Goal: Task Accomplishment & Management: Complete application form

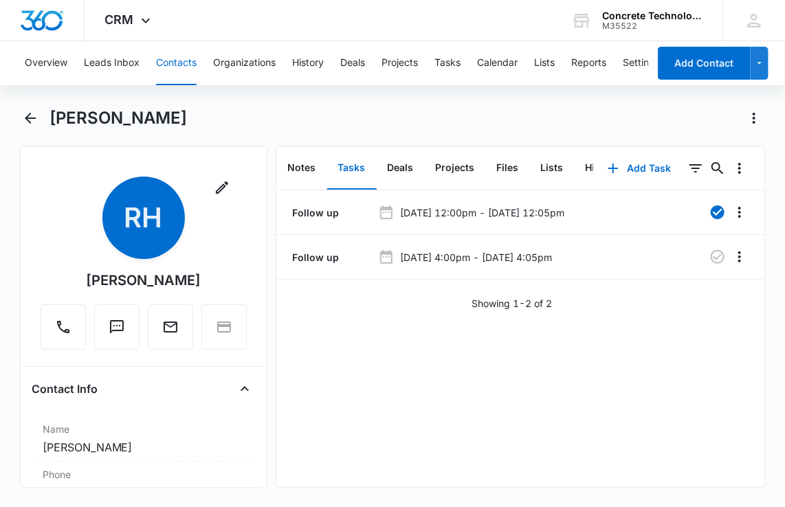
scroll to position [137, 0]
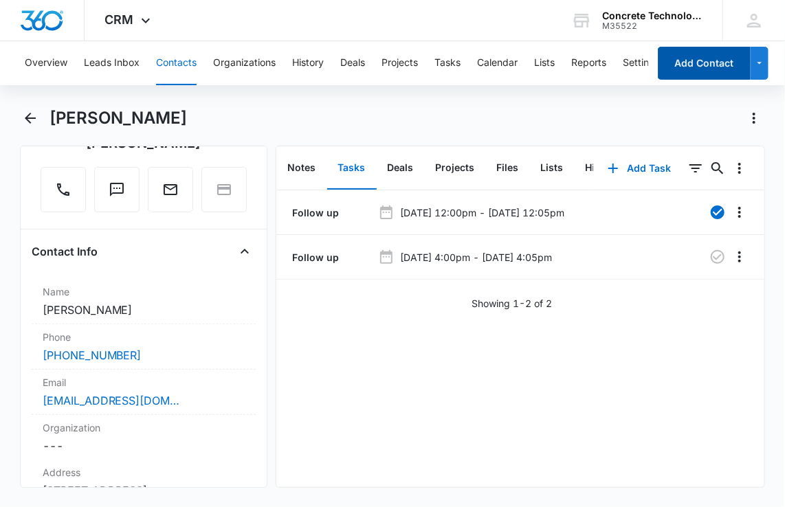
click at [698, 74] on button "Add Contact" at bounding box center [704, 63] width 93 height 33
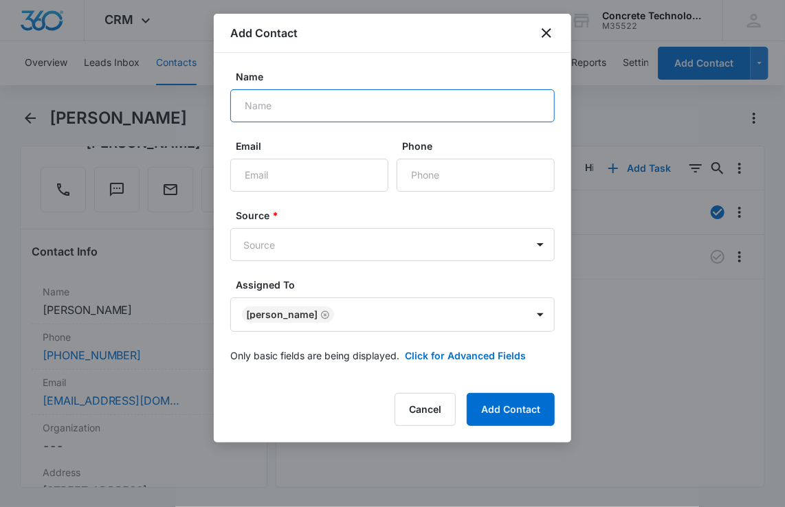
click at [381, 113] on input "Name" at bounding box center [392, 105] width 324 height 33
type input "[PERSON_NAME]"
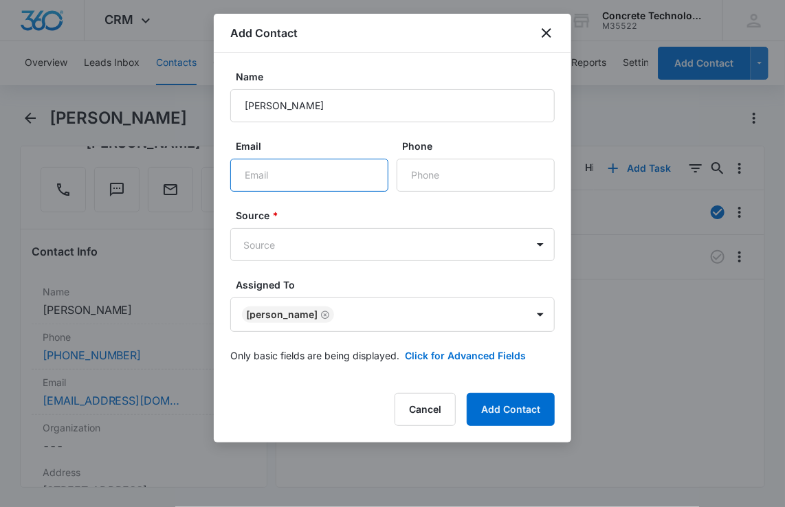
click at [361, 183] on input "Email" at bounding box center [309, 175] width 158 height 33
type input "[EMAIL_ADDRESS][DOMAIN_NAME]"
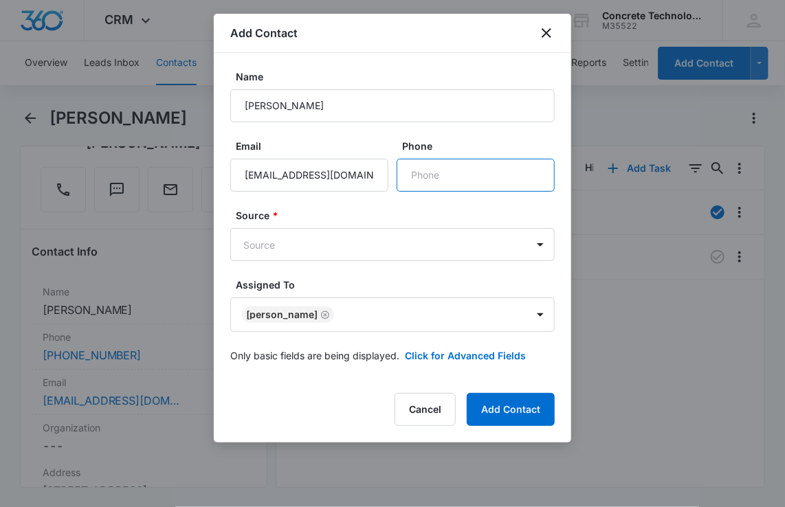
click at [484, 176] on input "Phone" at bounding box center [476, 175] width 158 height 33
type input "[PHONE_NUMBER]"
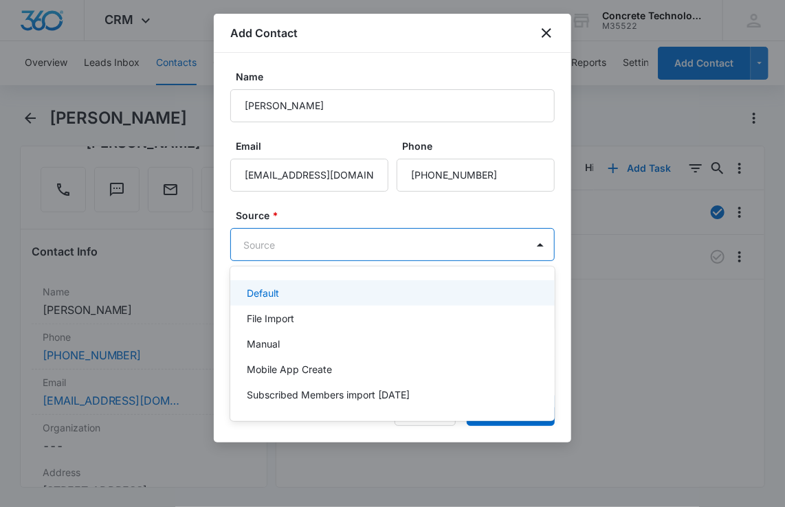
click at [403, 236] on body "CRM Apps Reputation Websites Forms CRM Email Social Content Ads Intelligence Fi…" at bounding box center [392, 253] width 785 height 507
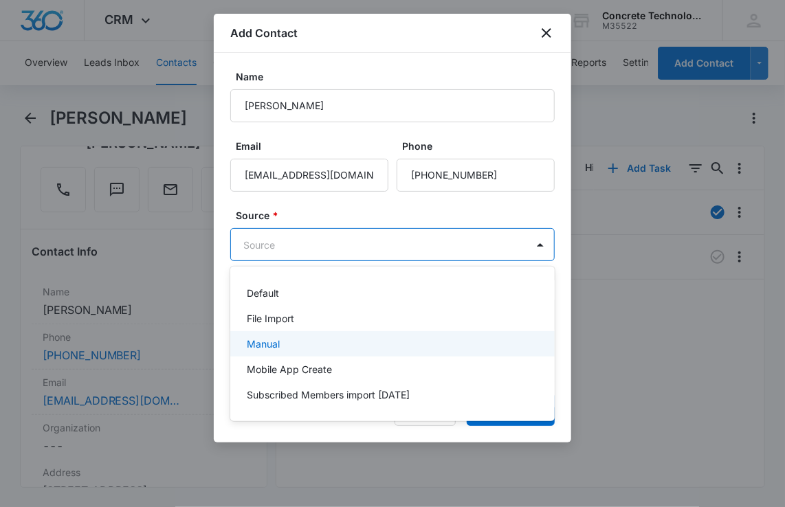
click at [328, 339] on div "Manual" at bounding box center [391, 344] width 289 height 14
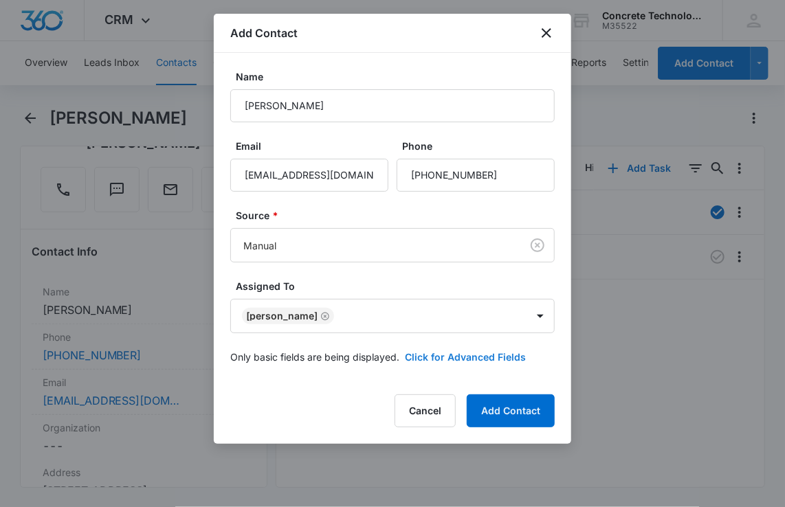
click at [456, 354] on button "Click for Advanced Fields" at bounding box center [465, 357] width 121 height 14
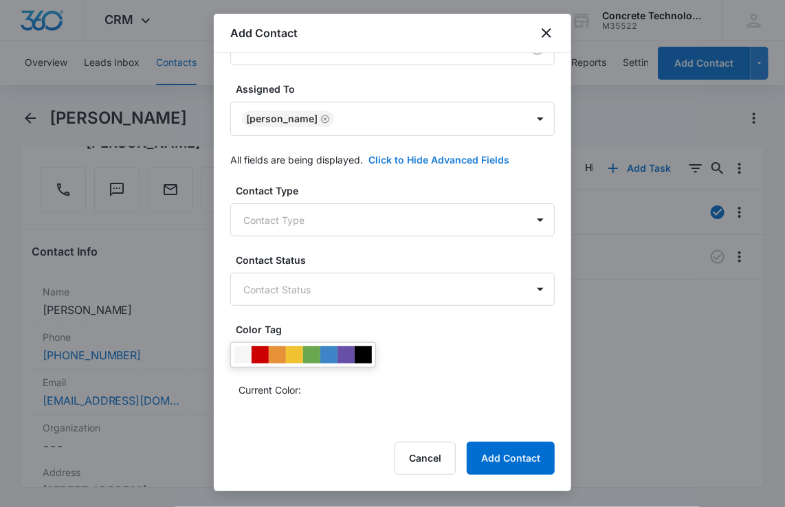
scroll to position [206, 0]
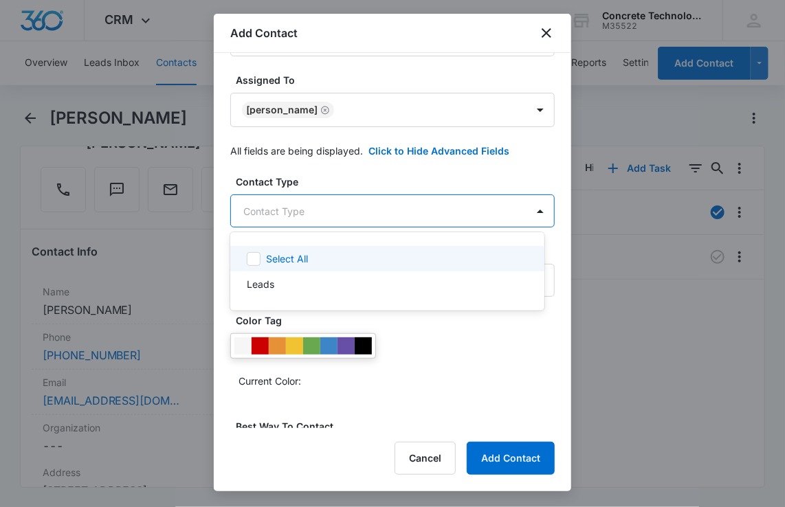
click at [395, 208] on body "CRM Apps Reputation Websites Forms CRM Email Social Content Ads Intelligence Fi…" at bounding box center [392, 253] width 785 height 507
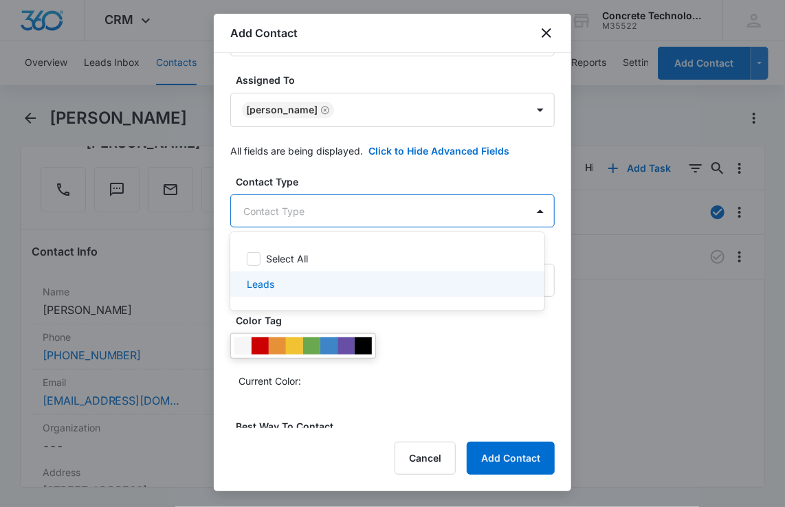
click at [289, 290] on div "Leads" at bounding box center [386, 284] width 278 height 14
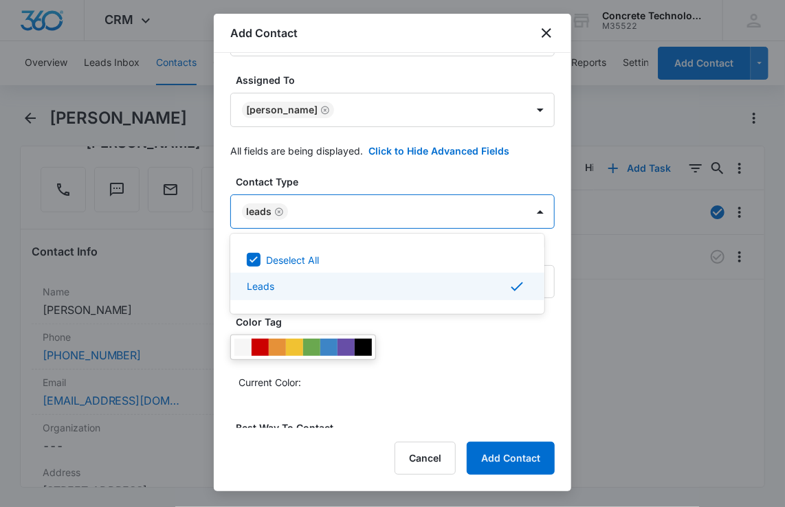
click at [487, 349] on div at bounding box center [392, 253] width 785 height 507
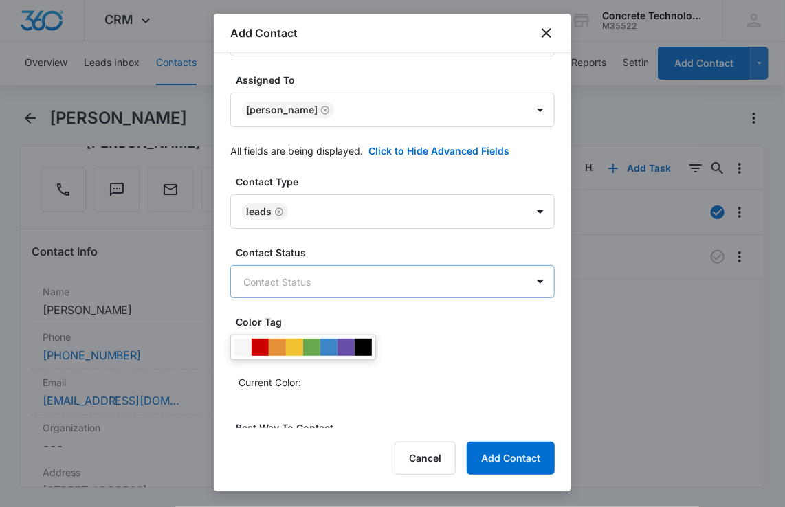
click at [428, 282] on body "CRM Apps Reputation Websites Forms CRM Email Social Content Ads Intelligence Fi…" at bounding box center [392, 253] width 785 height 507
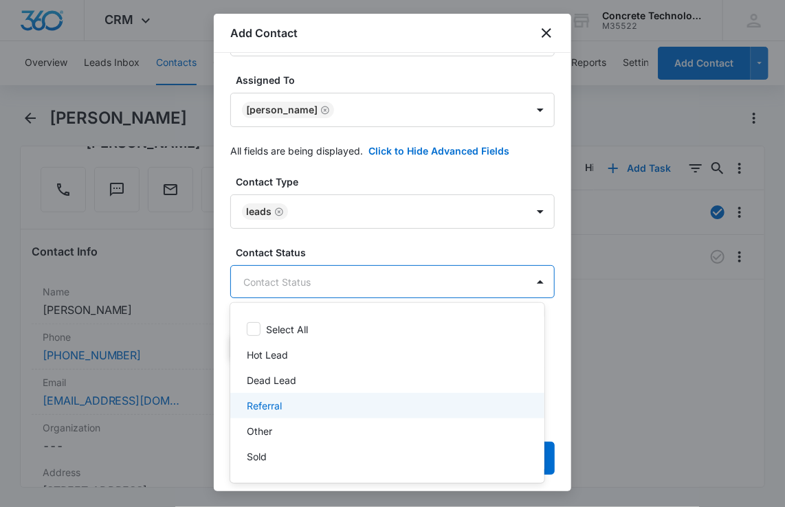
click at [296, 400] on div "Referral" at bounding box center [386, 406] width 278 height 14
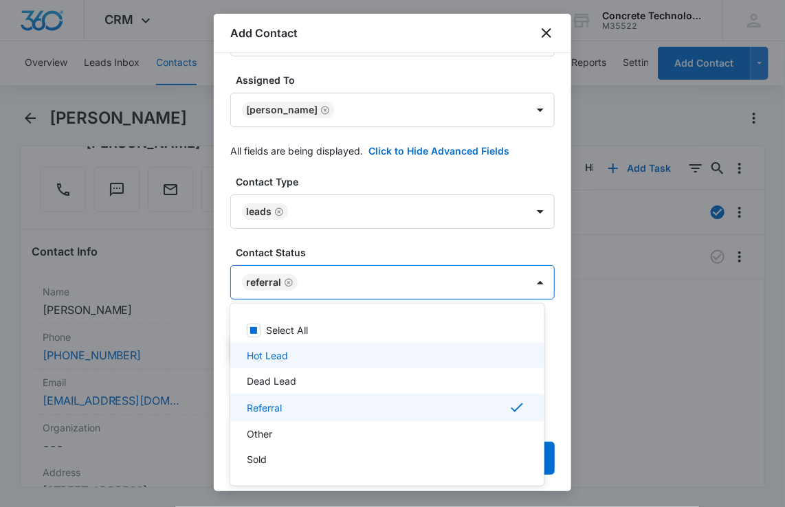
click at [558, 352] on div at bounding box center [392, 253] width 785 height 507
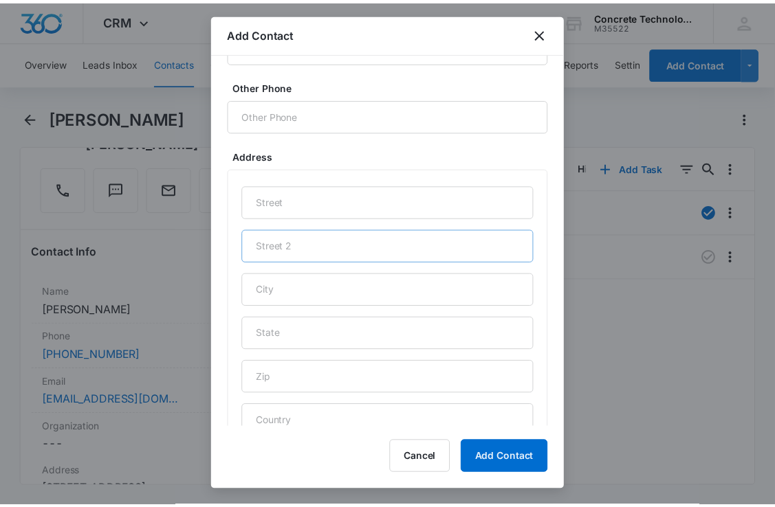
scroll to position [663, 0]
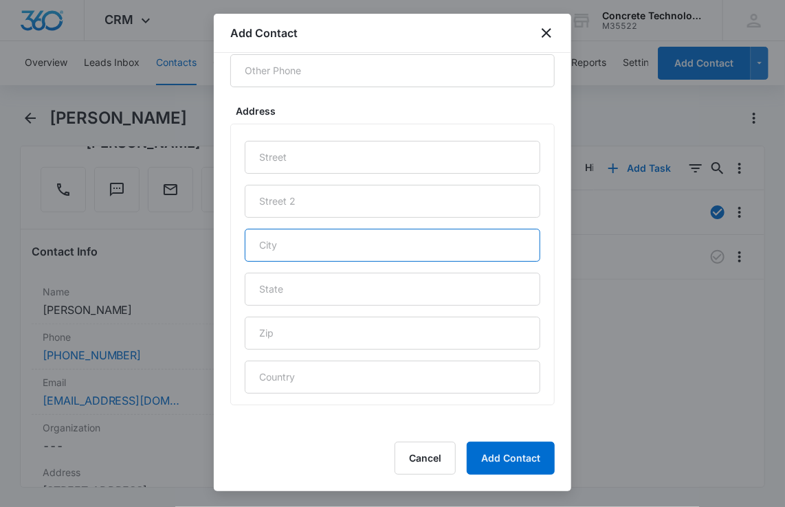
click at [338, 258] on input "text" at bounding box center [393, 245] width 296 height 33
type input "Bradenton"
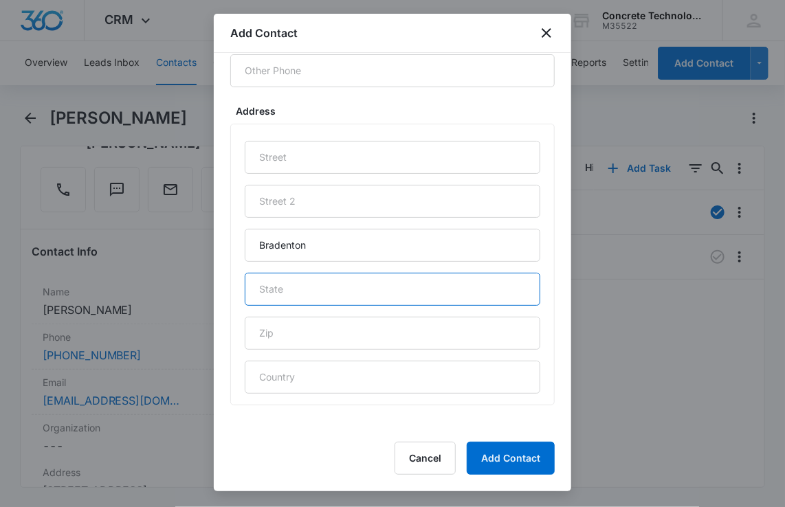
click at [442, 293] on input "text" at bounding box center [393, 289] width 296 height 33
type input "FL"
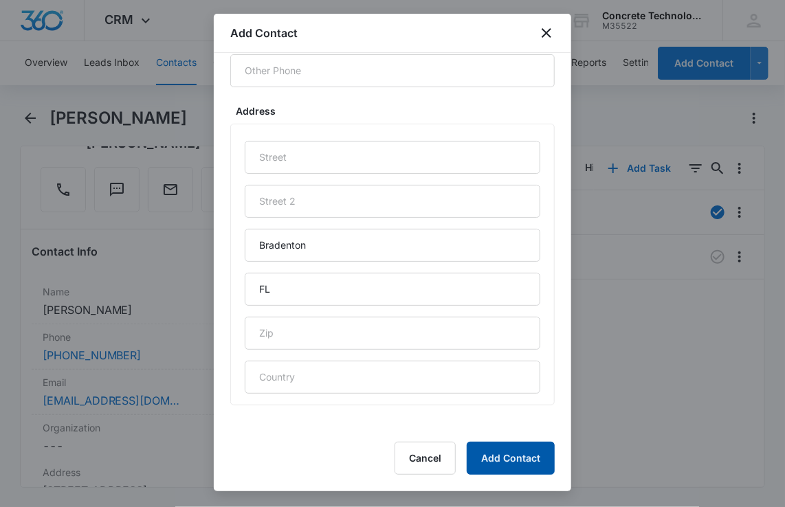
click at [515, 466] on button "Add Contact" at bounding box center [511, 458] width 88 height 33
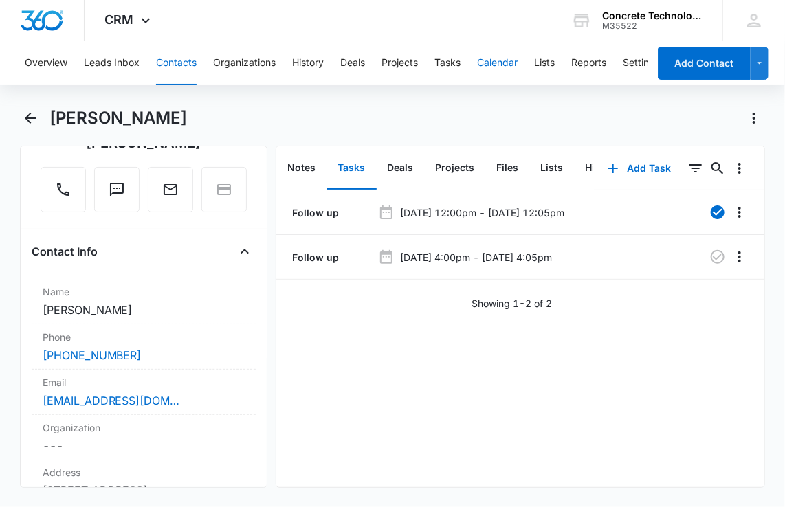
click at [506, 54] on button "Calendar" at bounding box center [497, 63] width 41 height 44
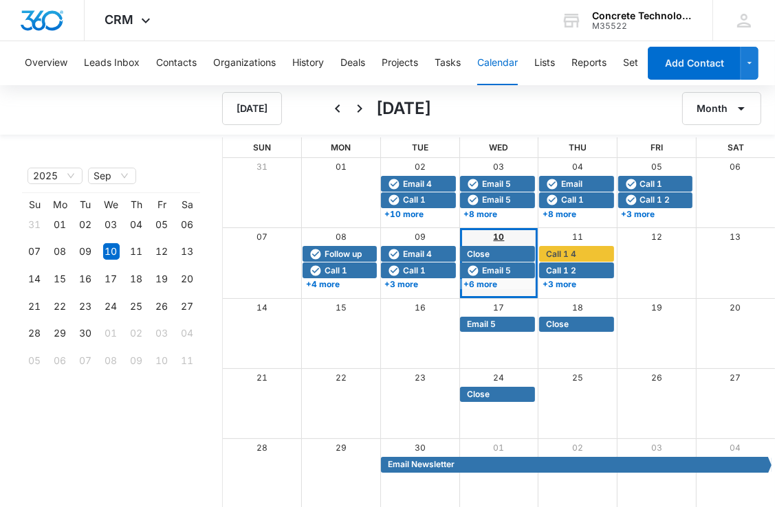
click at [495, 234] on link "10" at bounding box center [498, 237] width 11 height 10
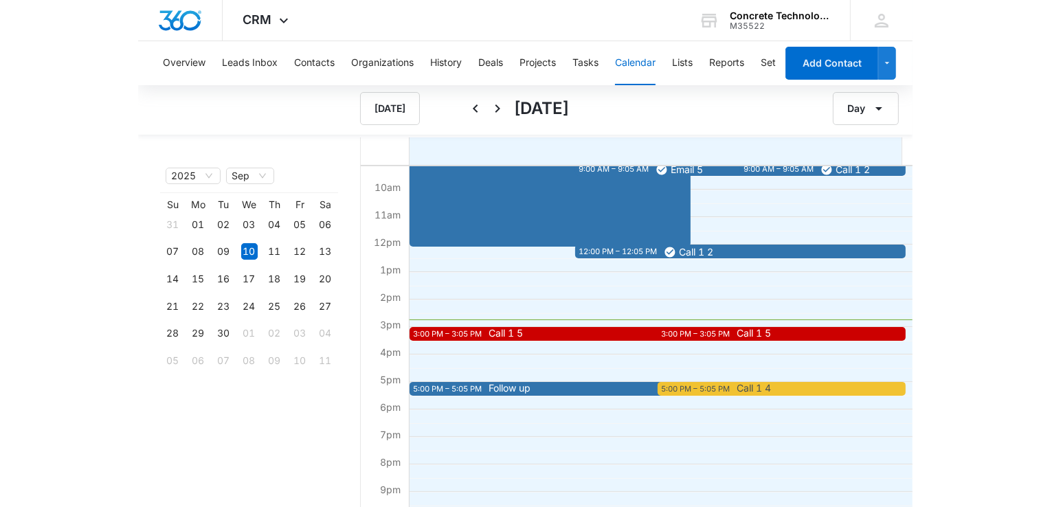
scroll to position [316, 0]
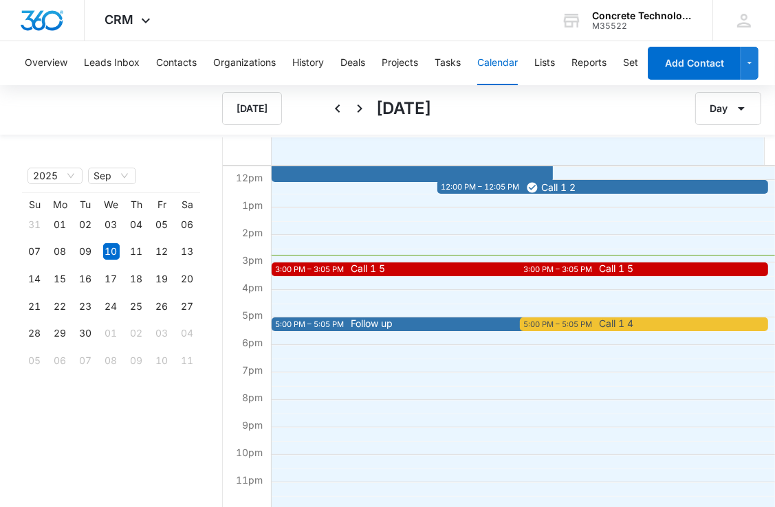
click at [309, 269] on div "3:00 PM – 3:05 PM" at bounding box center [311, 270] width 72 height 12
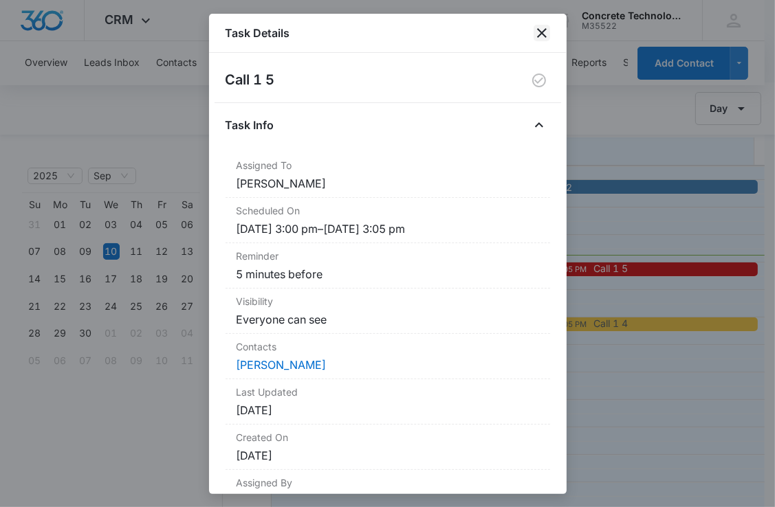
click at [537, 38] on icon "close" at bounding box center [541, 33] width 16 height 16
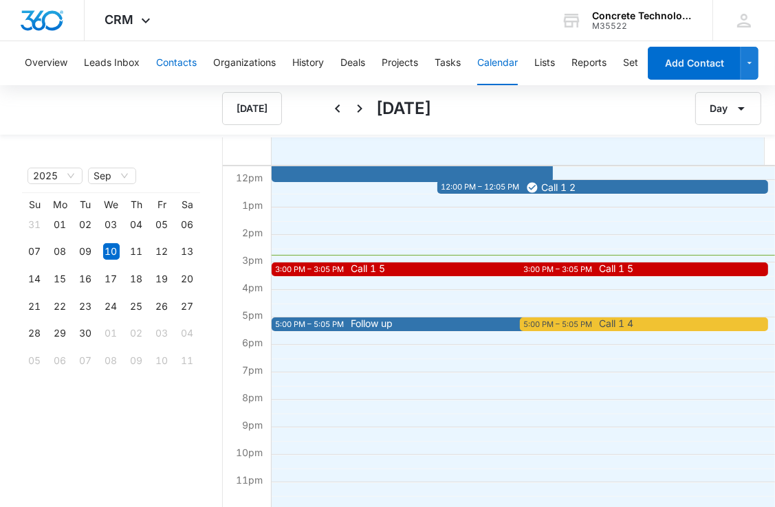
click at [159, 60] on button "Contacts" at bounding box center [176, 63] width 41 height 44
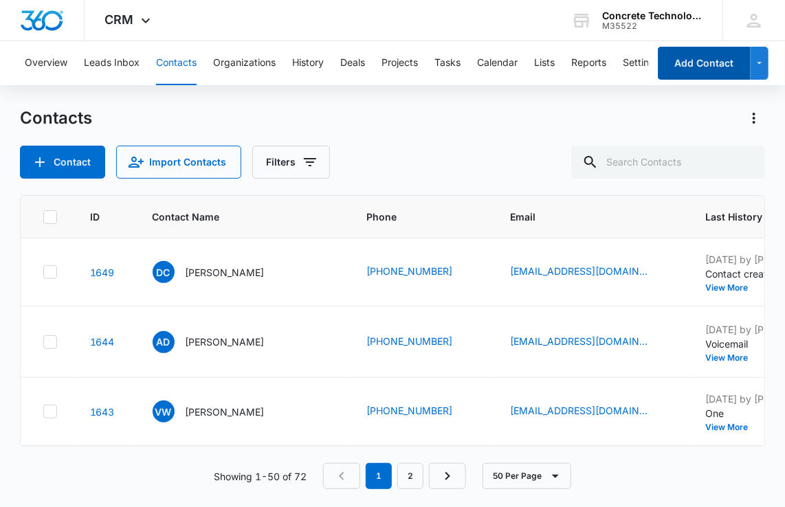
click at [703, 71] on button "Add Contact" at bounding box center [704, 63] width 93 height 33
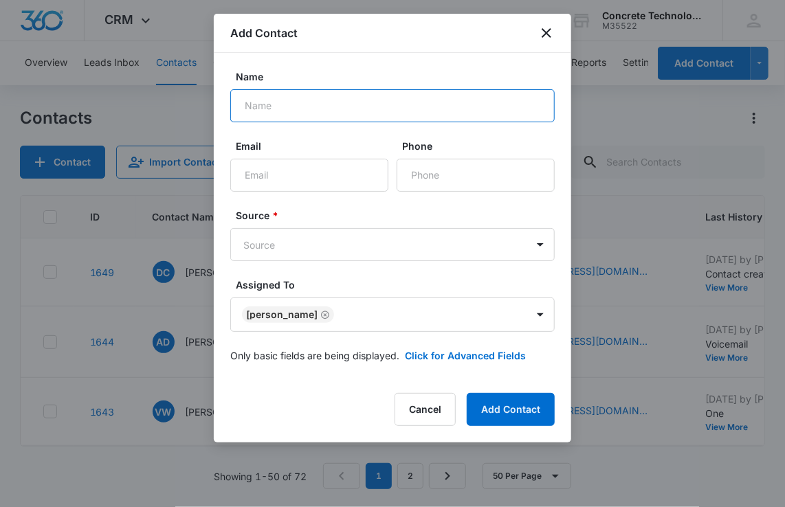
click at [366, 104] on input "Name" at bounding box center [392, 105] width 324 height 33
type input "[PERSON_NAME]"
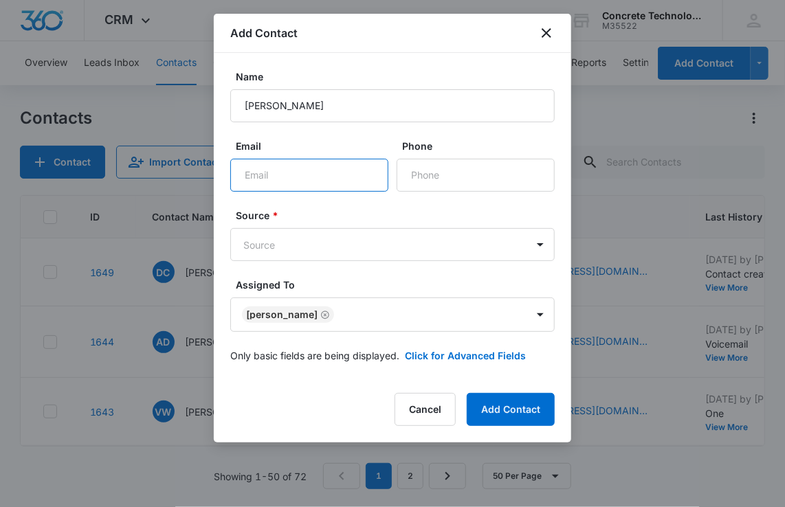
paste input "[EMAIL_ADDRESS][DOMAIN_NAME]"
type input "[EMAIL_ADDRESS][DOMAIN_NAME]"
drag, startPoint x: 455, startPoint y: 159, endPoint x: 410, endPoint y: 218, distance: 73.5
click at [410, 218] on label "Source *" at bounding box center [398, 215] width 324 height 14
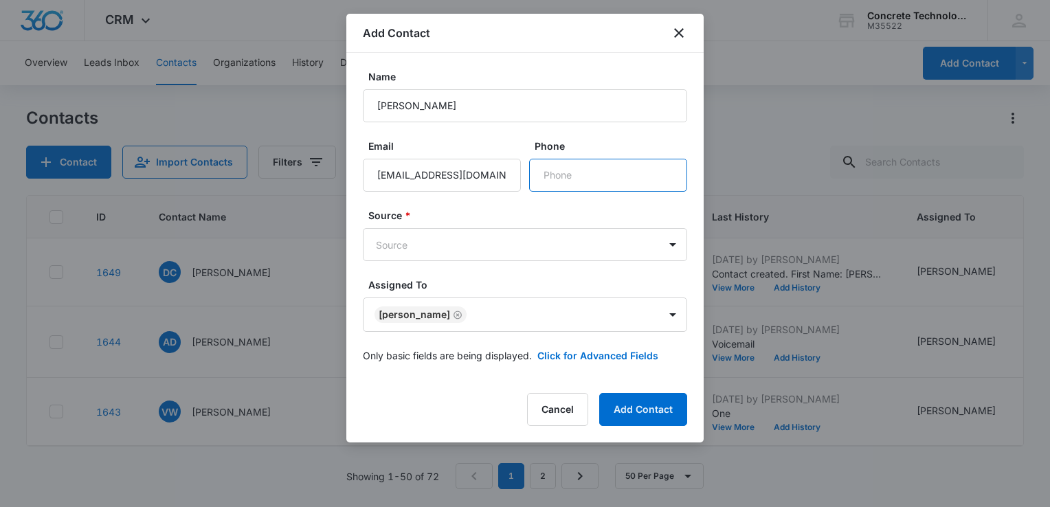
paste input "[PHONE_NUMBER]"
type input "[PHONE_NUMBER]"
click at [587, 355] on button "Click for Advanced Fields" at bounding box center [597, 355] width 121 height 14
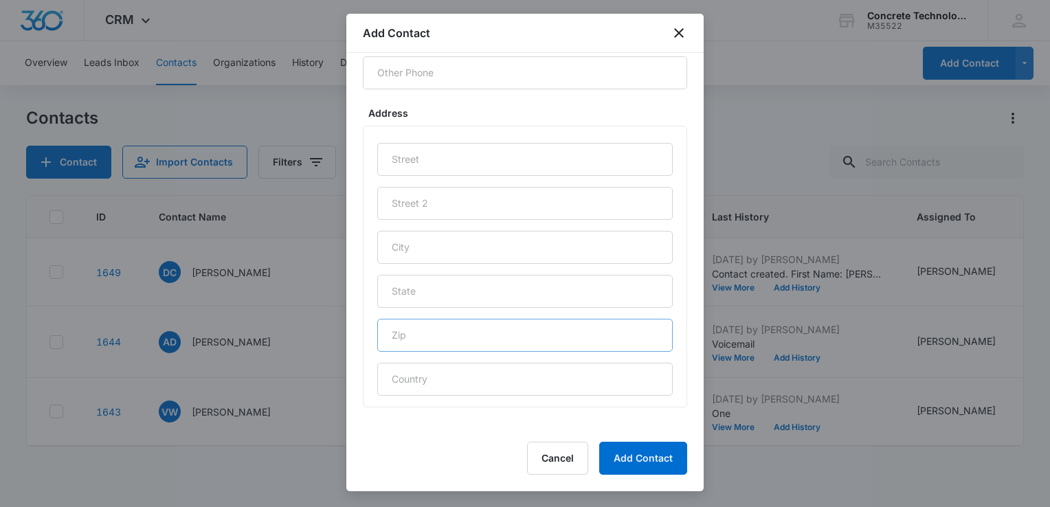
scroll to position [660, 0]
click at [465, 238] on input "text" at bounding box center [525, 244] width 296 height 33
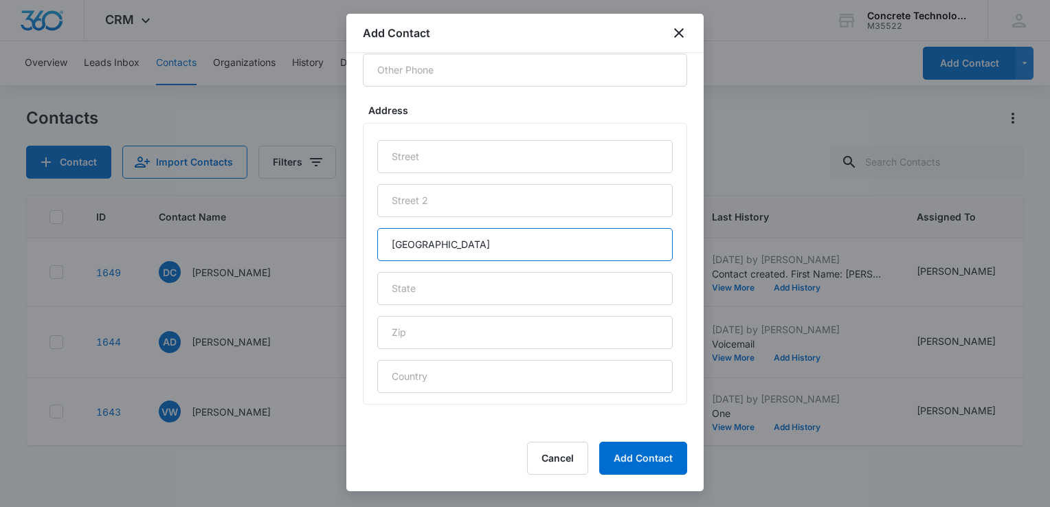
type input "[GEOGRAPHIC_DATA]"
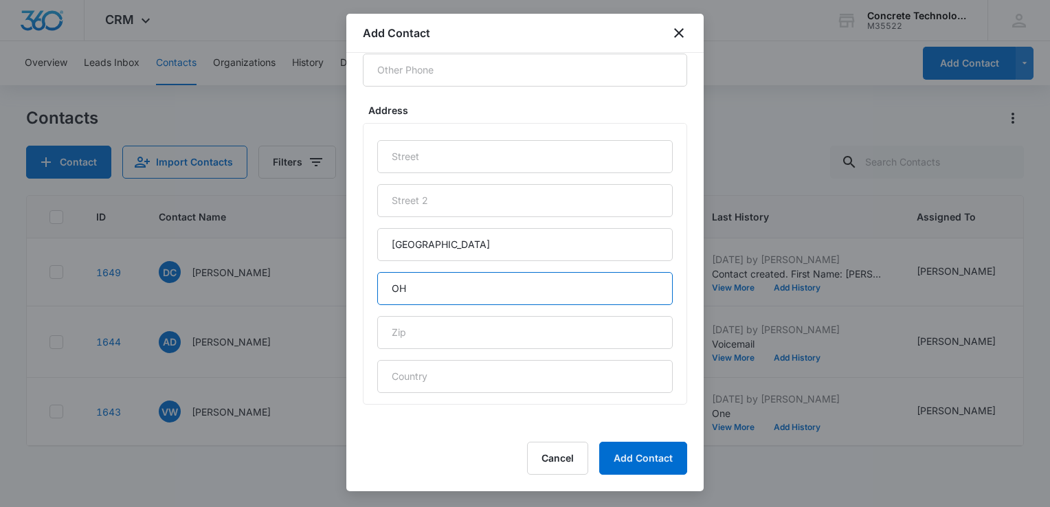
type input "OH"
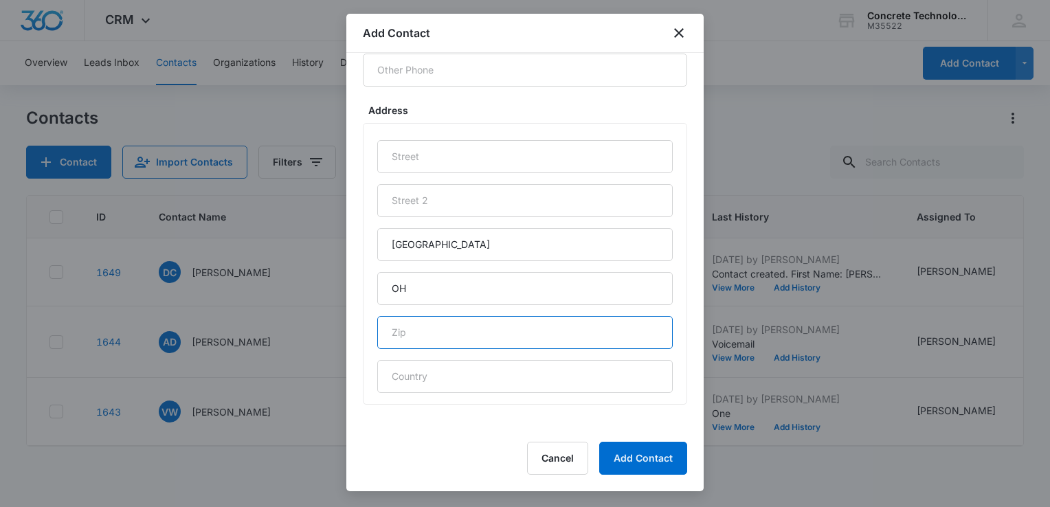
click at [502, 343] on input "text" at bounding box center [525, 332] width 296 height 33
type input "45505"
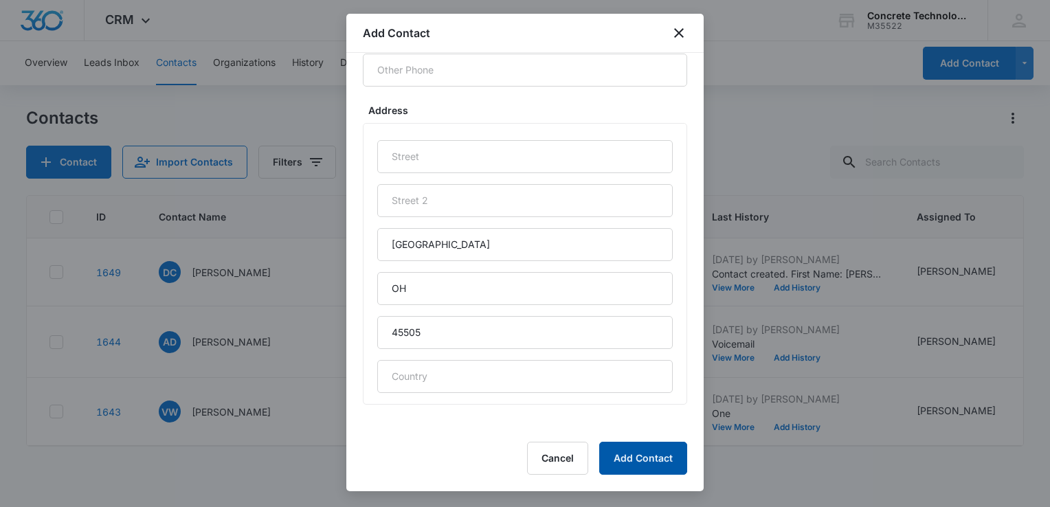
click at [656, 460] on button "Add Contact" at bounding box center [643, 458] width 88 height 33
click at [661, 465] on button "Add Contact" at bounding box center [643, 458] width 88 height 33
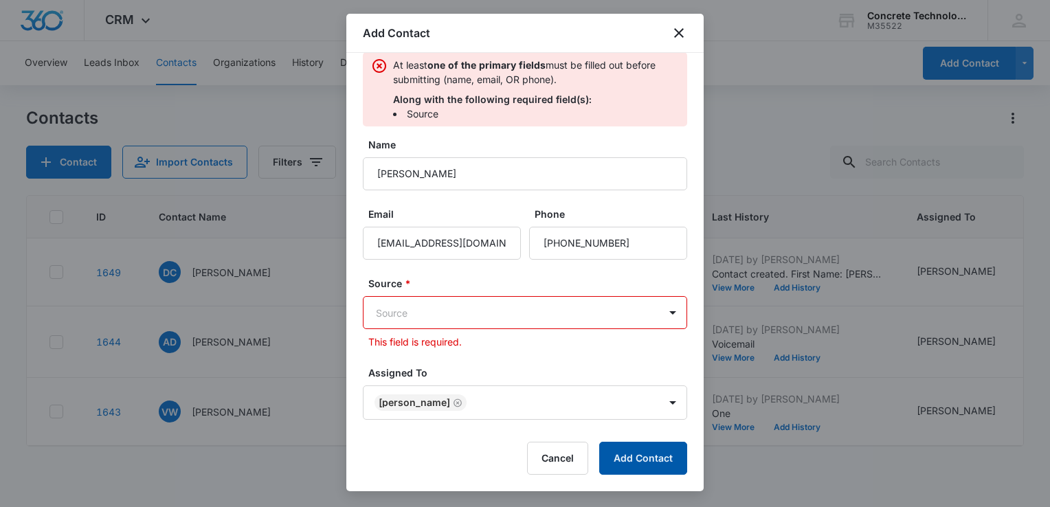
scroll to position [16, 0]
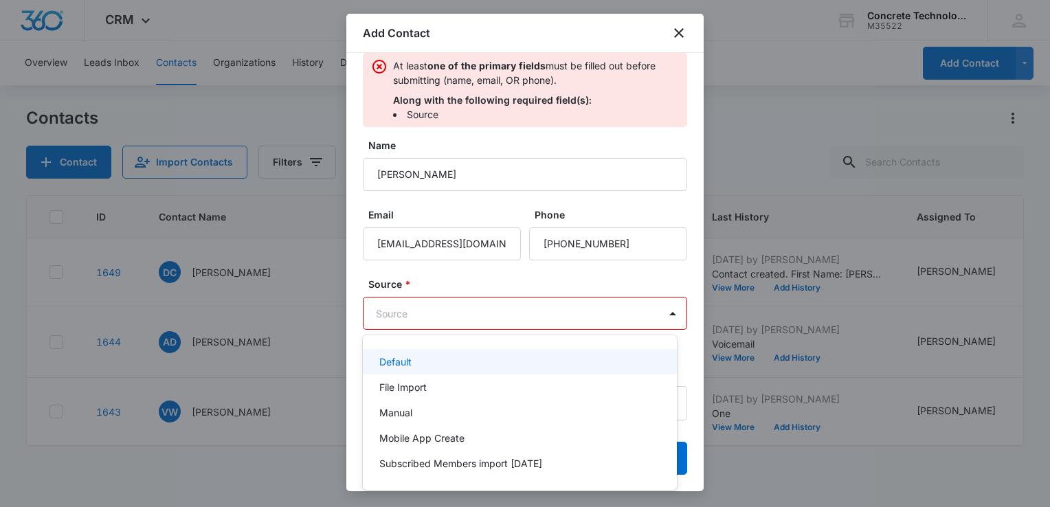
click at [509, 307] on body "CRM Apps Reputation Websites Forms CRM Email Social Content Ads Intelligence Fi…" at bounding box center [525, 253] width 1050 height 507
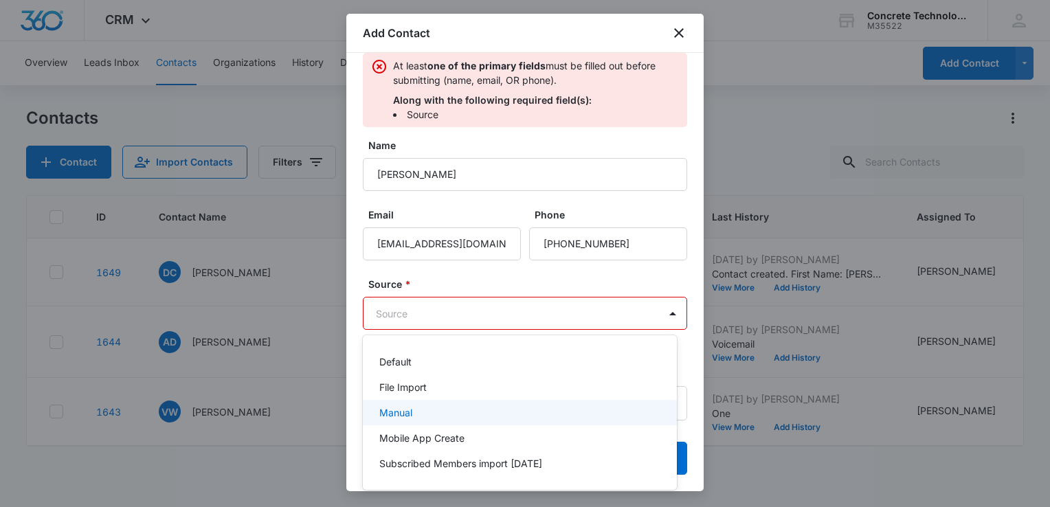
click at [441, 413] on div "Manual" at bounding box center [518, 413] width 278 height 14
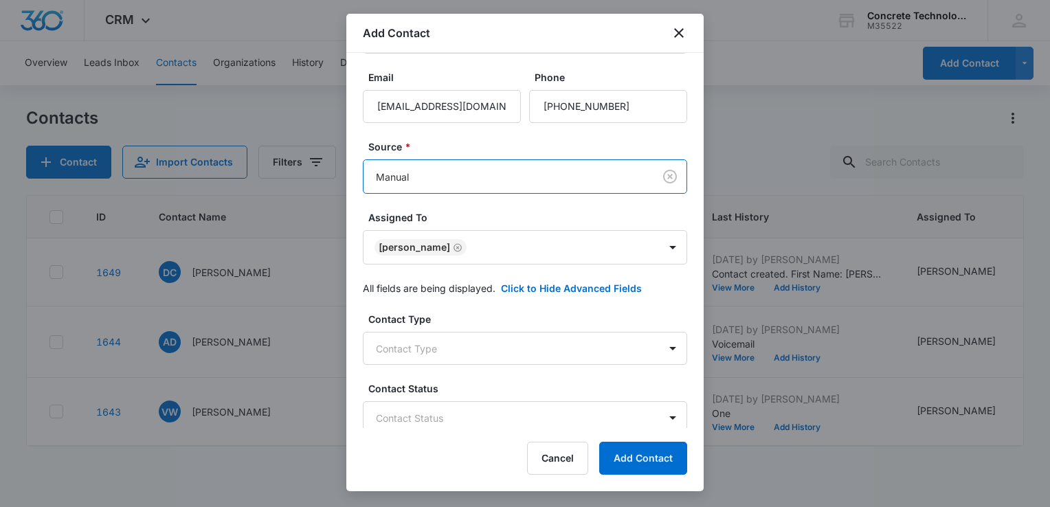
scroll to position [291, 0]
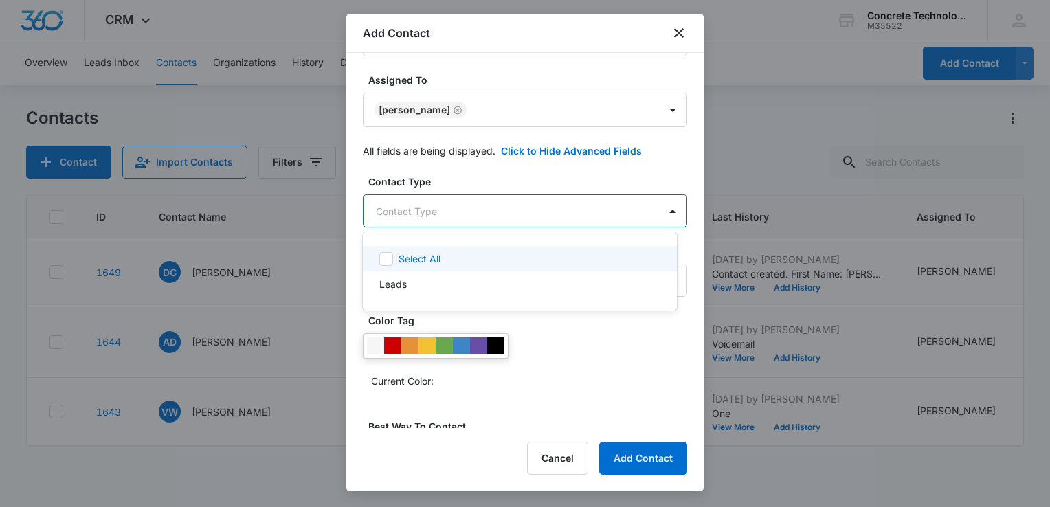
click at [509, 213] on body "CRM Apps Reputation Websites Forms CRM Email Social Content Ads Intelligence Fi…" at bounding box center [525, 253] width 1050 height 507
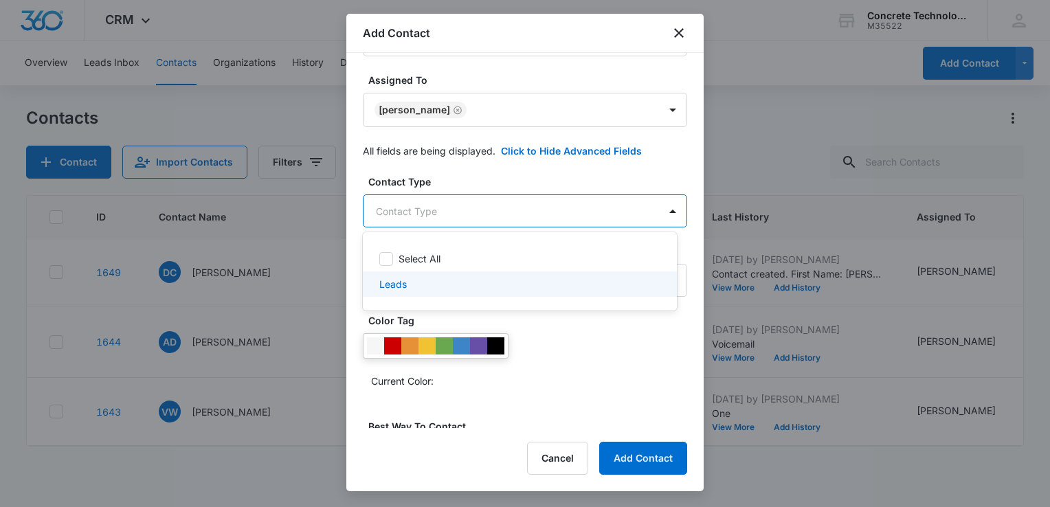
click at [429, 285] on div "Leads" at bounding box center [518, 284] width 278 height 14
click at [597, 336] on div at bounding box center [525, 253] width 1050 height 507
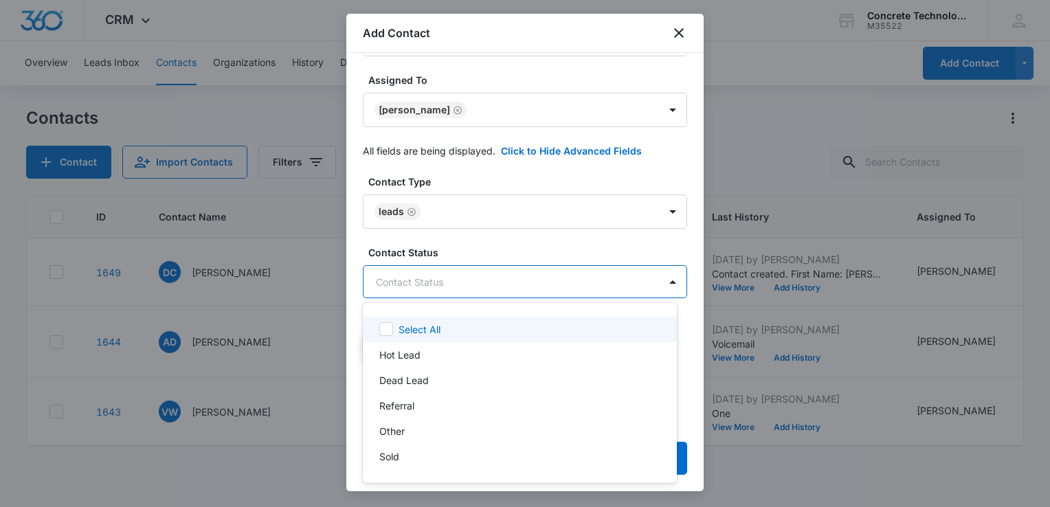
click at [596, 287] on body "CRM Apps Reputation Websites Forms CRM Email Social Content Ads Intelligence Fi…" at bounding box center [525, 253] width 1050 height 507
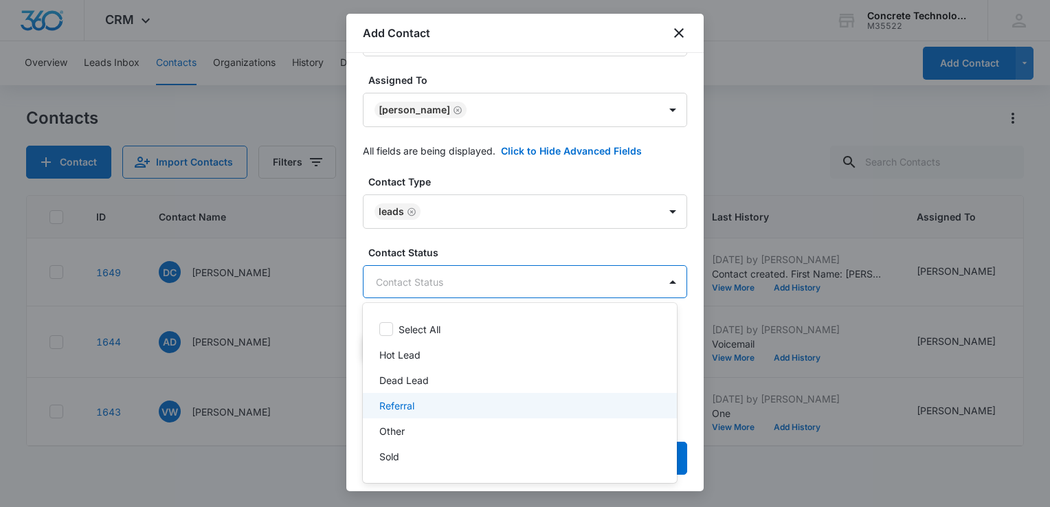
click at [425, 411] on div "Referral" at bounding box center [518, 406] width 278 height 14
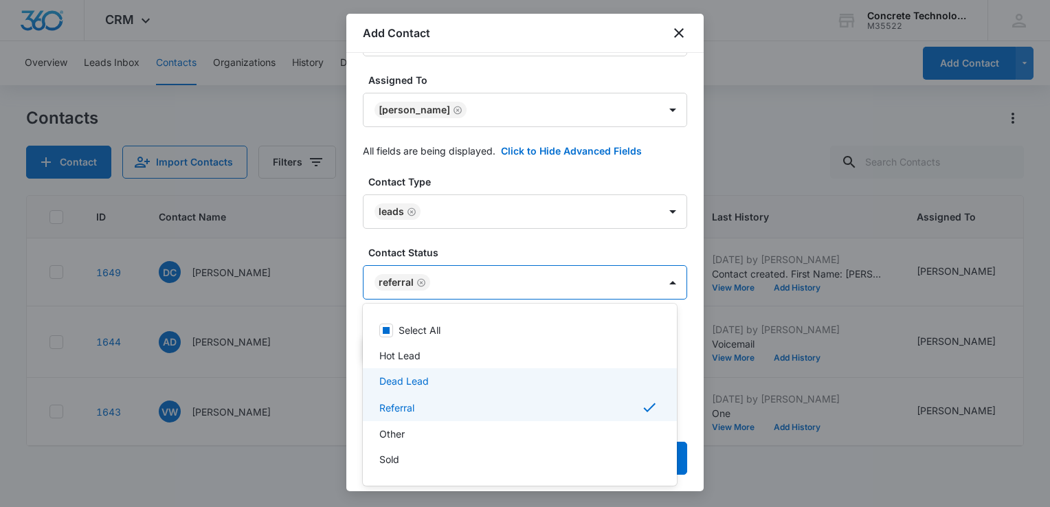
click at [693, 362] on div at bounding box center [525, 253] width 1050 height 507
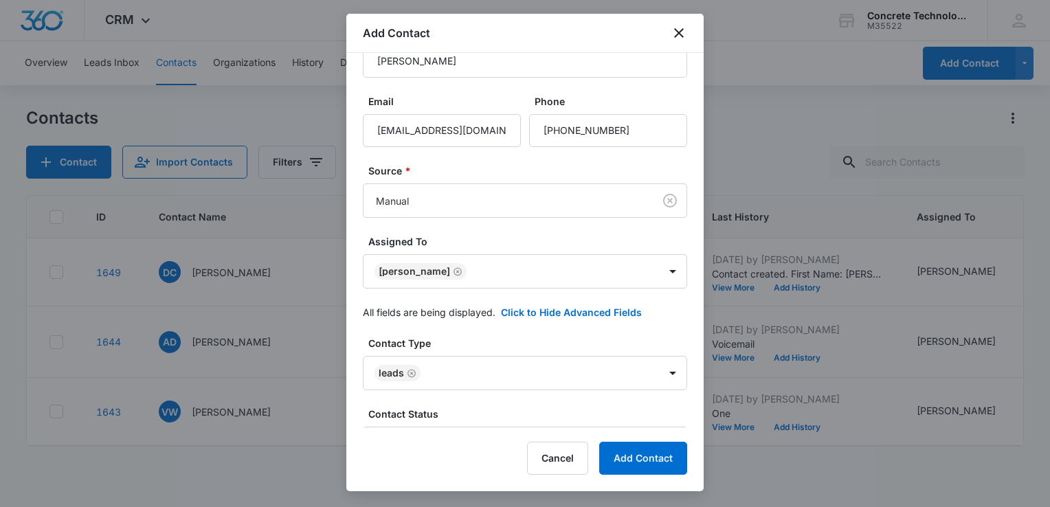
scroll to position [0, 0]
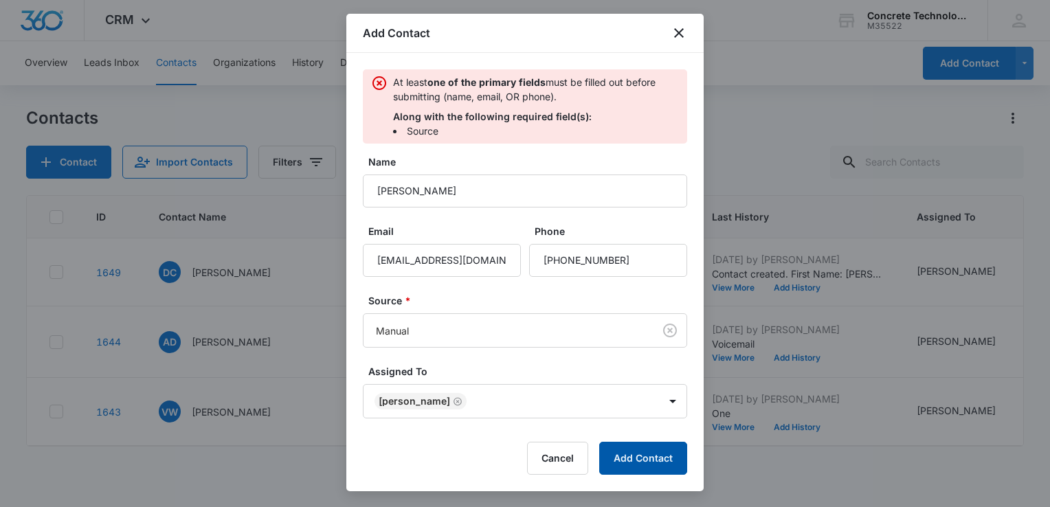
click at [666, 458] on button "Add Contact" at bounding box center [643, 458] width 88 height 33
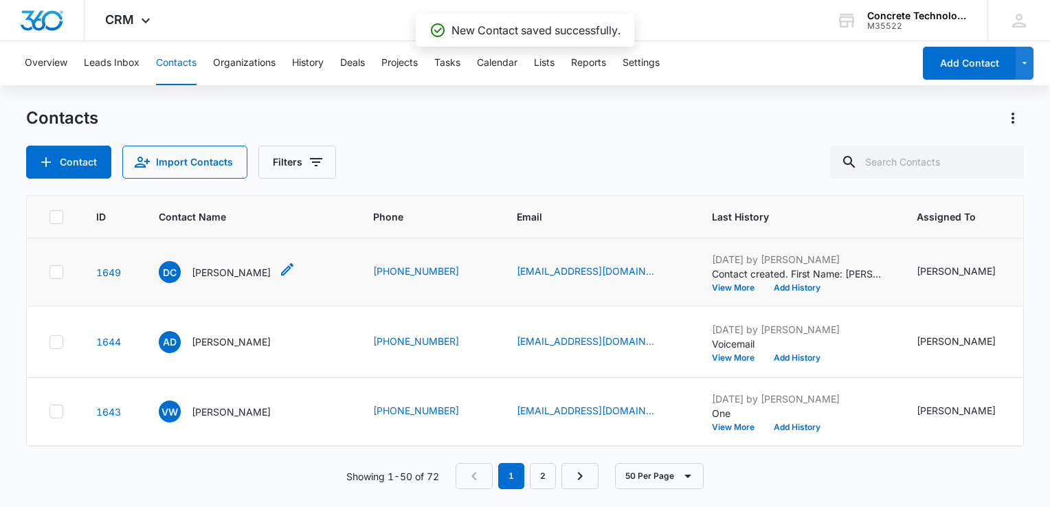
click at [208, 270] on p "[PERSON_NAME]" at bounding box center [231, 272] width 79 height 14
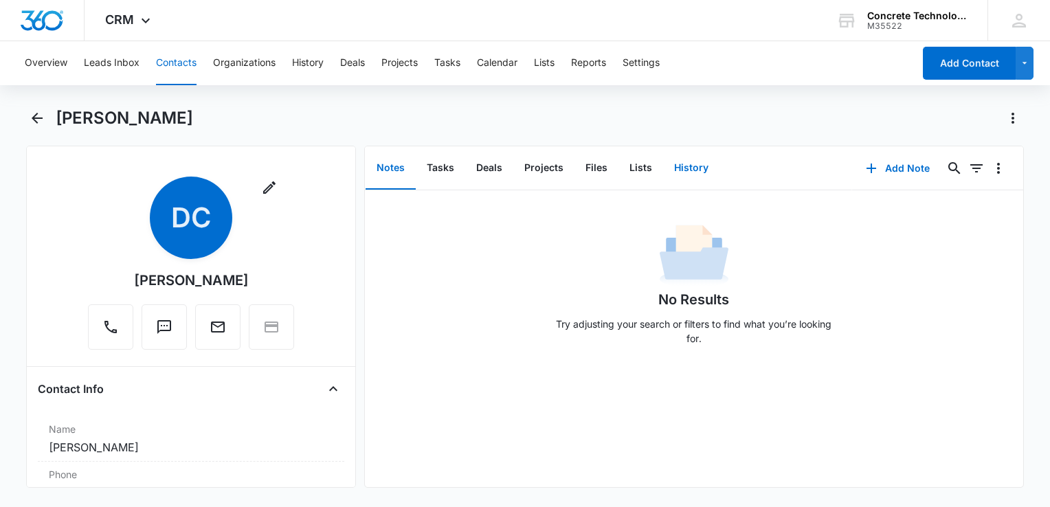
click at [692, 168] on button "History" at bounding box center [691, 168] width 56 height 43
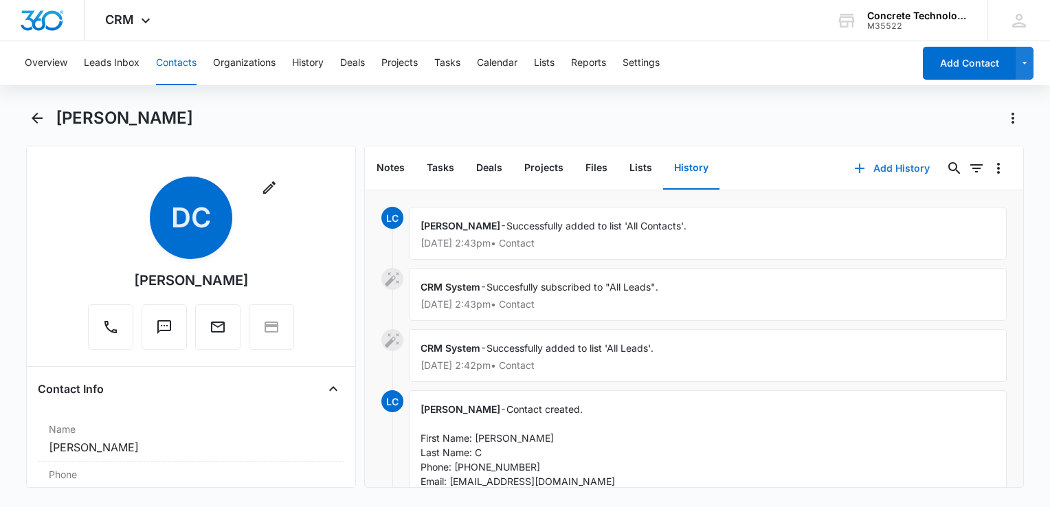
click at [784, 166] on button "Add History" at bounding box center [892, 168] width 103 height 33
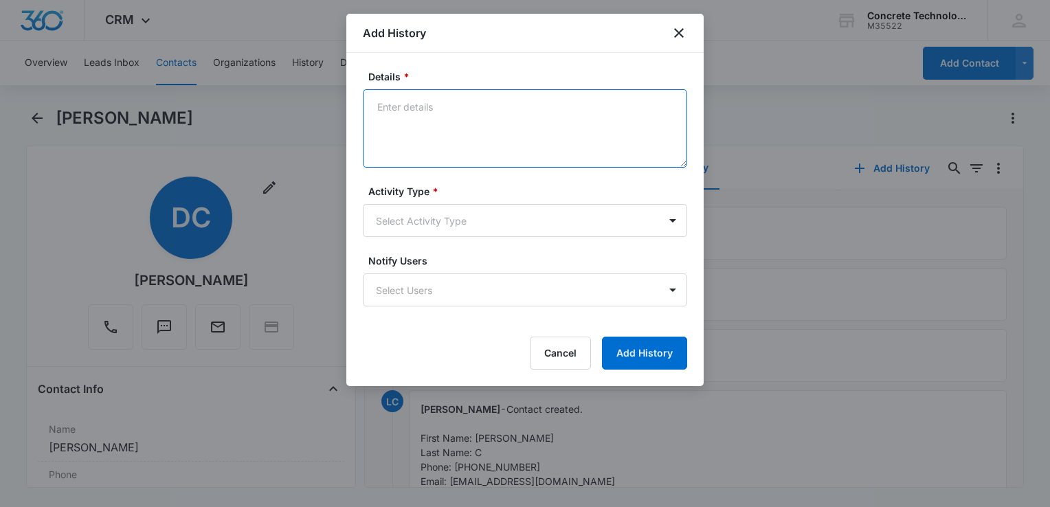
drag, startPoint x: 493, startPoint y: 100, endPoint x: 503, endPoint y: 103, distance: 10.9
click at [493, 100] on textarea "Details *" at bounding box center [525, 128] width 324 height 78
type textarea "He is a handyman looking at expanding revenue"
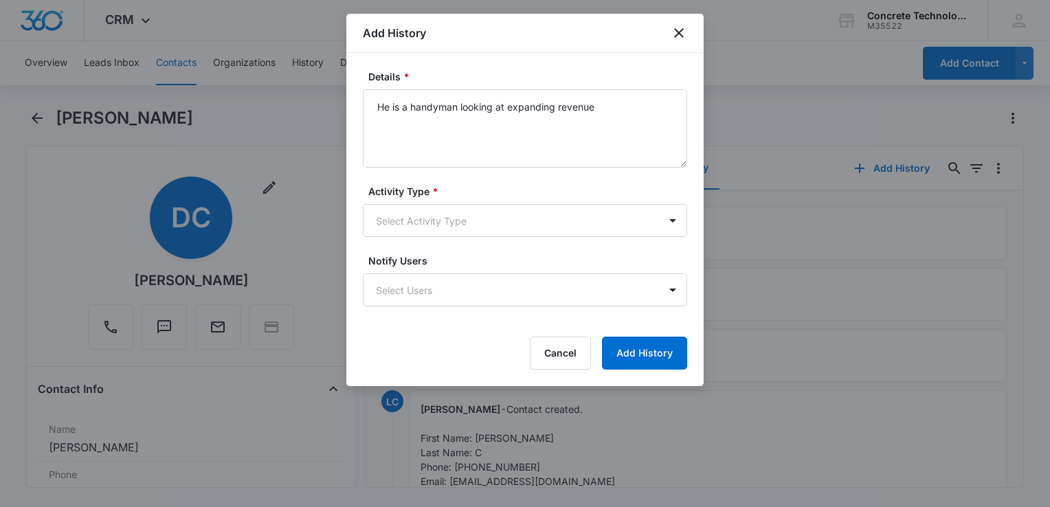
click at [484, 197] on label "Activity Type *" at bounding box center [530, 191] width 324 height 14
click at [475, 214] on body "CRM Apps Reputation Websites Forms CRM Email Social Content Ads Intelligence Fi…" at bounding box center [525, 253] width 1050 height 507
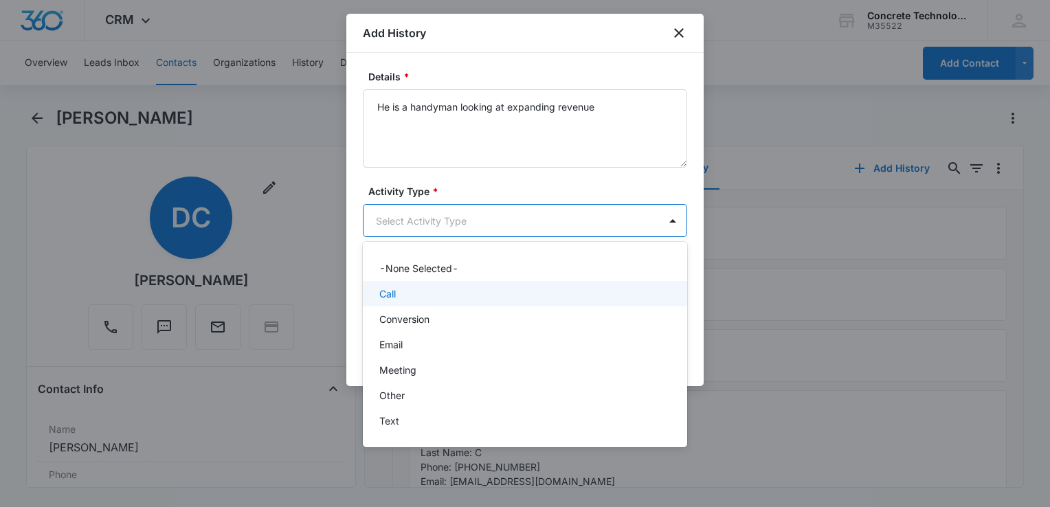
click at [436, 292] on div "Call" at bounding box center [523, 294] width 289 height 14
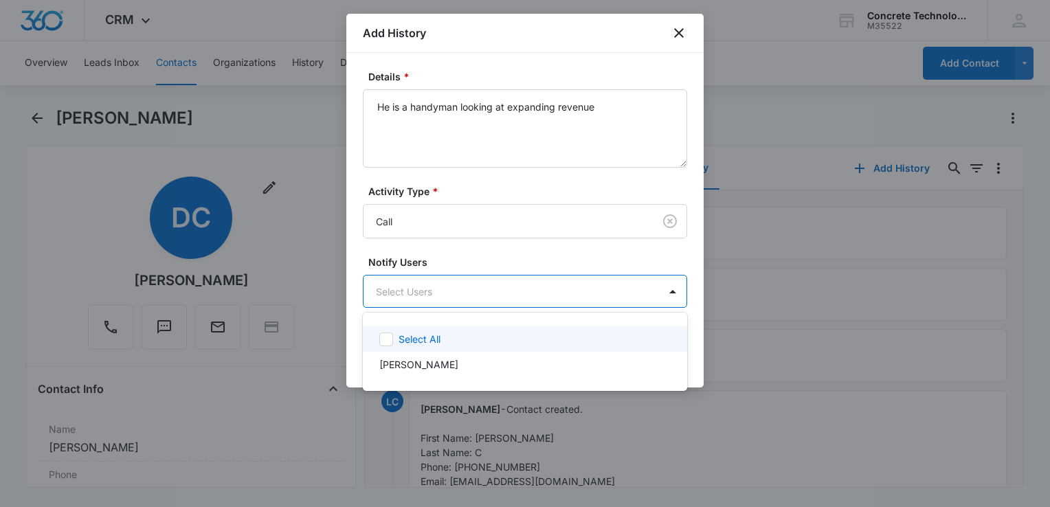
click at [436, 292] on body "CRM Apps Reputation Websites Forms CRM Email Social Content Ads Intelligence Fi…" at bounding box center [525, 253] width 1050 height 507
click at [421, 345] on p "Select All" at bounding box center [420, 339] width 42 height 14
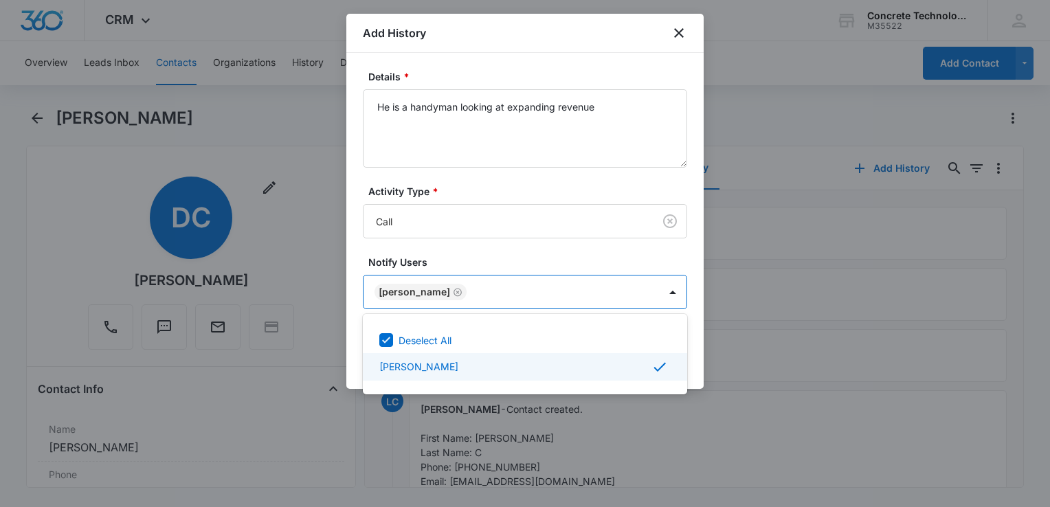
click at [691, 354] on div at bounding box center [525, 253] width 1050 height 507
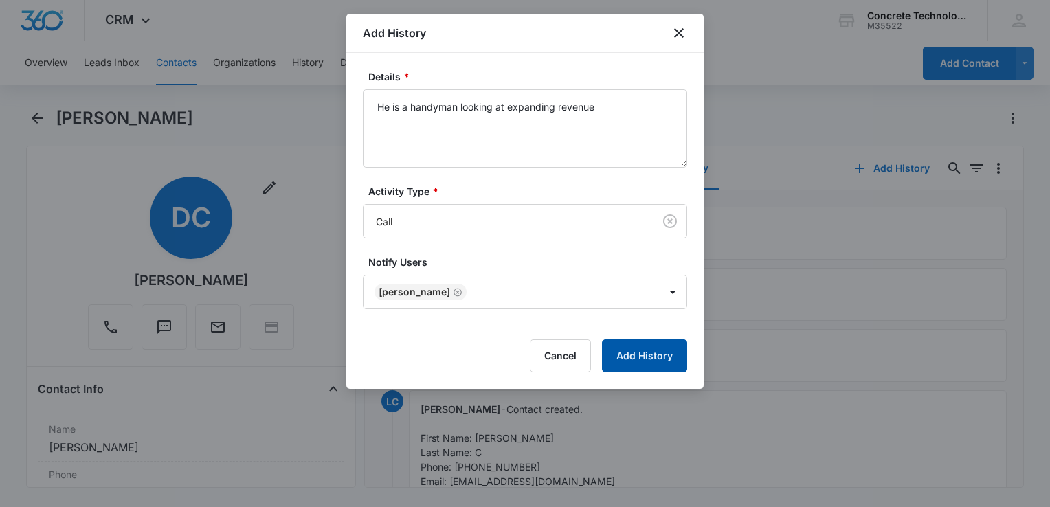
click at [664, 353] on button "Add History" at bounding box center [644, 356] width 85 height 33
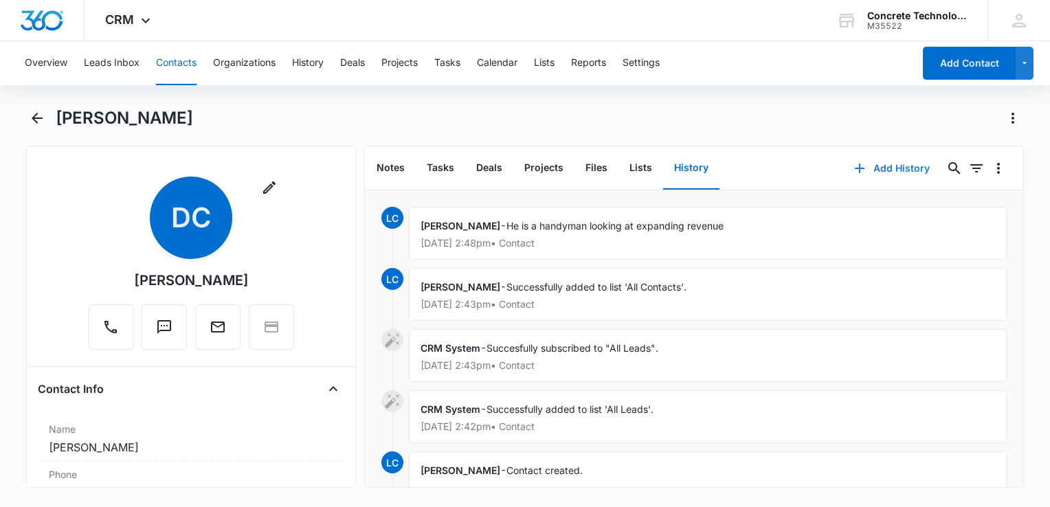
click at [784, 168] on icon "button" at bounding box center [860, 169] width 10 height 10
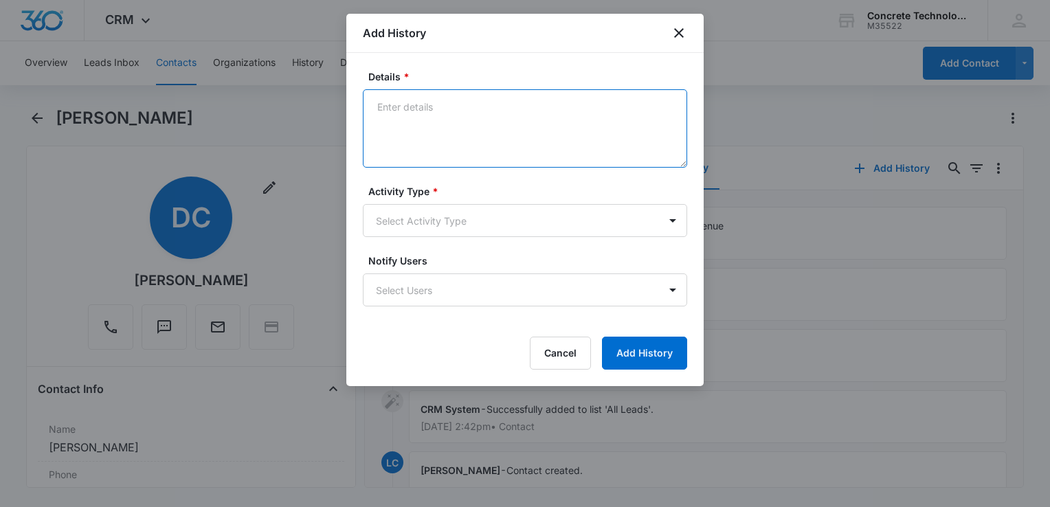
click at [517, 136] on textarea "Details *" at bounding box center [525, 128] width 324 height 78
type textarea "Two"
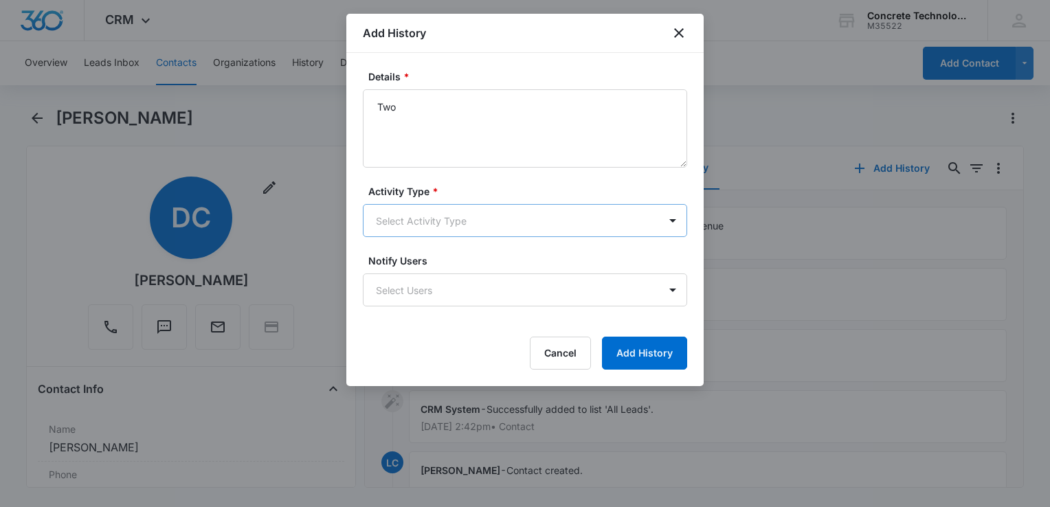
click at [503, 230] on body "CRM Apps Reputation Websites Forms CRM Email Social Content Ads Intelligence Fi…" at bounding box center [525, 253] width 1050 height 507
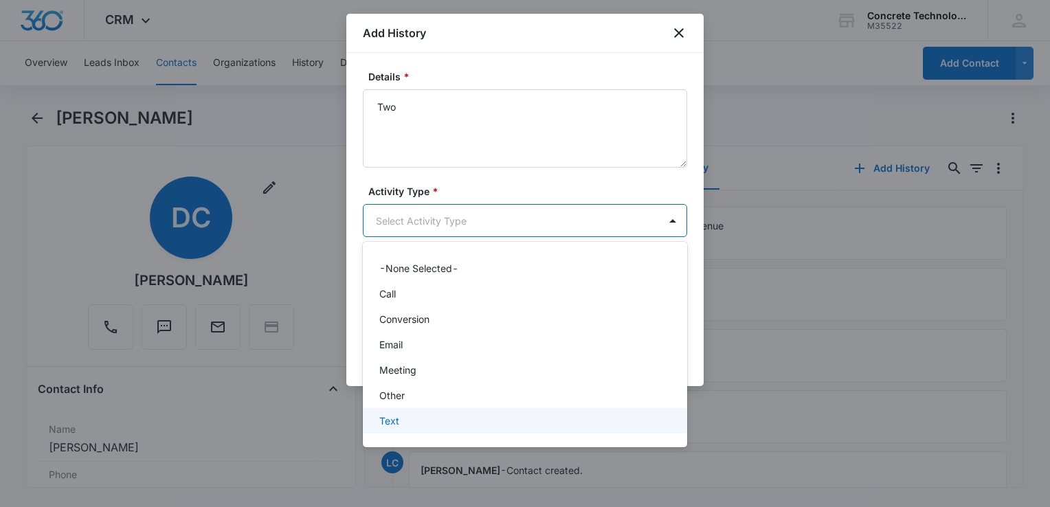
click at [434, 414] on div "Text" at bounding box center [523, 421] width 289 height 14
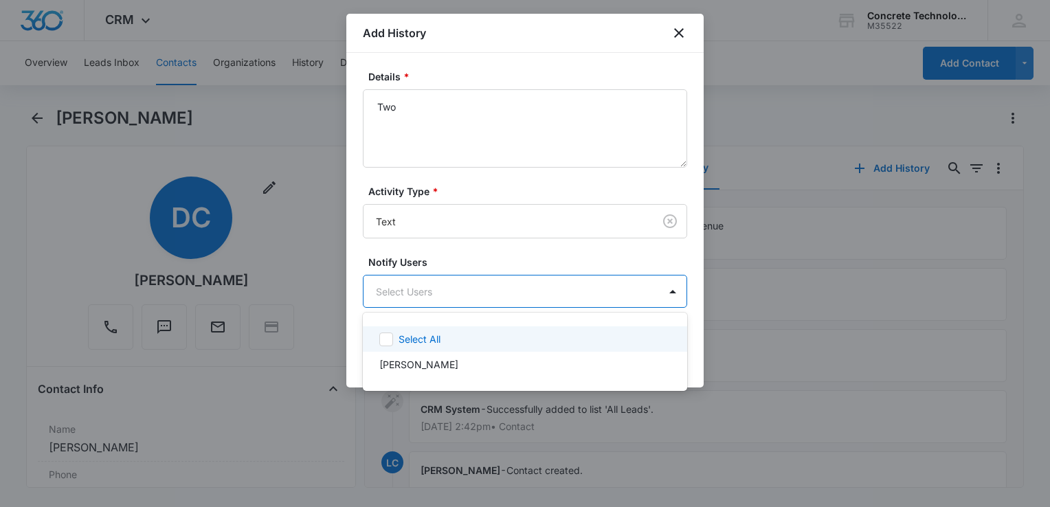
click at [459, 285] on body "CRM Apps Reputation Websites Forms CRM Email Social Content Ads Intelligence Fi…" at bounding box center [525, 253] width 1050 height 507
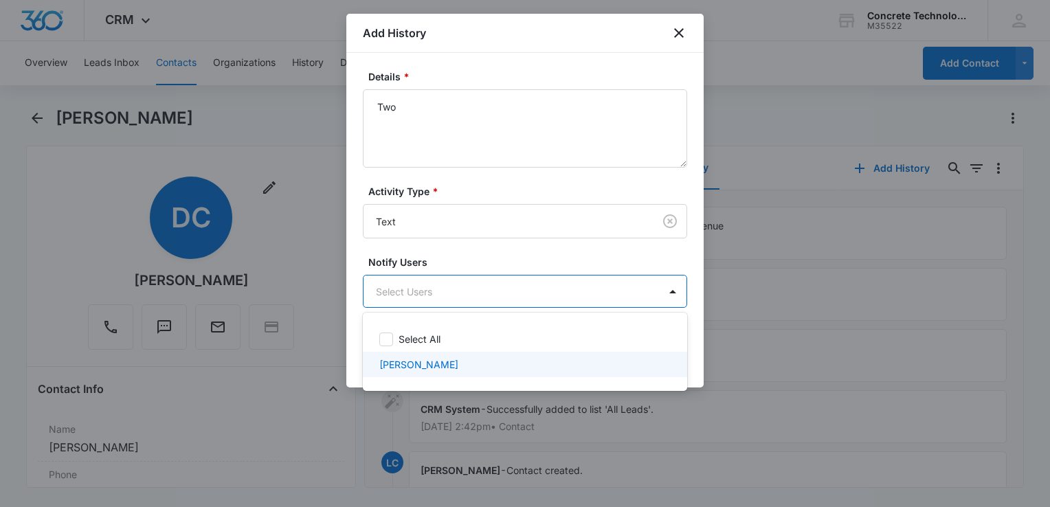
click at [443, 353] on div "[PERSON_NAME]" at bounding box center [525, 364] width 324 height 25
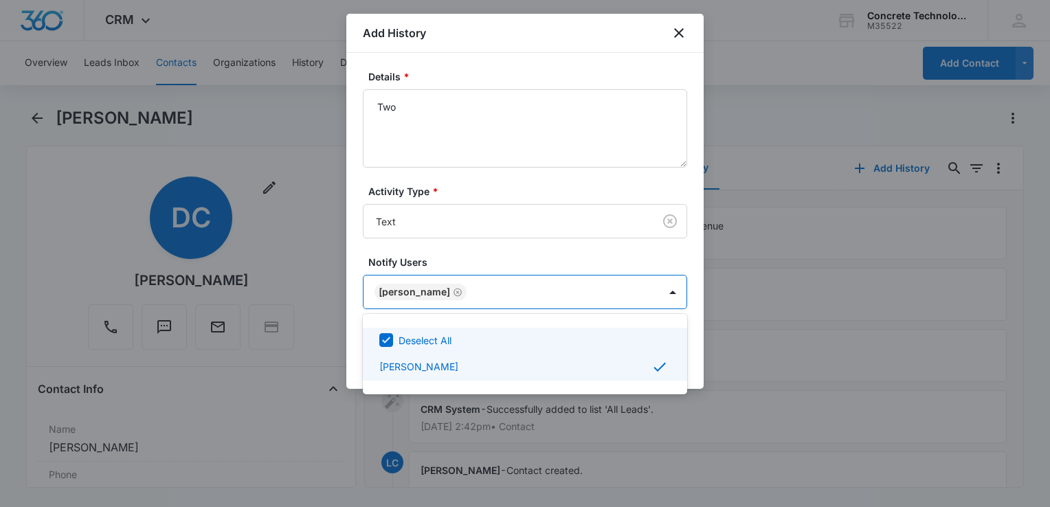
click at [707, 344] on div at bounding box center [525, 253] width 1050 height 507
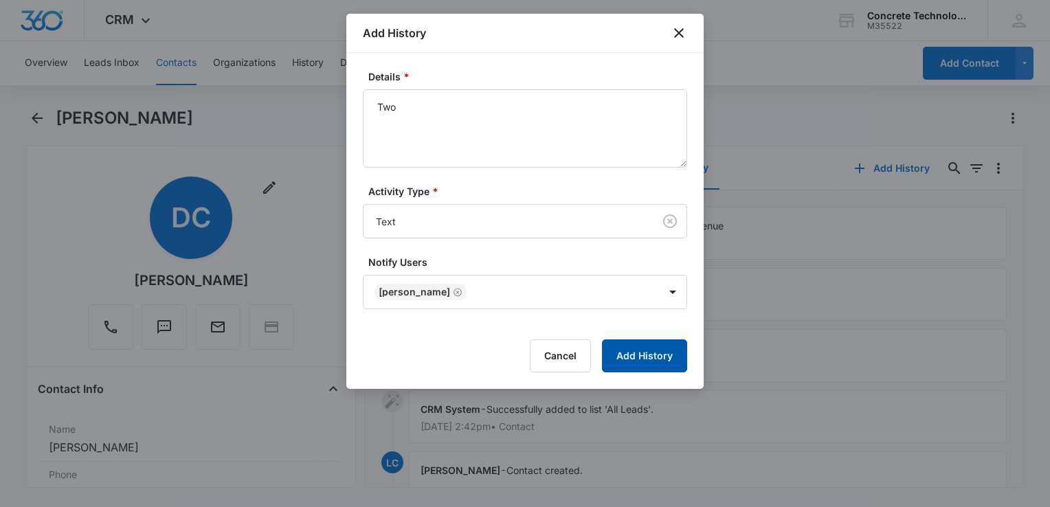
click at [674, 354] on button "Add History" at bounding box center [644, 356] width 85 height 33
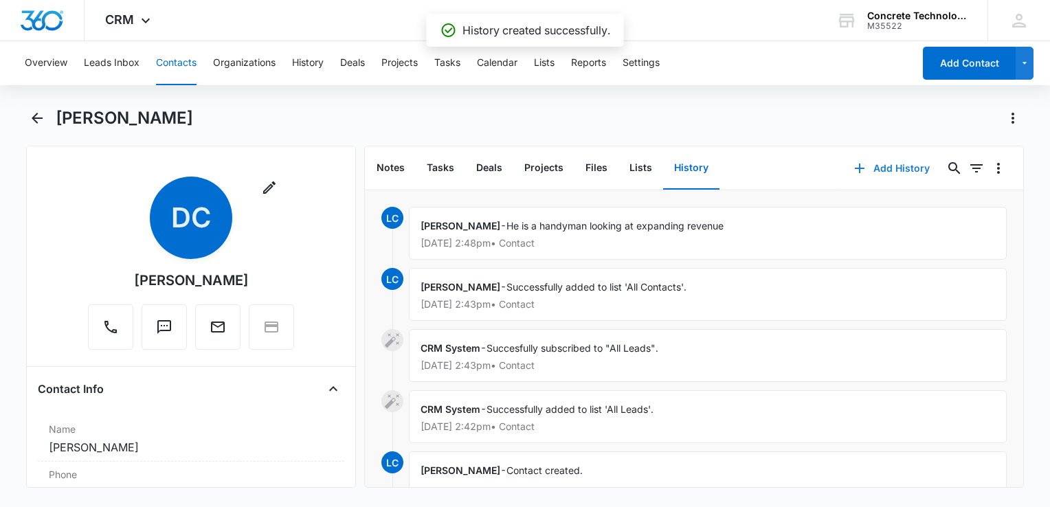
click at [784, 168] on button "Add History" at bounding box center [892, 168] width 103 height 33
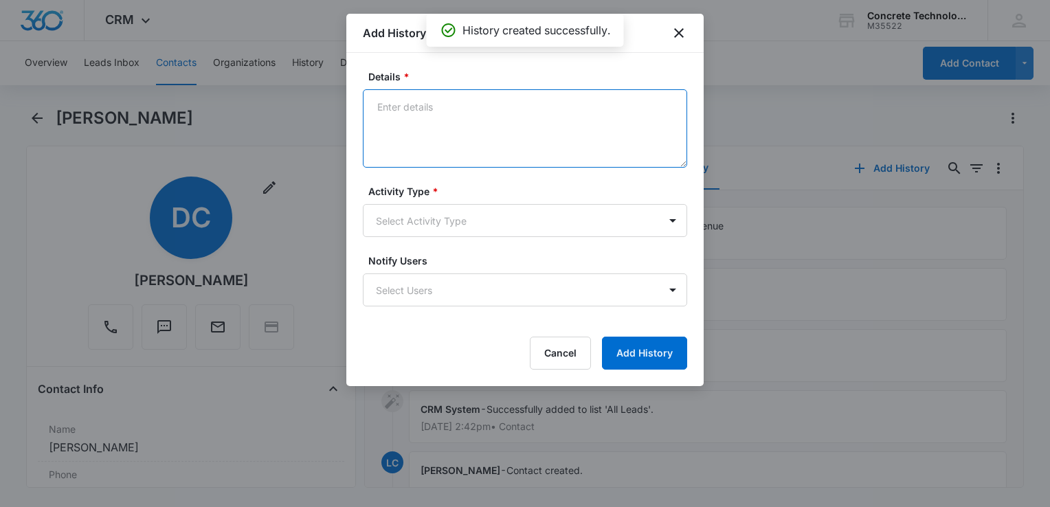
click at [455, 117] on textarea "Details *" at bounding box center [525, 128] width 324 height 78
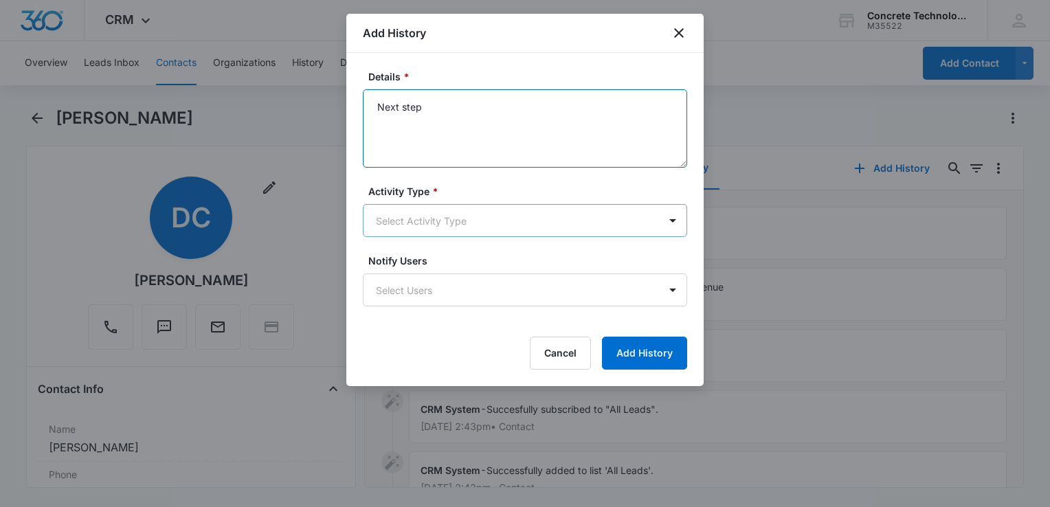
type textarea "Next step"
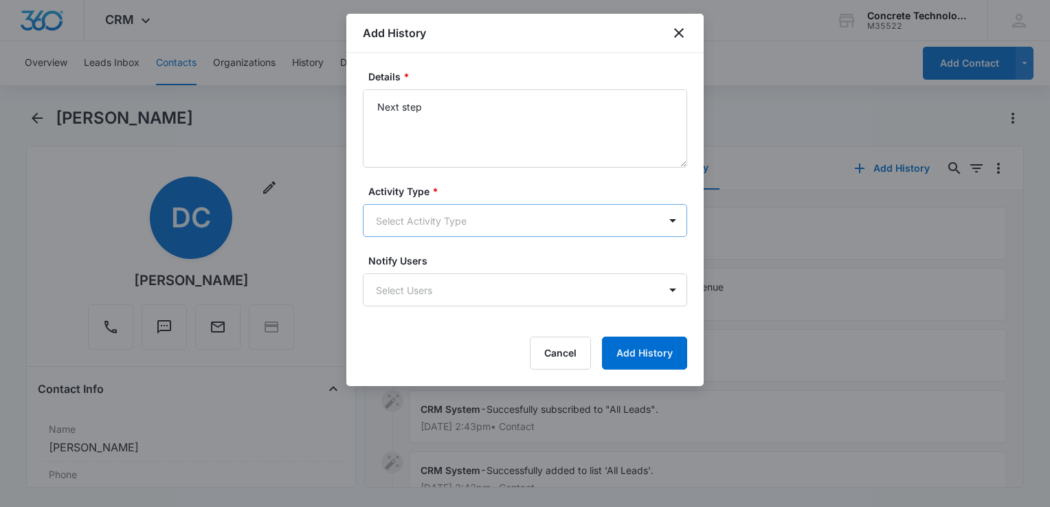
click at [498, 208] on body "CRM Apps Reputation Websites Forms CRM Email Social Content Ads Intelligence Fi…" at bounding box center [525, 253] width 1050 height 507
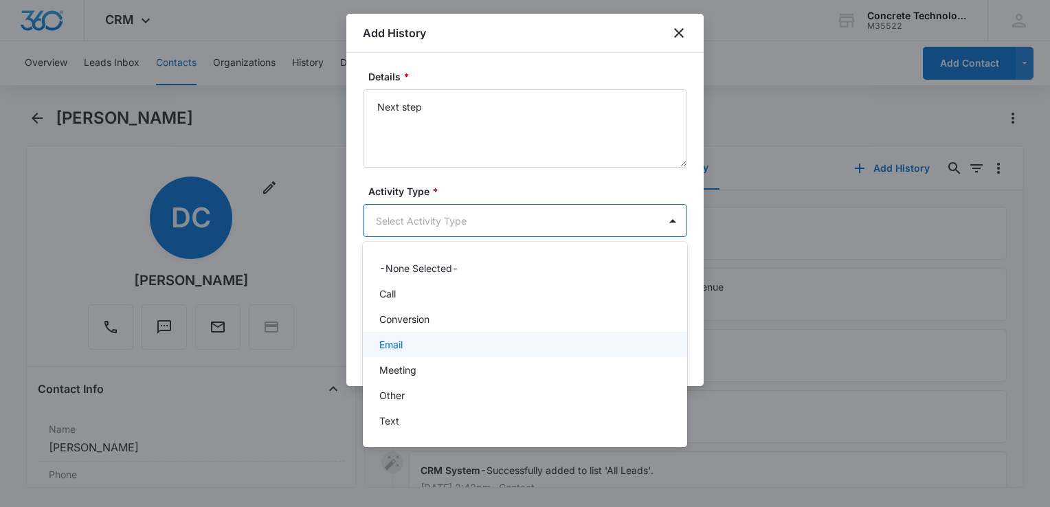
click at [423, 340] on div "Email" at bounding box center [523, 344] width 289 height 14
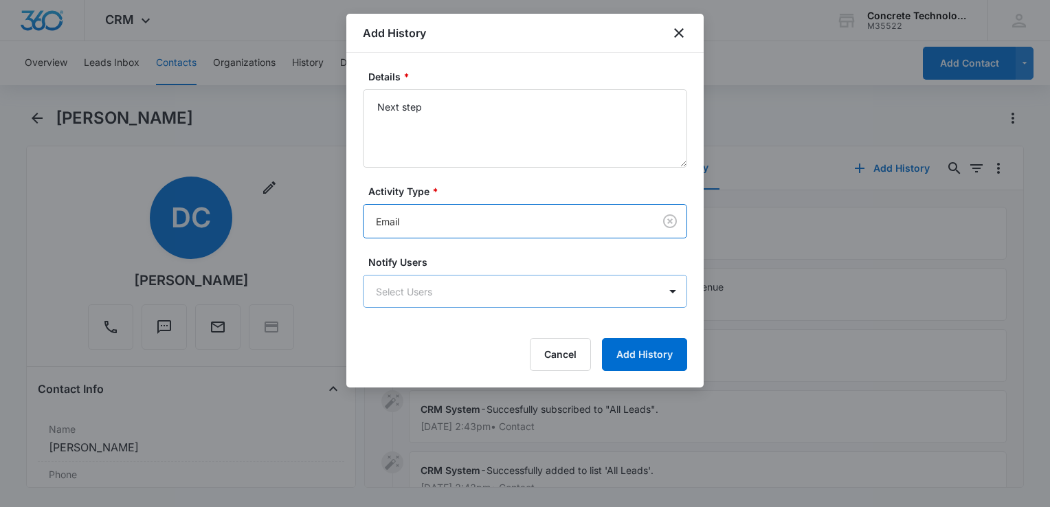
click at [428, 303] on body "CRM Apps Reputation Websites Forms CRM Email Social Content Ads Intelligence Fi…" at bounding box center [525, 253] width 1050 height 507
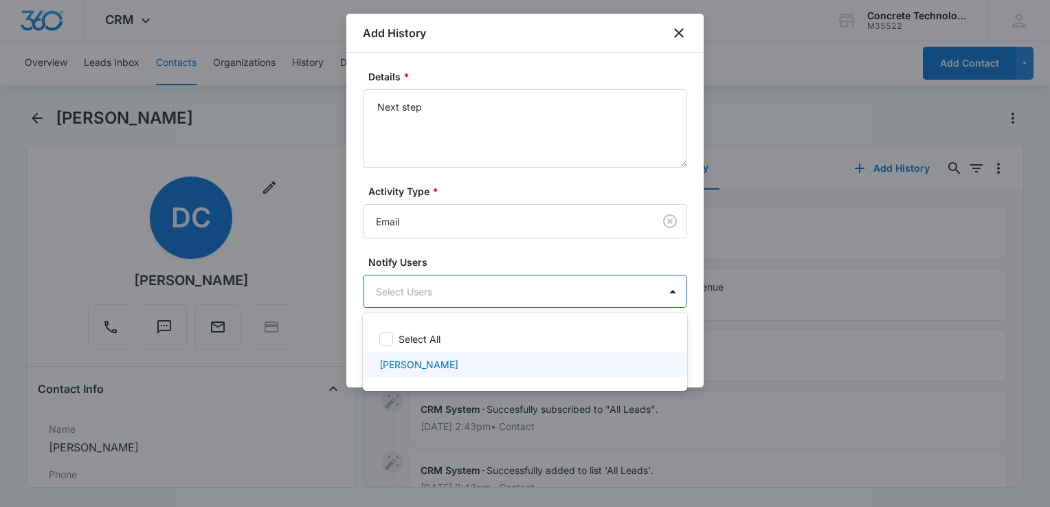
click at [422, 353] on div "[PERSON_NAME]" at bounding box center [525, 364] width 324 height 25
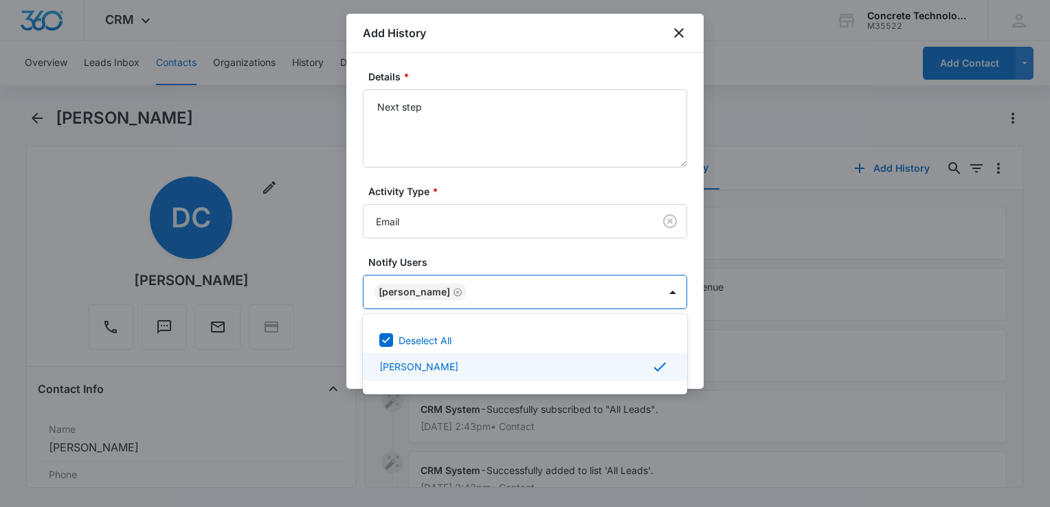
click at [693, 356] on div at bounding box center [525, 253] width 1050 height 507
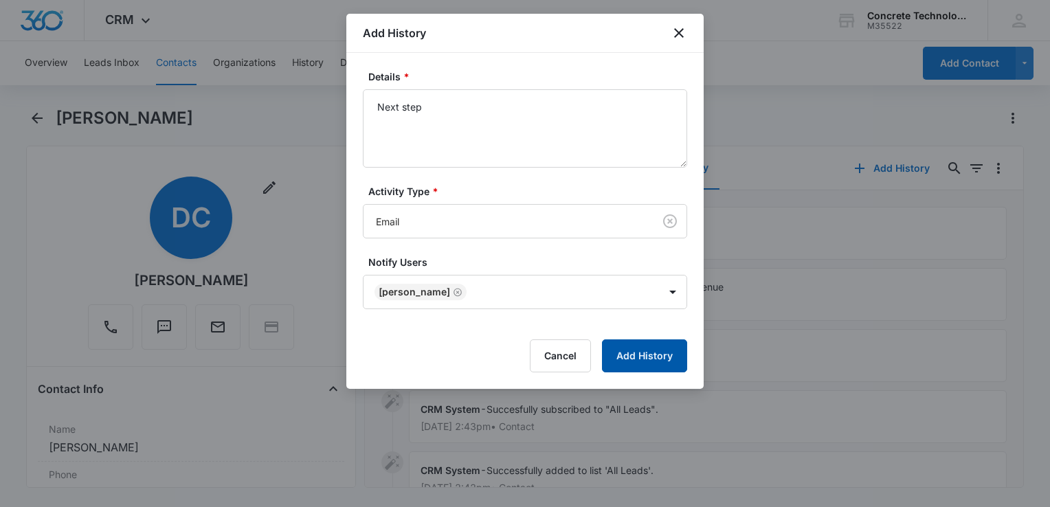
click at [655, 354] on button "Add History" at bounding box center [644, 356] width 85 height 33
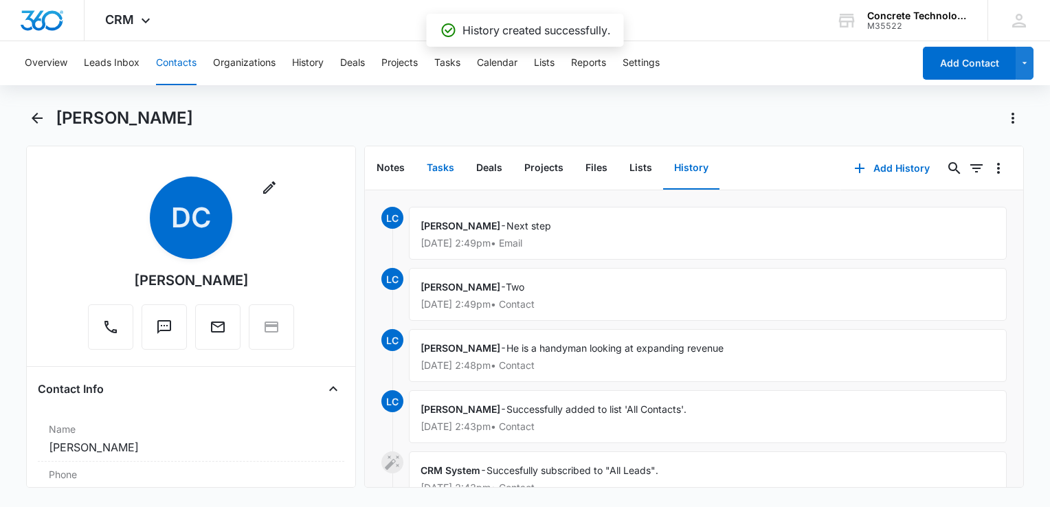
click at [443, 168] on button "Tasks" at bounding box center [440, 168] width 49 height 43
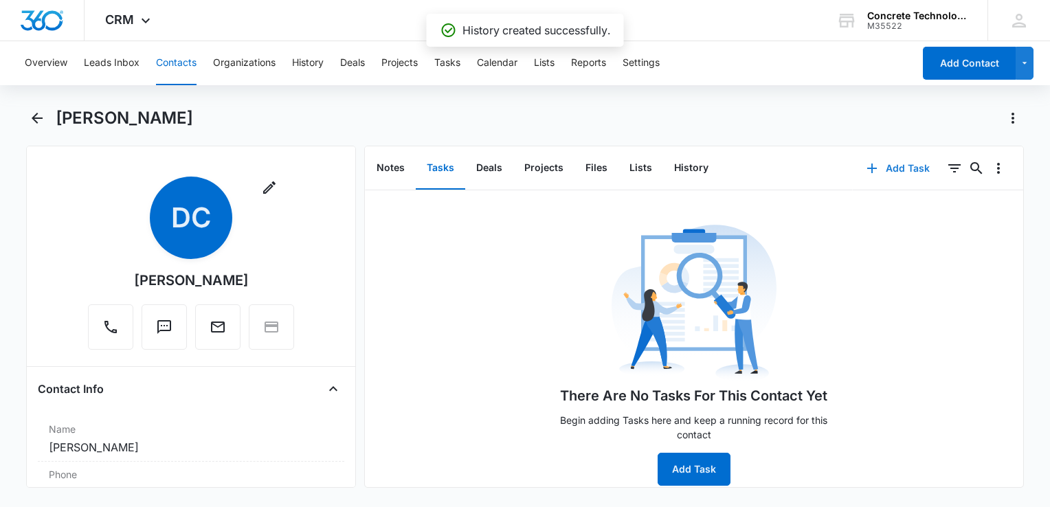
click at [784, 168] on icon "button" at bounding box center [872, 168] width 16 height 16
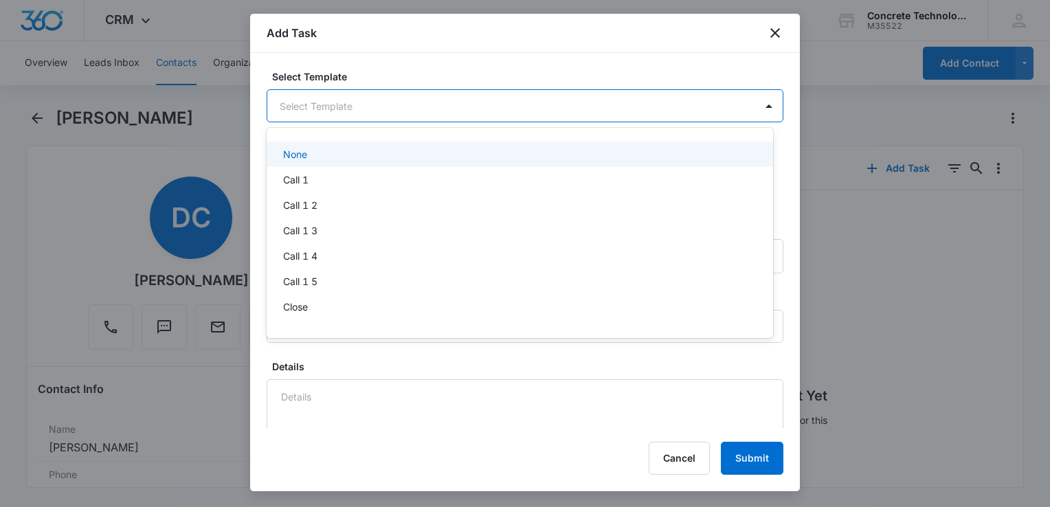
click at [359, 105] on body "CRM Apps Reputation Websites Forms CRM Email Social Content Ads Intelligence Fi…" at bounding box center [525, 253] width 1050 height 507
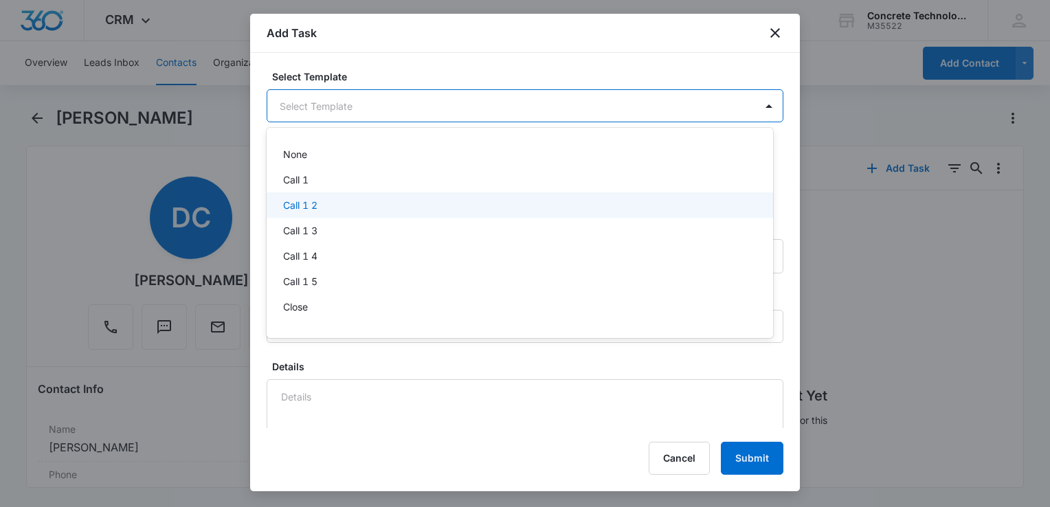
scroll to position [96, 0]
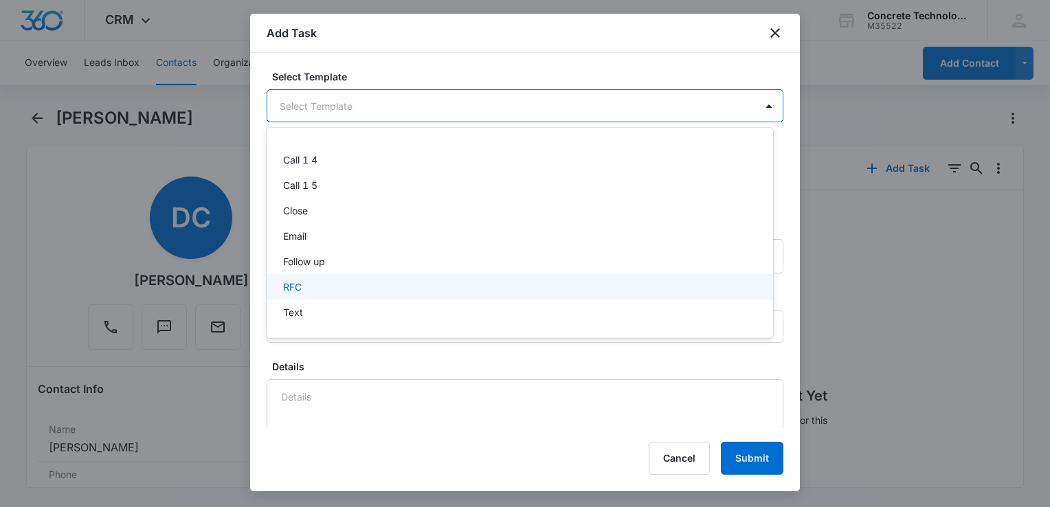
click at [319, 287] on div "RFC" at bounding box center [518, 287] width 471 height 14
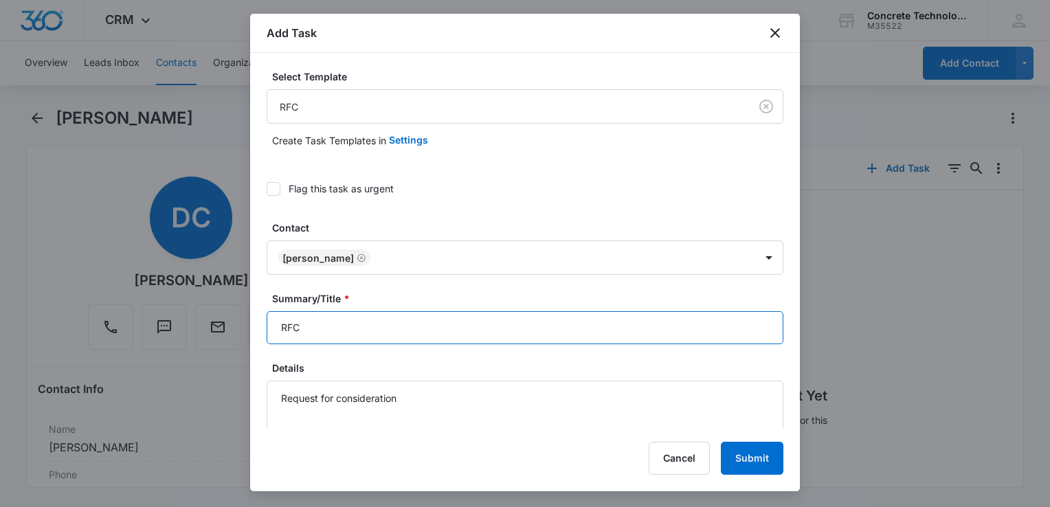
click at [363, 318] on input "RFC" at bounding box center [525, 327] width 517 height 33
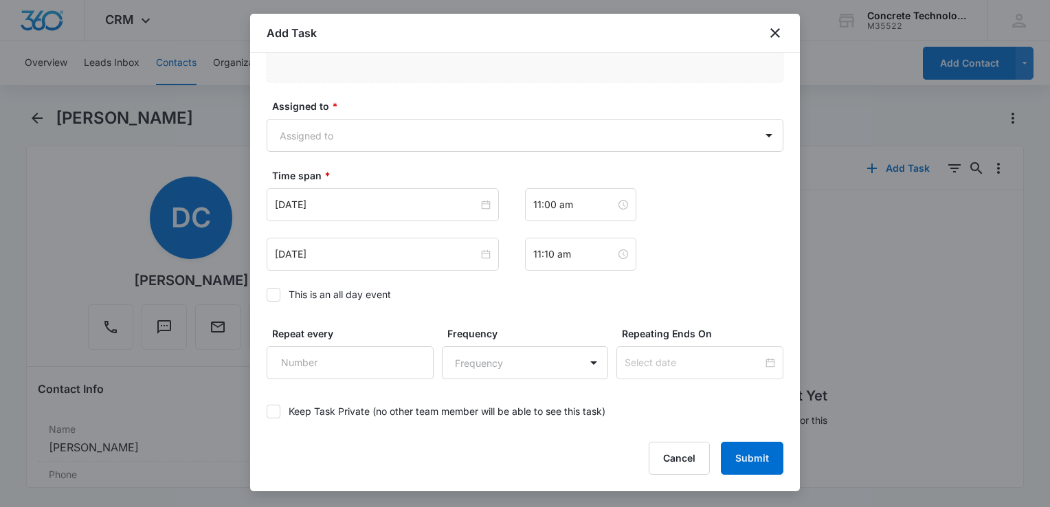
scroll to position [893, 0]
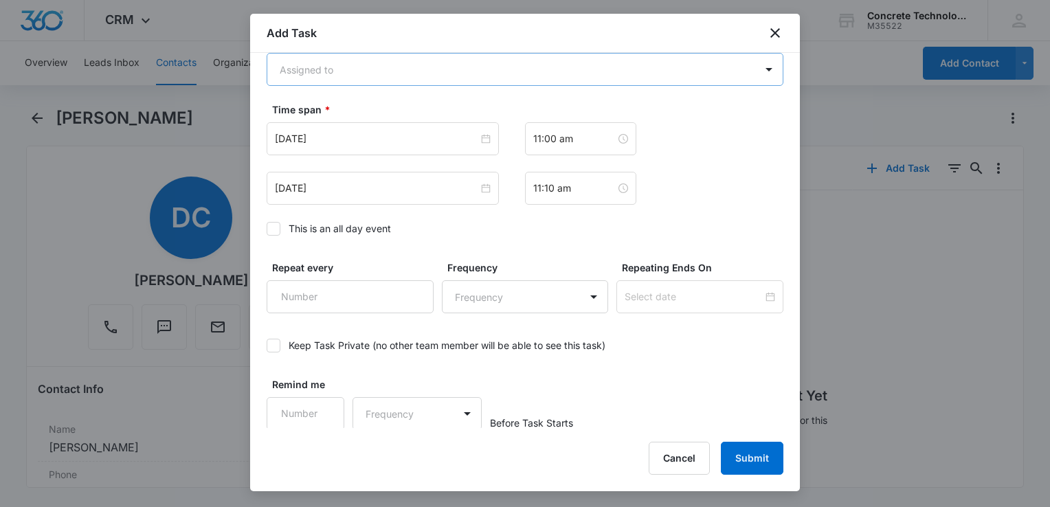
type input "RFC?"
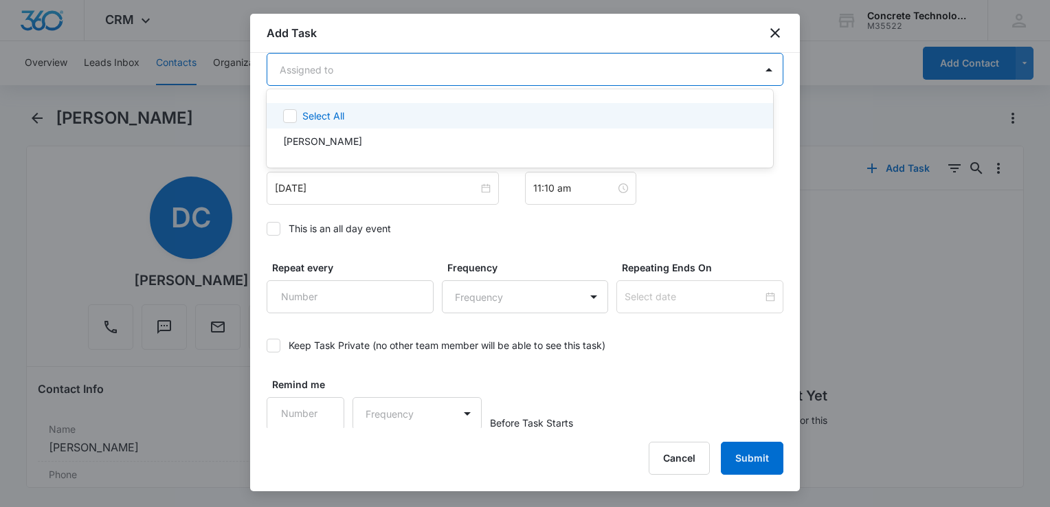
click at [413, 75] on body "CRM Apps Reputation Websites Forms CRM Email Social Content Ads Intelligence Fi…" at bounding box center [525, 253] width 1050 height 507
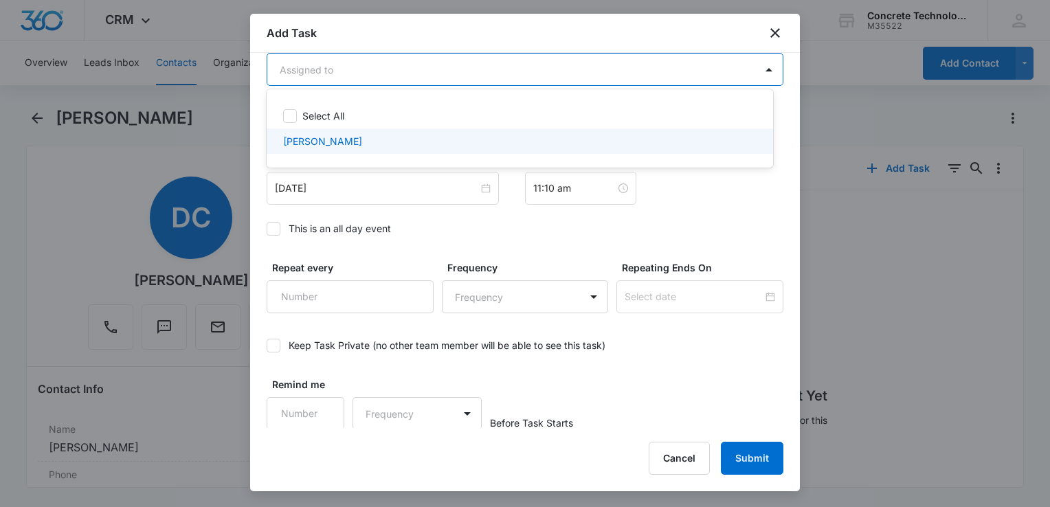
click at [349, 139] on p "[PERSON_NAME]" at bounding box center [322, 141] width 79 height 14
checkbox input "true"
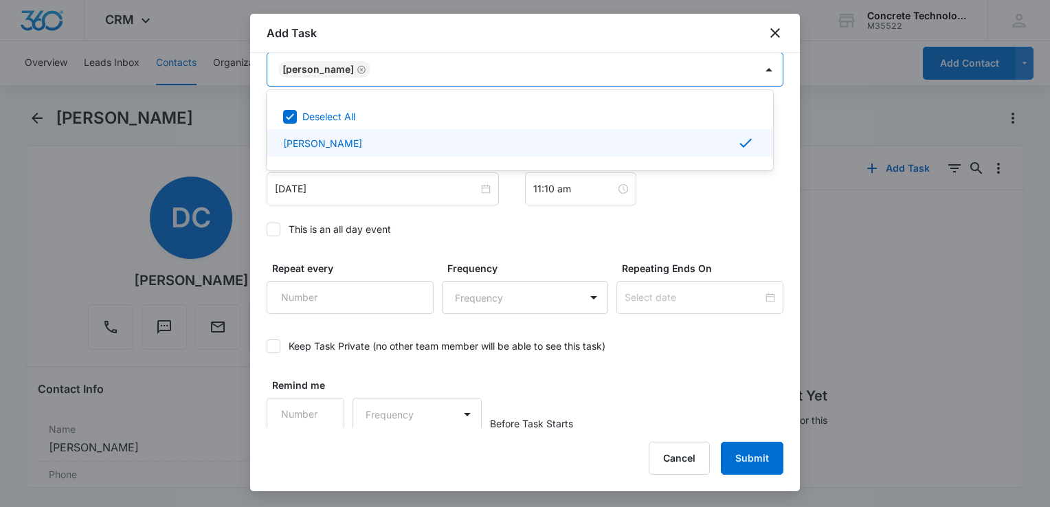
click at [384, 194] on div at bounding box center [525, 253] width 1050 height 507
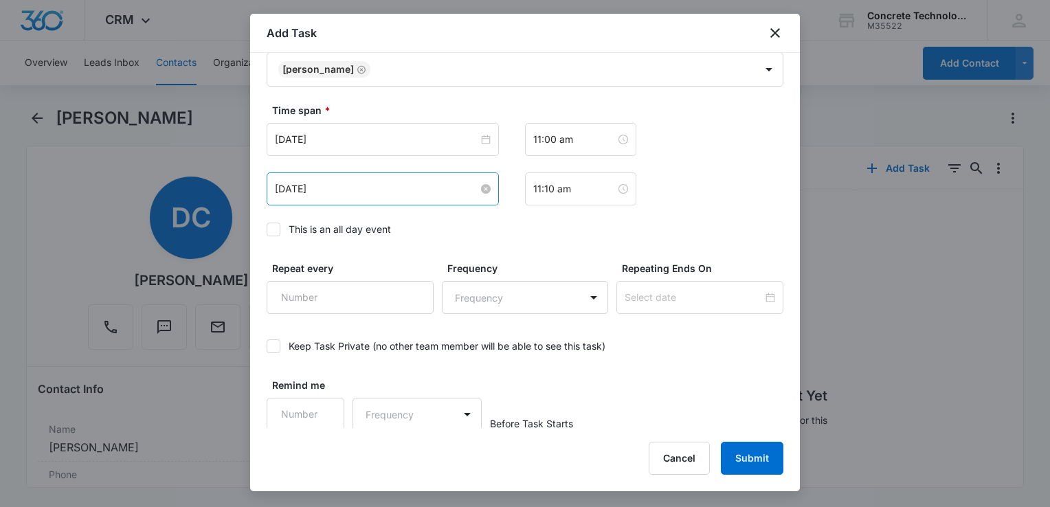
click at [384, 194] on input "[DATE]" at bounding box center [376, 188] width 203 height 15
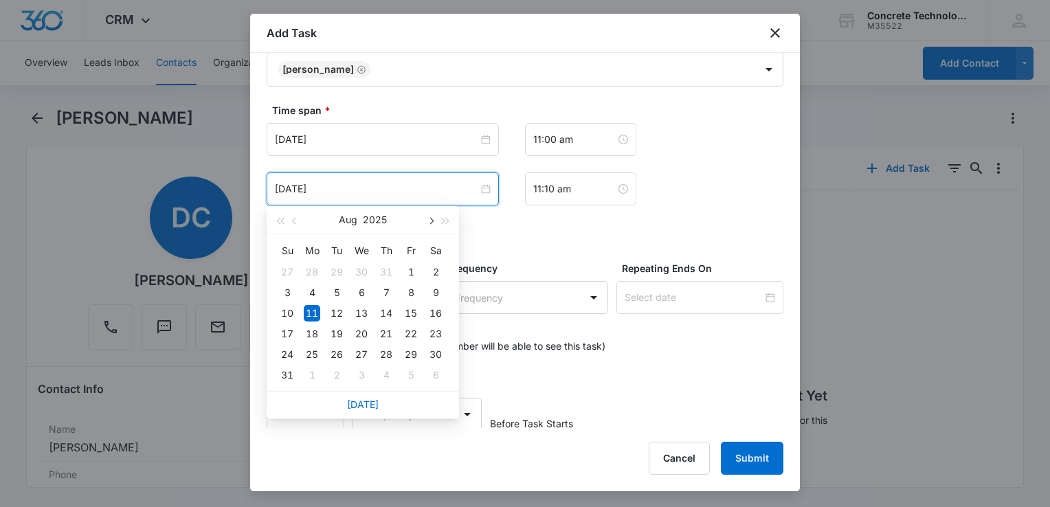
click at [429, 222] on span "button" at bounding box center [430, 221] width 7 height 7
type input "[DATE]"
click at [308, 315] on div "15" at bounding box center [312, 313] width 16 height 16
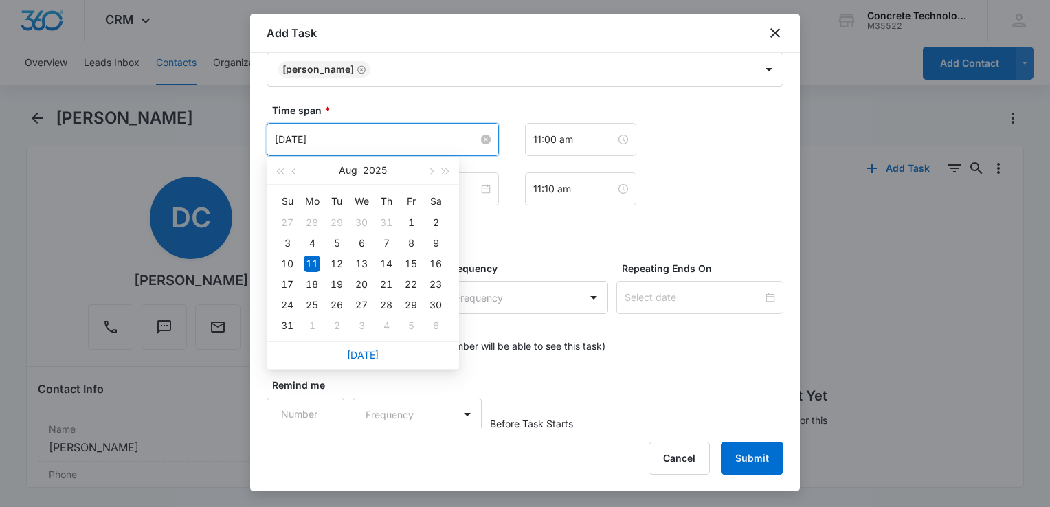
click at [430, 139] on input "[DATE]" at bounding box center [376, 139] width 203 height 15
click at [428, 170] on span "button" at bounding box center [430, 171] width 7 height 7
type input "[DATE]"
click at [311, 265] on div "15" at bounding box center [312, 264] width 16 height 16
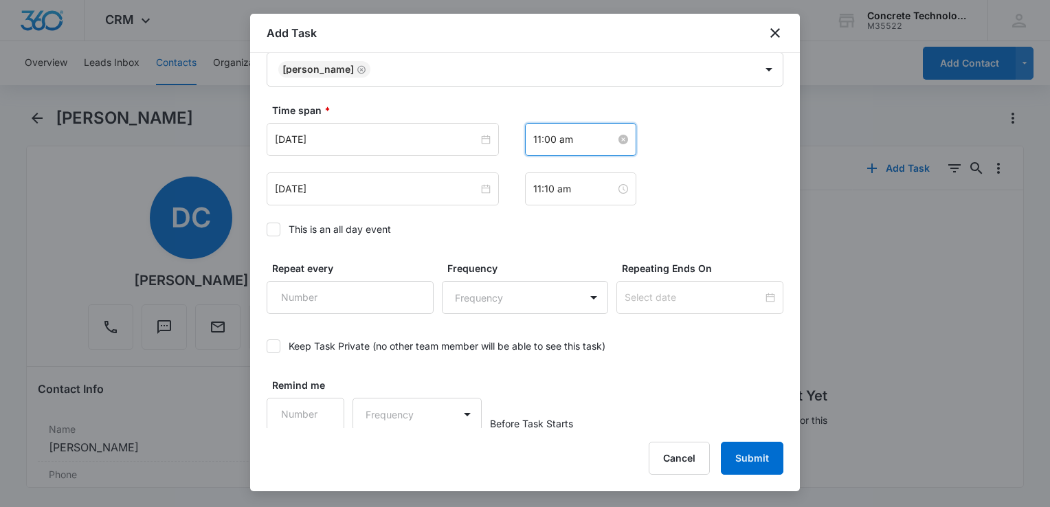
click at [572, 142] on input "11:00 am" at bounding box center [574, 139] width 82 height 15
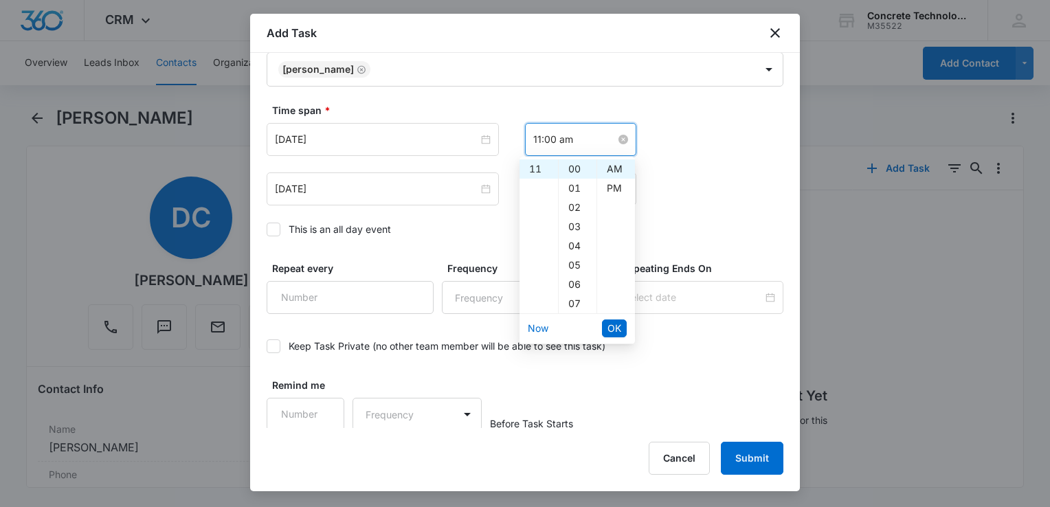
click at [572, 142] on input "11:00 am" at bounding box center [574, 139] width 82 height 15
click at [722, 204] on div "Time span * [DATE] [DATE] Su Mo Tu We Th Fr Sa 31 1 2 3 4 5 6 7 8 9 10 11 12 13…" at bounding box center [525, 174] width 517 height 142
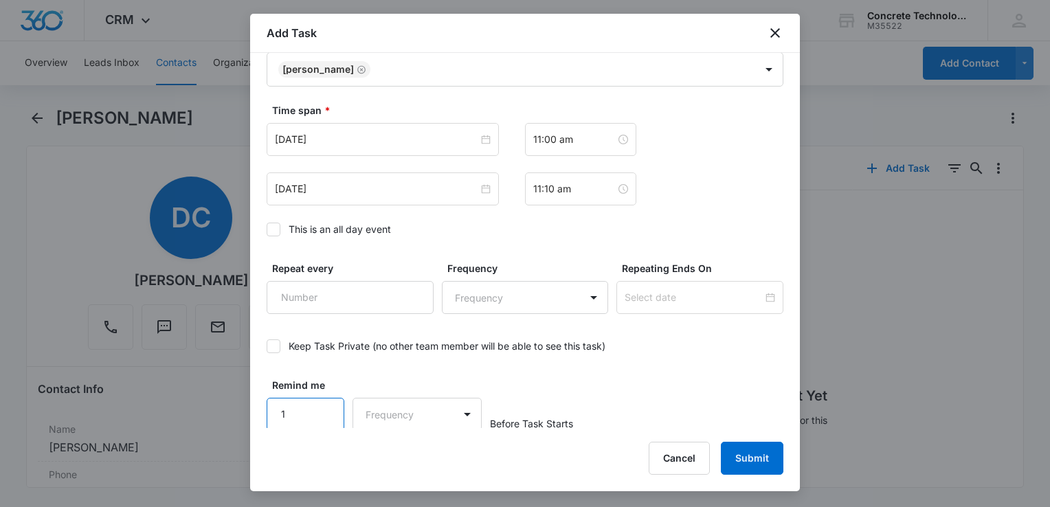
scroll to position [895, 0]
click at [328, 403] on input "1" at bounding box center [306, 413] width 78 height 33
click at [328, 403] on input "2" at bounding box center [306, 413] width 78 height 33
click at [328, 403] on input "3" at bounding box center [306, 413] width 78 height 33
click at [328, 403] on input "4" at bounding box center [306, 413] width 78 height 33
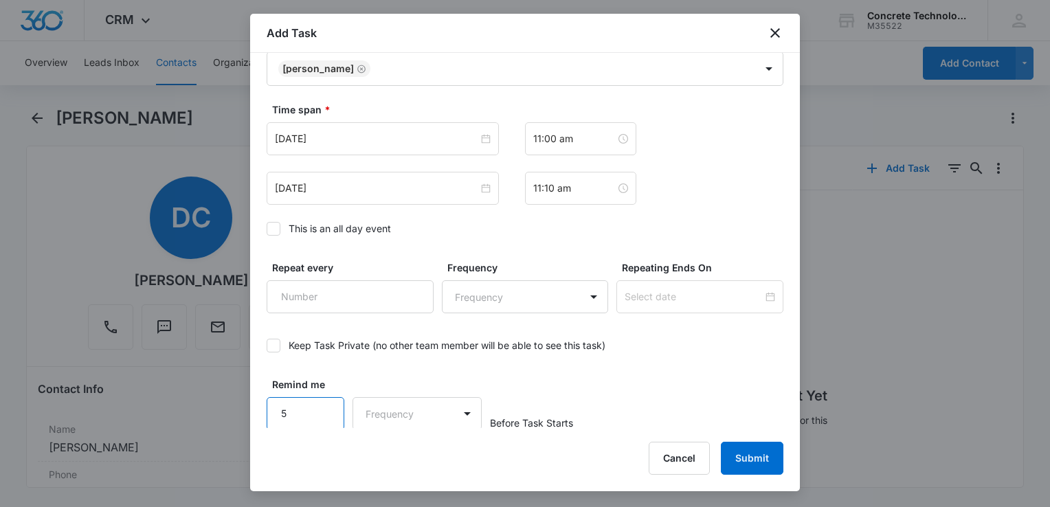
type input "5"
click at [326, 400] on input "5" at bounding box center [306, 413] width 78 height 33
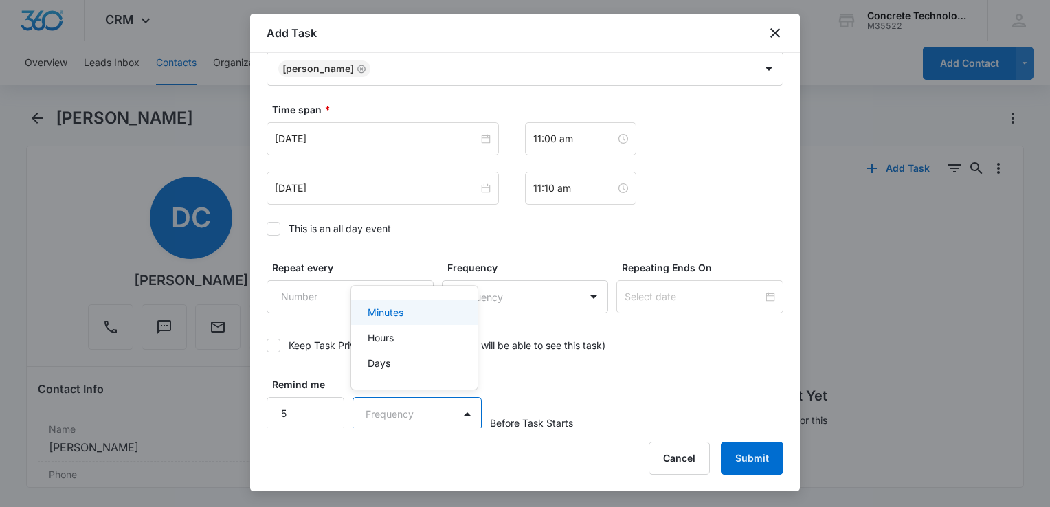
drag, startPoint x: 377, startPoint y: 413, endPoint x: 396, endPoint y: 380, distance: 38.2
click at [378, 412] on body "CRM Apps Reputation Websites Forms CRM Email Social Content Ads Intelligence Fi…" at bounding box center [525, 253] width 1050 height 507
click at [405, 312] on div "Minutes" at bounding box center [413, 312] width 91 height 14
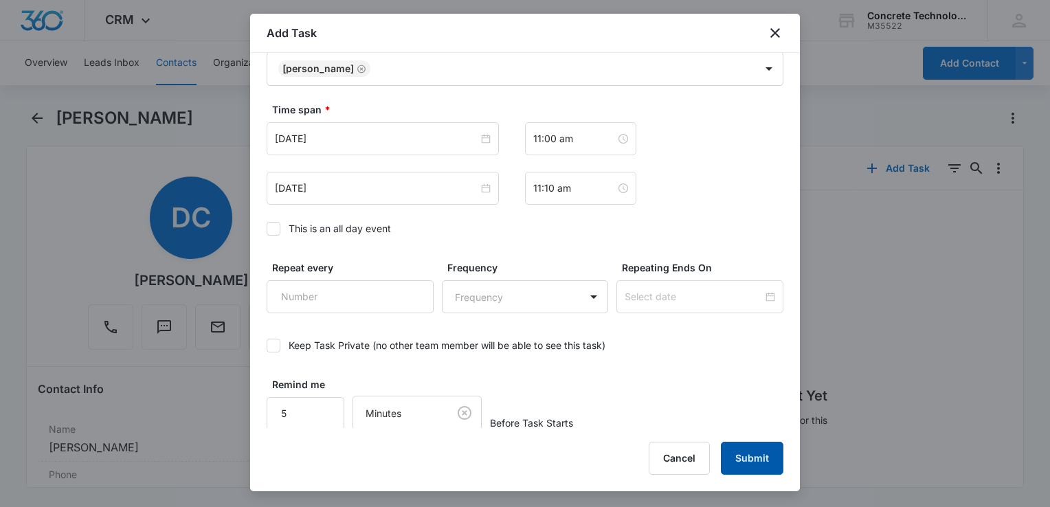
click at [762, 469] on button "Submit" at bounding box center [752, 458] width 63 height 33
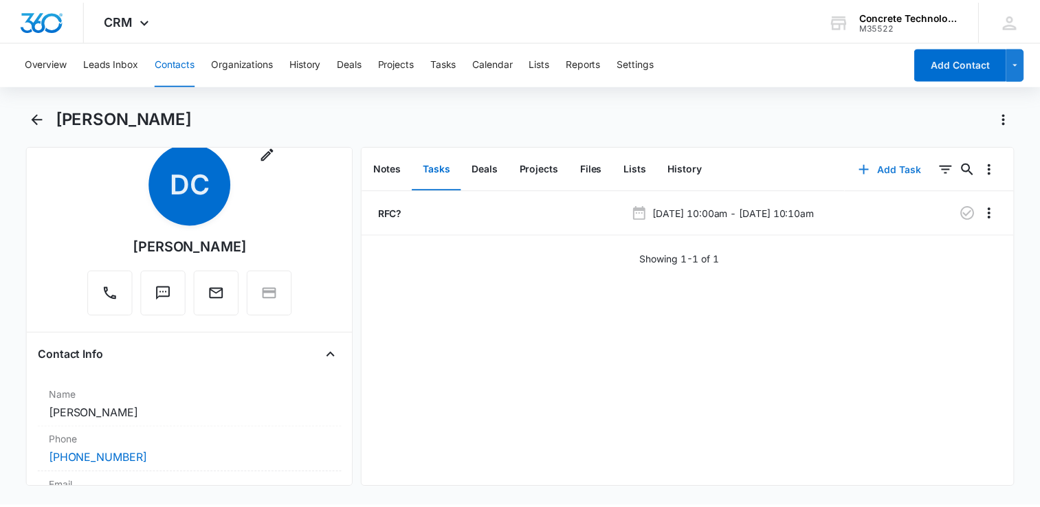
scroll to position [0, 0]
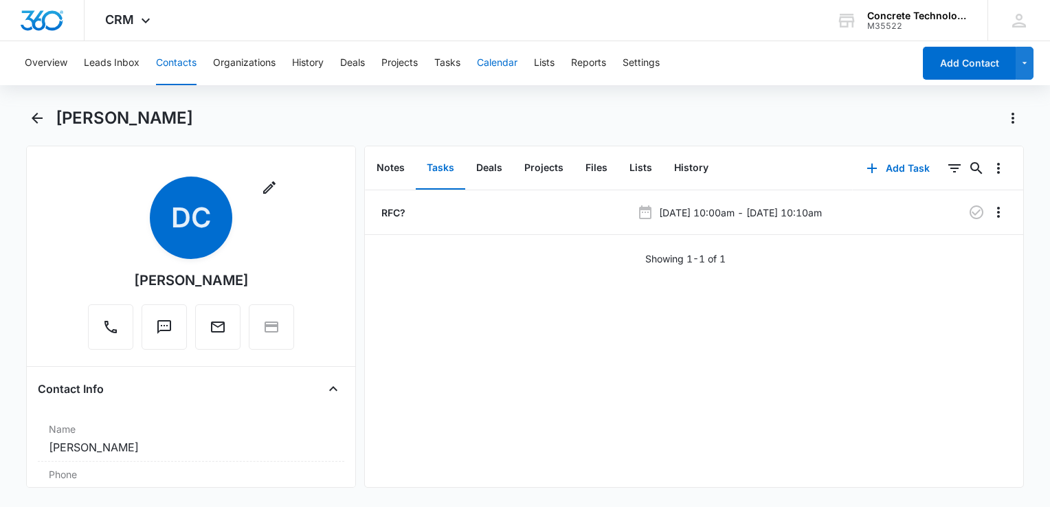
click at [485, 60] on button "Calendar" at bounding box center [497, 63] width 41 height 44
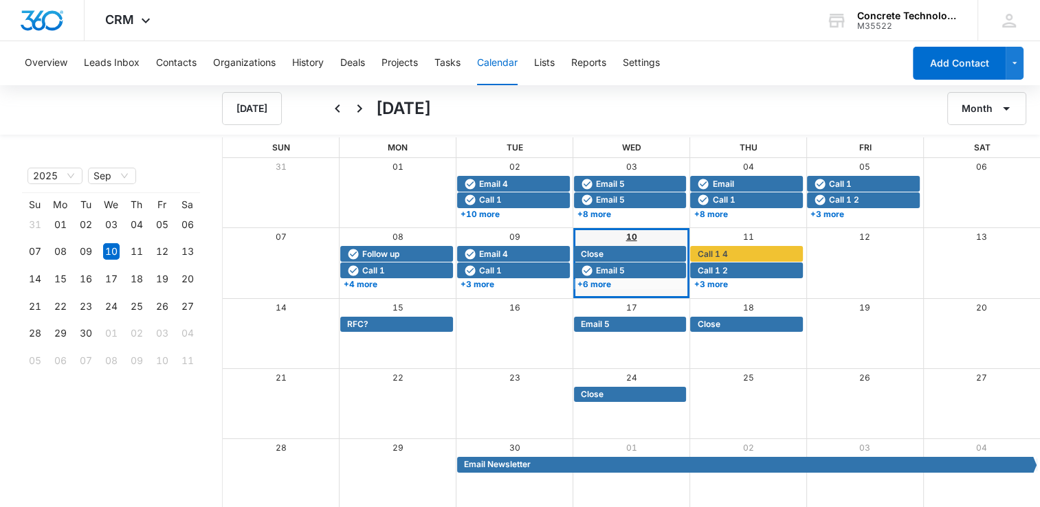
click at [634, 241] on link "10" at bounding box center [631, 237] width 11 height 10
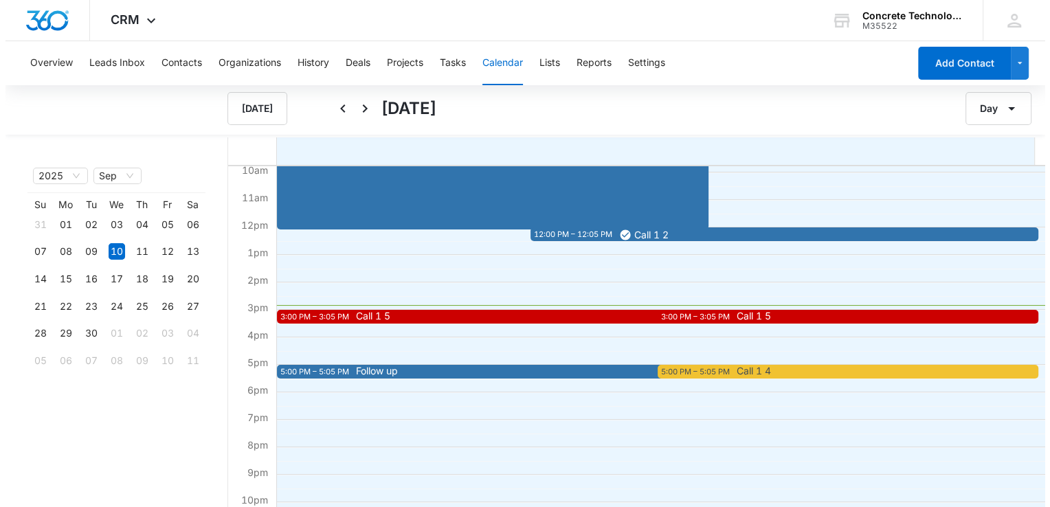
scroll to position [275, 0]
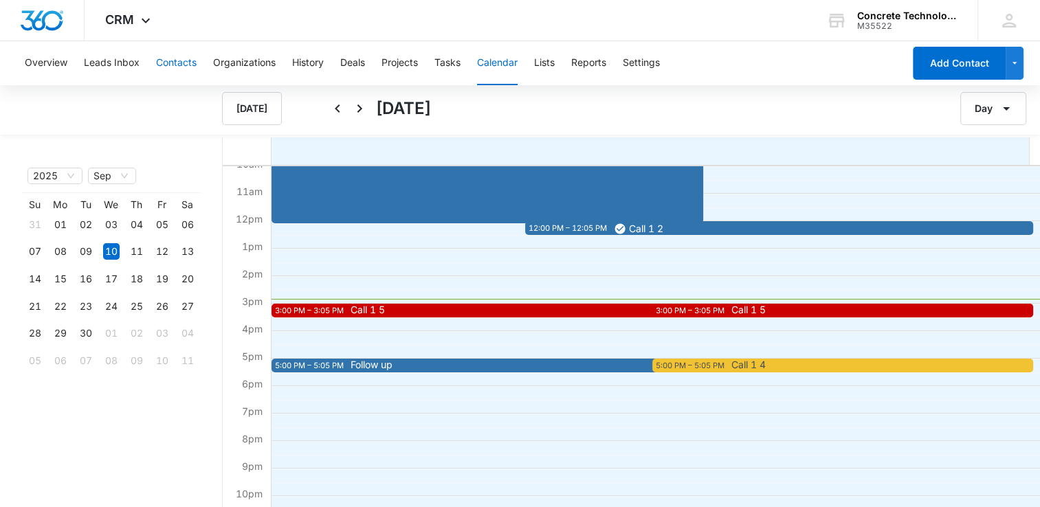
click at [164, 64] on button "Contacts" at bounding box center [176, 63] width 41 height 44
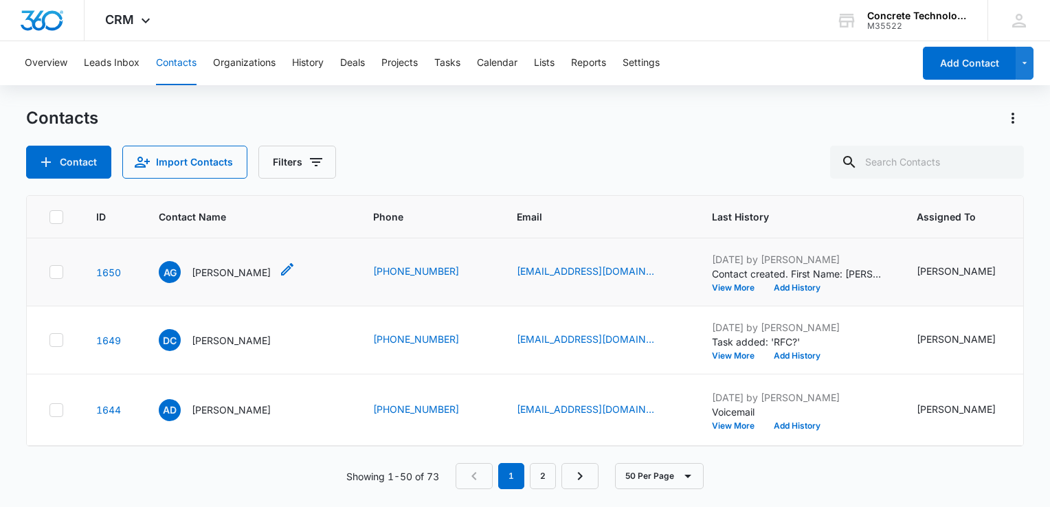
click at [260, 270] on p "[PERSON_NAME]" at bounding box center [231, 272] width 79 height 14
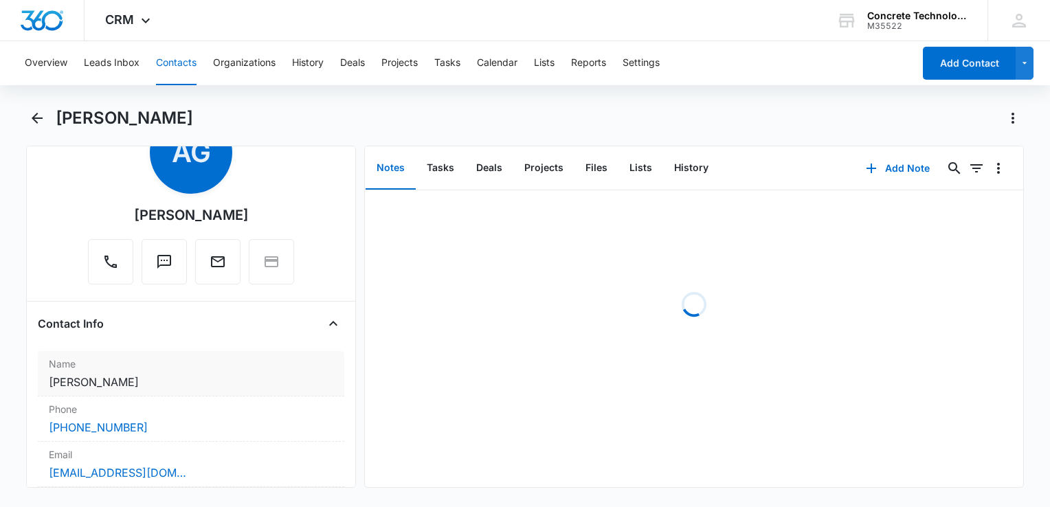
scroll to position [137, 0]
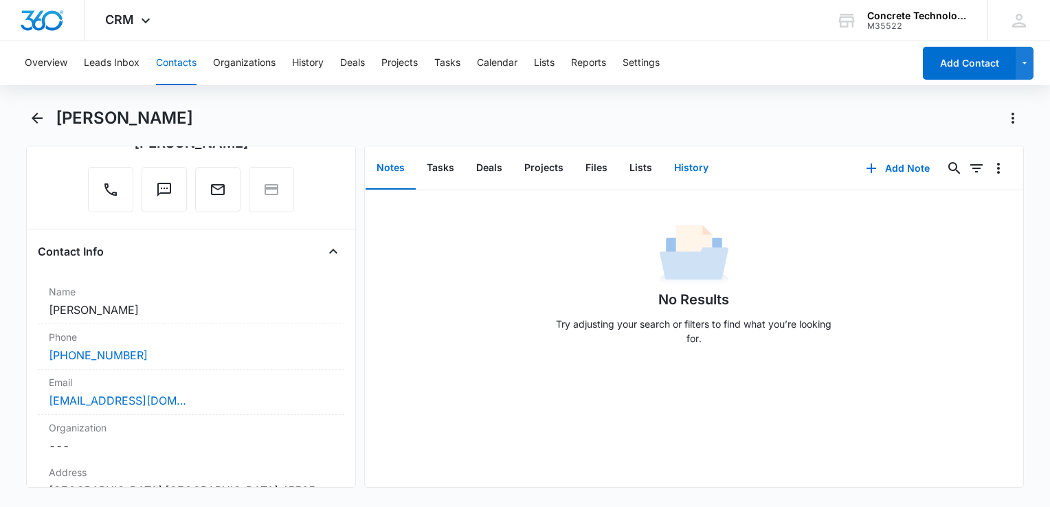
click at [692, 169] on button "History" at bounding box center [691, 168] width 56 height 43
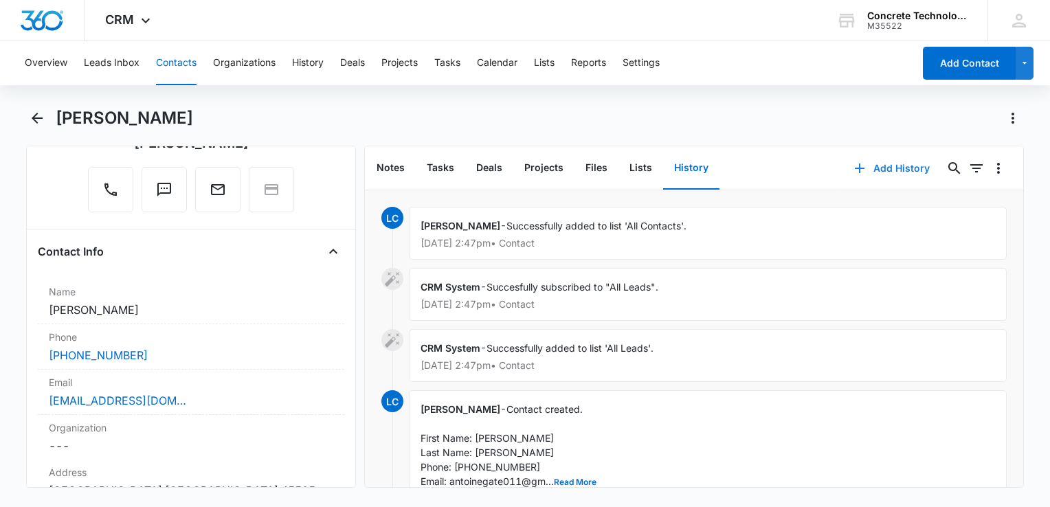
click at [784, 168] on button "Add History" at bounding box center [892, 168] width 103 height 33
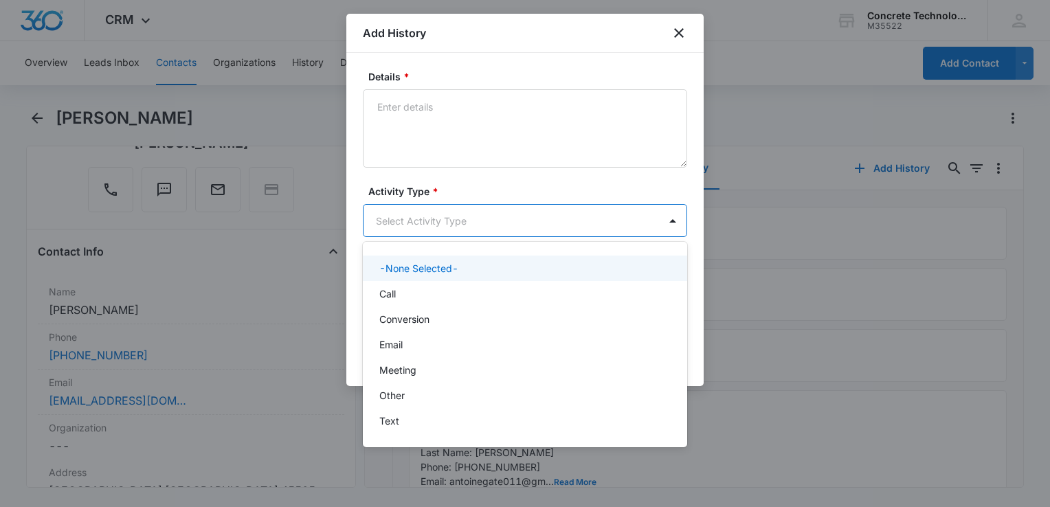
click at [479, 230] on body "CRM Apps Reputation Websites Forms CRM Email Social Content Ads Intelligence Fi…" at bounding box center [525, 253] width 1050 height 507
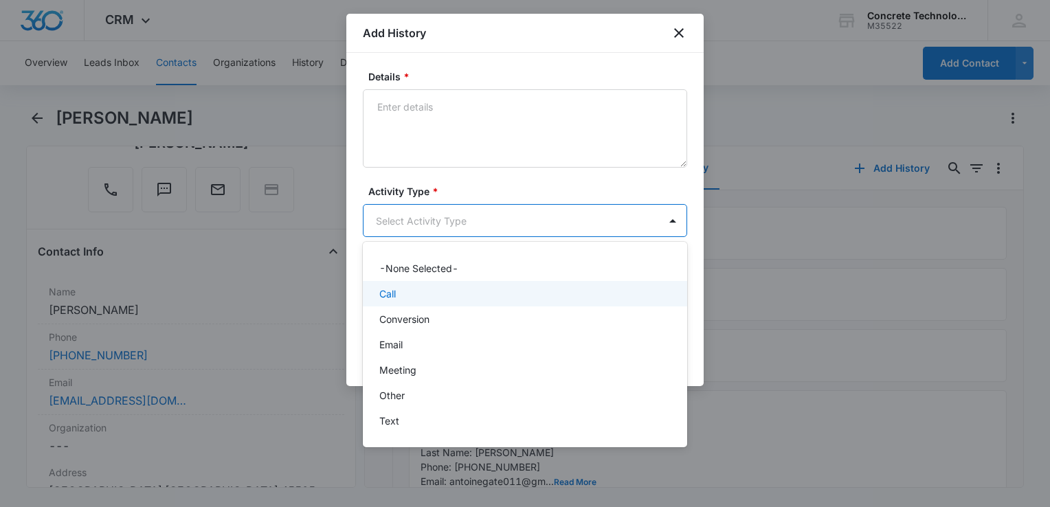
click at [446, 298] on div "Call" at bounding box center [523, 294] width 289 height 14
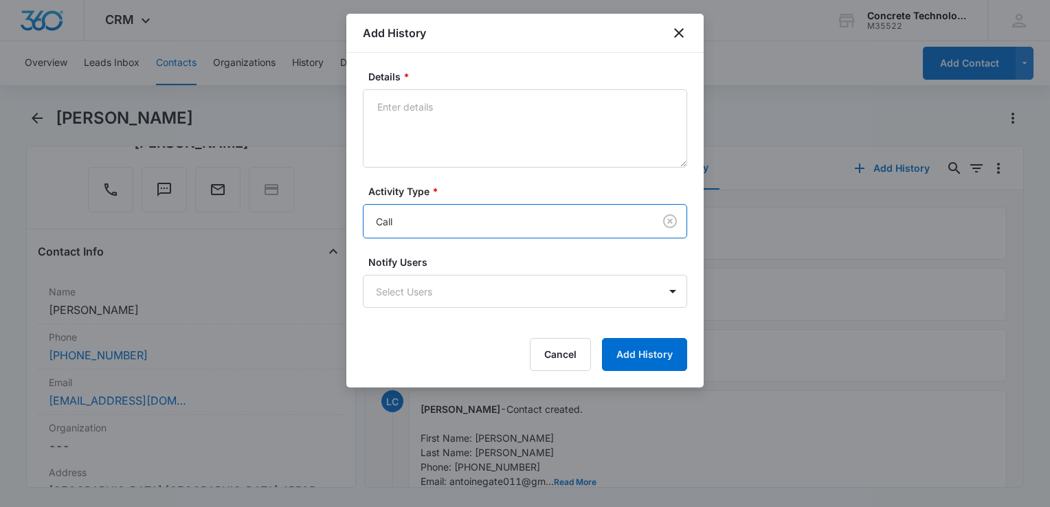
click at [446, 298] on body "CRM Apps Reputation Websites Forms CRM Email Social Content Ads Intelligence Fi…" at bounding box center [525, 253] width 1050 height 507
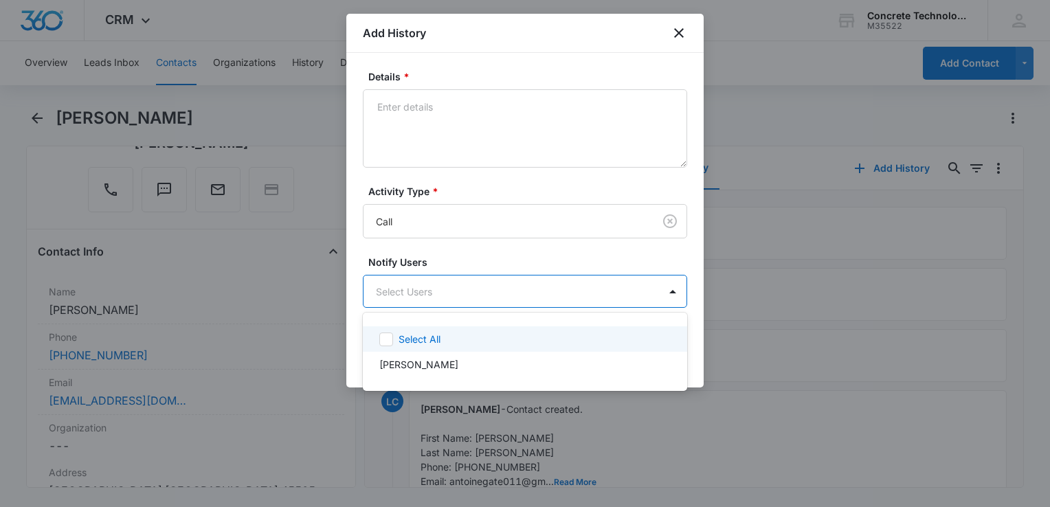
click at [421, 351] on div "Select All" at bounding box center [525, 338] width 324 height 25
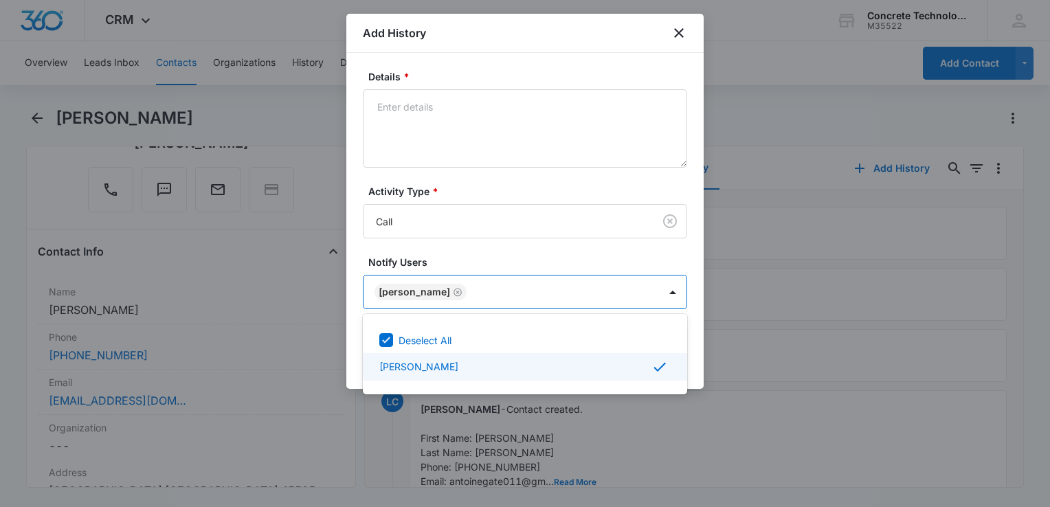
click at [707, 359] on div at bounding box center [525, 253] width 1050 height 507
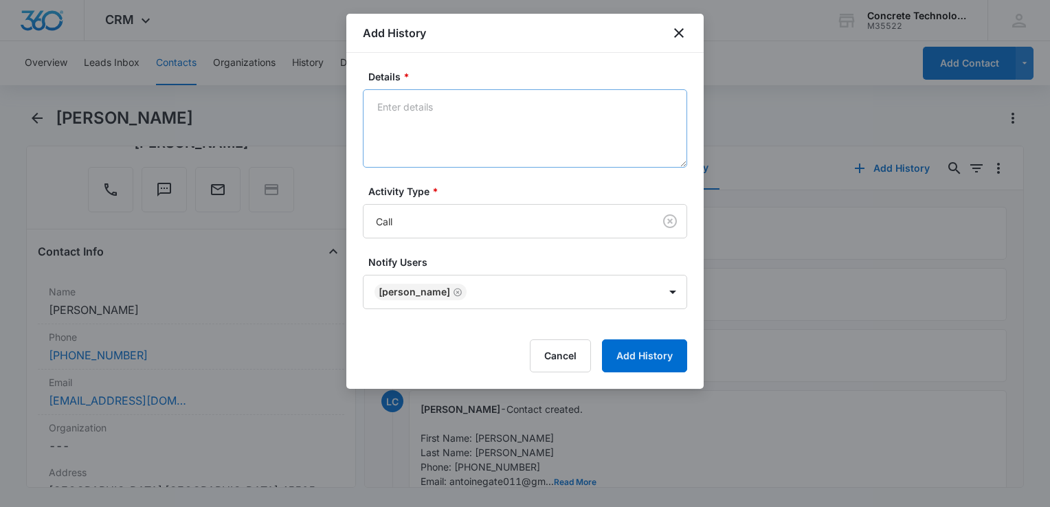
drag, startPoint x: 524, startPoint y: 186, endPoint x: 492, endPoint y: 139, distance: 56.4
click at [520, 177] on form "Details * Activity Type * Call Notify Users [PERSON_NAME] Cancel Add History" at bounding box center [525, 220] width 324 height 303
click at [479, 118] on textarea "Details *" at bounding box center [525, 128] width 324 height 78
drag, startPoint x: 431, startPoint y: 107, endPoint x: 210, endPoint y: 92, distance: 221.8
click at [210, 92] on body "CRM Apps Reputation Websites Forms CRM Email Social Content Ads Intelligence Fi…" at bounding box center [525, 253] width 1050 height 507
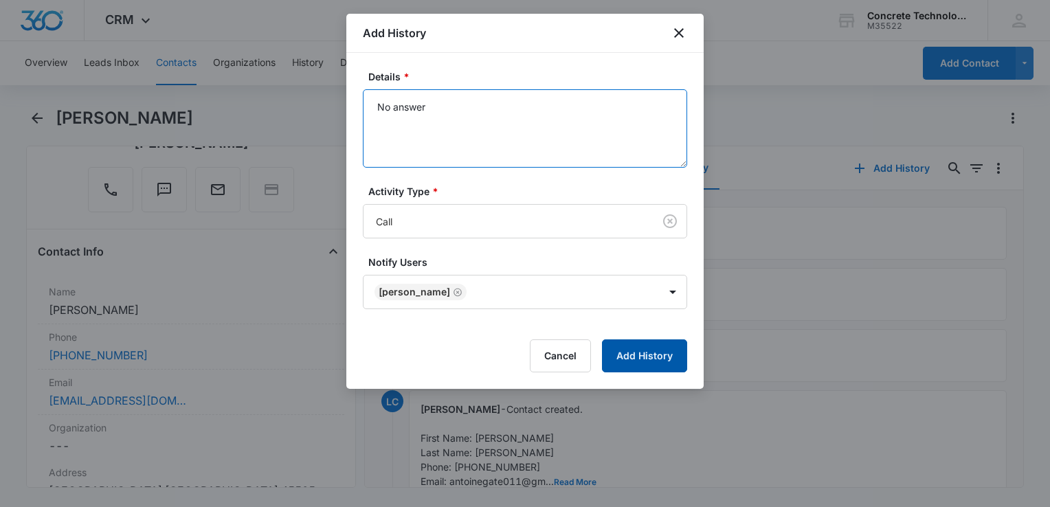
type textarea "No answer"
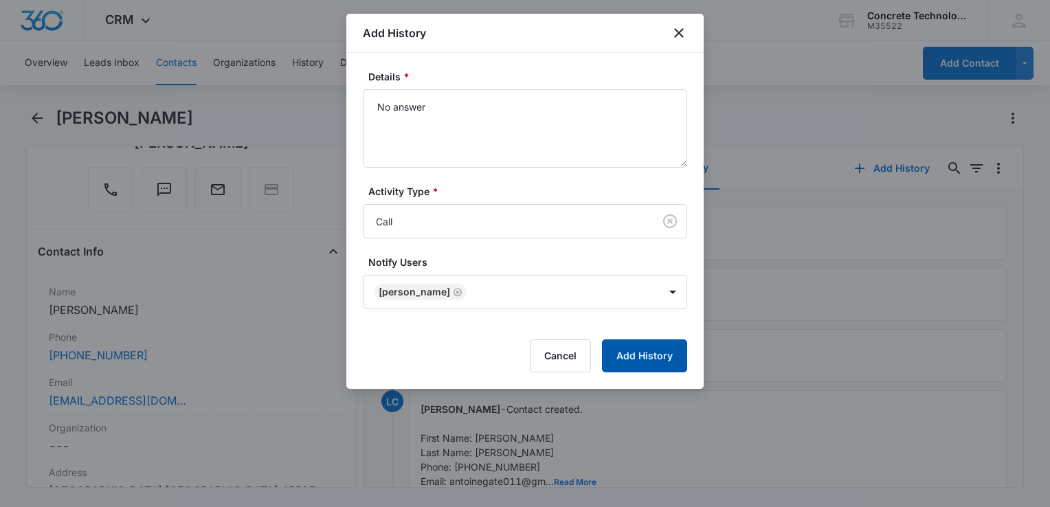
click at [627, 358] on button "Add History" at bounding box center [644, 356] width 85 height 33
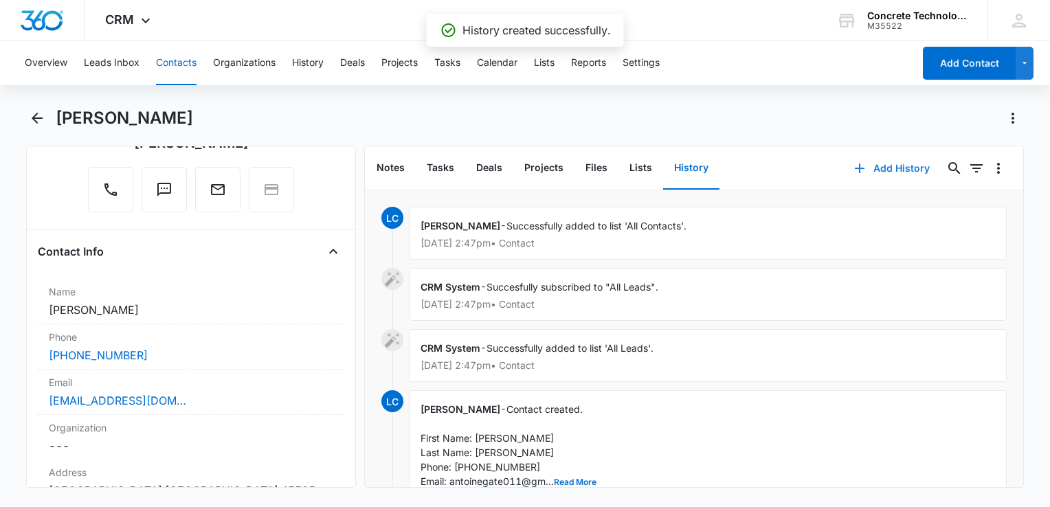
click at [784, 167] on icon "button" at bounding box center [860, 169] width 10 height 10
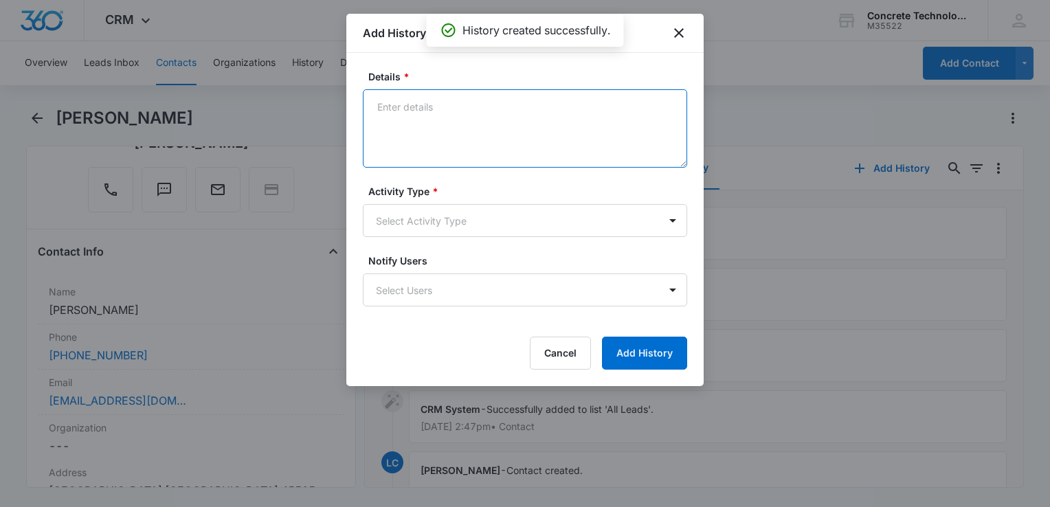
click at [428, 145] on textarea "Details *" at bounding box center [525, 128] width 324 height 78
type textarea "One"
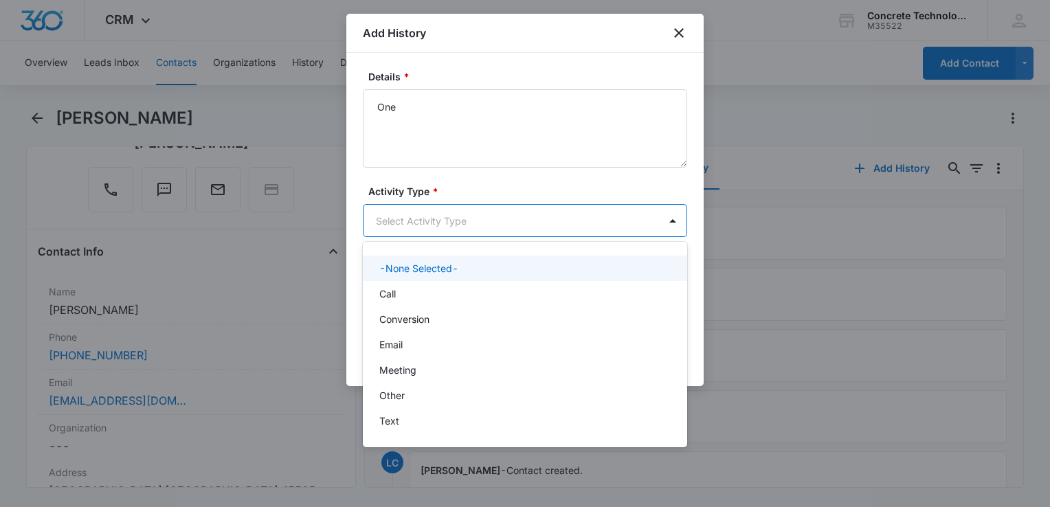
click at [440, 220] on body "CRM Apps Reputation Websites Forms CRM Email Social Content Ads Intelligence Fi…" at bounding box center [525, 253] width 1050 height 507
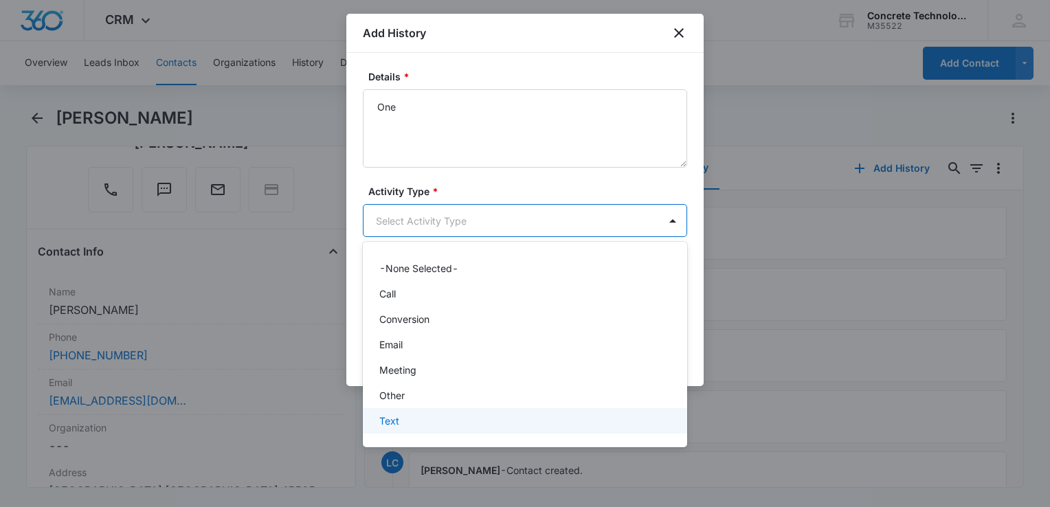
click at [399, 411] on div "Text" at bounding box center [525, 420] width 324 height 25
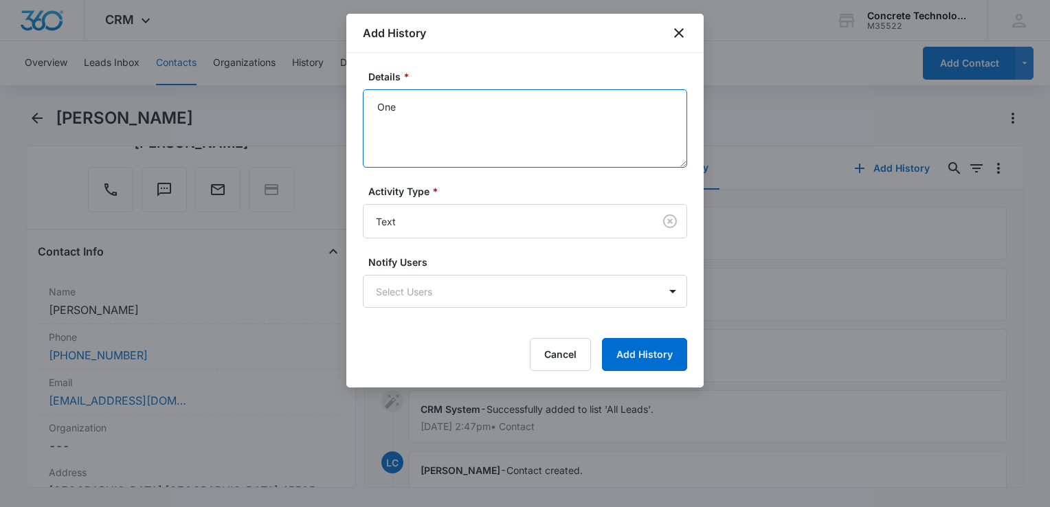
click at [427, 113] on textarea "One" at bounding box center [525, 128] width 324 height 78
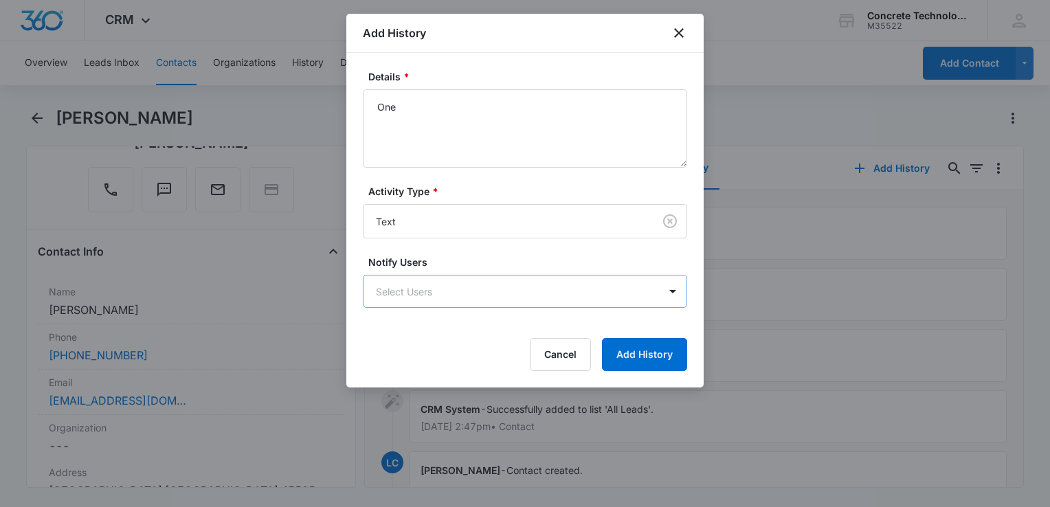
click at [434, 294] on body "CRM Apps Reputation Websites Forms CRM Email Social Content Ads Intelligence Fi…" at bounding box center [525, 253] width 1050 height 507
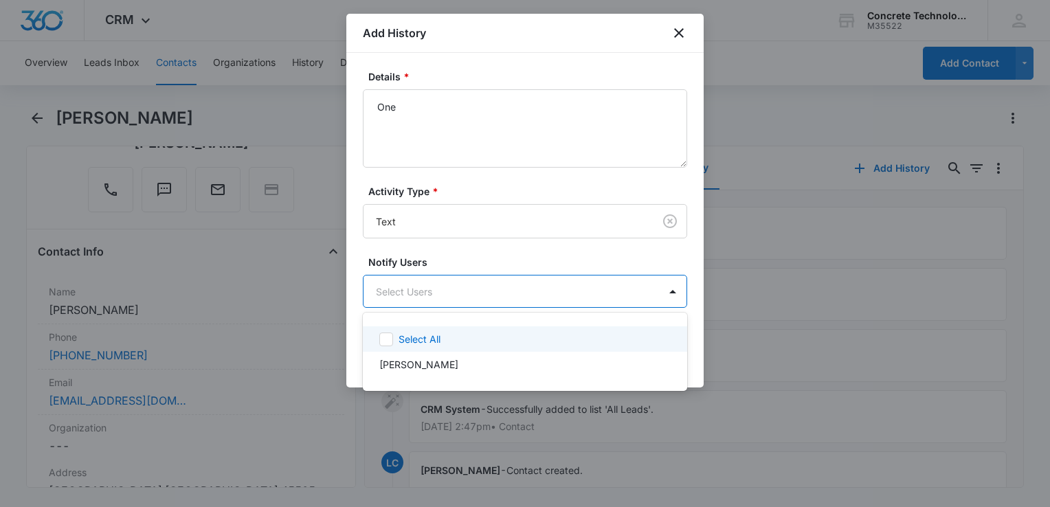
click at [410, 348] on div "Select All" at bounding box center [525, 338] width 324 height 25
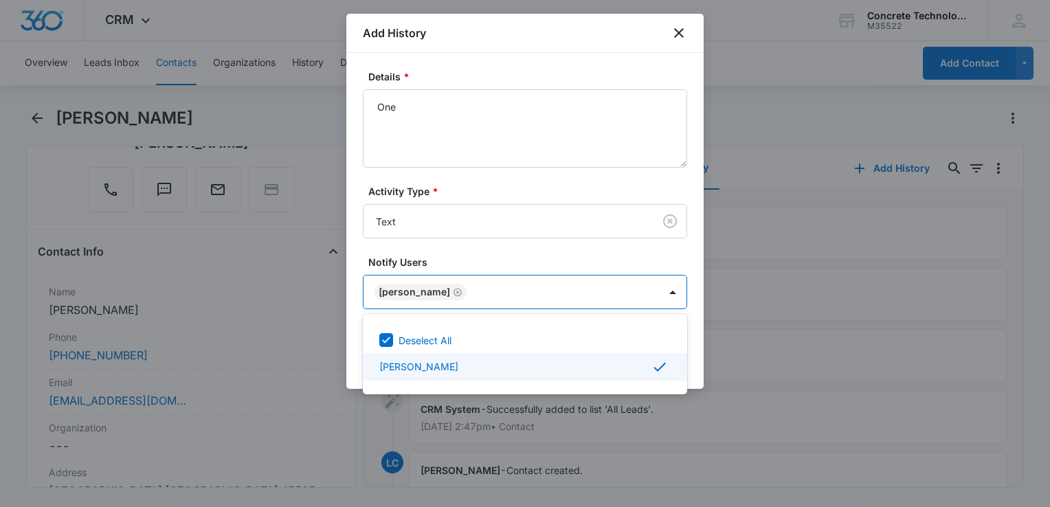
click at [696, 359] on div at bounding box center [525, 253] width 1050 height 507
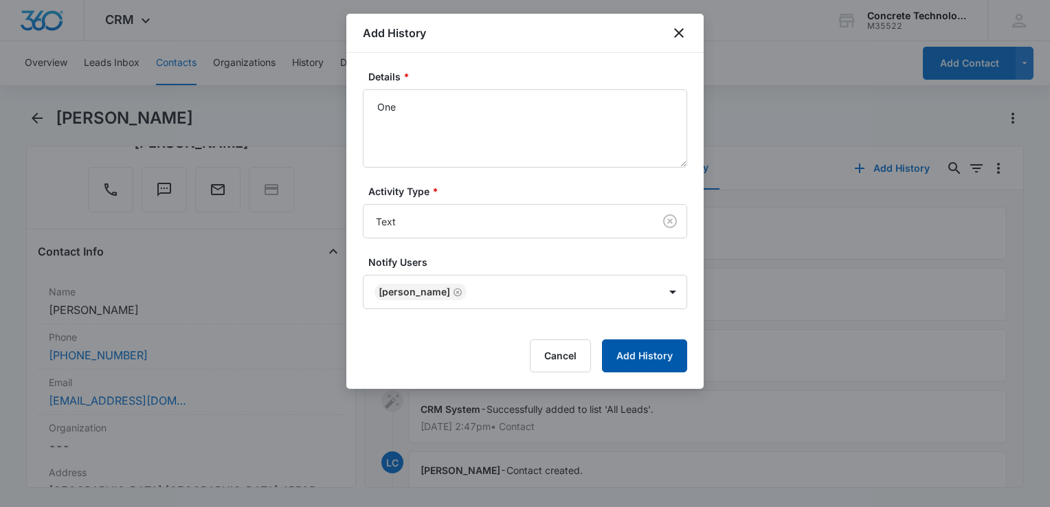
click at [654, 356] on button "Add History" at bounding box center [644, 356] width 85 height 33
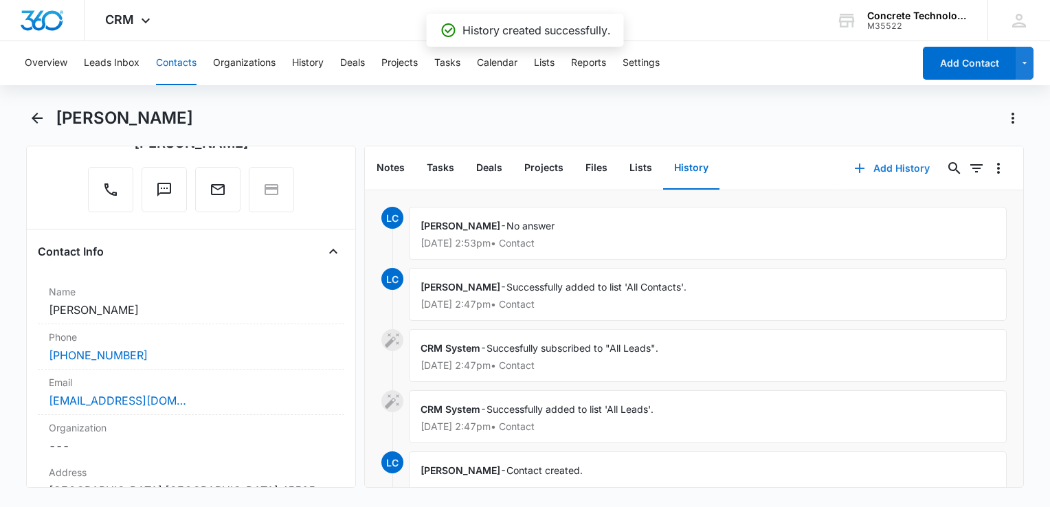
click at [784, 162] on icon "button" at bounding box center [860, 168] width 16 height 16
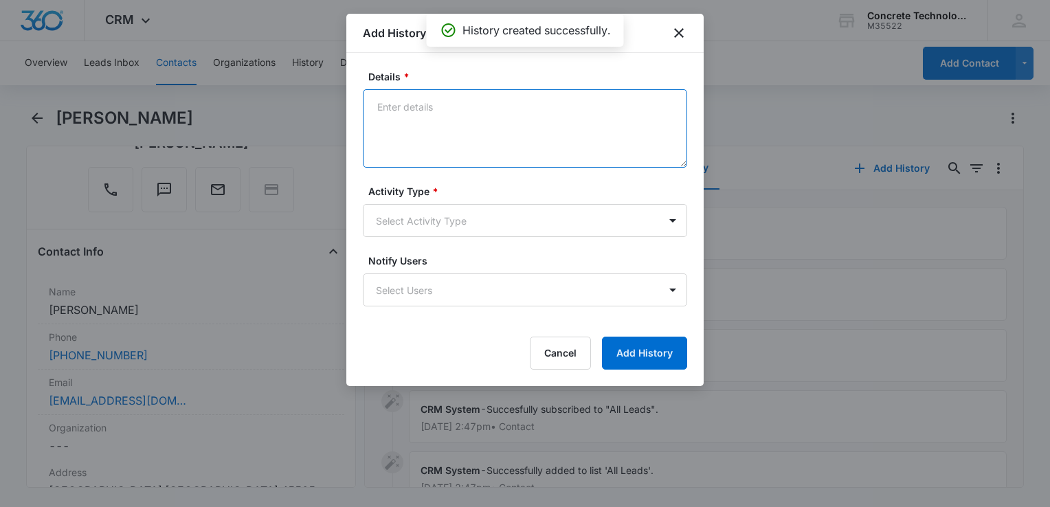
click at [427, 122] on textarea "Details *" at bounding box center [525, 128] width 324 height 78
type textarea "Info"
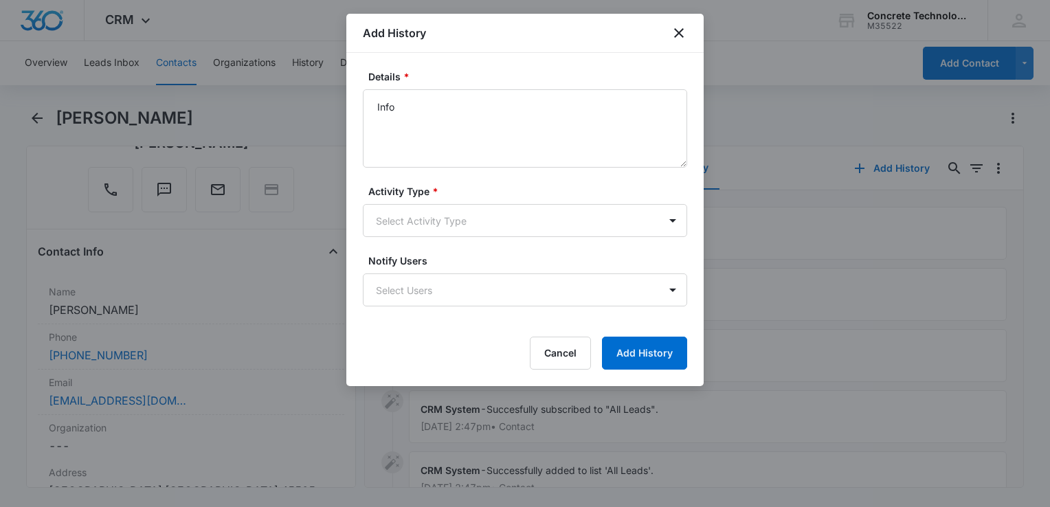
click at [448, 243] on form "Details * Info Activity Type * Select Activity Type Notify Users Select Users C…" at bounding box center [525, 219] width 324 height 300
click at [448, 236] on body "CRM Apps Reputation Websites Forms CRM Email Social Content Ads Intelligence Fi…" at bounding box center [525, 253] width 1050 height 507
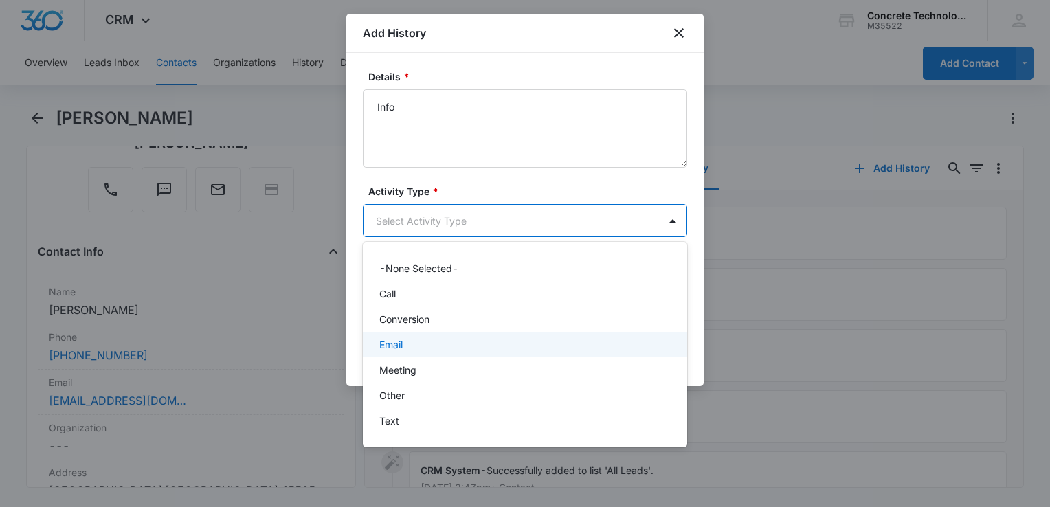
click at [411, 345] on div "Email" at bounding box center [523, 344] width 289 height 14
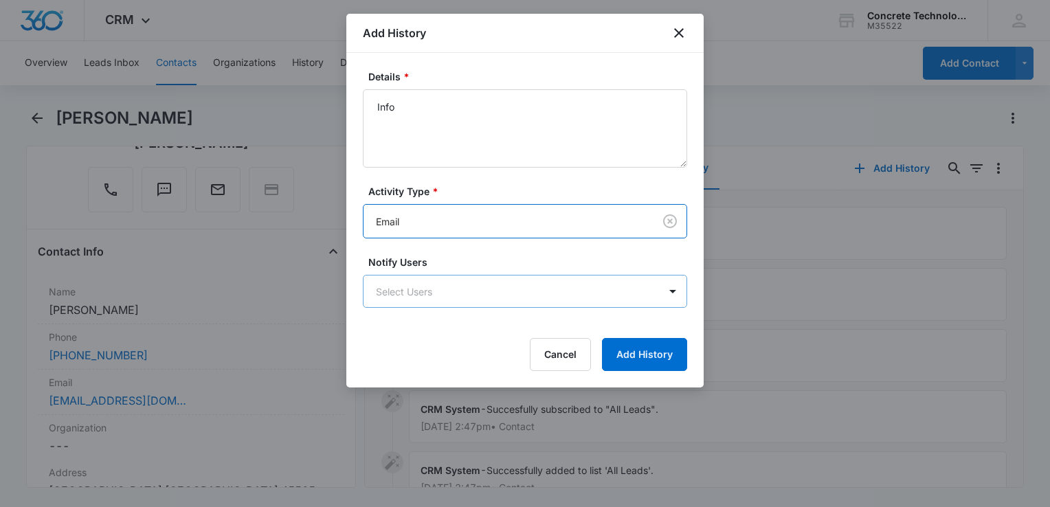
click at [421, 304] on body "CRM Apps Reputation Websites Forms CRM Email Social Content Ads Intelligence Fi…" at bounding box center [525, 253] width 1050 height 507
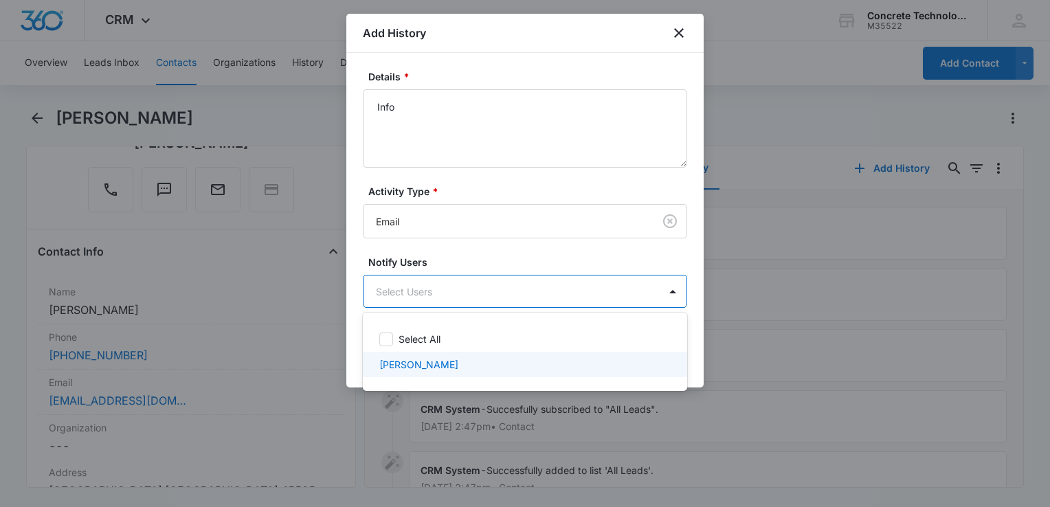
click at [410, 360] on p "[PERSON_NAME]" at bounding box center [418, 364] width 79 height 14
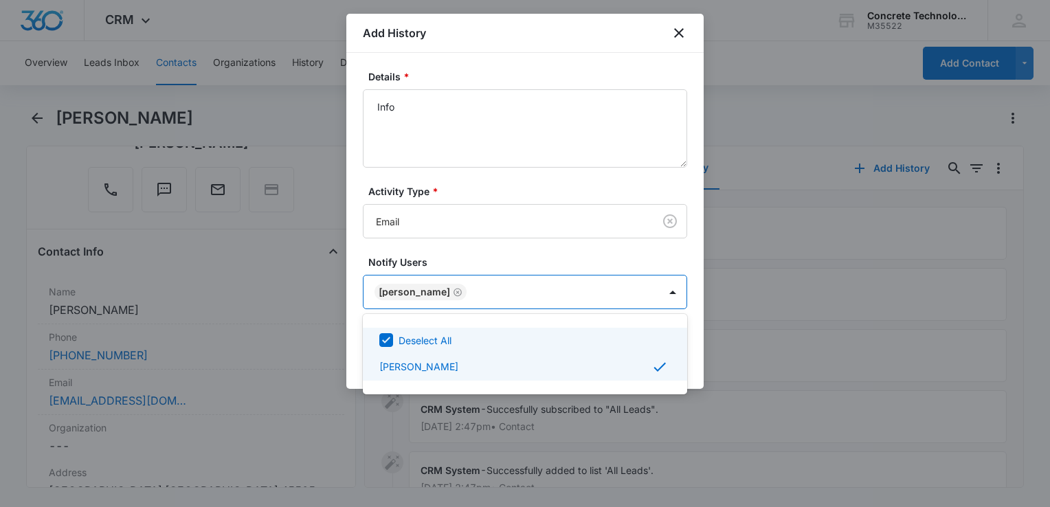
click at [700, 353] on div at bounding box center [525, 253] width 1050 height 507
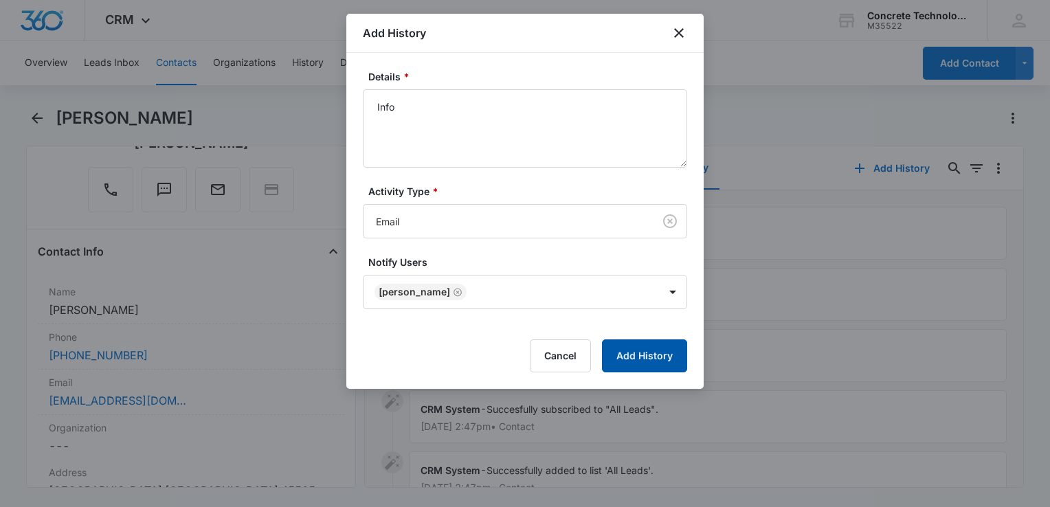
click at [663, 357] on button "Add History" at bounding box center [644, 356] width 85 height 33
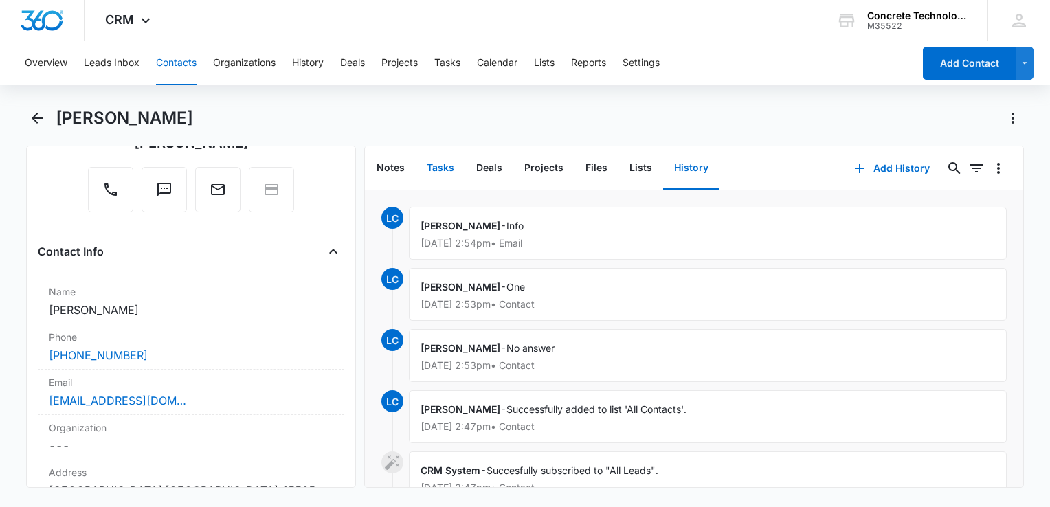
click at [443, 158] on button "Tasks" at bounding box center [440, 168] width 49 height 43
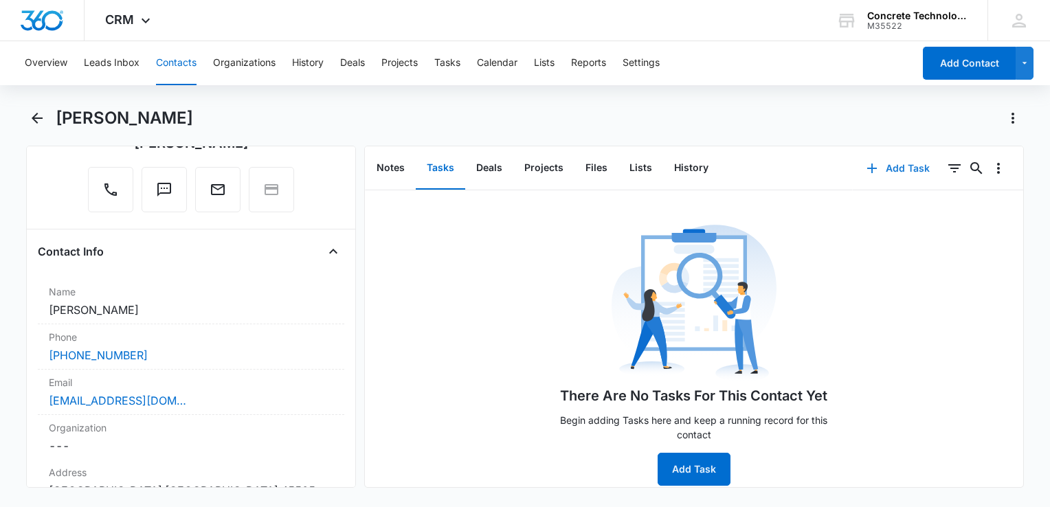
click at [784, 166] on button "Add Task" at bounding box center [898, 168] width 91 height 33
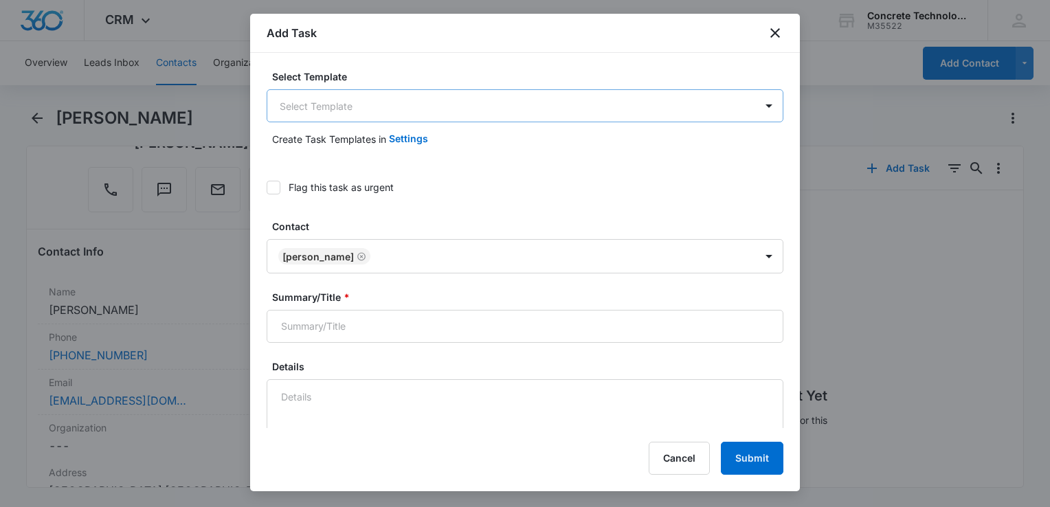
click at [381, 114] on body "CRM Apps Reputation Websites Forms CRM Email Social Content Ads Intelligence Fi…" at bounding box center [525, 253] width 1050 height 507
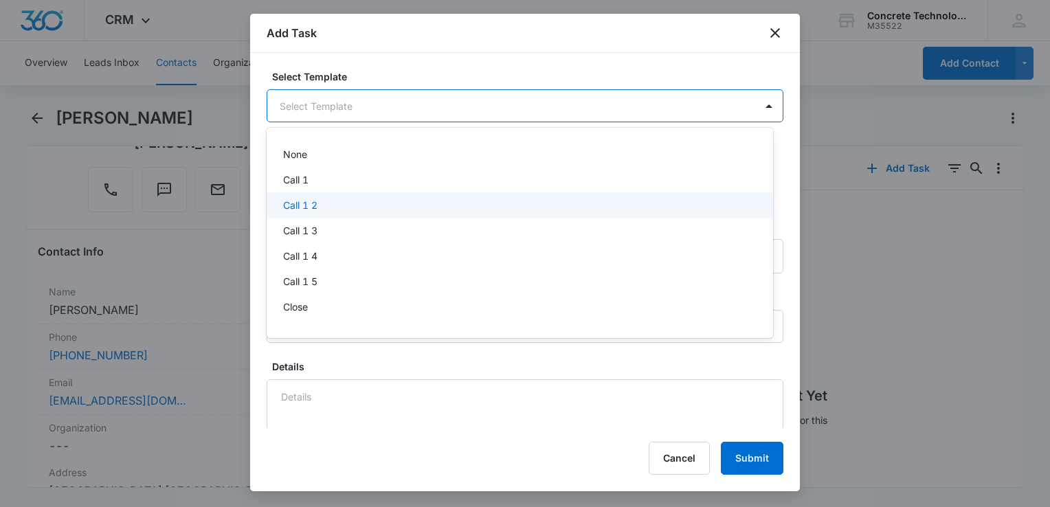
click at [355, 199] on div "Call 1 2" at bounding box center [518, 205] width 471 height 14
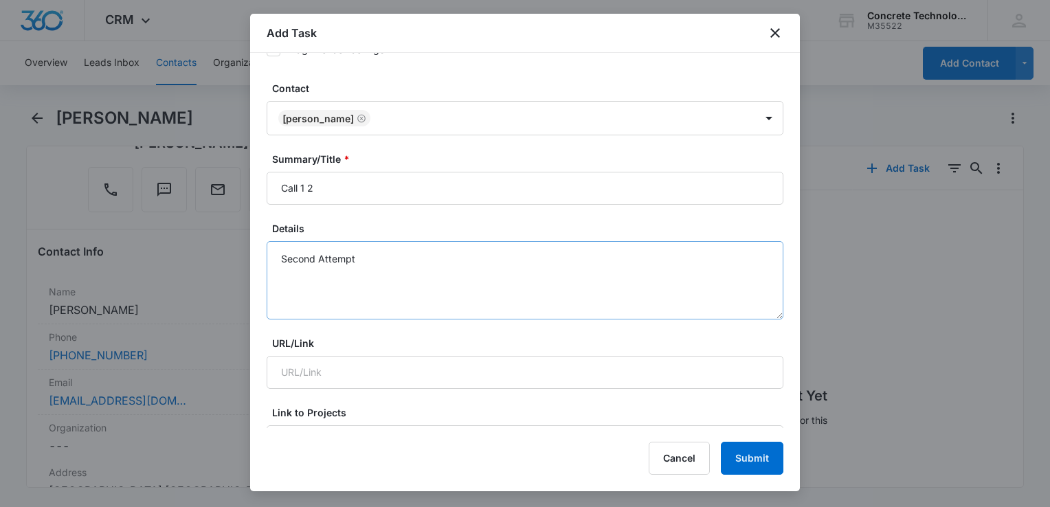
scroll to position [137, 0]
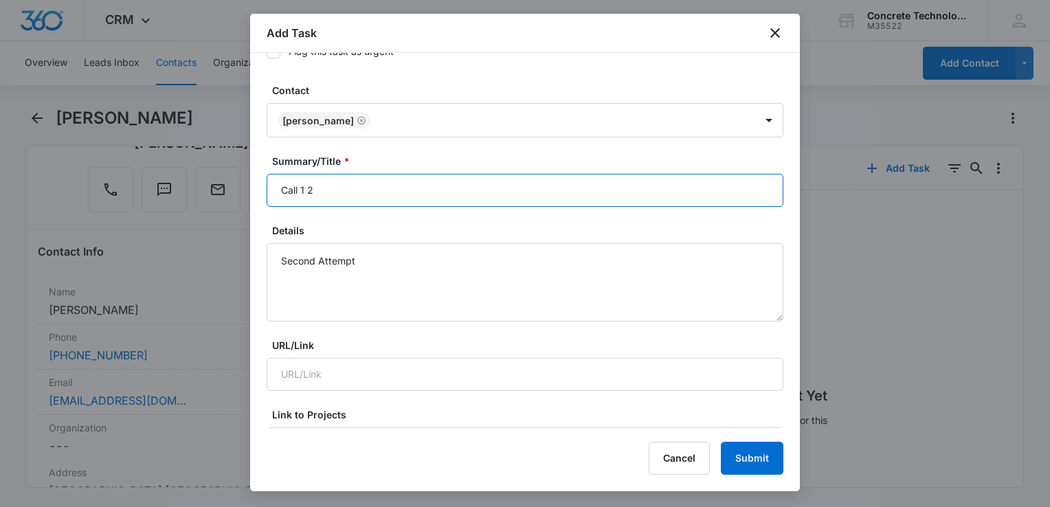
click at [393, 197] on input "Call 1 2" at bounding box center [525, 190] width 517 height 33
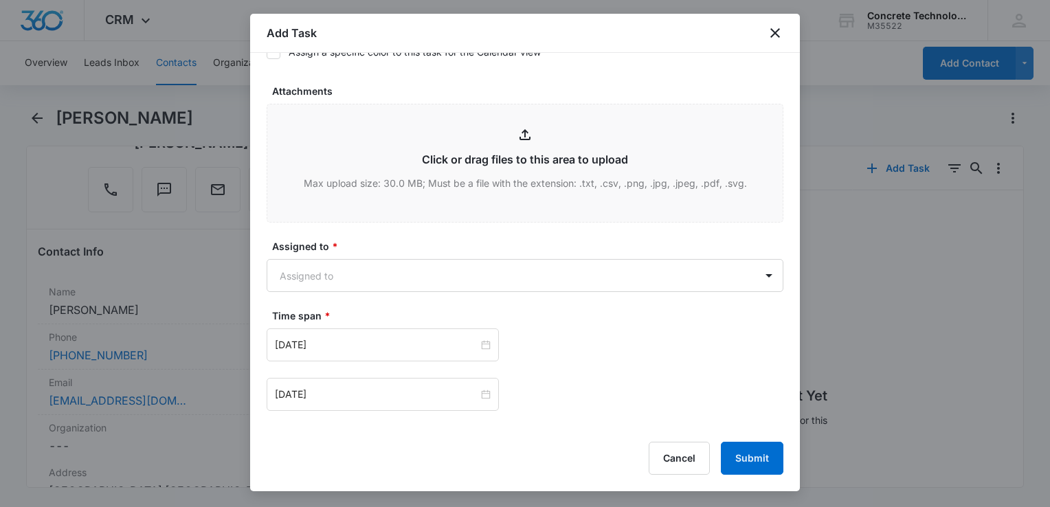
scroll to position [893, 0]
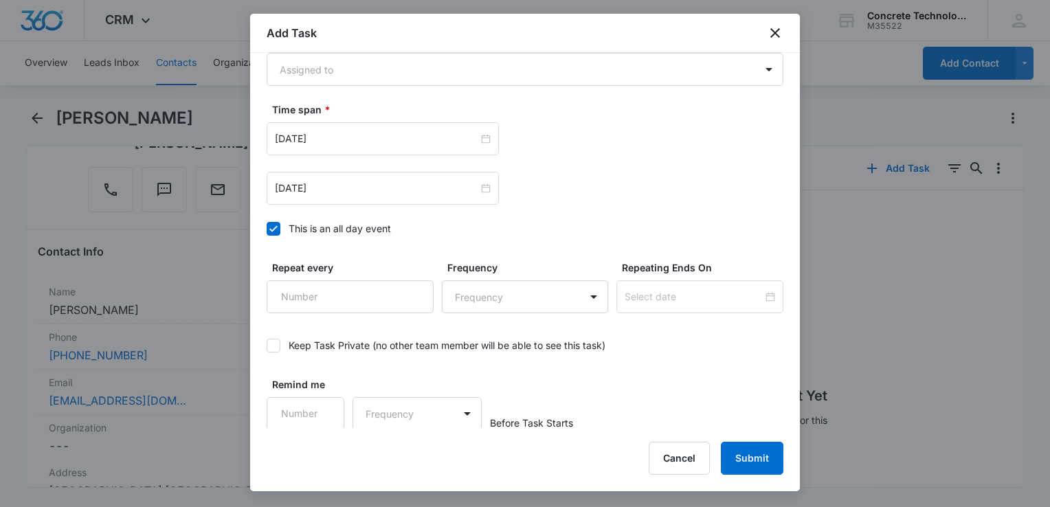
type input "Call 1 2"
click at [283, 230] on label "This is an all day event" at bounding box center [525, 228] width 517 height 14
click at [267, 229] on input "This is an all day event" at bounding box center [267, 229] width 0 height 0
click at [385, 133] on input "[DATE]" at bounding box center [376, 138] width 203 height 15
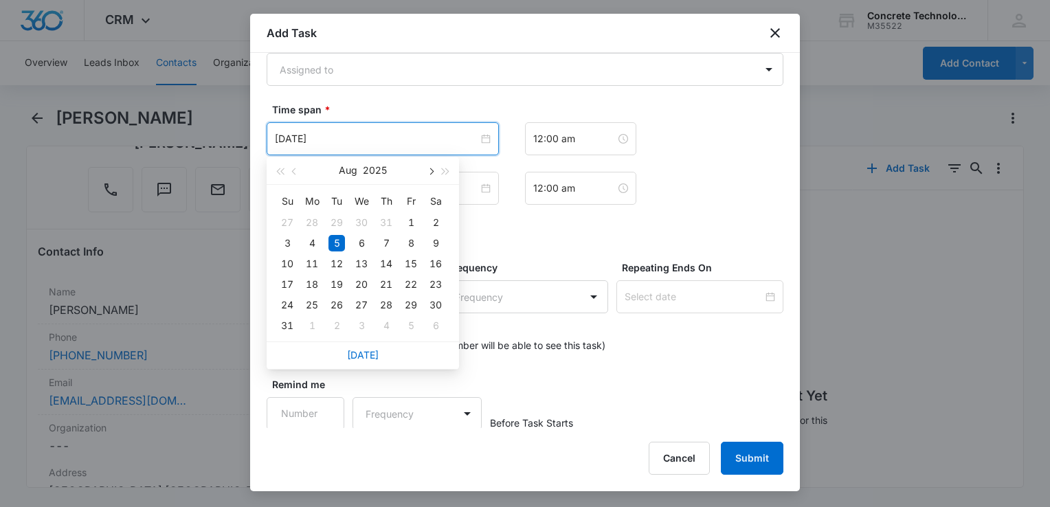
click at [432, 166] on button "button" at bounding box center [430, 170] width 15 height 27
type input "[DATE]"
click at [381, 242] on div "11" at bounding box center [386, 243] width 16 height 16
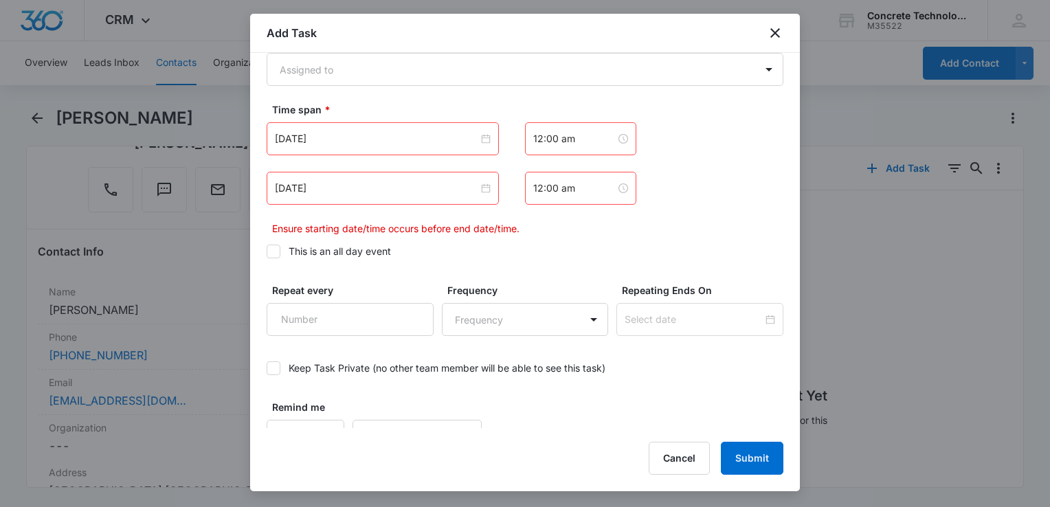
click at [379, 179] on div "[DATE]" at bounding box center [383, 188] width 232 height 33
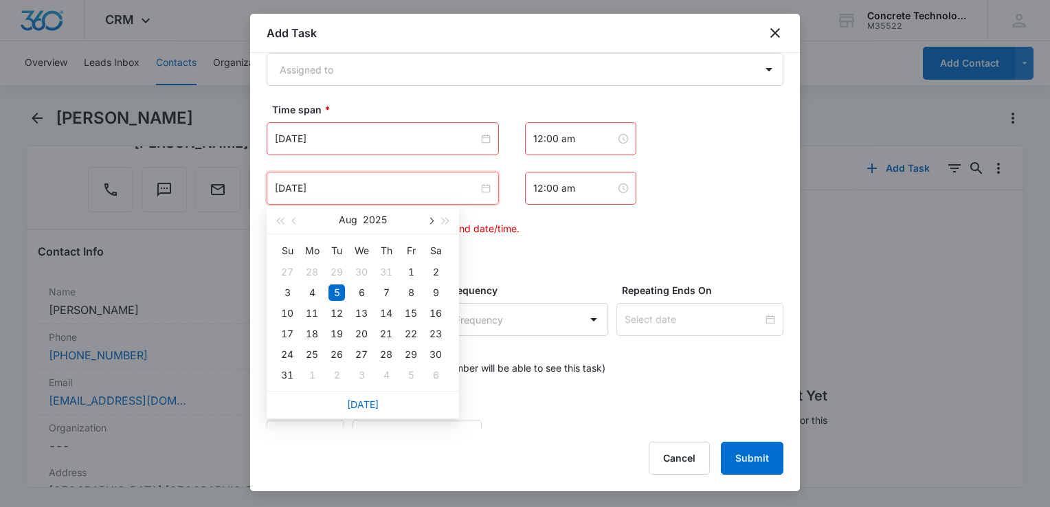
click at [426, 218] on button "button" at bounding box center [430, 219] width 15 height 27
type input "[DATE]"
click at [390, 289] on div "11" at bounding box center [386, 293] width 16 height 16
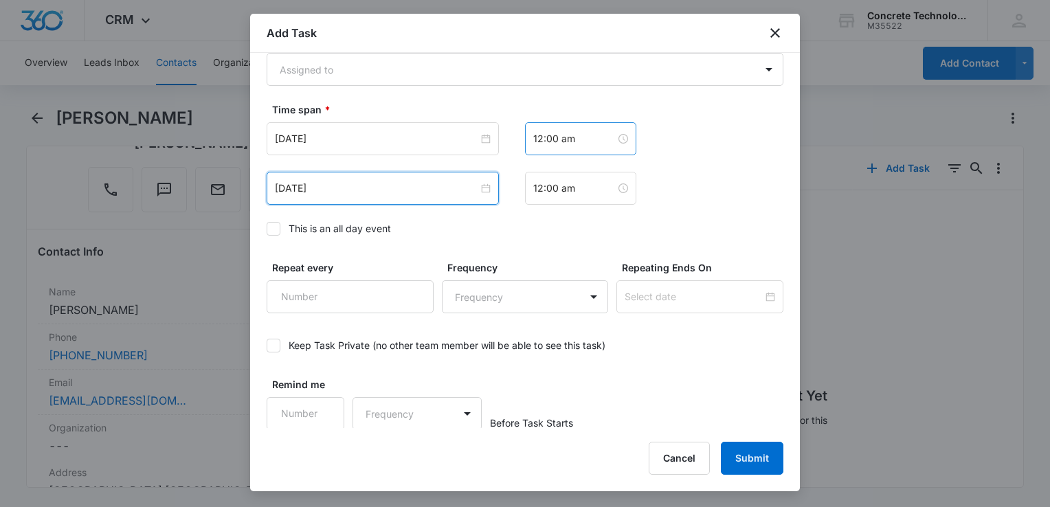
click at [585, 146] on div "12:00 am" at bounding box center [580, 138] width 111 height 33
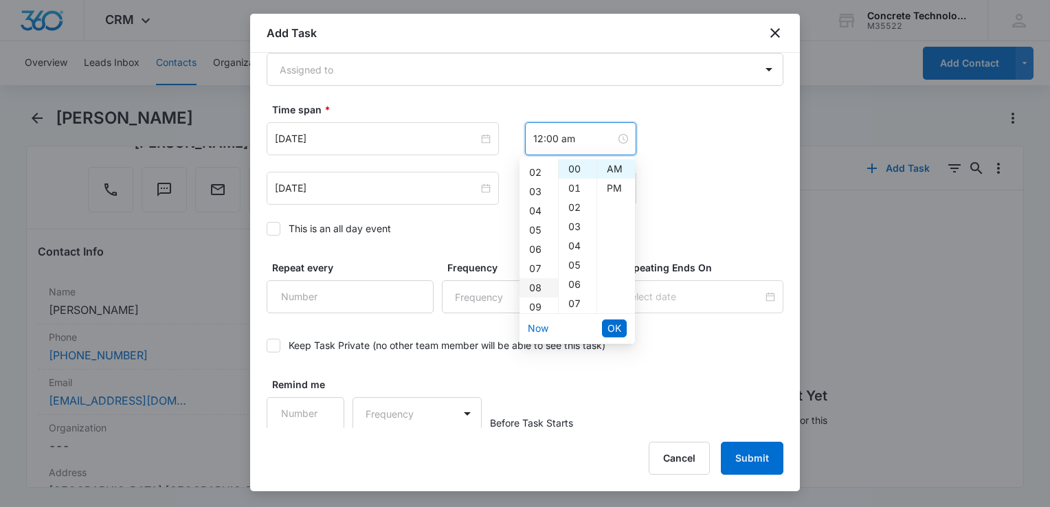
scroll to position [69, 0]
click at [535, 260] on div "08" at bounding box center [539, 254] width 38 height 19
click at [575, 197] on div "30" at bounding box center [578, 196] width 38 height 19
type input "8:30 am"
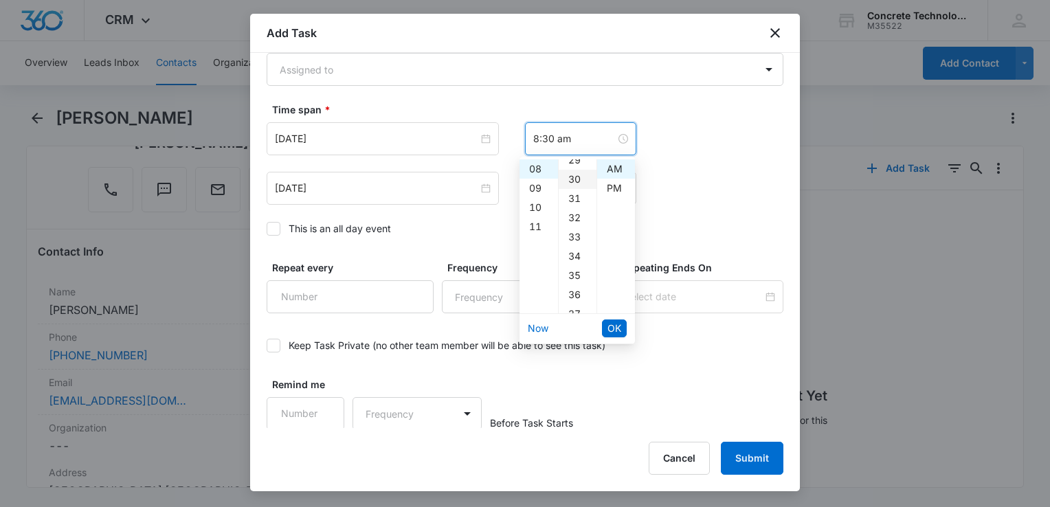
scroll to position [577, 0]
click at [617, 325] on span "OK" at bounding box center [615, 328] width 14 height 15
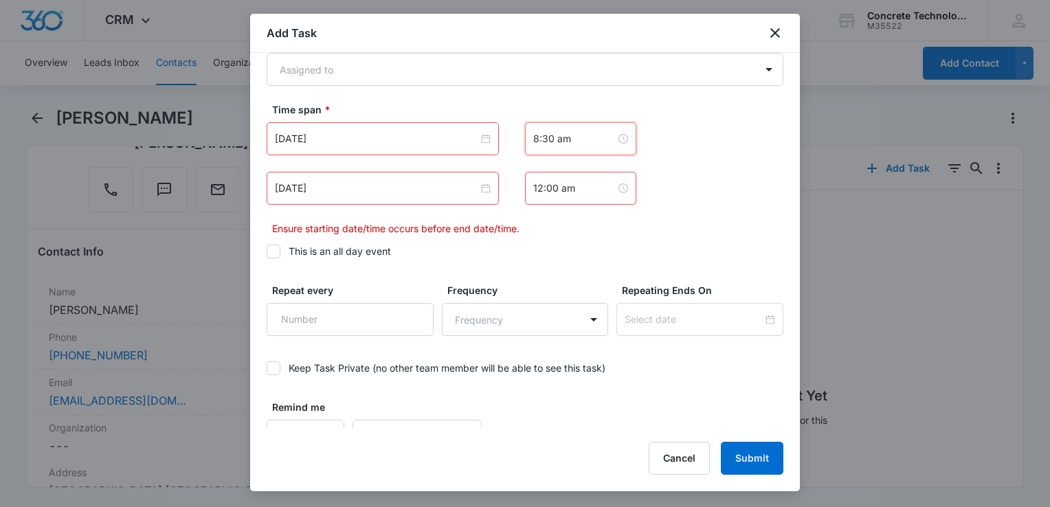
click at [584, 197] on div "12:00 am" at bounding box center [580, 188] width 111 height 33
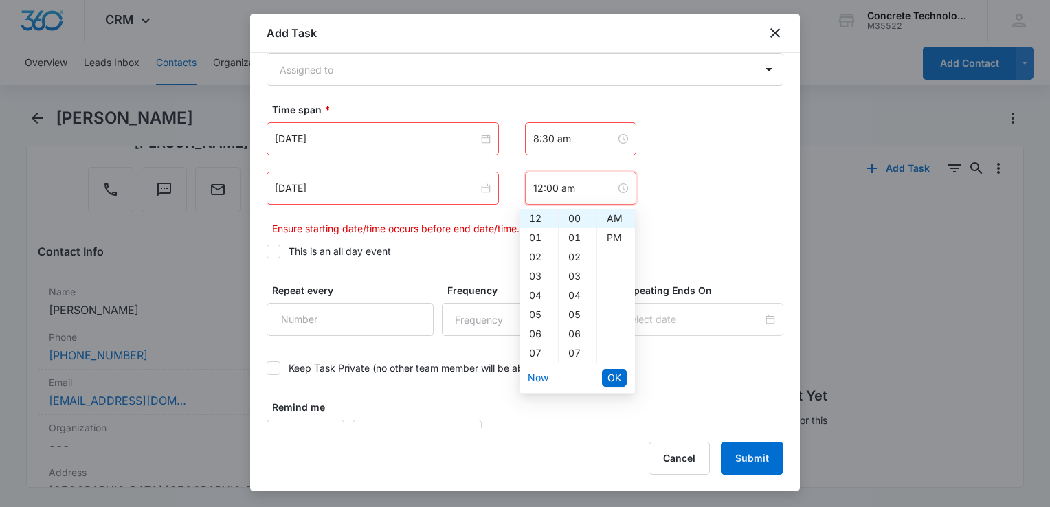
scroll to position [69, 0]
click at [533, 300] on div "08" at bounding box center [539, 303] width 38 height 19
click at [577, 341] on div "35" at bounding box center [578, 342] width 38 height 19
type input "8:35 am"
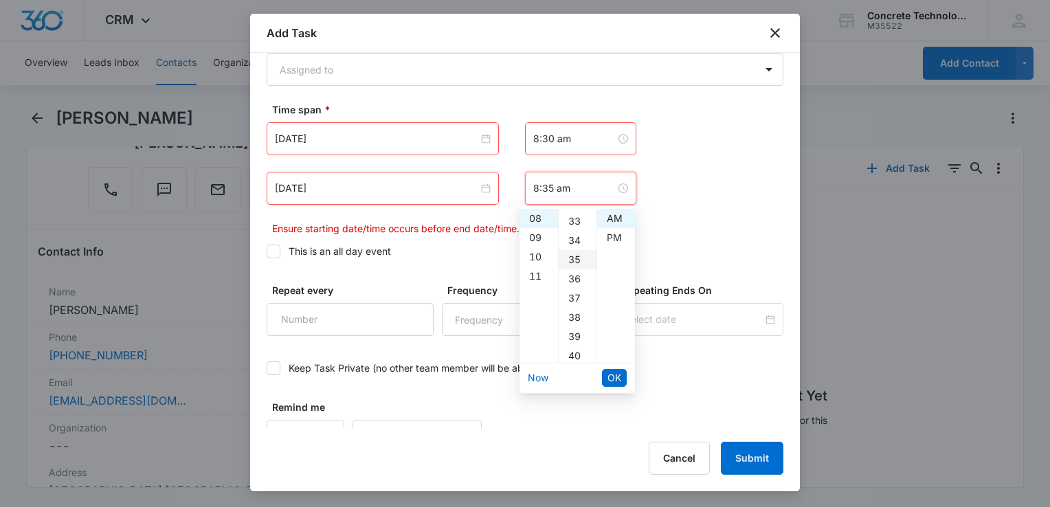
scroll to position [674, 0]
click at [613, 378] on span "OK" at bounding box center [615, 377] width 14 height 15
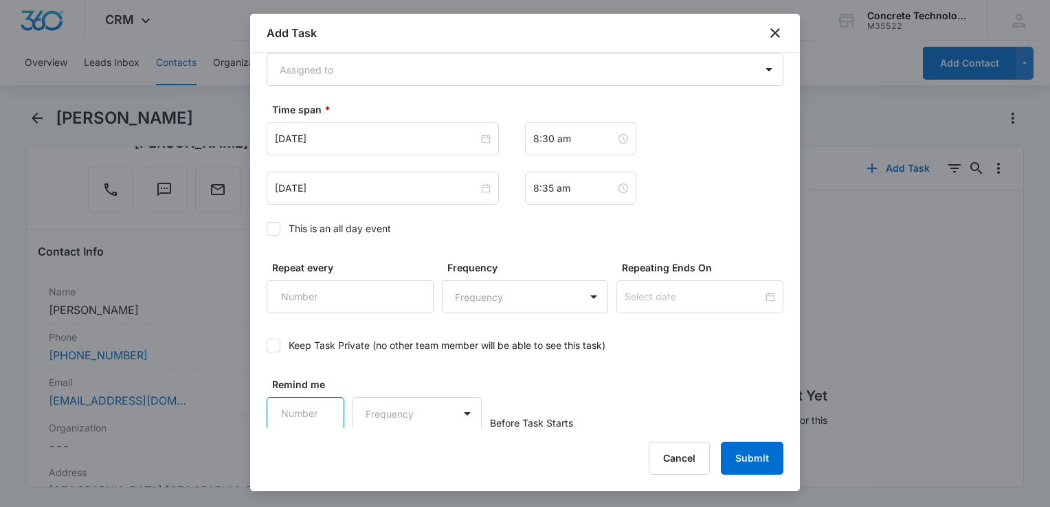
click at [331, 400] on input "Remind me" at bounding box center [306, 413] width 78 height 33
click at [318, 403] on input "1" at bounding box center [306, 413] width 78 height 33
click at [320, 403] on input "2" at bounding box center [306, 413] width 78 height 33
click at [321, 403] on input "3" at bounding box center [306, 413] width 78 height 33
click at [321, 403] on input "4" at bounding box center [306, 413] width 78 height 33
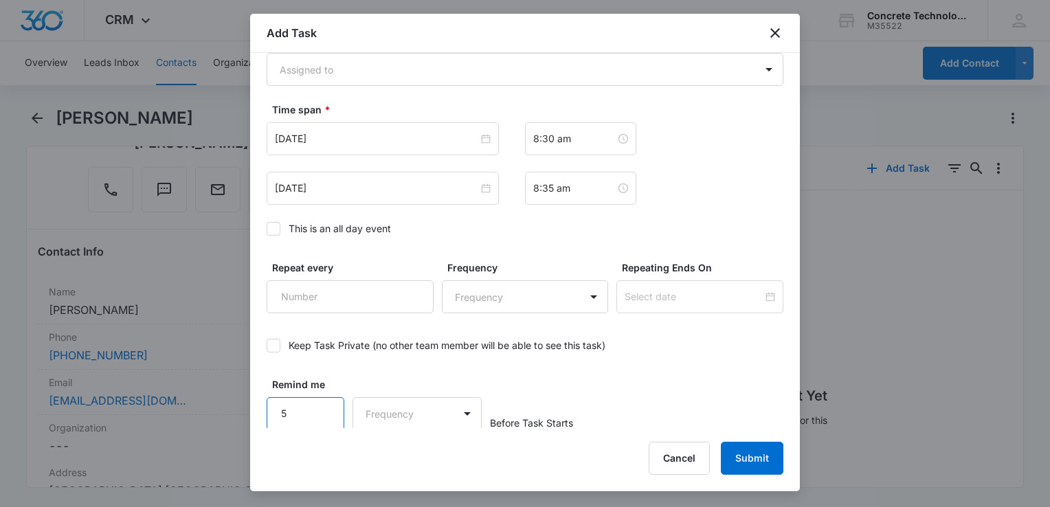
type input "5"
click at [323, 408] on input "5" at bounding box center [306, 413] width 78 height 33
click at [382, 409] on body "CRM Apps Reputation Websites Forms CRM Email Social Content Ads Intelligence Fi…" at bounding box center [525, 253] width 1050 height 507
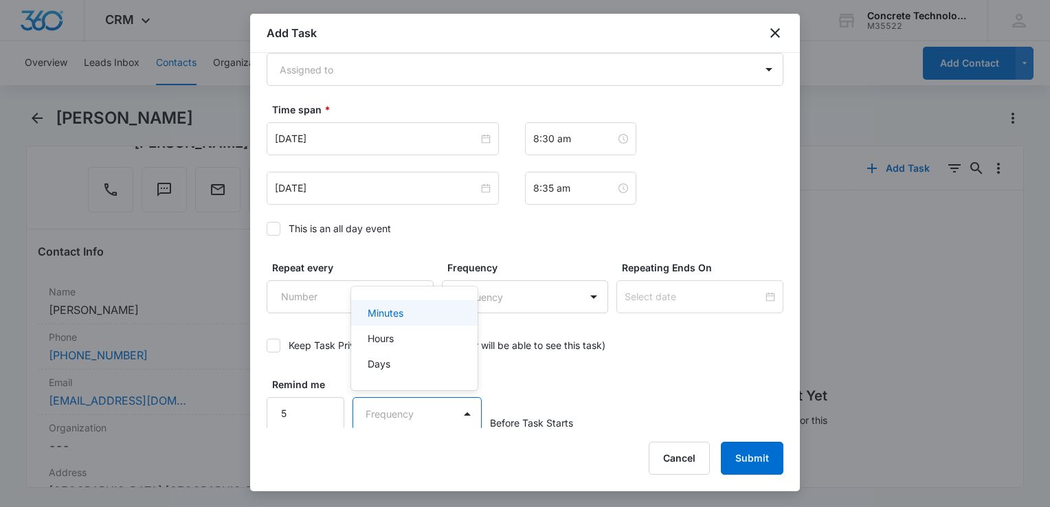
click at [389, 322] on div "Minutes" at bounding box center [414, 312] width 126 height 25
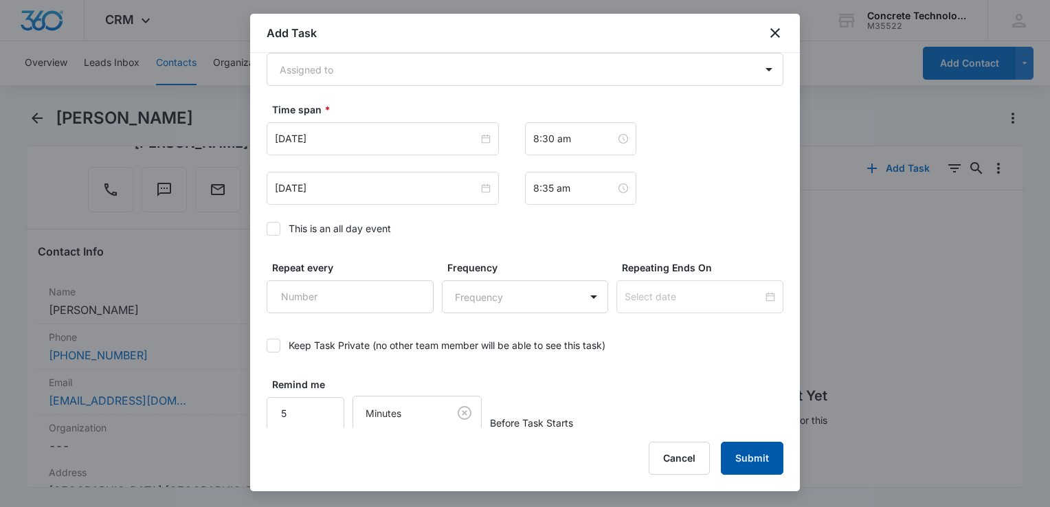
click at [755, 461] on button "Submit" at bounding box center [752, 458] width 63 height 33
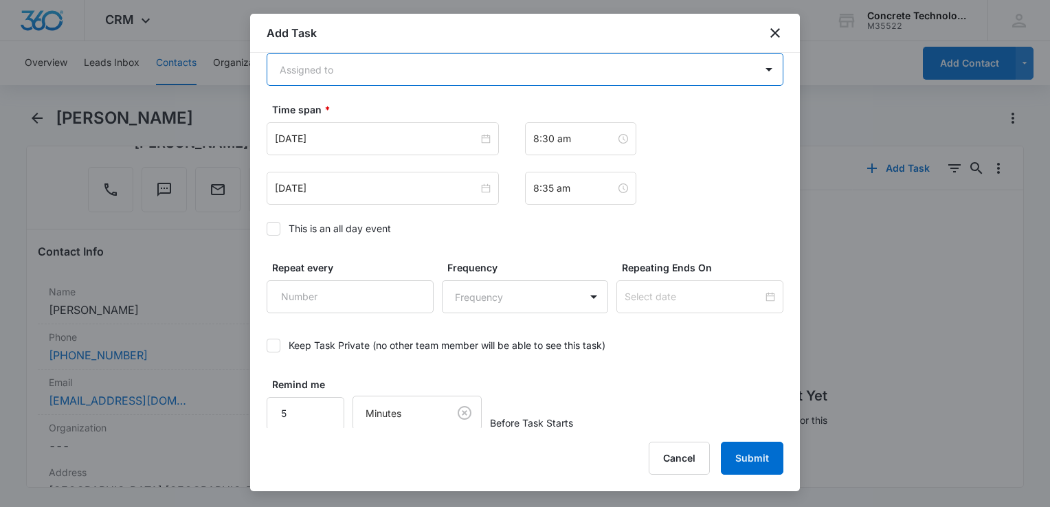
click at [348, 69] on body "CRM Apps Reputation Websites Forms CRM Email Social Content Ads Intelligence Fi…" at bounding box center [525, 253] width 1050 height 507
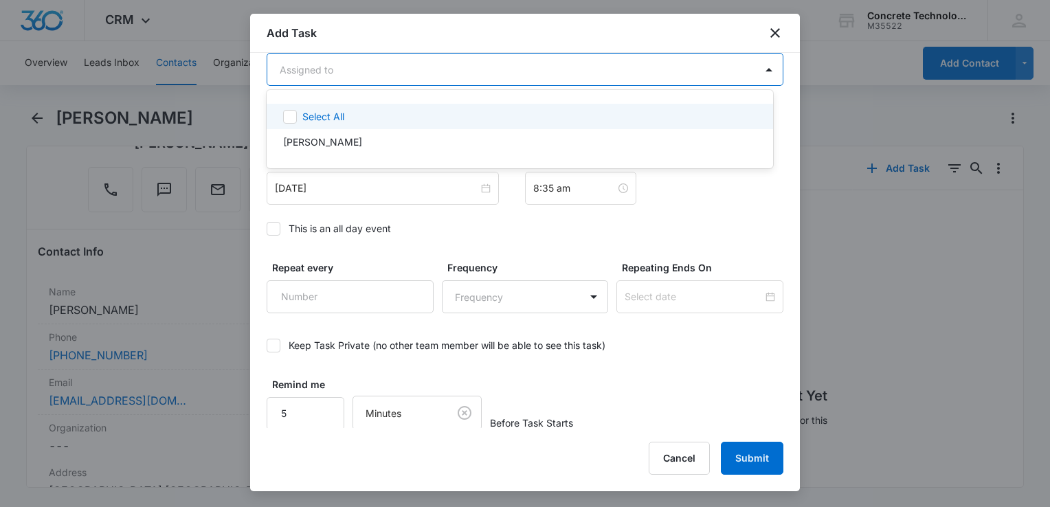
click at [333, 118] on p "Select All" at bounding box center [323, 116] width 42 height 14
checkbox input "true"
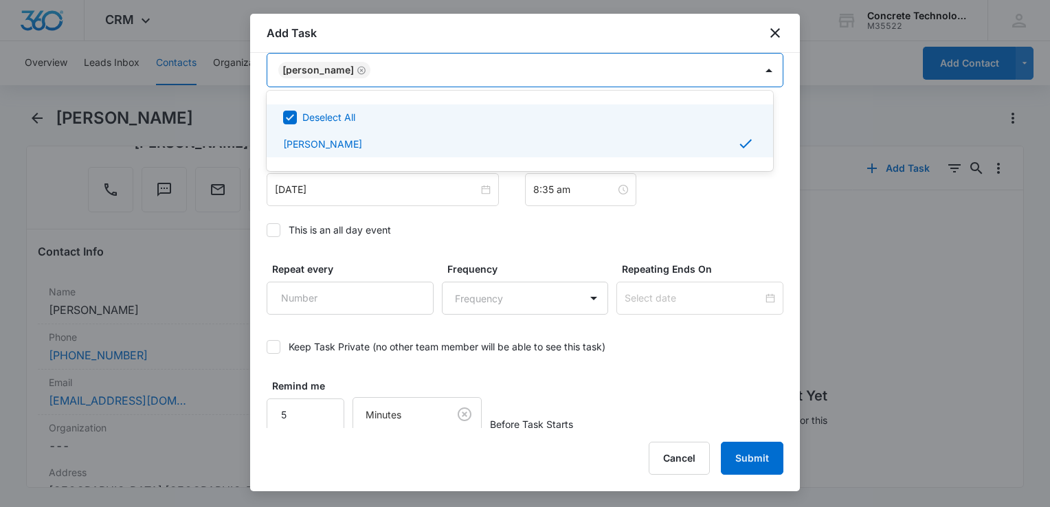
scroll to position [893, 0]
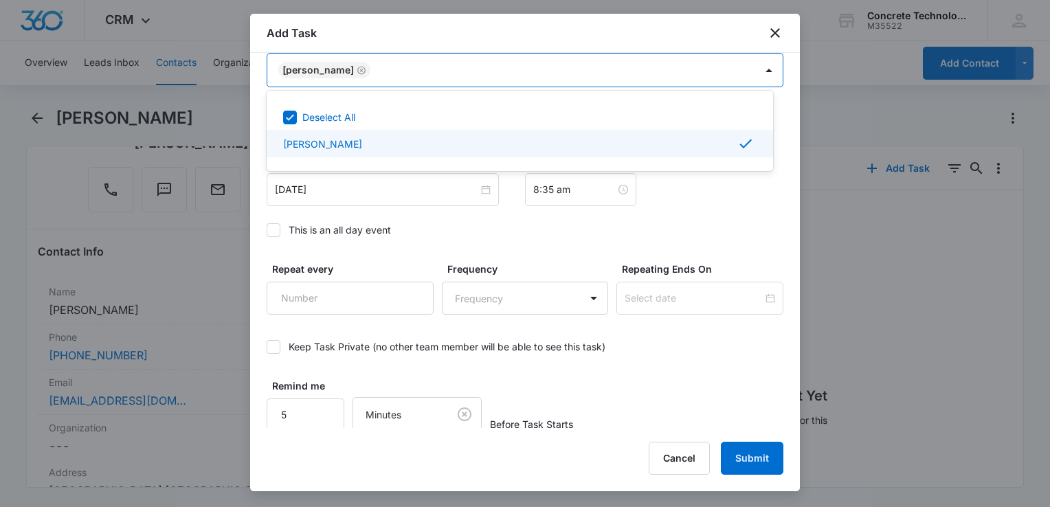
click at [751, 452] on div at bounding box center [525, 253] width 1050 height 507
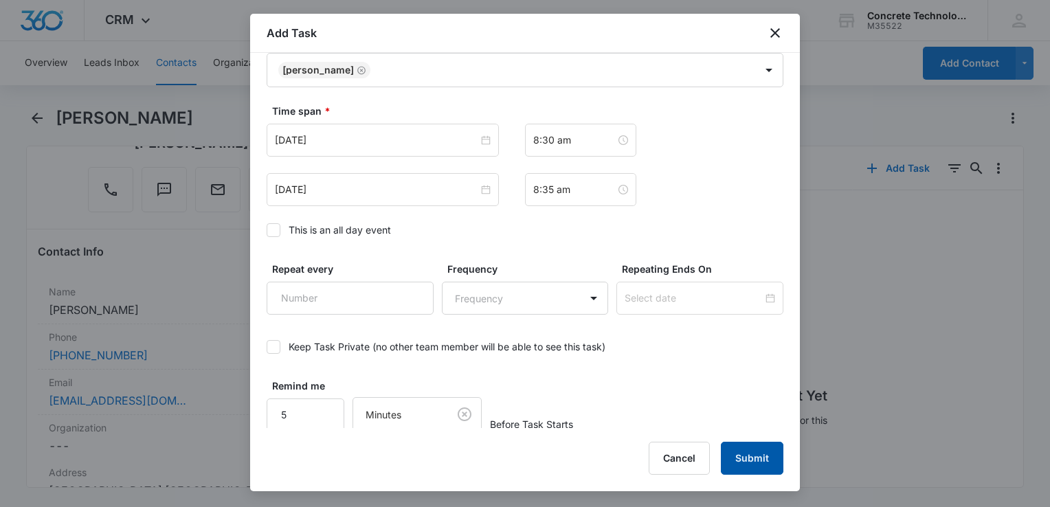
click at [750, 463] on button "Submit" at bounding box center [752, 458] width 63 height 33
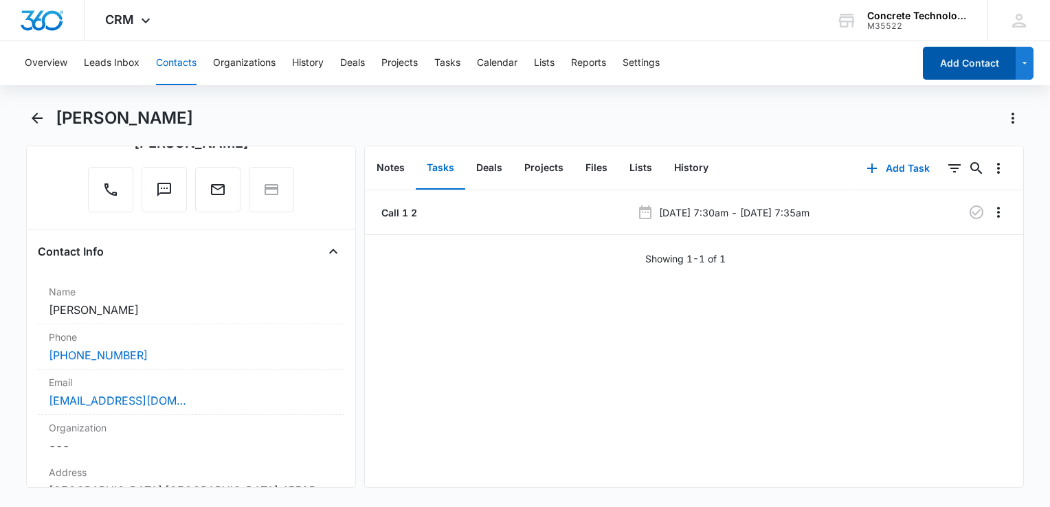
click at [784, 69] on button "Add Contact" at bounding box center [969, 63] width 93 height 33
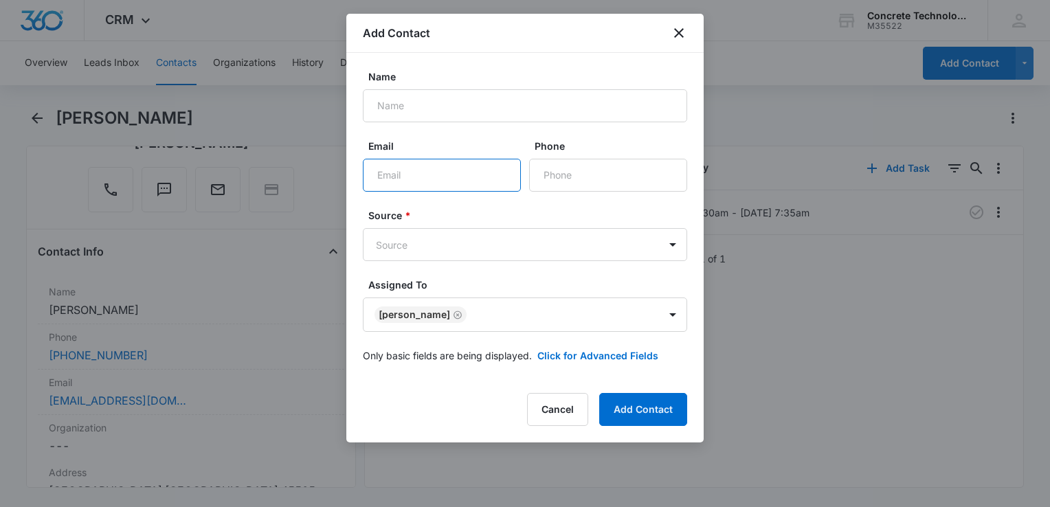
paste input "[EMAIL_ADDRESS][PERSON_NAME][DOMAIN_NAME]"
type input "[EMAIL_ADDRESS][PERSON_NAME][DOMAIN_NAME]"
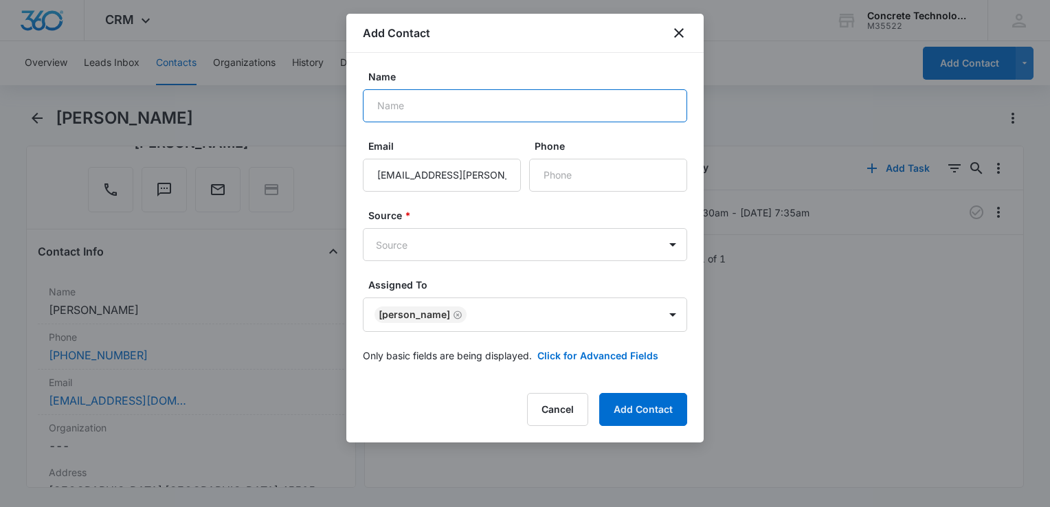
click at [460, 100] on input "Name" at bounding box center [525, 105] width 324 height 33
type input "[PERSON_NAME]"
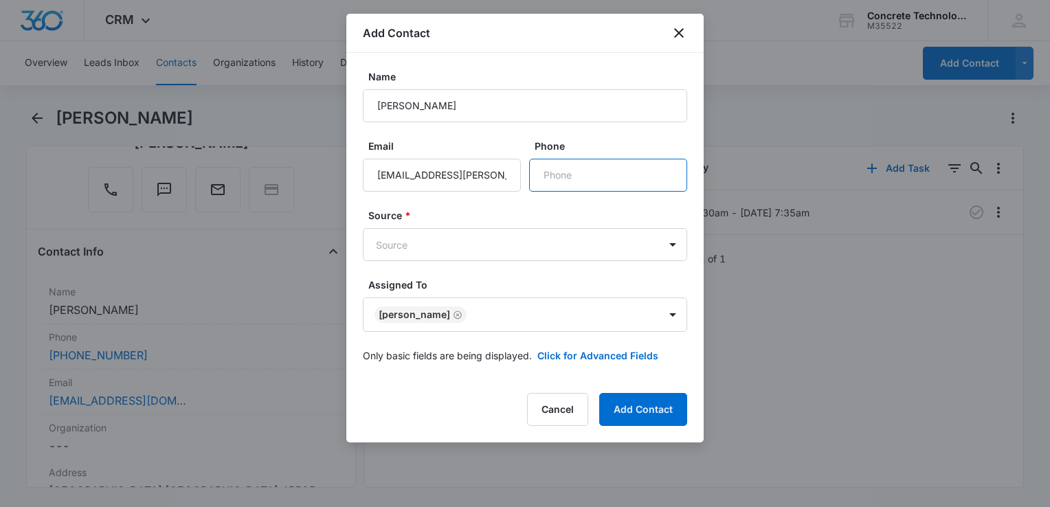
drag, startPoint x: 577, startPoint y: 166, endPoint x: 572, endPoint y: 184, distance: 19.2
paste input "[PHONE_NUMBER]"
type input "[PHONE_NUMBER]"
click at [515, 252] on body "CRM Apps Reputation Websites Forms CRM Email Social Content Ads Intelligence Fi…" at bounding box center [525, 253] width 1050 height 507
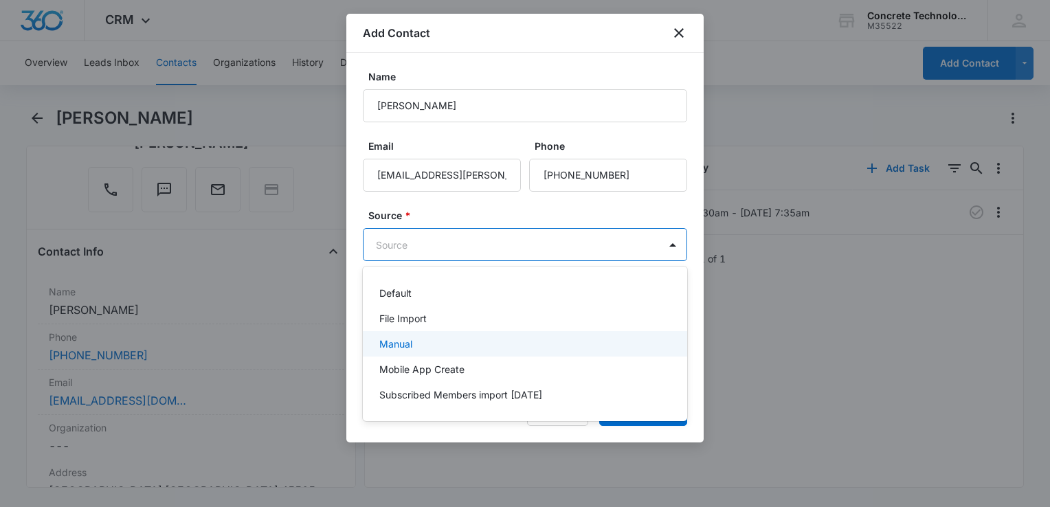
click at [412, 352] on div "Manual" at bounding box center [525, 343] width 324 height 25
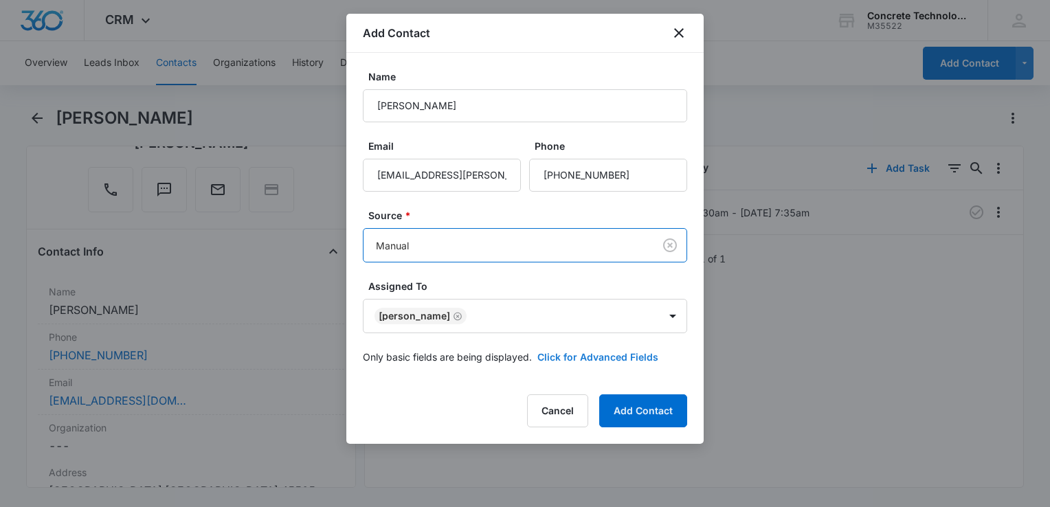
click at [587, 359] on button "Click for Advanced Fields" at bounding box center [597, 357] width 121 height 14
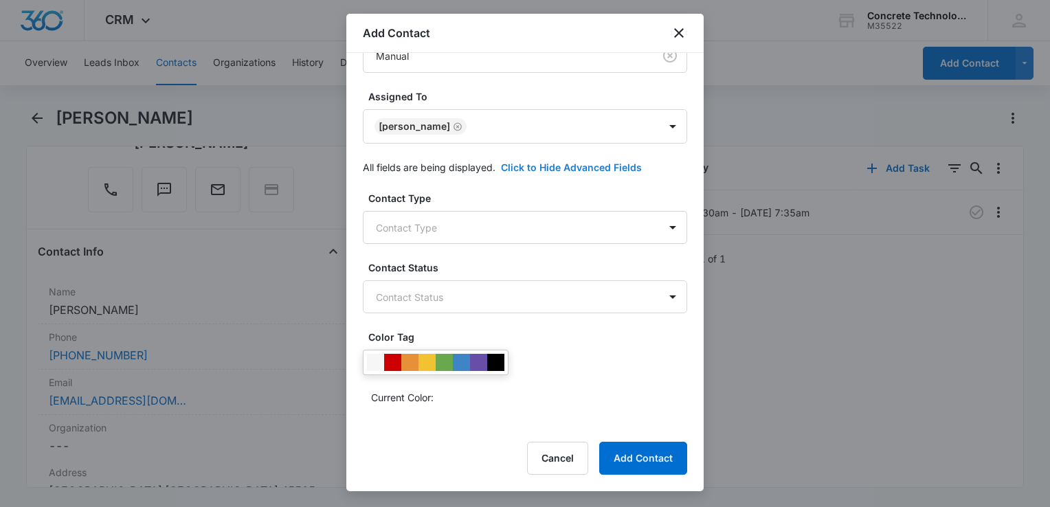
scroll to position [206, 0]
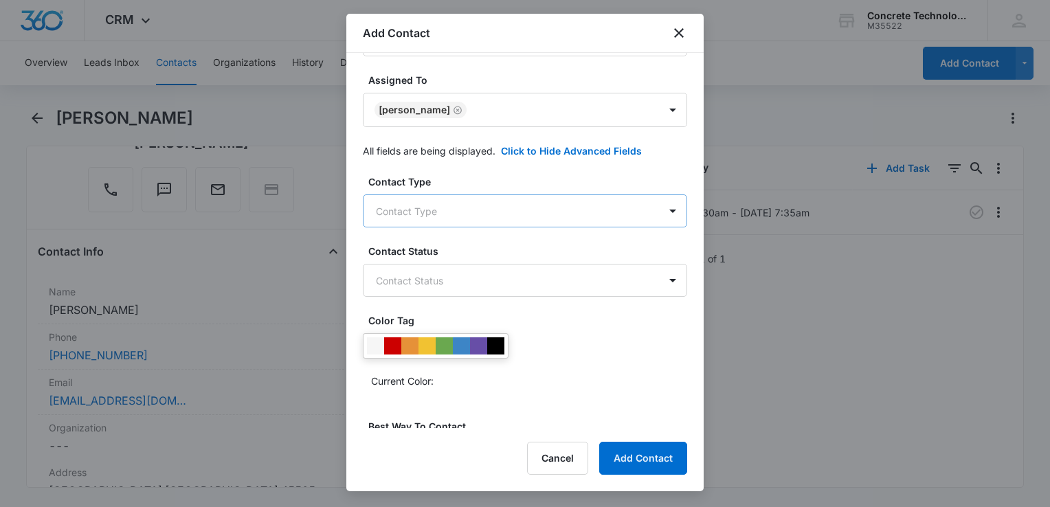
click at [485, 225] on body "CRM Apps Reputation Websites Forms CRM Email Social Content Ads Intelligence Fi…" at bounding box center [525, 253] width 1050 height 507
click at [437, 280] on div "Leads" at bounding box center [518, 284] width 278 height 14
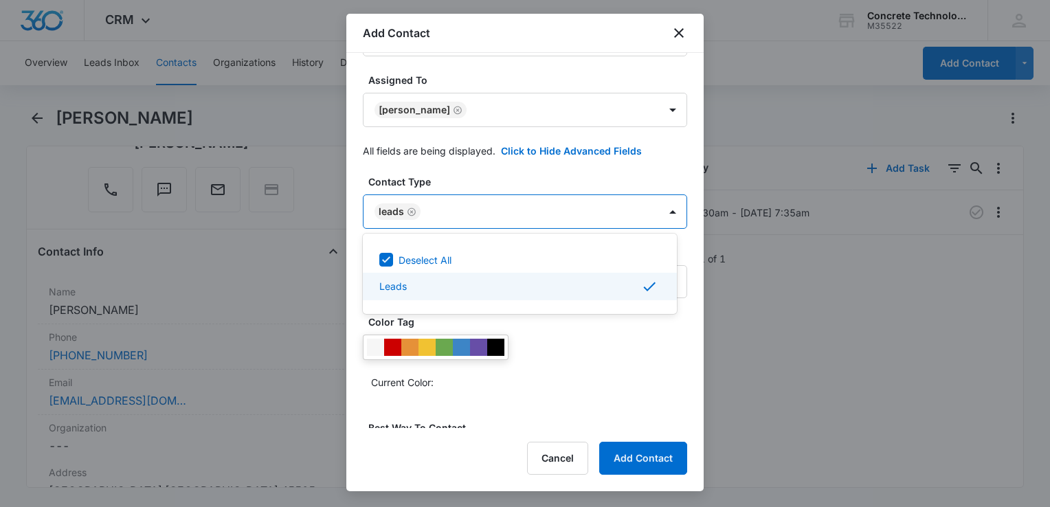
click at [575, 358] on div at bounding box center [525, 253] width 1050 height 507
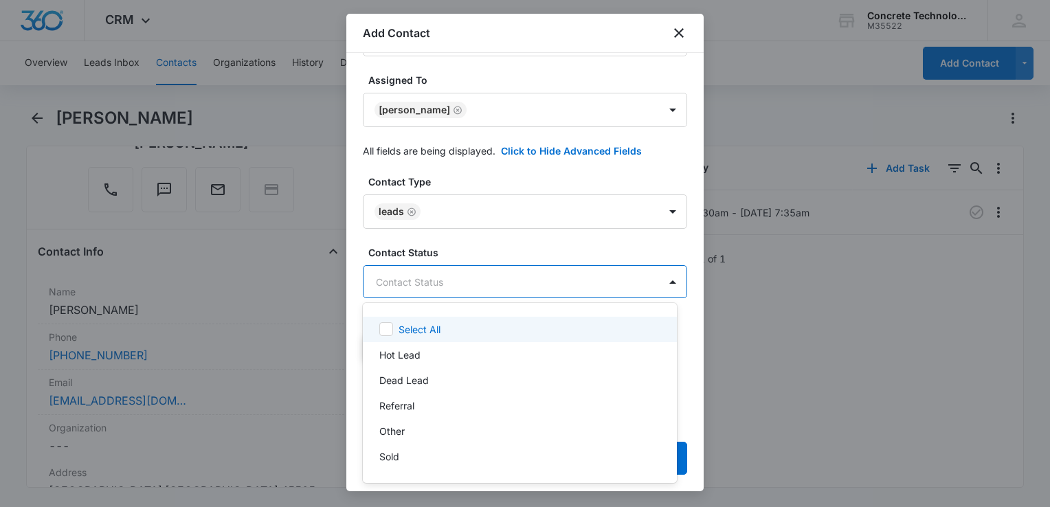
click at [520, 276] on body "CRM Apps Reputation Websites Forms CRM Email Social Content Ads Intelligence Fi…" at bounding box center [525, 253] width 1050 height 507
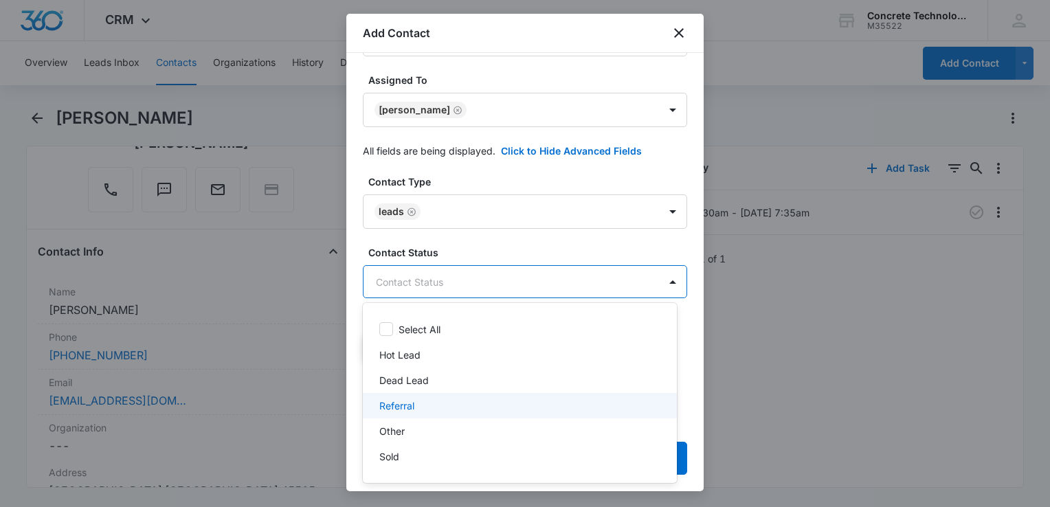
click at [437, 410] on div "Referral" at bounding box center [518, 406] width 278 height 14
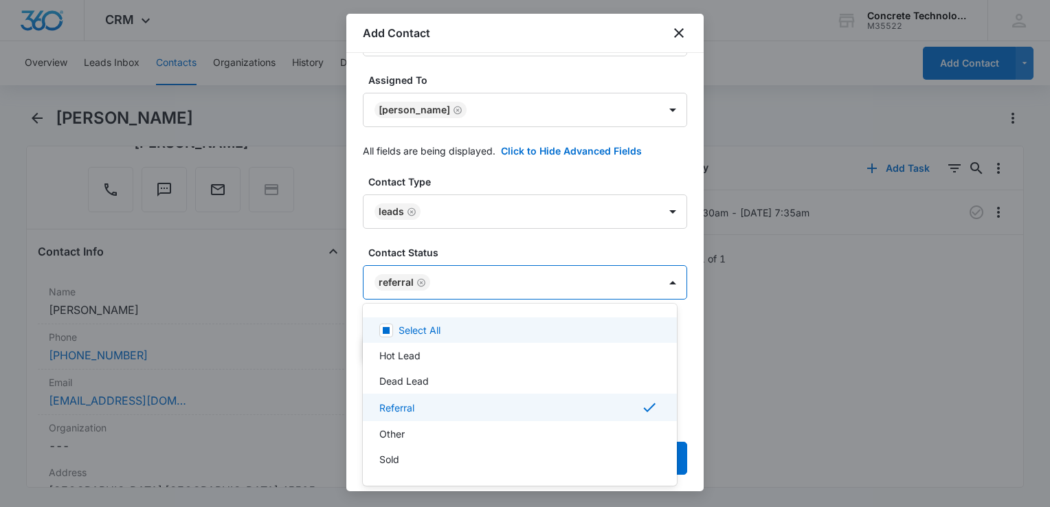
click at [573, 282] on div at bounding box center [525, 253] width 1050 height 507
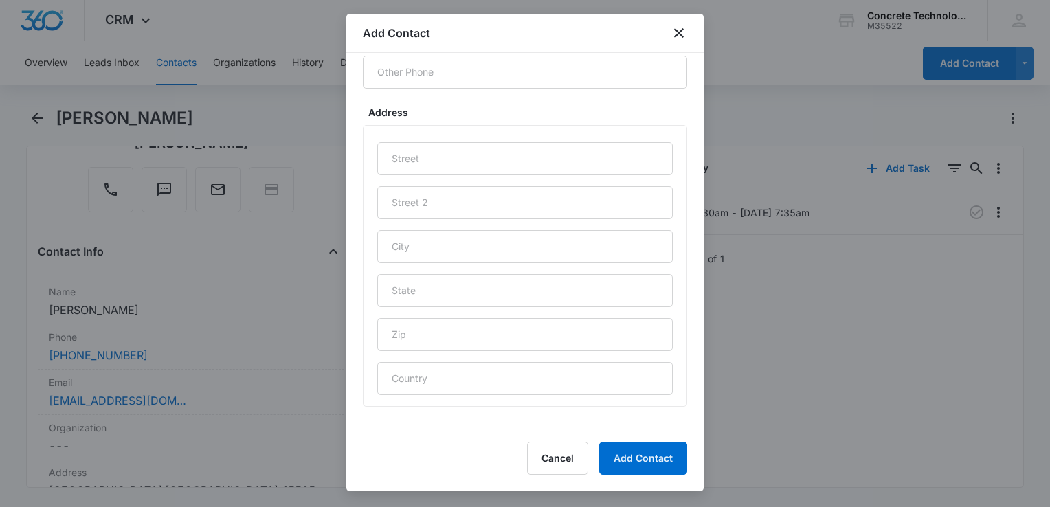
scroll to position [663, 0]
click at [479, 241] on input "text" at bounding box center [525, 245] width 296 height 33
type input "Kennesaw"
click at [524, 282] on input "text" at bounding box center [525, 289] width 296 height 33
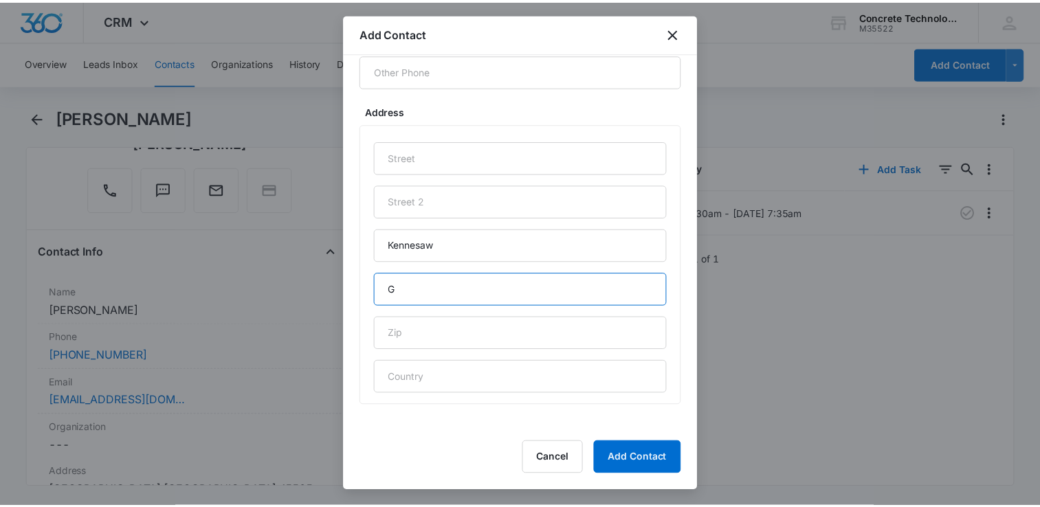
scroll to position [663, 0]
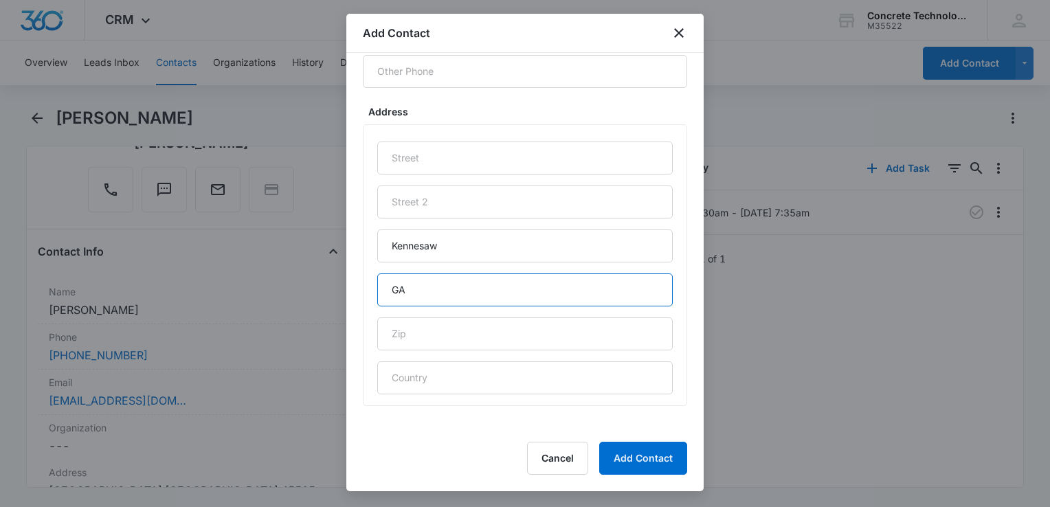
type input "GA"
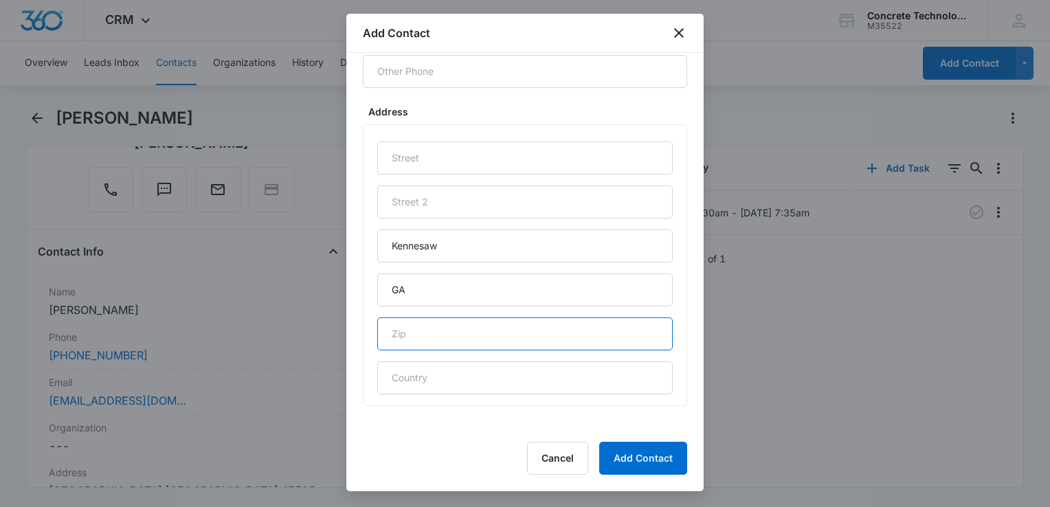
click at [448, 344] on input "text" at bounding box center [525, 334] width 296 height 33
type input "30152"
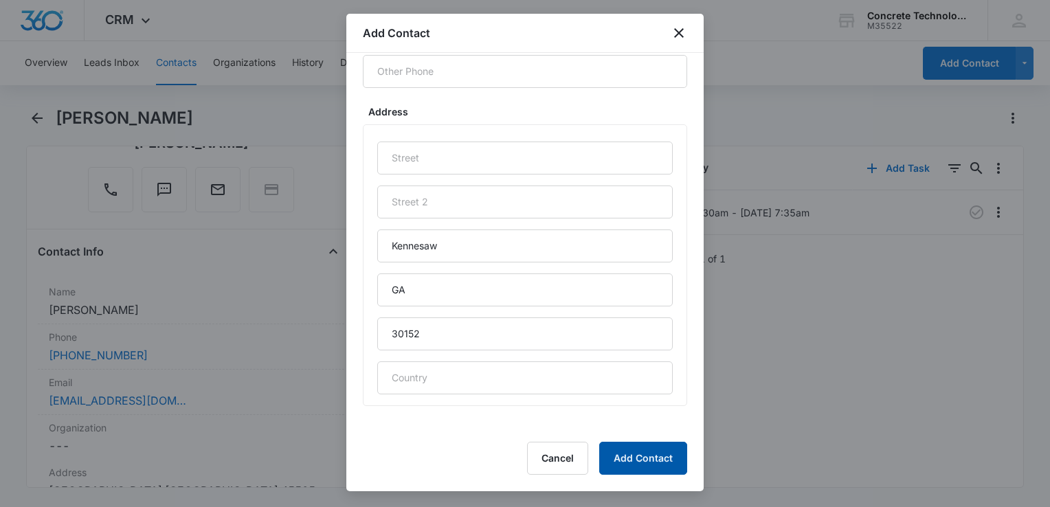
click at [660, 467] on button "Add Contact" at bounding box center [643, 458] width 88 height 33
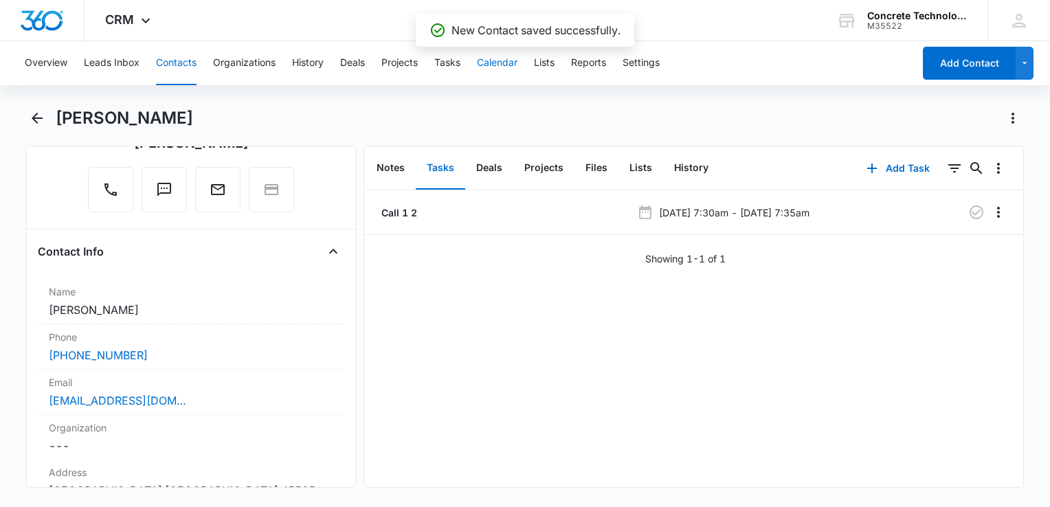
click at [507, 61] on button "Calendar" at bounding box center [497, 63] width 41 height 44
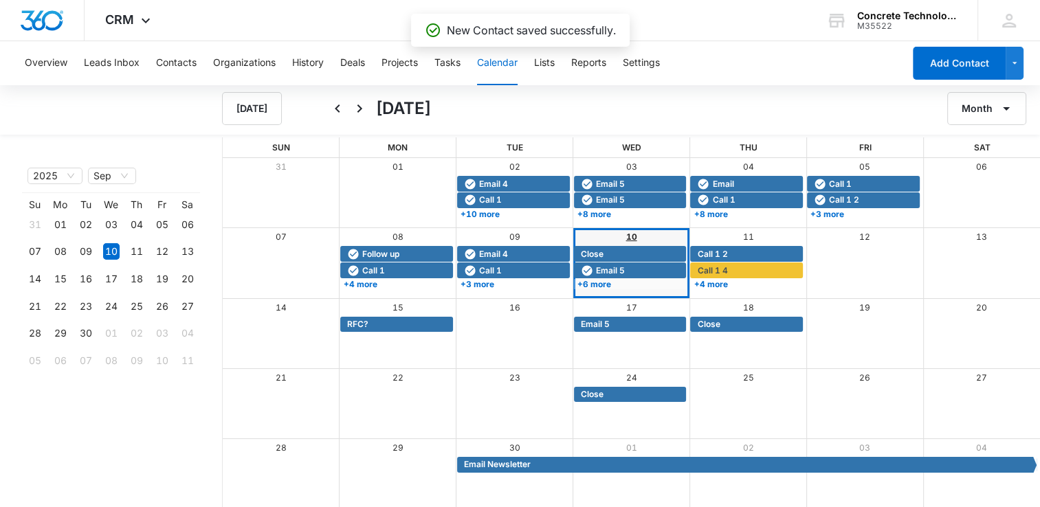
click at [626, 240] on link "10" at bounding box center [631, 237] width 11 height 10
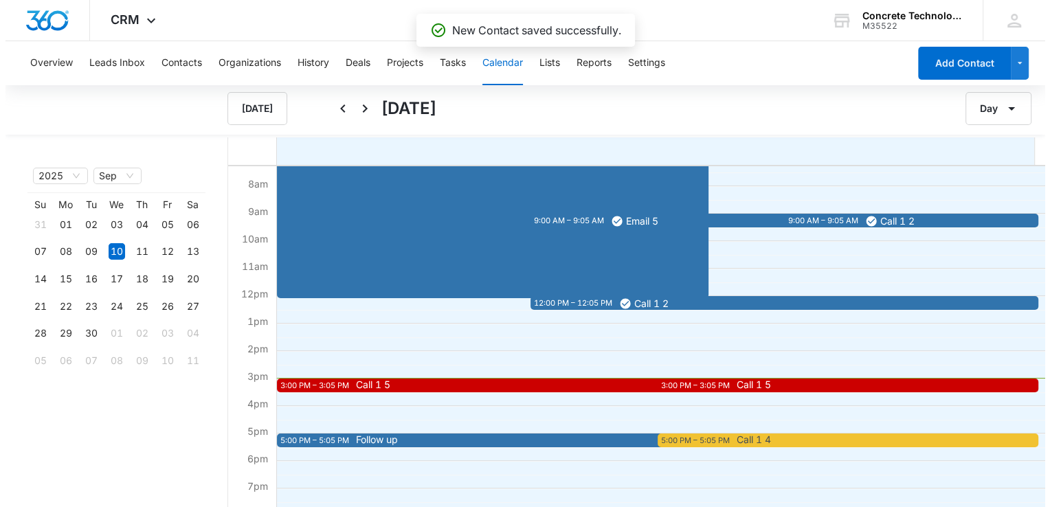
scroll to position [316, 0]
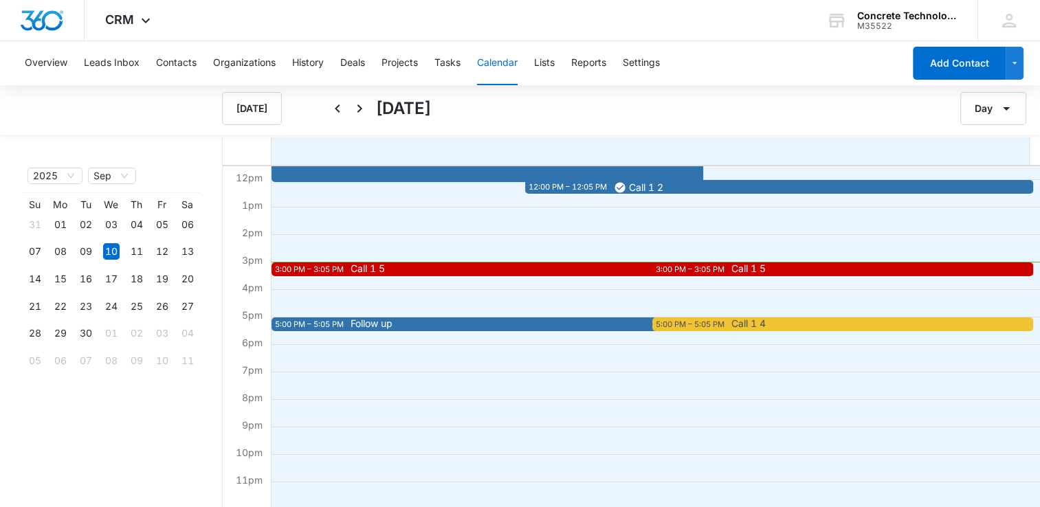
click at [373, 271] on span "Call 1 5" at bounding box center [368, 269] width 34 height 10
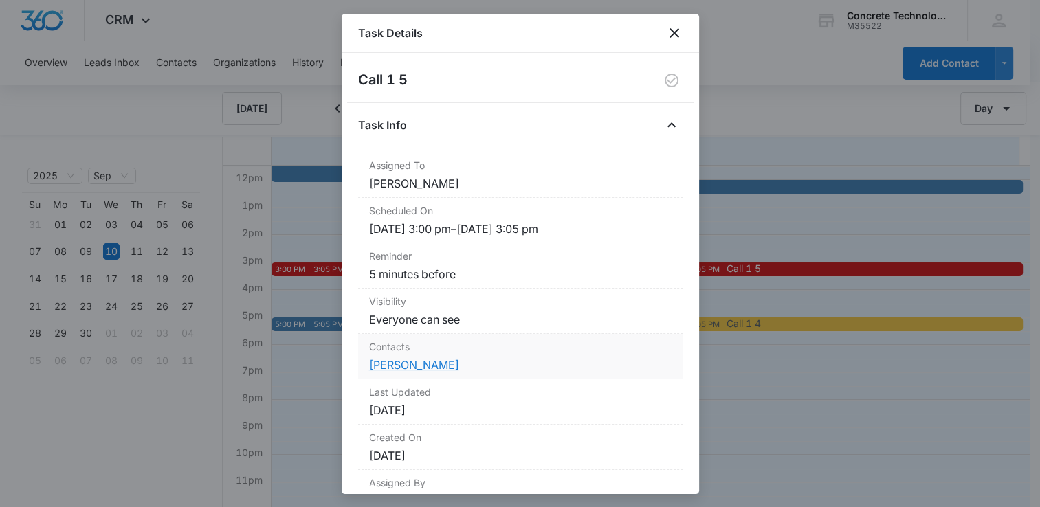
click at [409, 360] on link "[PERSON_NAME]" at bounding box center [414, 365] width 90 height 14
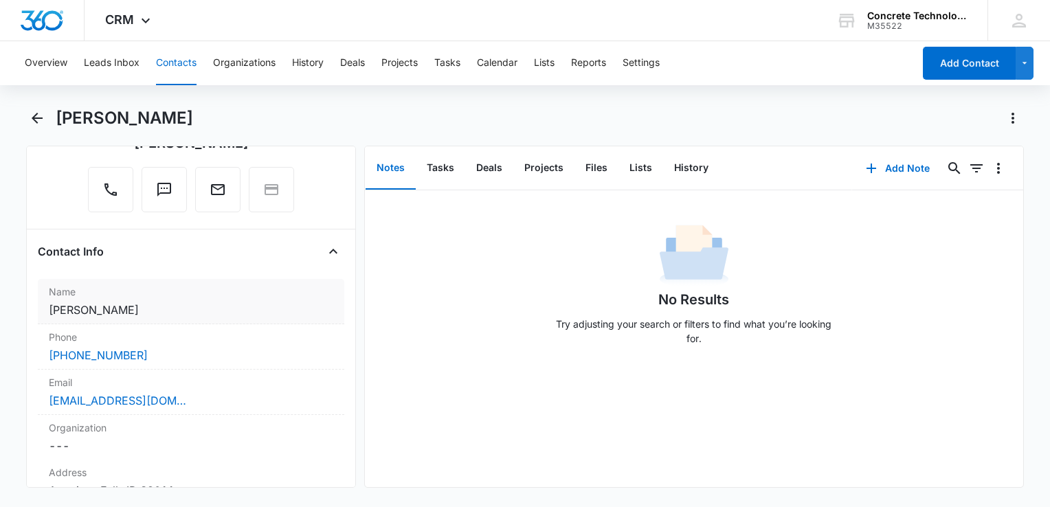
scroll to position [206, 0]
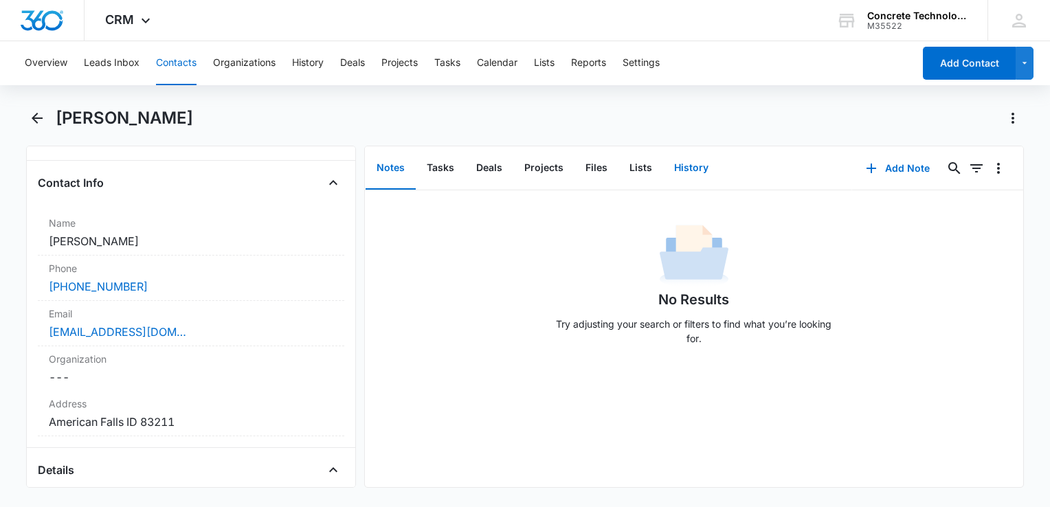
click at [674, 164] on button "History" at bounding box center [691, 168] width 56 height 43
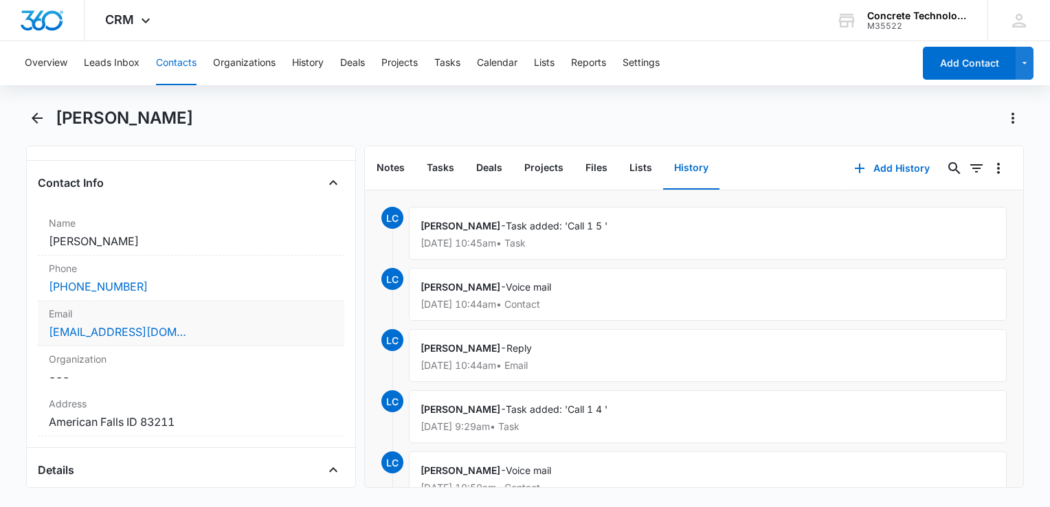
click at [213, 326] on div "[EMAIL_ADDRESS][DOMAIN_NAME]" at bounding box center [191, 332] width 285 height 16
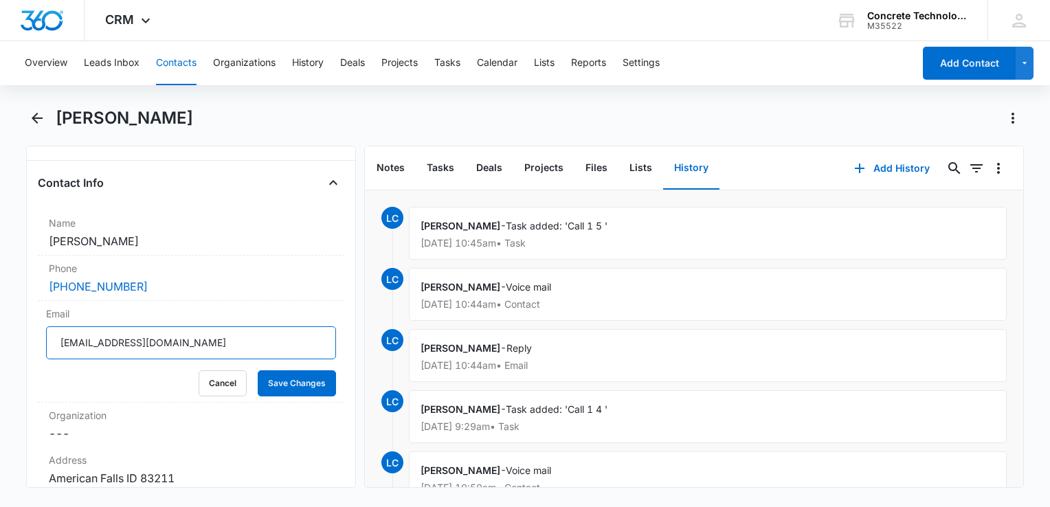
drag, startPoint x: 213, startPoint y: 337, endPoint x: -3, endPoint y: 342, distance: 215.9
click at [0, 342] on html "CRM Apps Reputation Websites Forms CRM Email Social Content Ads Intelligence Fi…" at bounding box center [525, 253] width 1050 height 507
click at [784, 163] on button "Add History" at bounding box center [892, 168] width 103 height 33
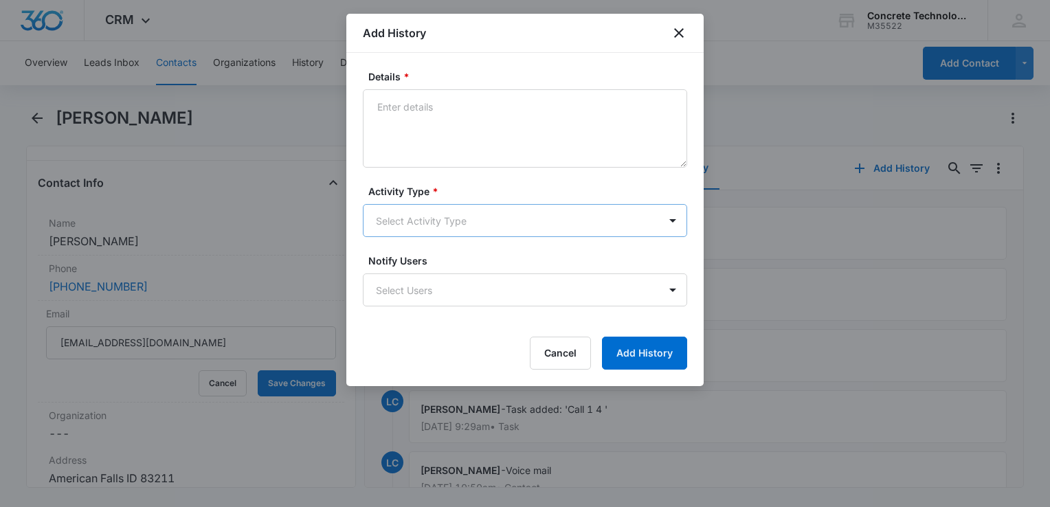
click at [474, 216] on body "CRM Apps Reputation Websites Forms CRM Email Social Content Ads Intelligence Fi…" at bounding box center [525, 253] width 1050 height 507
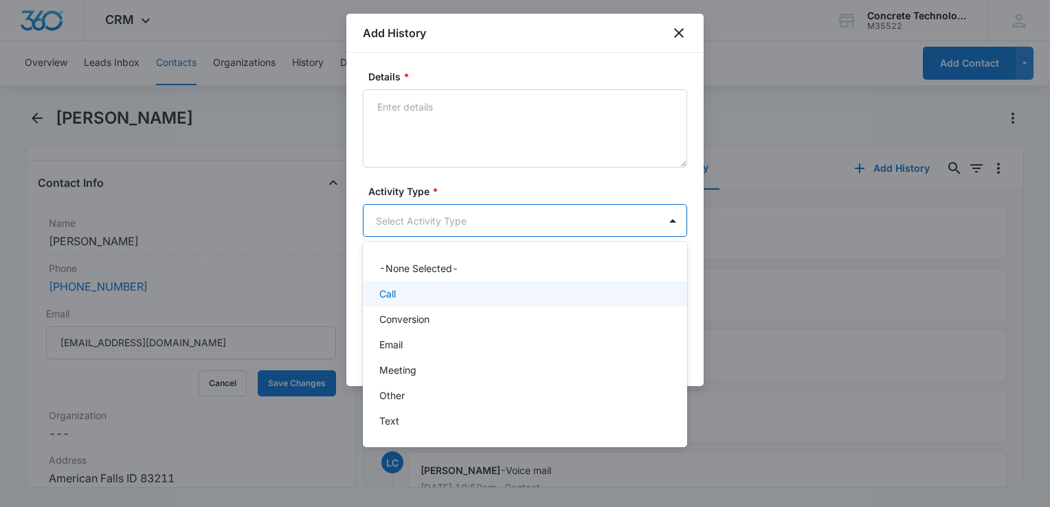
click at [443, 300] on div "Call" at bounding box center [523, 294] width 289 height 14
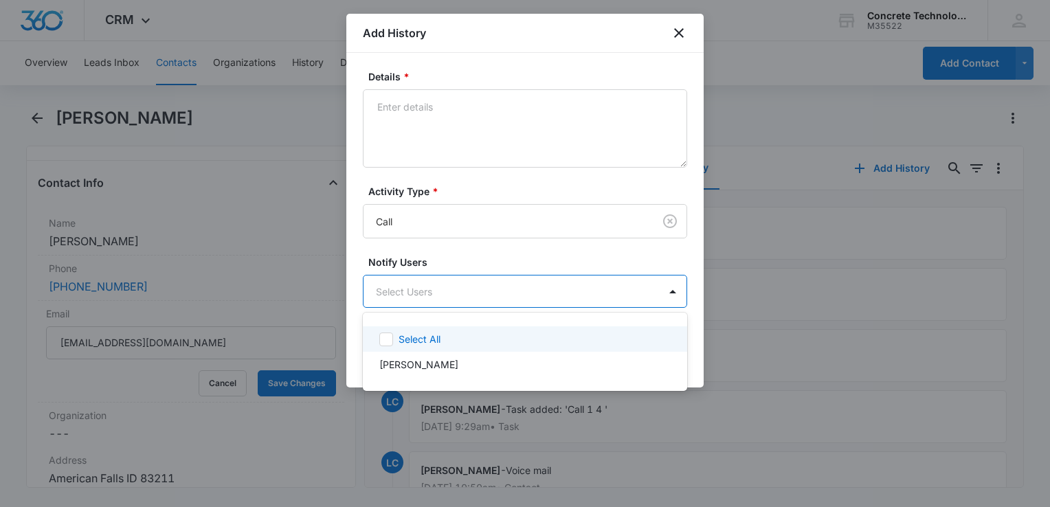
click at [443, 300] on body "CRM Apps Reputation Websites Forms CRM Email Social Content Ads Intelligence Fi…" at bounding box center [525, 253] width 1050 height 507
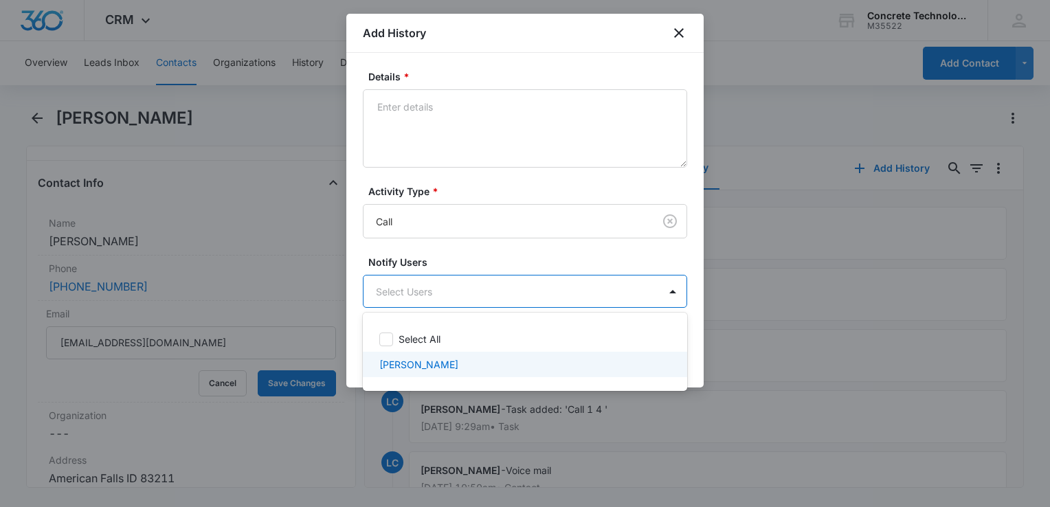
click at [421, 360] on p "[PERSON_NAME]" at bounding box center [418, 364] width 79 height 14
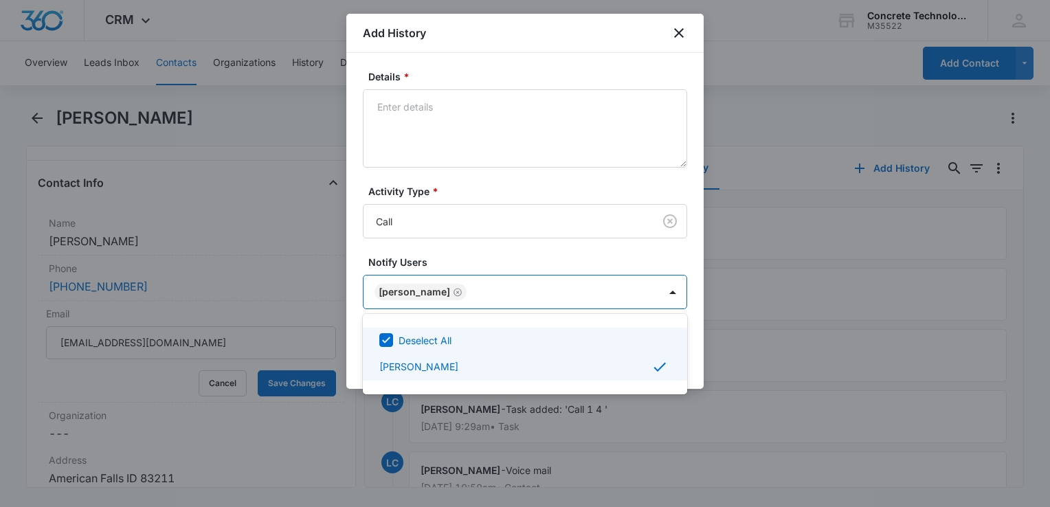
click at [489, 128] on div at bounding box center [525, 253] width 1050 height 507
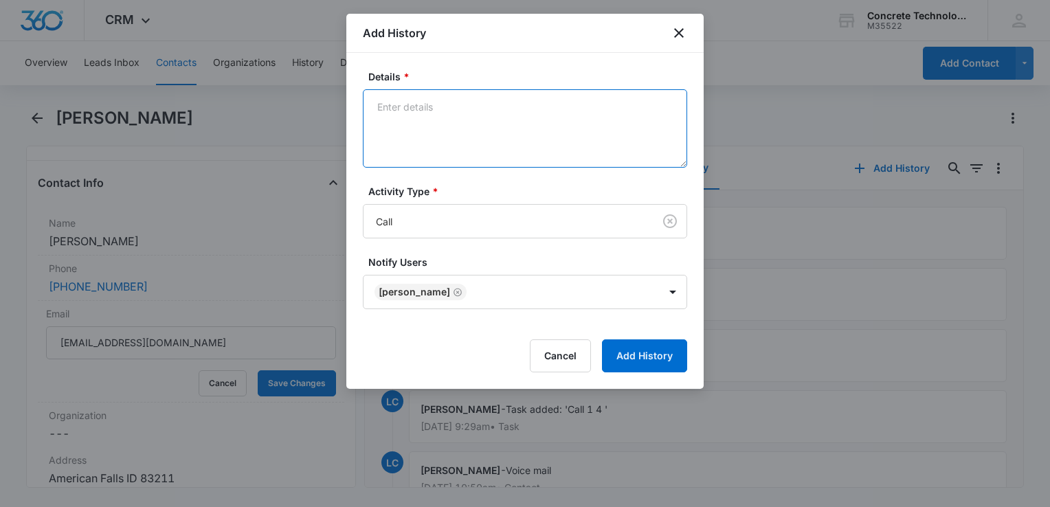
click at [489, 121] on textarea "Details *" at bounding box center [525, 128] width 324 height 78
type textarea "Voicemail"
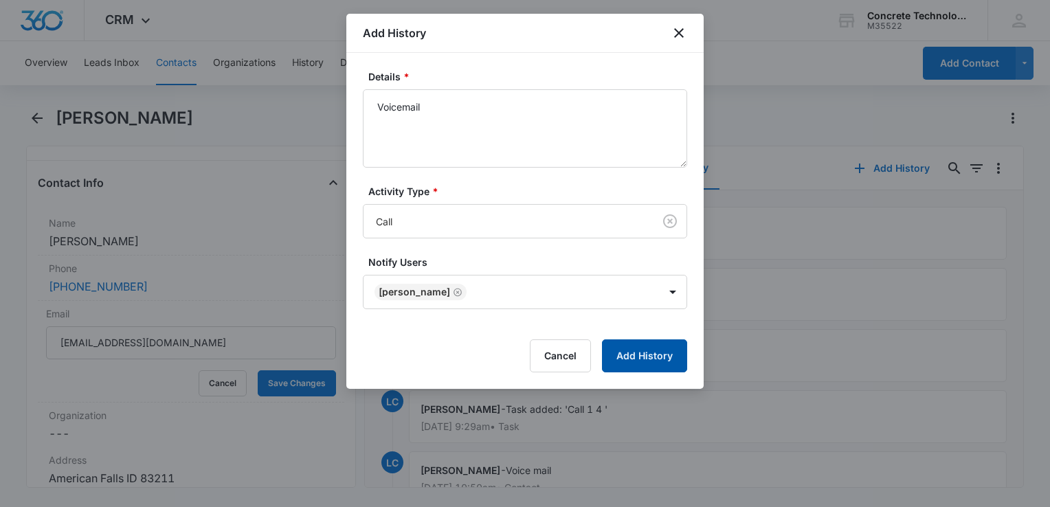
click at [663, 359] on button "Add History" at bounding box center [644, 356] width 85 height 33
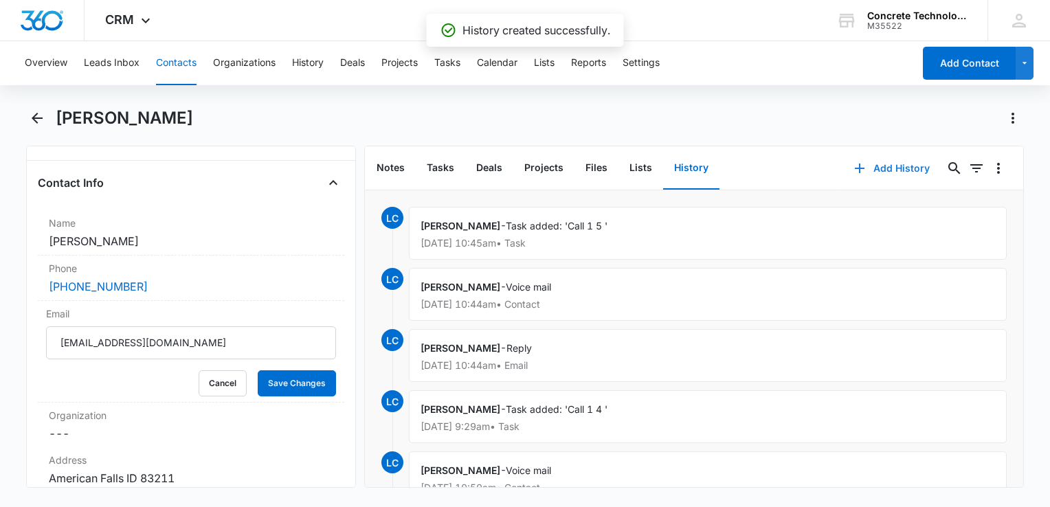
click at [784, 168] on button "Add History" at bounding box center [892, 168] width 103 height 33
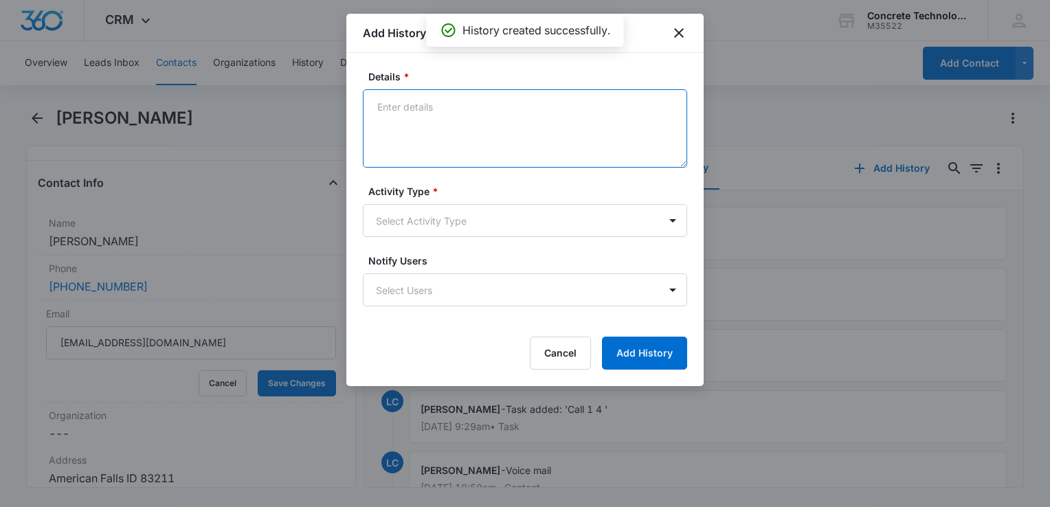
click at [481, 139] on textarea "Details *" at bounding box center [525, 128] width 324 height 78
type textarea "Final"
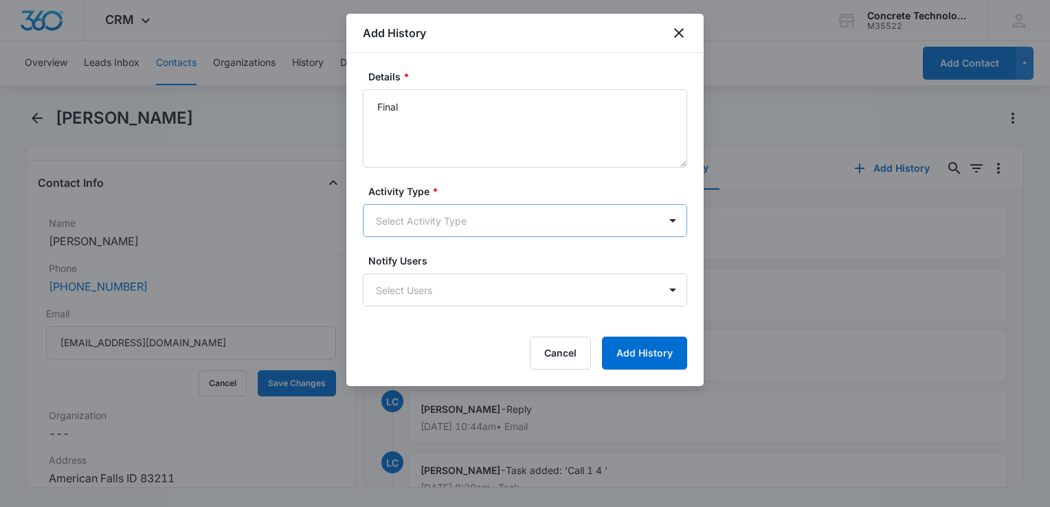
click at [487, 210] on body "CRM Apps Reputation Websites Forms CRM Email Social Content Ads Intelligence Fi…" at bounding box center [525, 253] width 1050 height 507
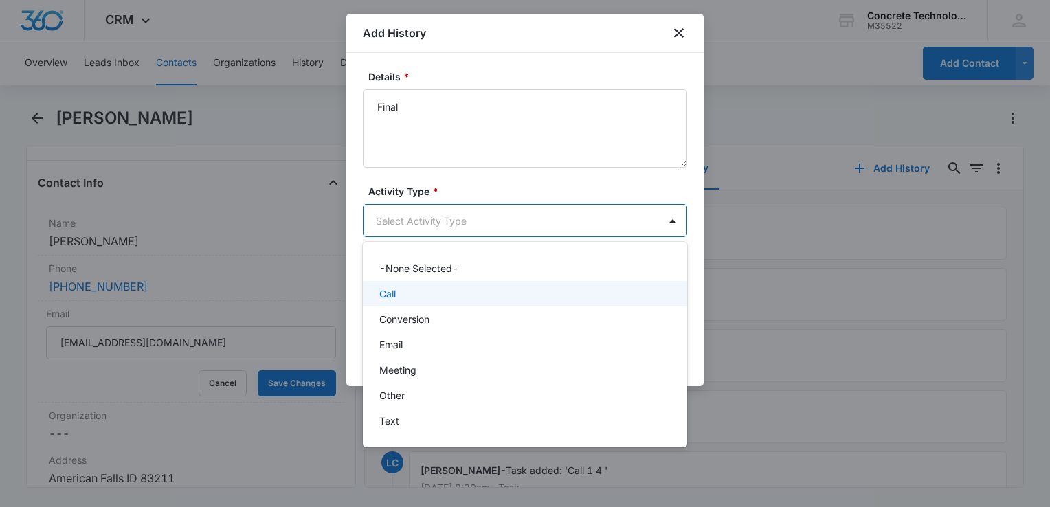
click at [446, 298] on div "Call" at bounding box center [523, 294] width 289 height 14
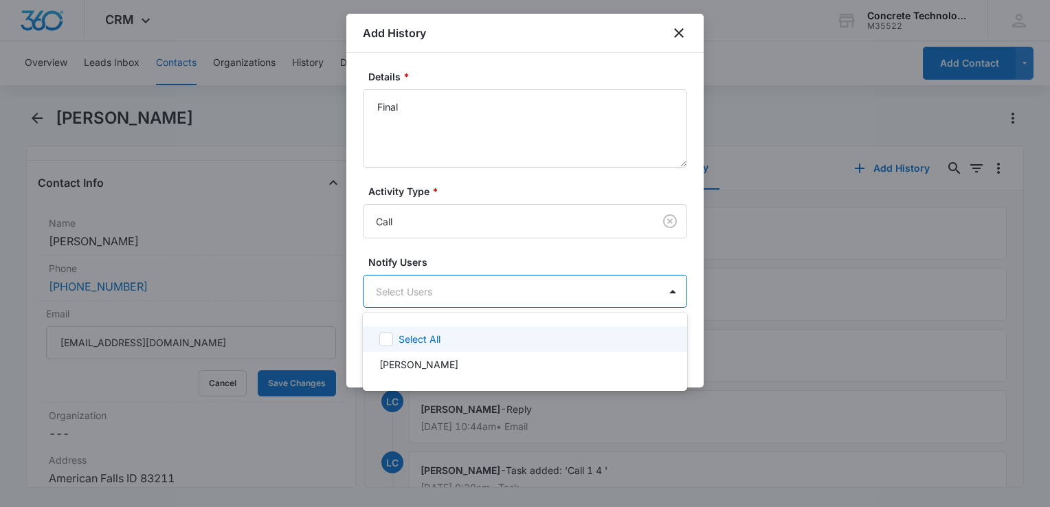
click at [446, 296] on body "CRM Apps Reputation Websites Forms CRM Email Social Content Ads Intelligence Fi…" at bounding box center [525, 253] width 1050 height 507
click at [423, 350] on div "Select All" at bounding box center [525, 338] width 324 height 25
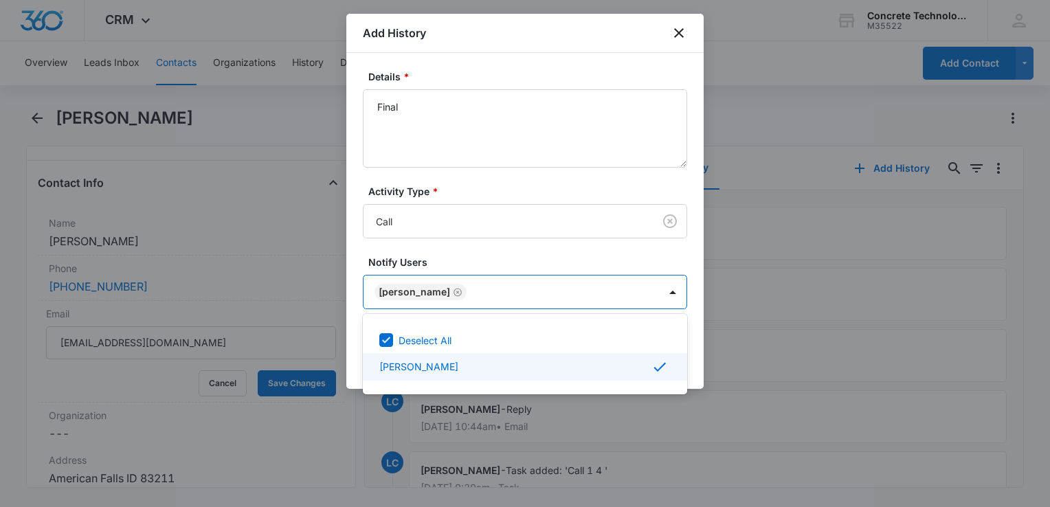
click at [698, 349] on div at bounding box center [525, 253] width 1050 height 507
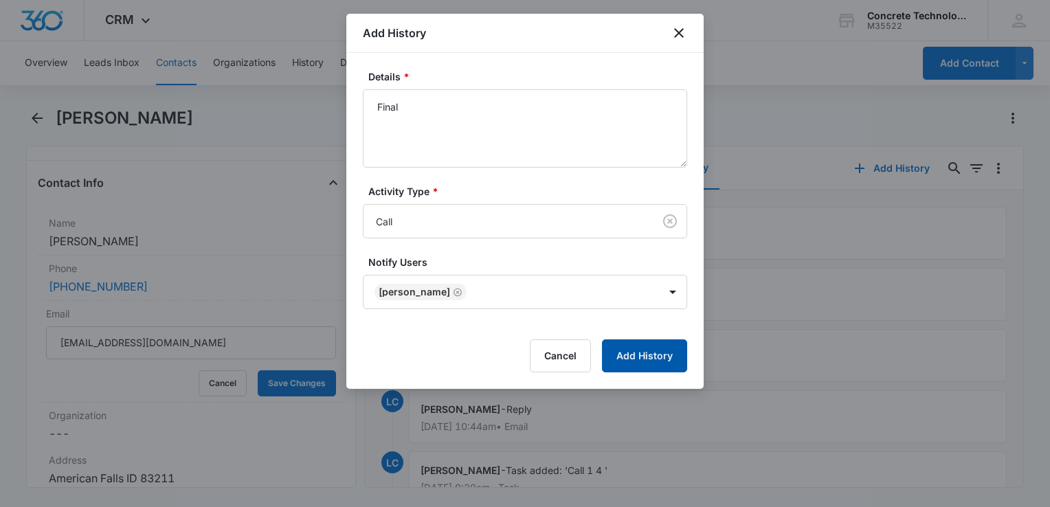
click at [658, 351] on button "Add History" at bounding box center [644, 356] width 85 height 33
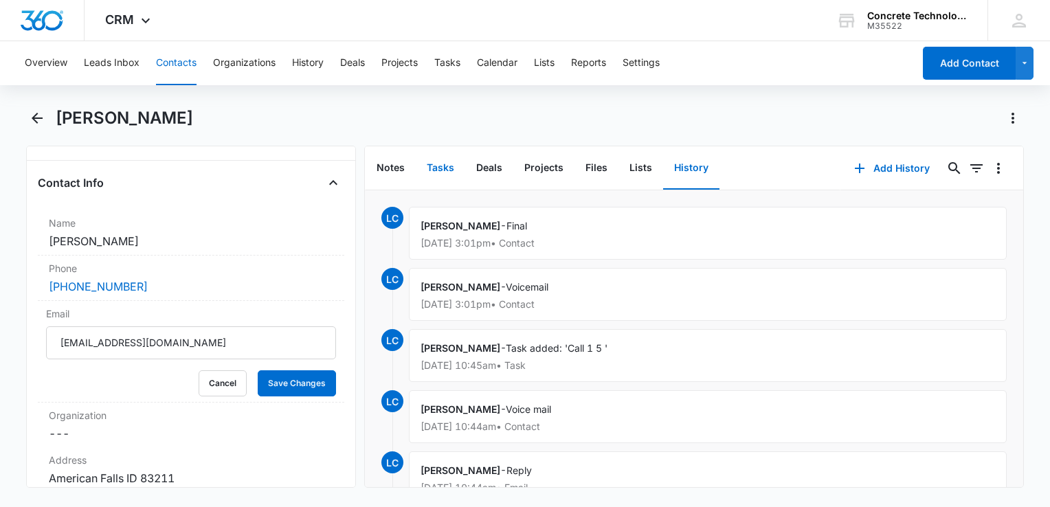
click at [434, 166] on button "Tasks" at bounding box center [440, 168] width 49 height 43
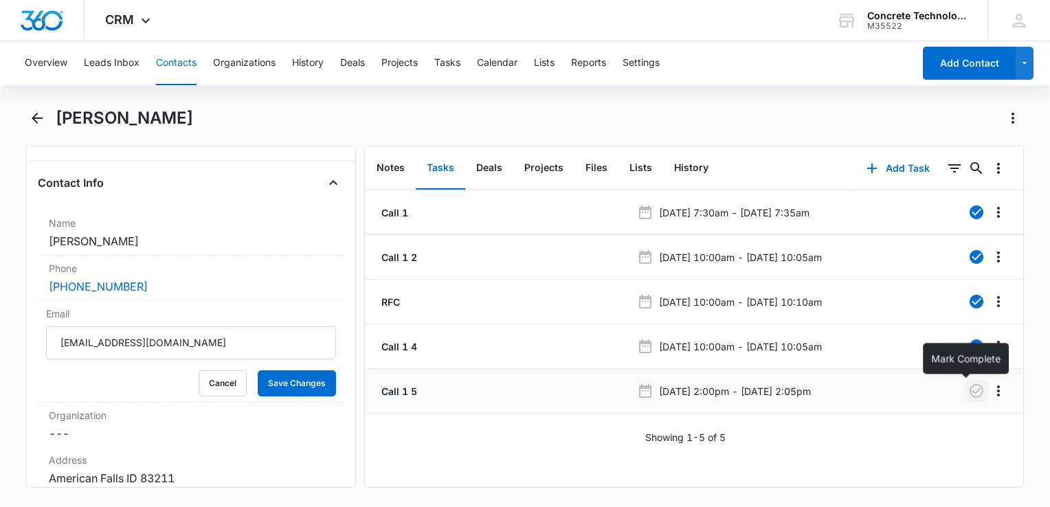
click at [784, 397] on icon "button" at bounding box center [977, 391] width 14 height 14
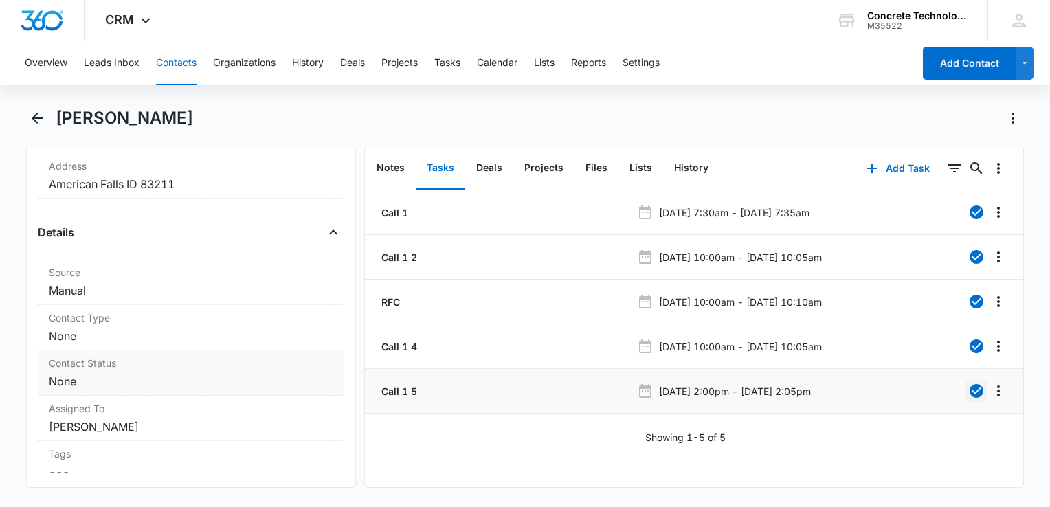
scroll to position [550, 0]
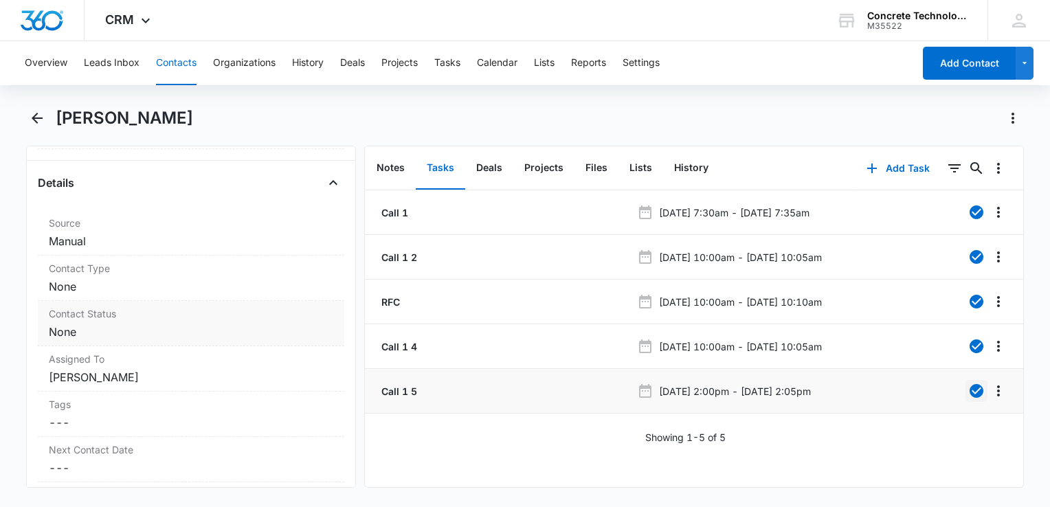
click at [122, 326] on dd "Cancel Save Changes None" at bounding box center [191, 332] width 285 height 16
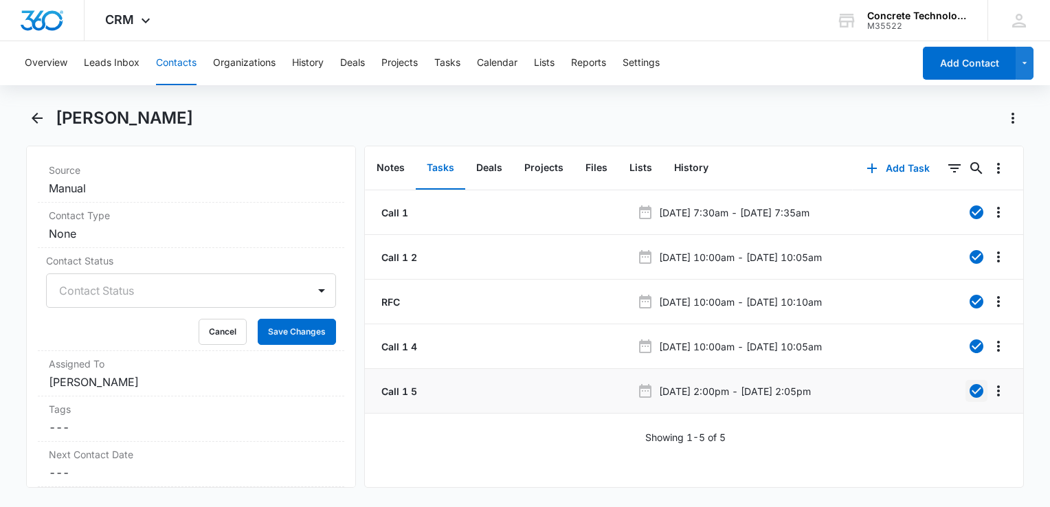
scroll to position [756, 0]
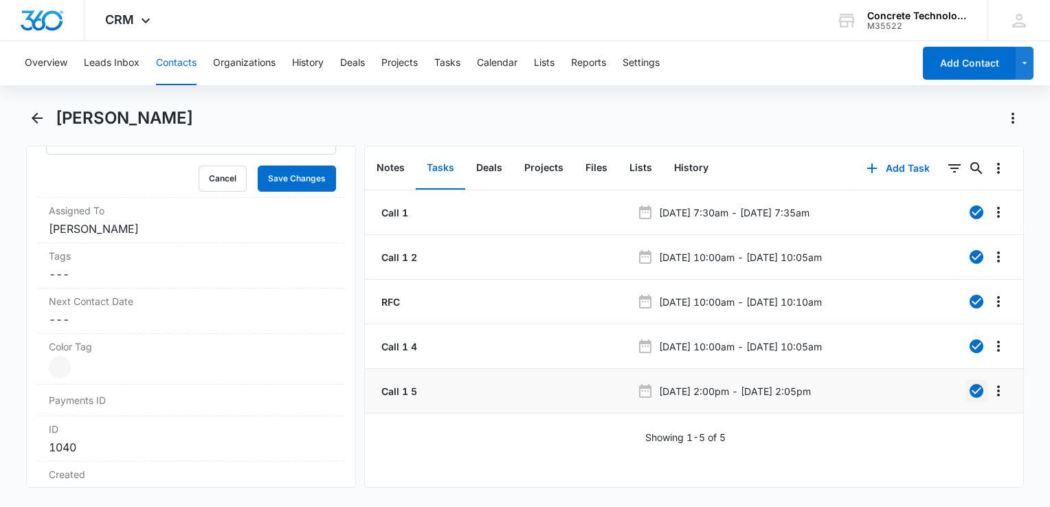
click at [138, 146] on div "Remove NK [PERSON_NAME] Contact Info Name Cancel Save Changes [PERSON_NAME] Pho…" at bounding box center [191, 317] width 330 height 342
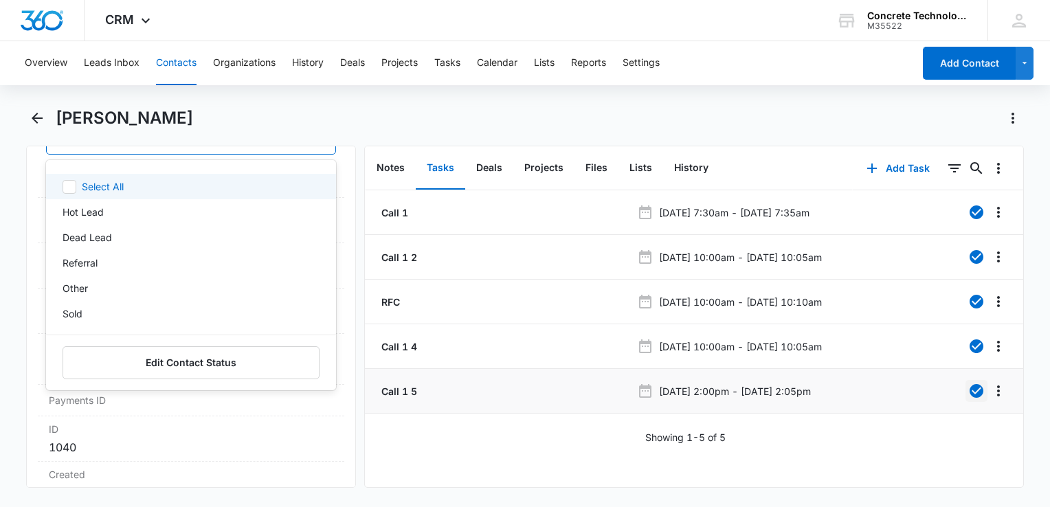
scroll to position [580, 0]
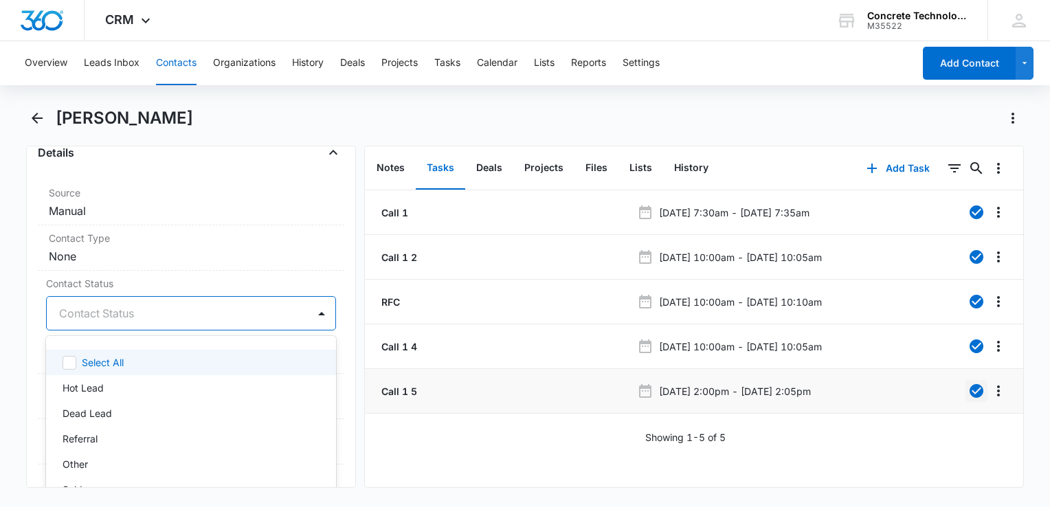
click at [138, 149] on div "Details Source Cancel Save Changes Manual Contact Type Cancel Save Changes None…" at bounding box center [191, 418] width 307 height 553
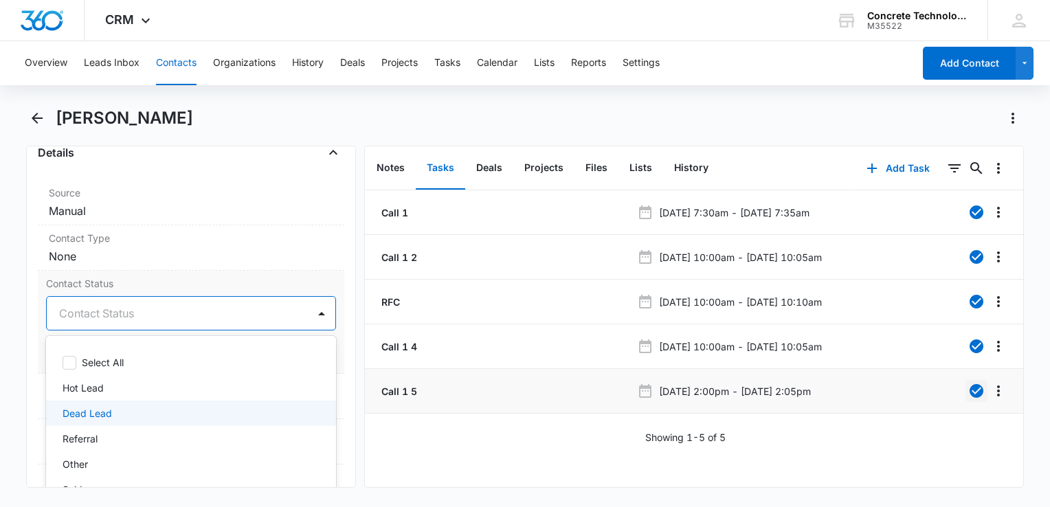
drag, startPoint x: 87, startPoint y: 406, endPoint x: 107, endPoint y: 398, distance: 22.0
click at [87, 406] on p "Dead Lead" at bounding box center [87, 413] width 49 height 14
click at [622, 111] on div "[PERSON_NAME]" at bounding box center [540, 118] width 968 height 22
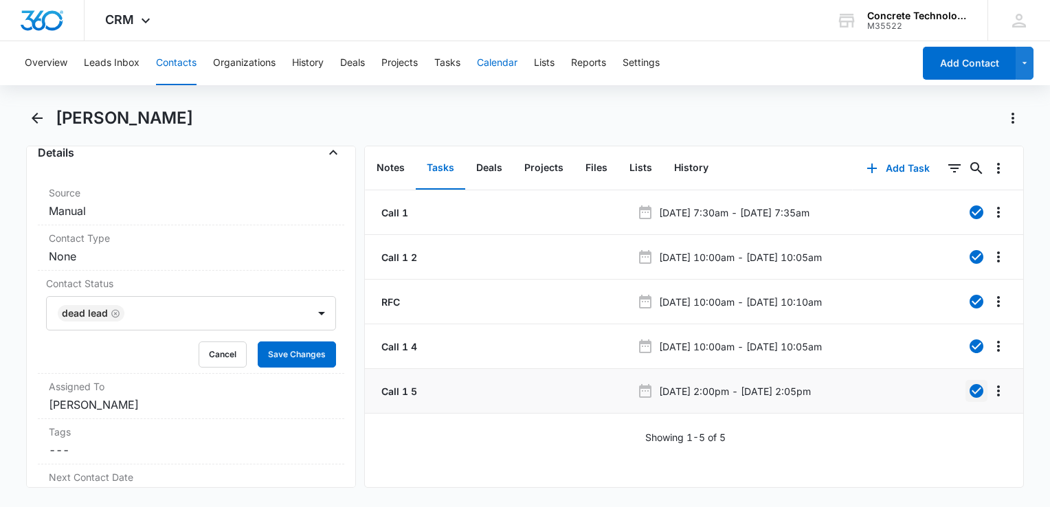
click at [499, 60] on button "Calendar" at bounding box center [497, 63] width 41 height 44
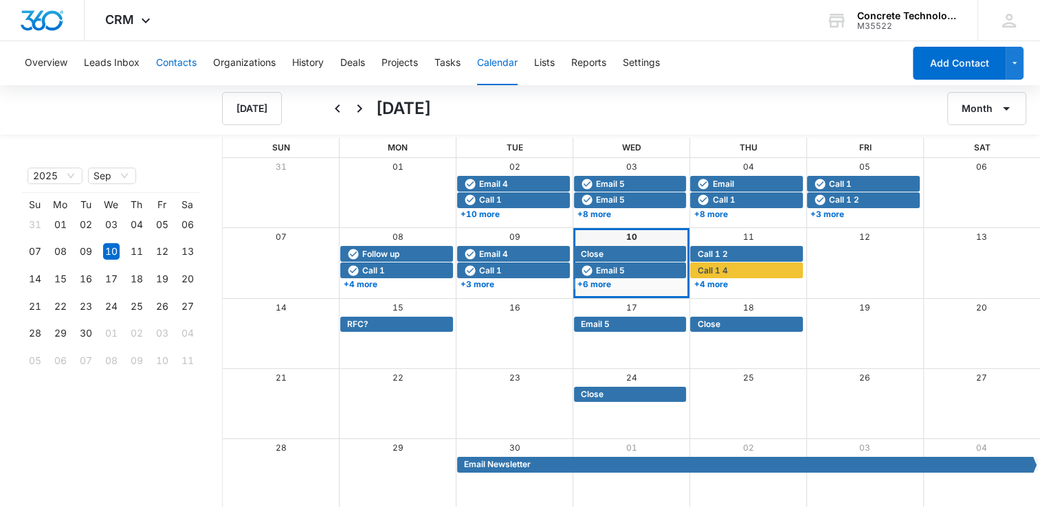
click at [175, 63] on button "Contacts" at bounding box center [176, 63] width 41 height 44
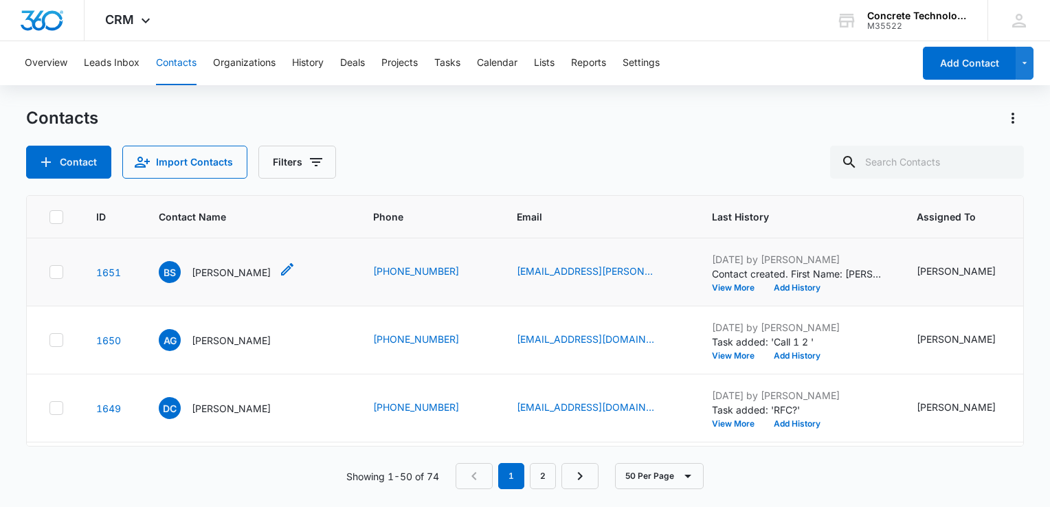
click at [231, 271] on p "[PERSON_NAME]" at bounding box center [231, 272] width 79 height 14
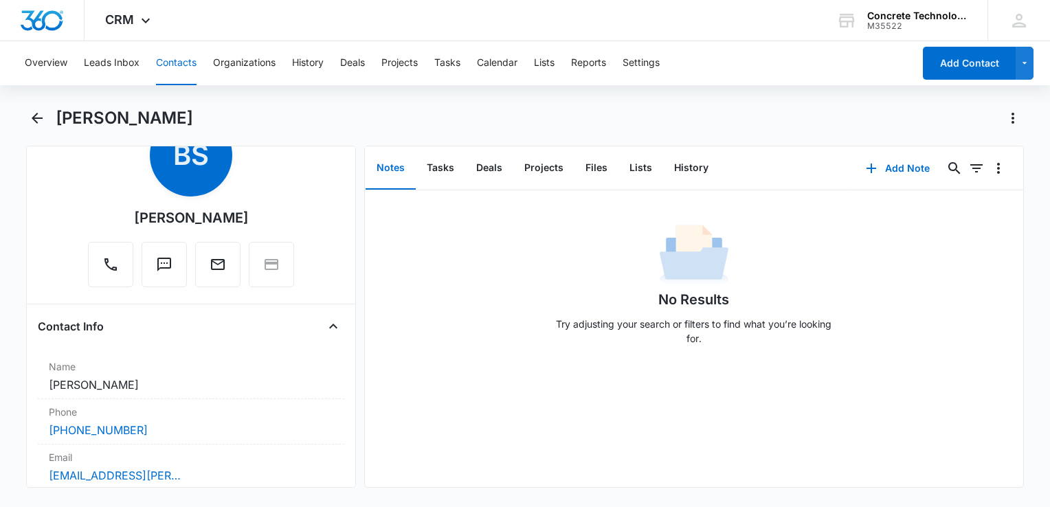
scroll to position [137, 0]
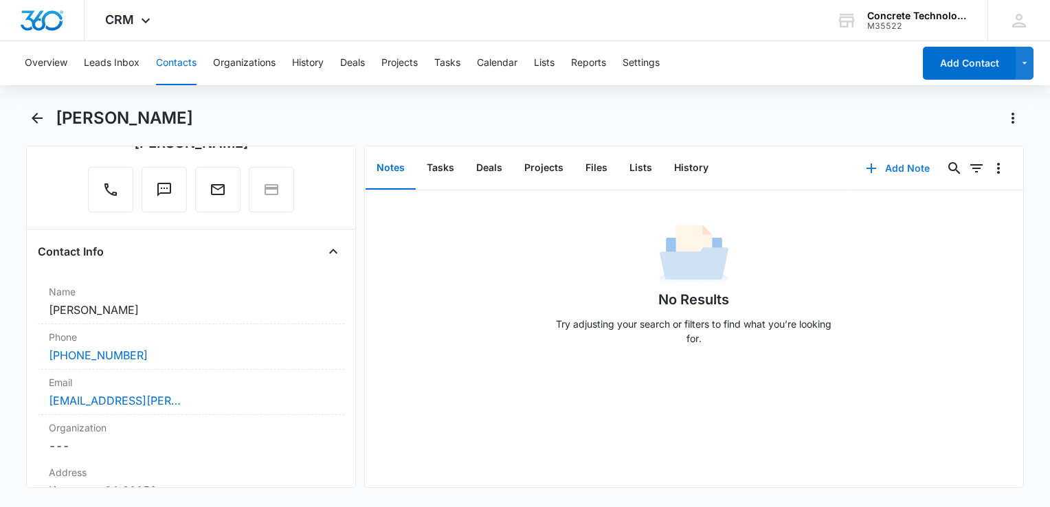
click at [784, 170] on button "Add Note" at bounding box center [897, 168] width 91 height 33
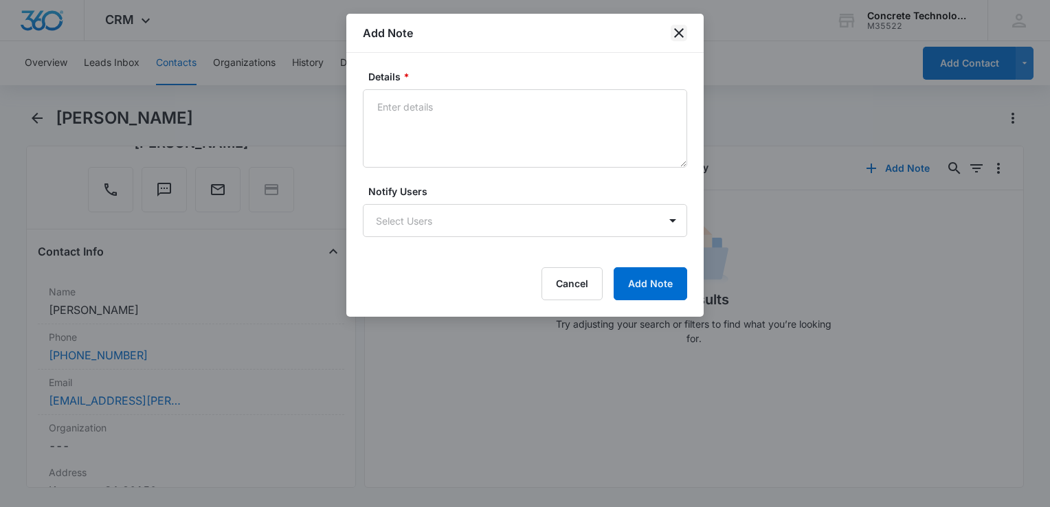
click at [678, 36] on icon "close" at bounding box center [679, 33] width 16 height 16
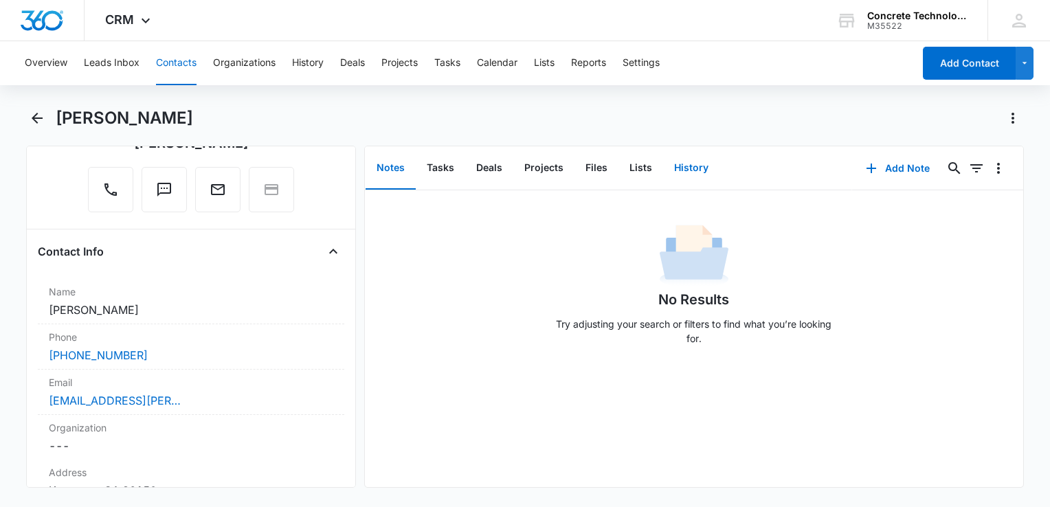
click at [685, 166] on button "History" at bounding box center [691, 168] width 56 height 43
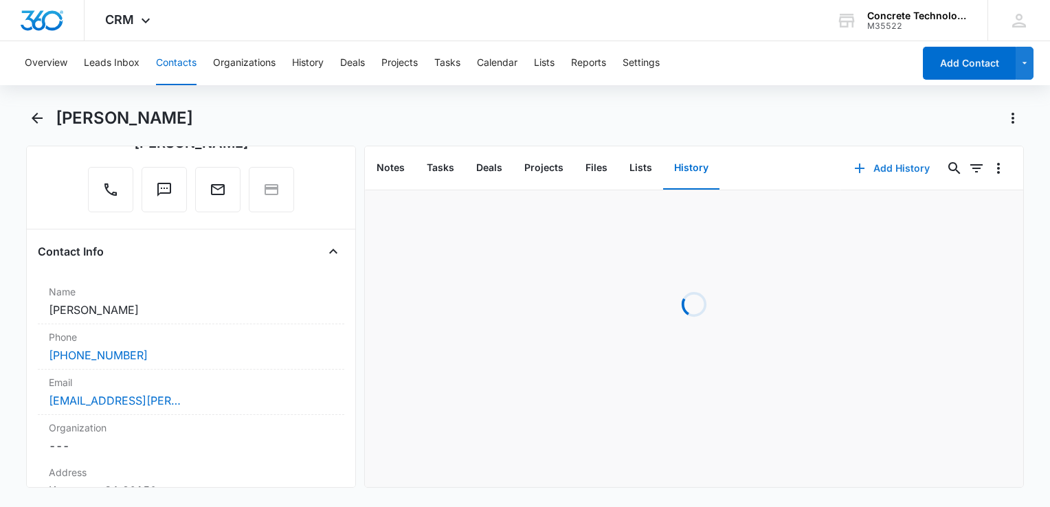
click at [784, 172] on button "Add History" at bounding box center [892, 168] width 103 height 33
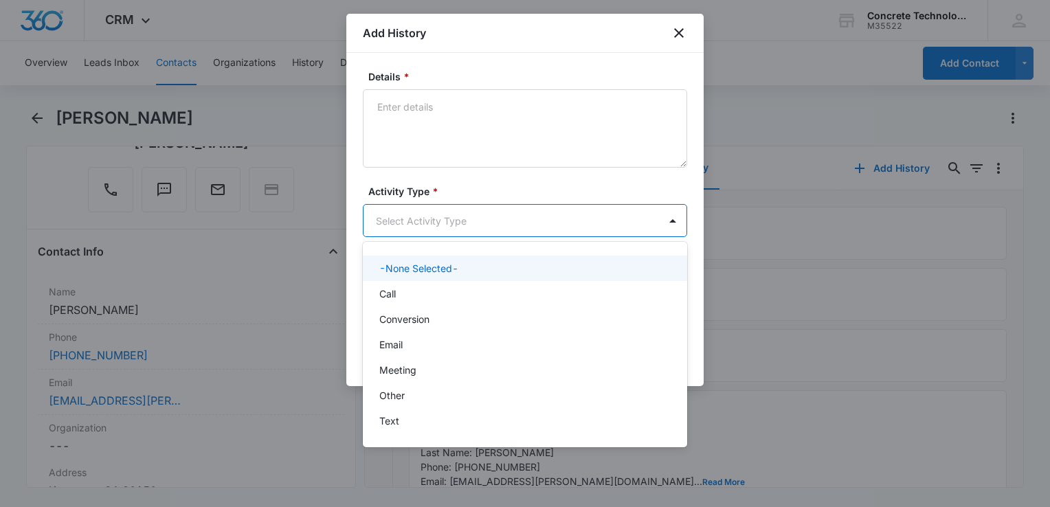
click at [520, 232] on body "CRM Apps Reputation Websites Forms CRM Email Social Content Ads Intelligence Fi…" at bounding box center [525, 253] width 1050 height 507
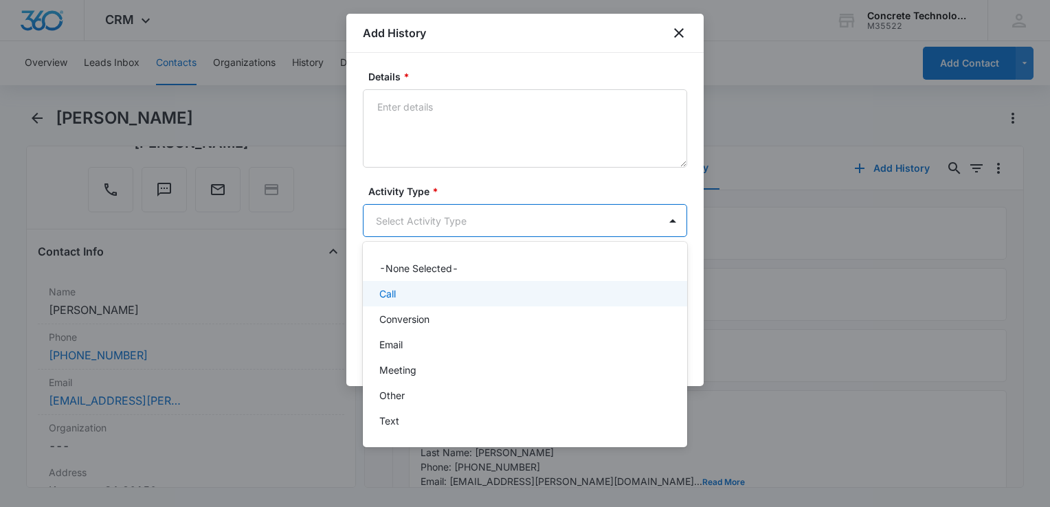
click at [463, 301] on div "Call" at bounding box center [525, 293] width 324 height 25
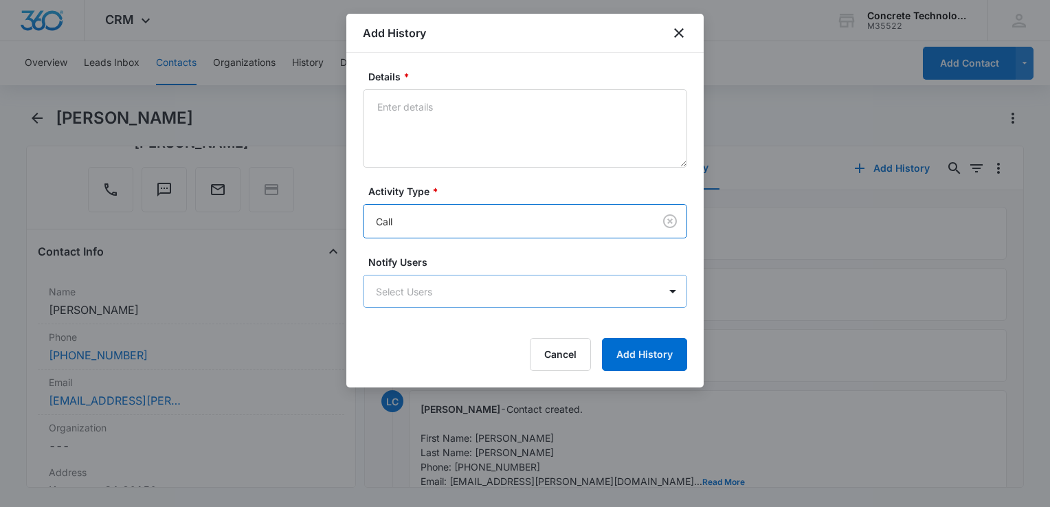
click at [462, 306] on body "CRM Apps Reputation Websites Forms CRM Email Social Content Ads Intelligence Fi…" at bounding box center [525, 253] width 1050 height 507
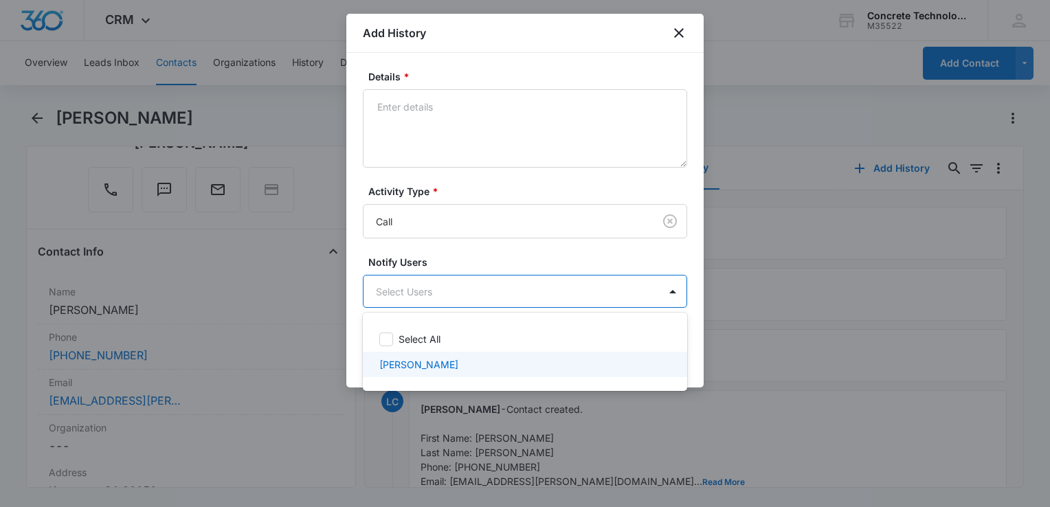
drag, startPoint x: 444, startPoint y: 362, endPoint x: 454, endPoint y: 320, distance: 42.5
click at [445, 358] on p "[PERSON_NAME]" at bounding box center [418, 364] width 79 height 14
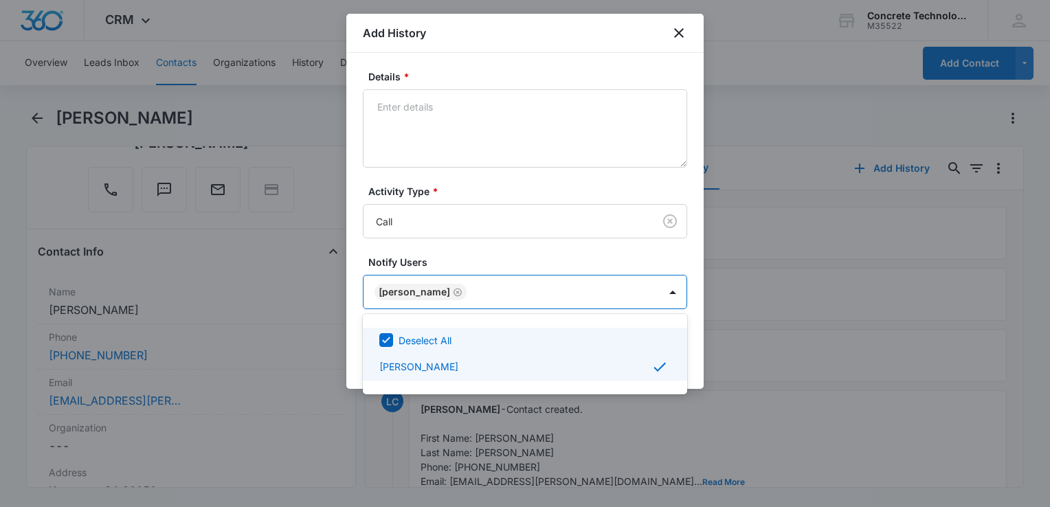
click at [491, 119] on div at bounding box center [525, 253] width 1050 height 507
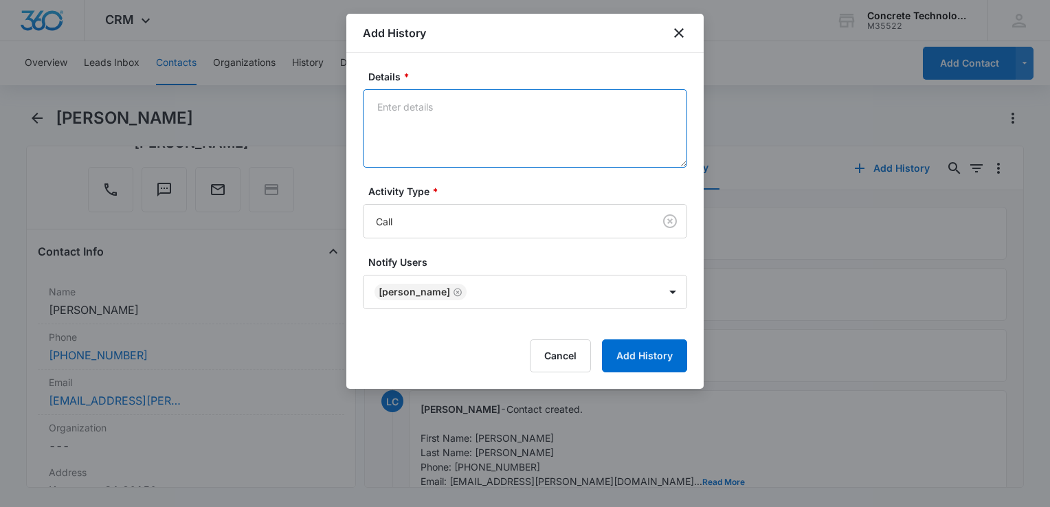
click at [532, 133] on textarea "Details *" at bounding box center [525, 128] width 324 height 78
type textarea "Voicemail"
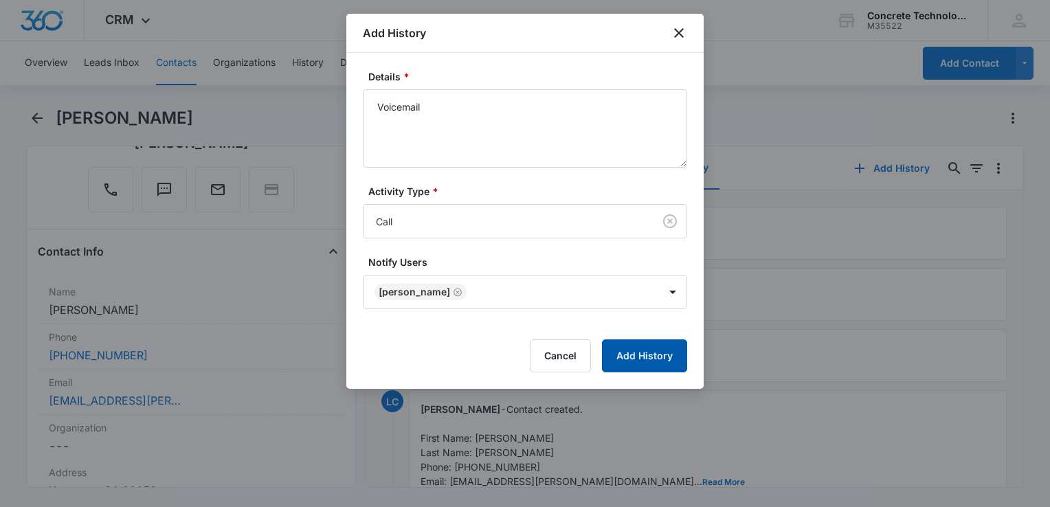
click at [641, 351] on button "Add History" at bounding box center [644, 356] width 85 height 33
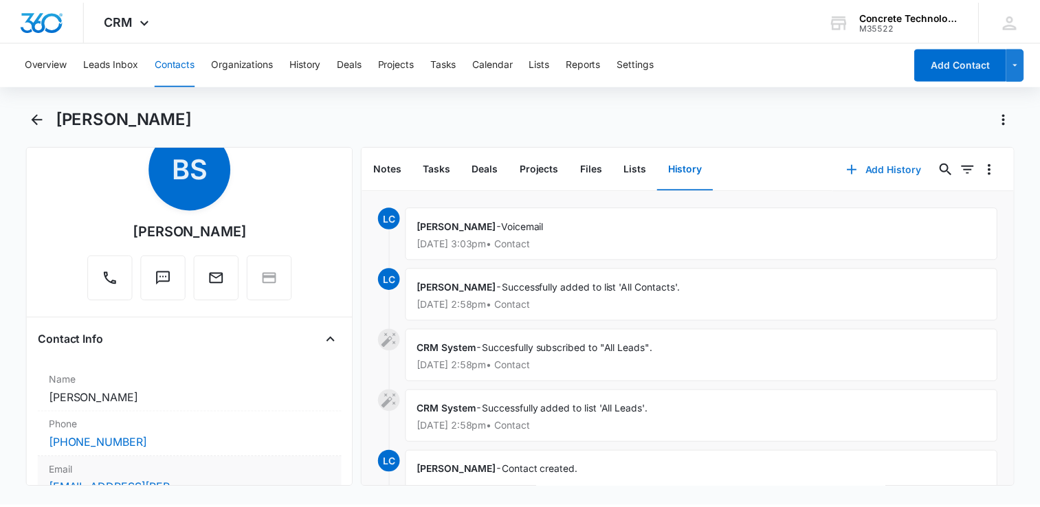
scroll to position [137, 0]
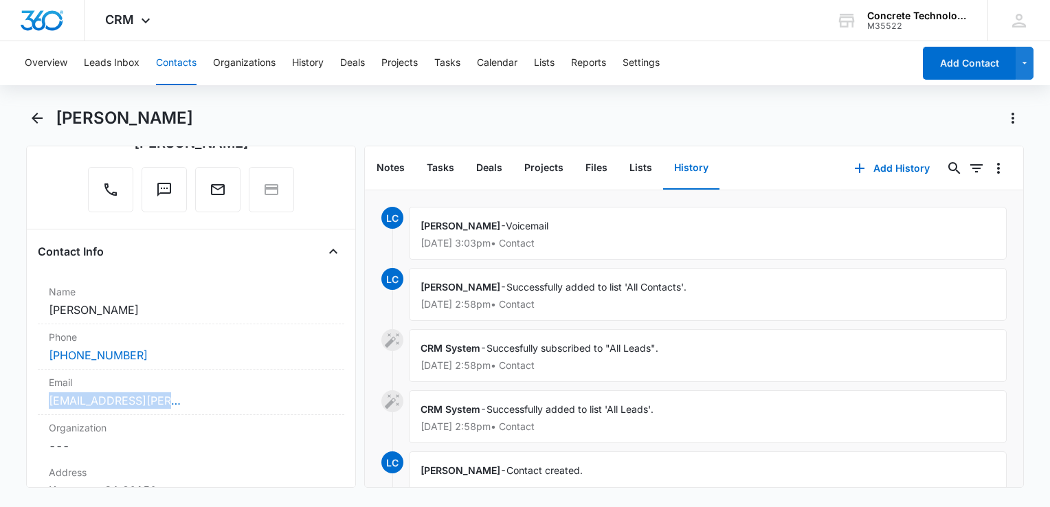
drag, startPoint x: 225, startPoint y: 400, endPoint x: 23, endPoint y: 411, distance: 201.7
click at [23, 411] on main "[PERSON_NAME] Remove BS [PERSON_NAME] Contact Info Name Cancel Save Changes [PE…" at bounding box center [525, 305] width 1050 height 397
drag, startPoint x: 23, startPoint y: 411, endPoint x: 150, endPoint y: 399, distance: 127.0
copy link "[EMAIL_ADDRESS][PERSON_NAME][DOMAIN_NAME]"
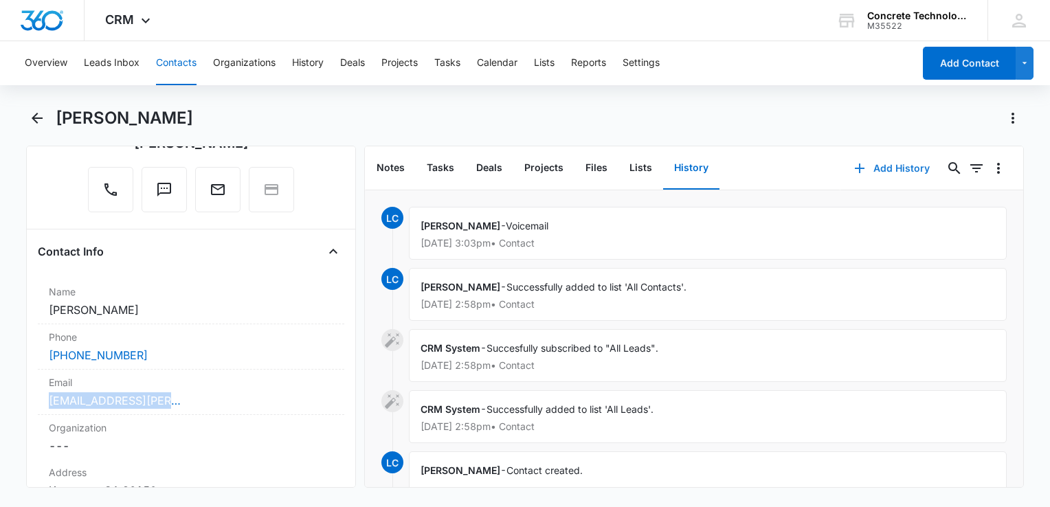
click at [784, 165] on icon "button" at bounding box center [860, 168] width 16 height 16
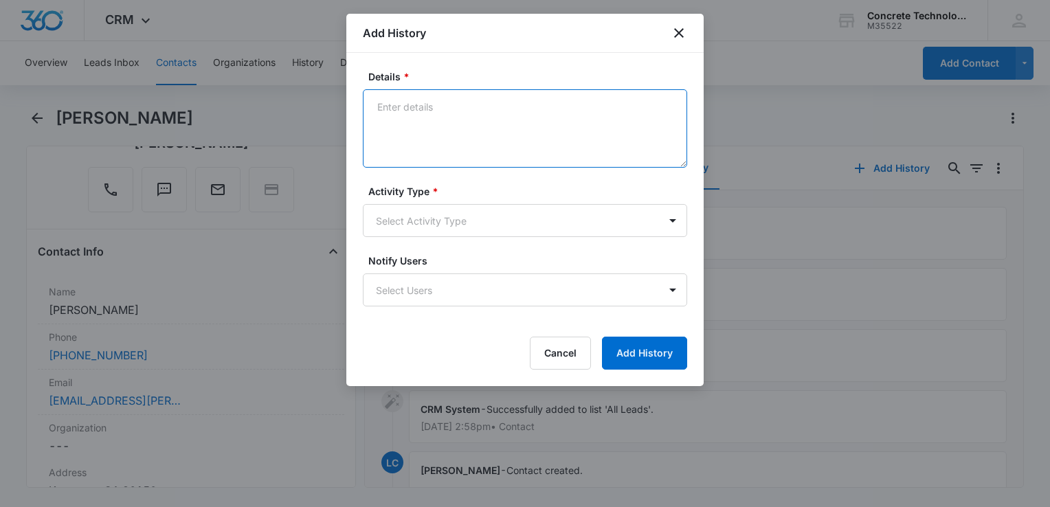
click at [438, 137] on textarea "Details *" at bounding box center [525, 128] width 324 height 78
type textarea "Intro"
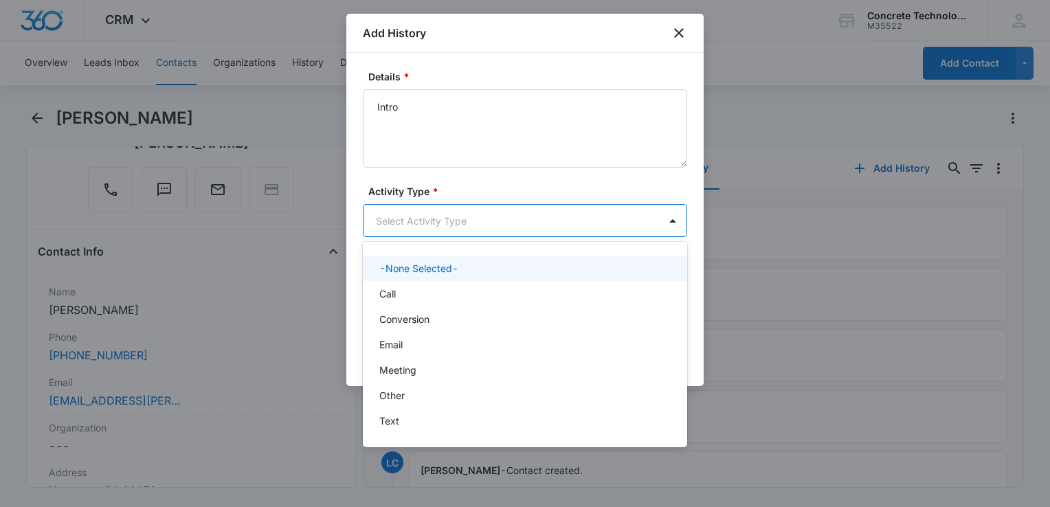
click at [472, 230] on body "CRM Apps Reputation Websites Forms CRM Email Social Content Ads Intelligence Fi…" at bounding box center [525, 253] width 1050 height 507
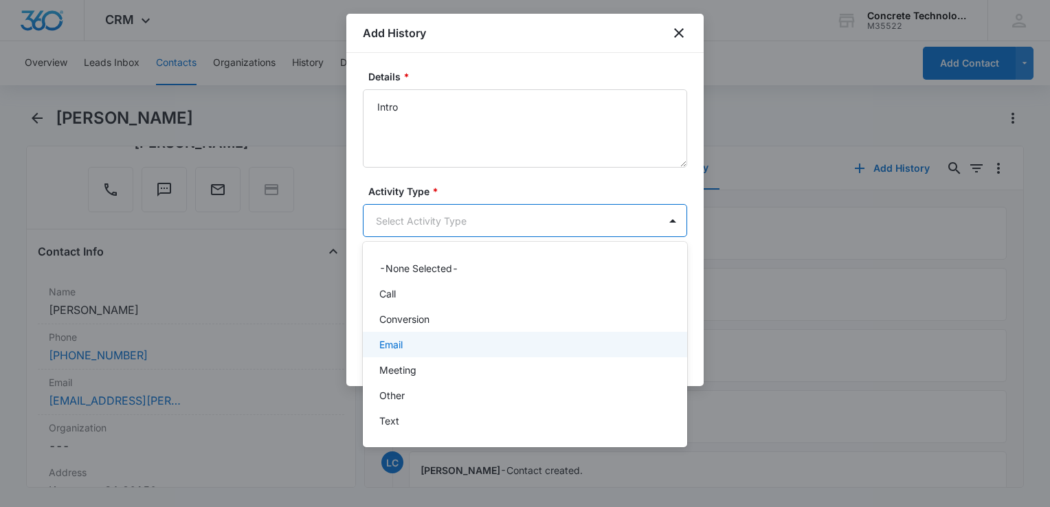
click at [447, 340] on div "Email" at bounding box center [523, 344] width 289 height 14
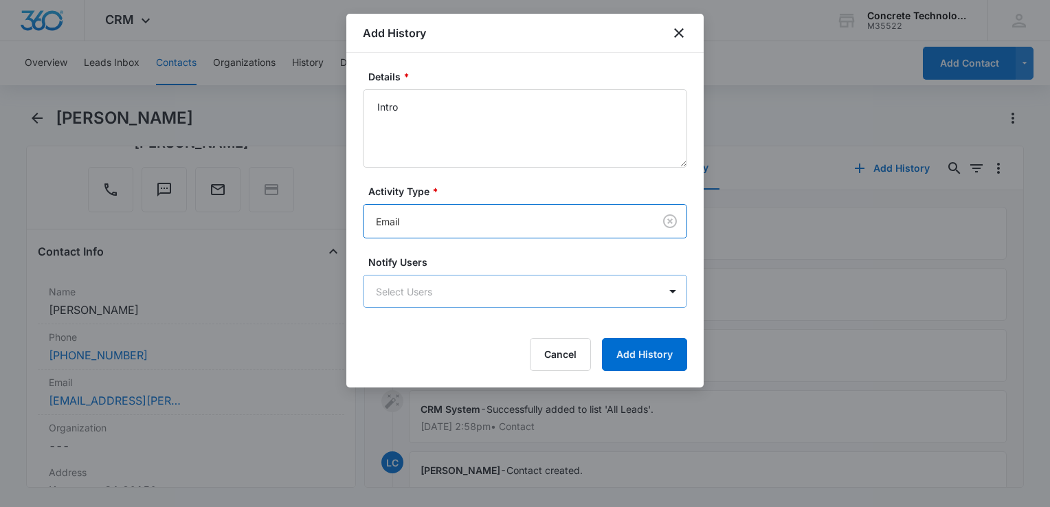
click at [459, 299] on body "CRM Apps Reputation Websites Forms CRM Email Social Content Ads Intelligence Fi…" at bounding box center [525, 253] width 1050 height 507
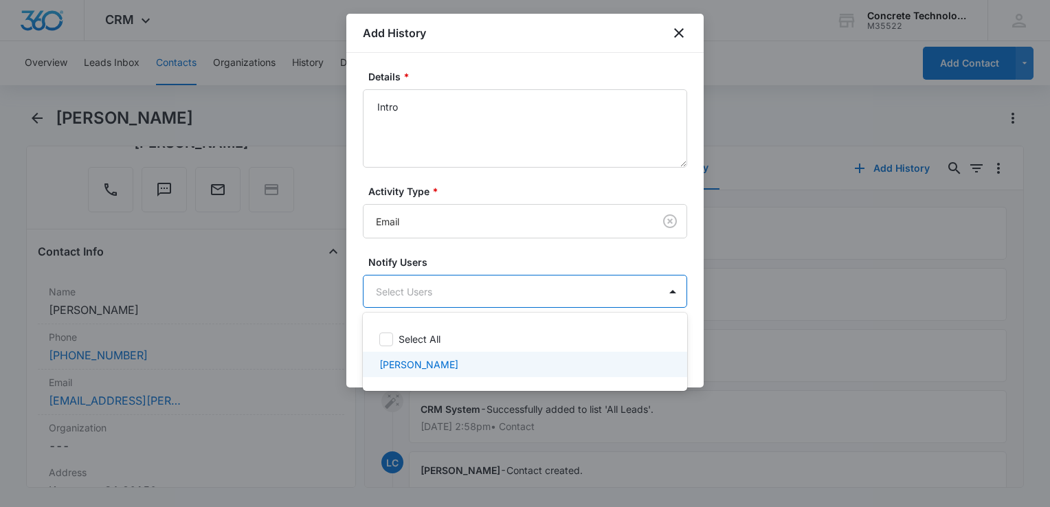
click at [442, 373] on div "[PERSON_NAME]" at bounding box center [525, 364] width 324 height 25
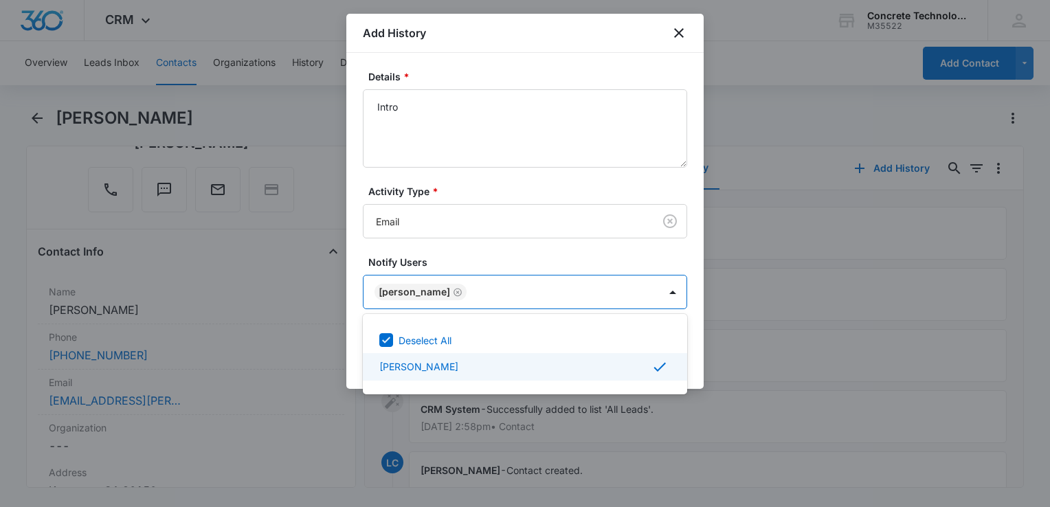
click at [696, 355] on div at bounding box center [525, 253] width 1050 height 507
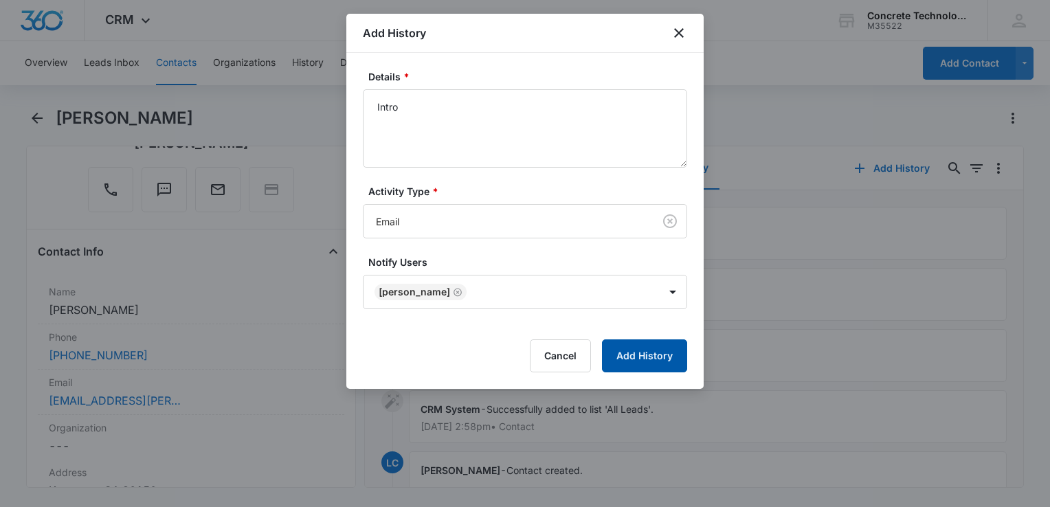
click at [672, 354] on button "Add History" at bounding box center [644, 356] width 85 height 33
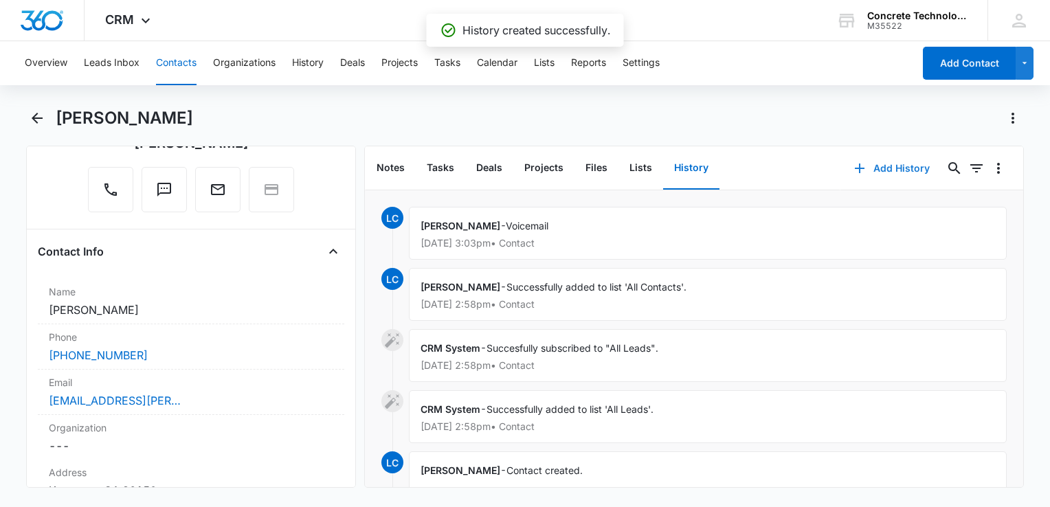
click at [784, 164] on button "Add History" at bounding box center [892, 168] width 103 height 33
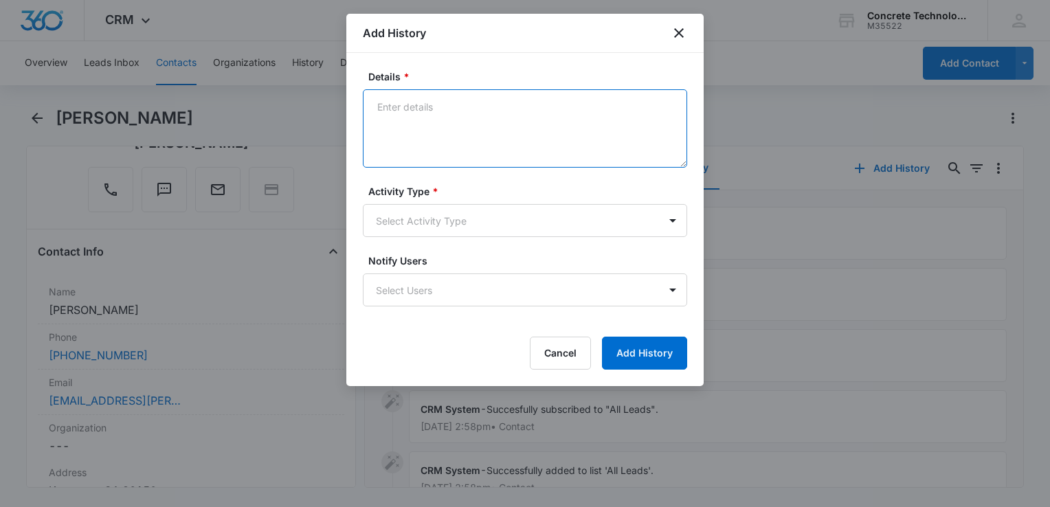
click at [498, 122] on textarea "Details *" at bounding box center [525, 128] width 324 height 78
type textarea "Two"
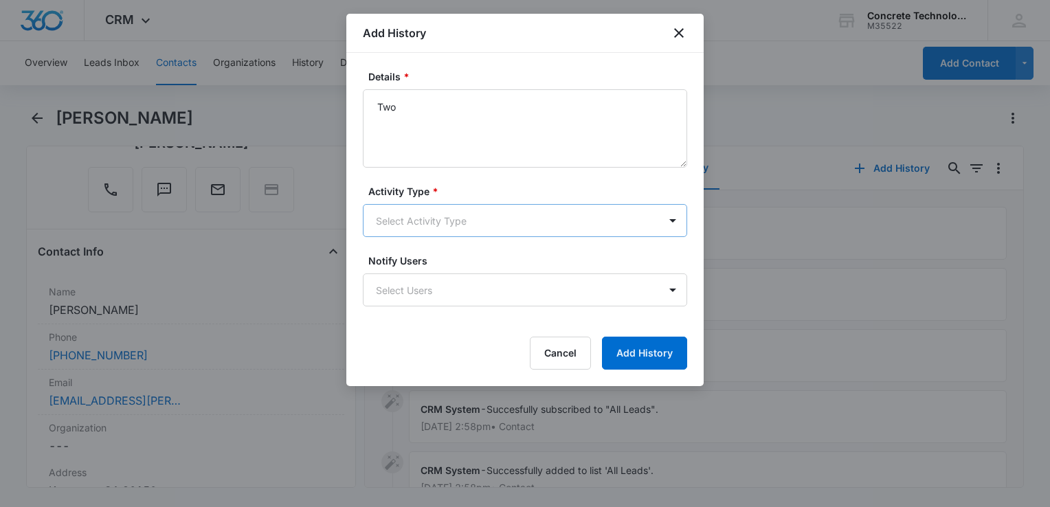
click at [463, 220] on body "CRM Apps Reputation Websites Forms CRM Email Social Content Ads Intelligence Fi…" at bounding box center [525, 253] width 1050 height 507
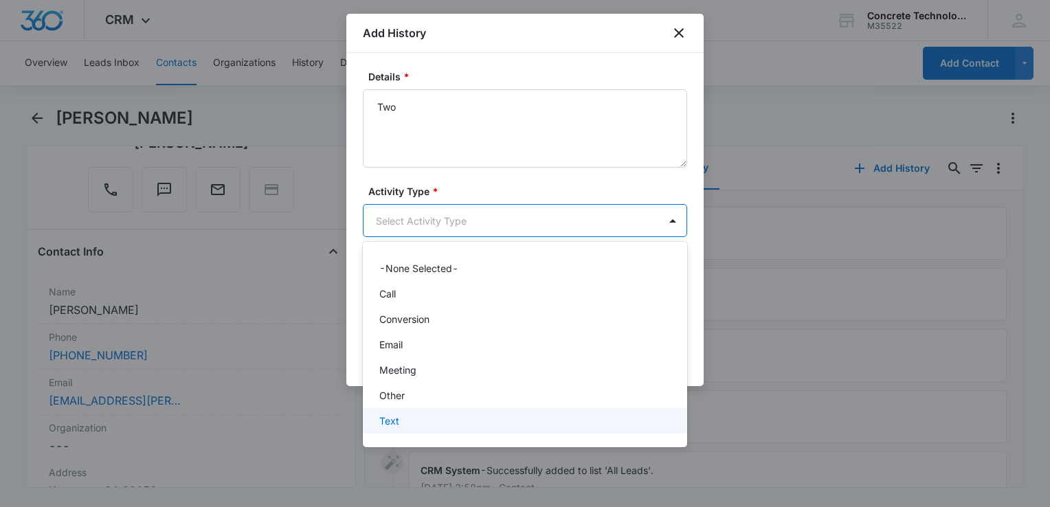
click at [390, 414] on p "Text" at bounding box center [389, 421] width 20 height 14
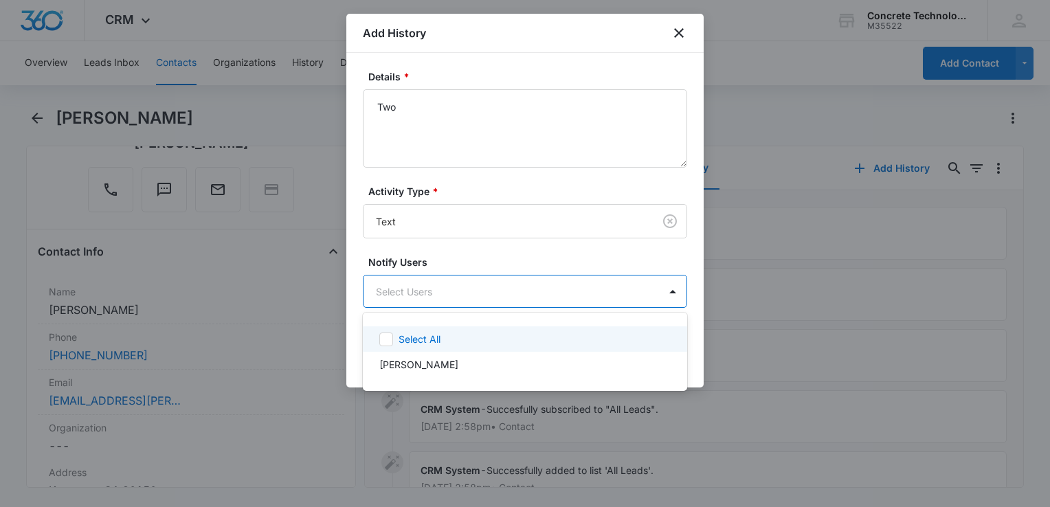
click at [456, 298] on body "CRM Apps Reputation Websites Forms CRM Email Social Content Ads Intelligence Fi…" at bounding box center [525, 253] width 1050 height 507
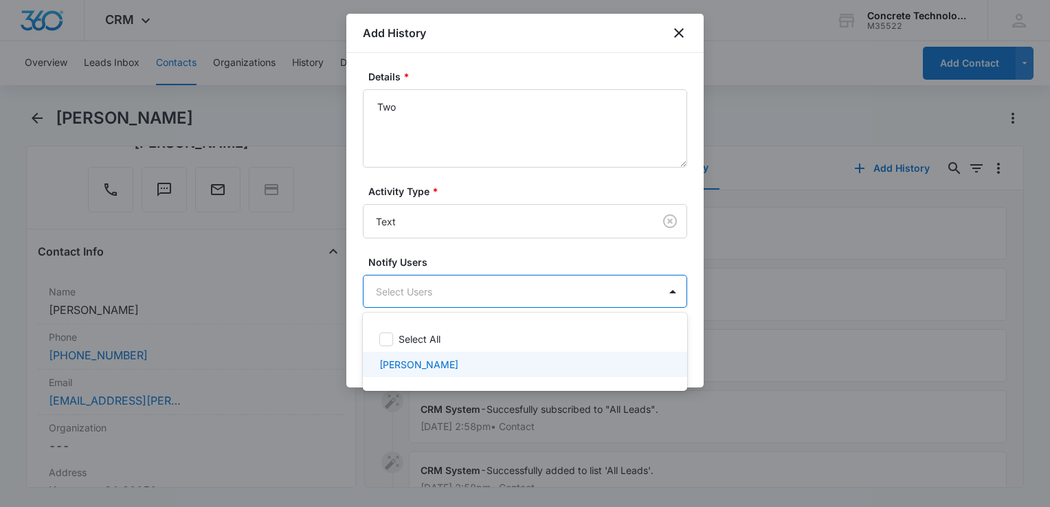
drag, startPoint x: 435, startPoint y: 355, endPoint x: 463, endPoint y: 375, distance: 34.9
click at [436, 355] on div "[PERSON_NAME]" at bounding box center [525, 364] width 324 height 25
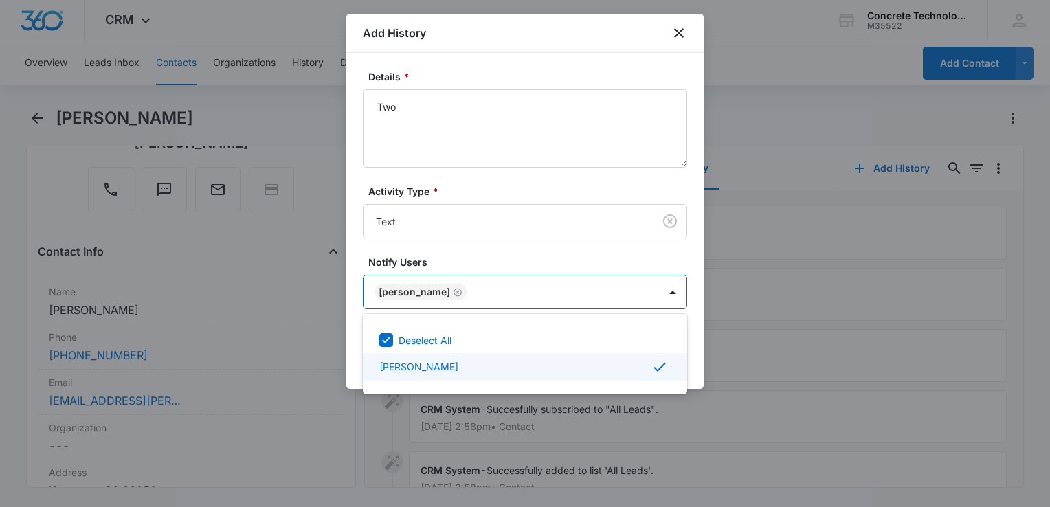
click at [701, 362] on div at bounding box center [525, 253] width 1050 height 507
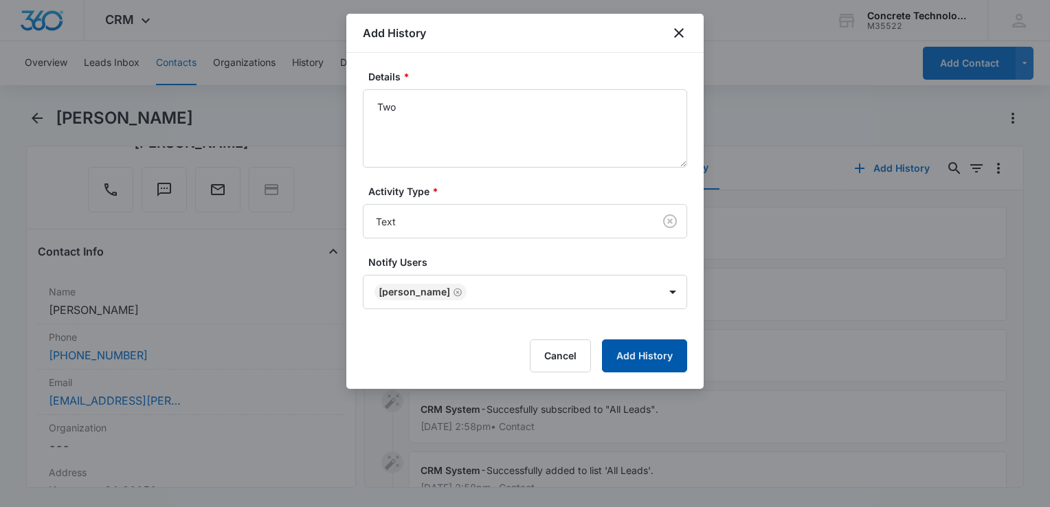
click at [635, 344] on button "Add History" at bounding box center [644, 356] width 85 height 33
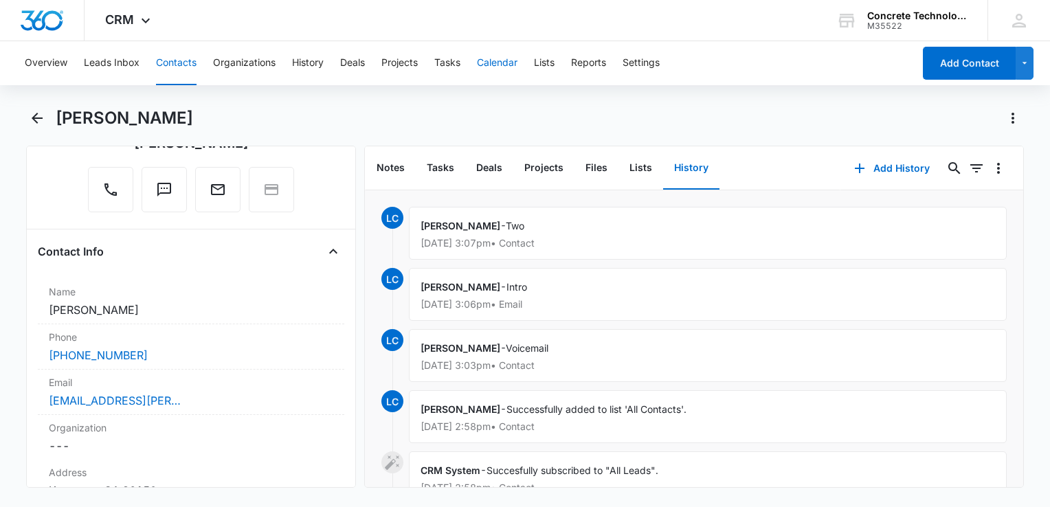
click at [501, 65] on button "Calendar" at bounding box center [497, 63] width 41 height 44
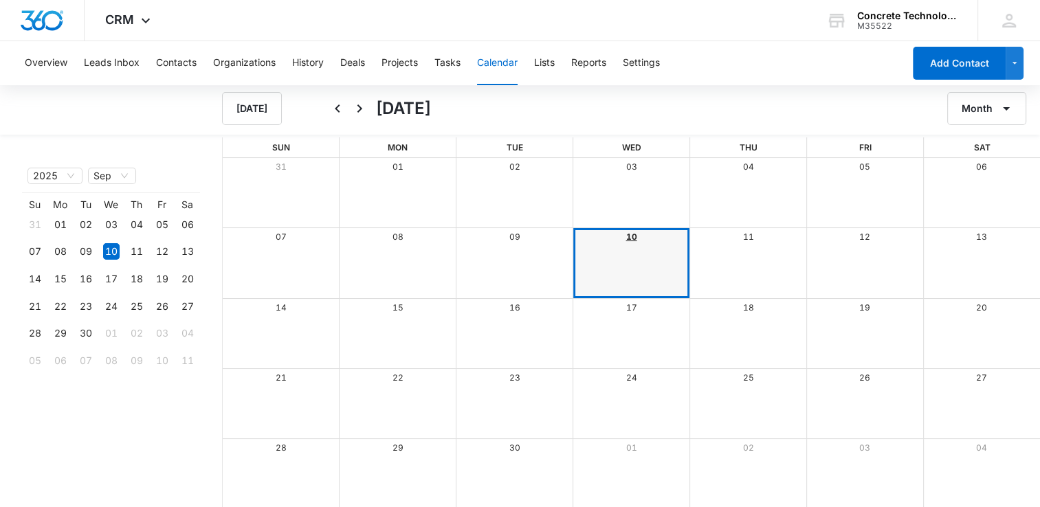
click at [627, 238] on link "10" at bounding box center [631, 237] width 11 height 10
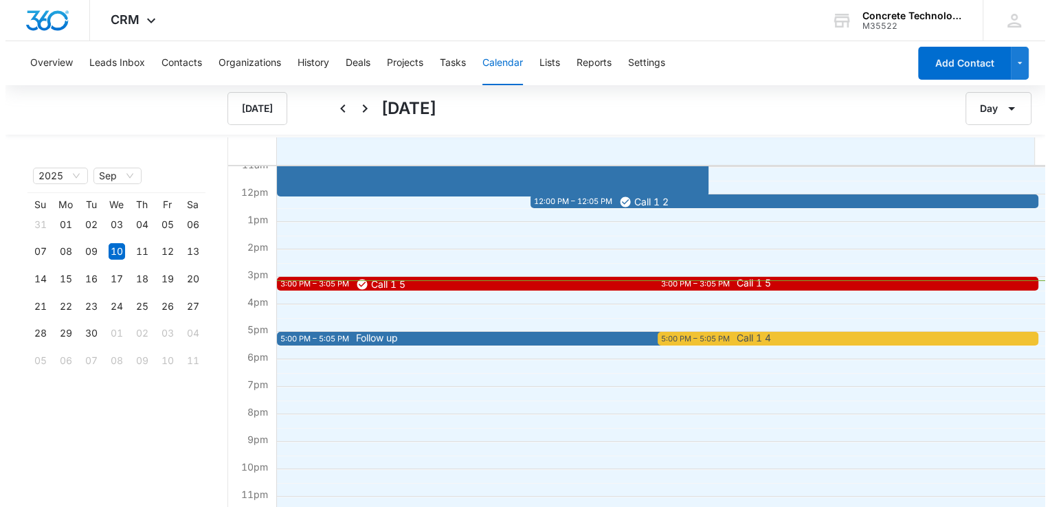
scroll to position [316, 0]
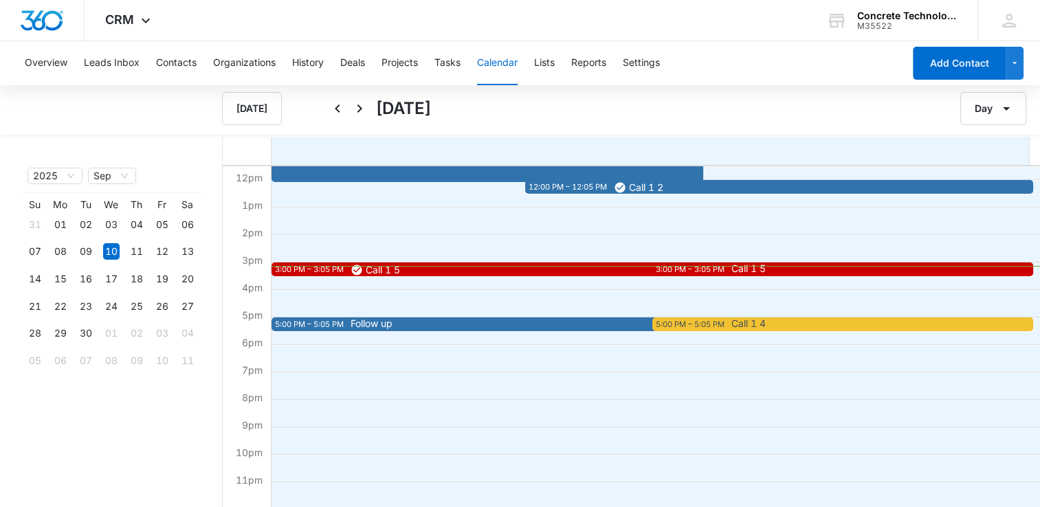
click at [712, 273] on div "3:00 PM – 3:05 PM" at bounding box center [692, 270] width 72 height 12
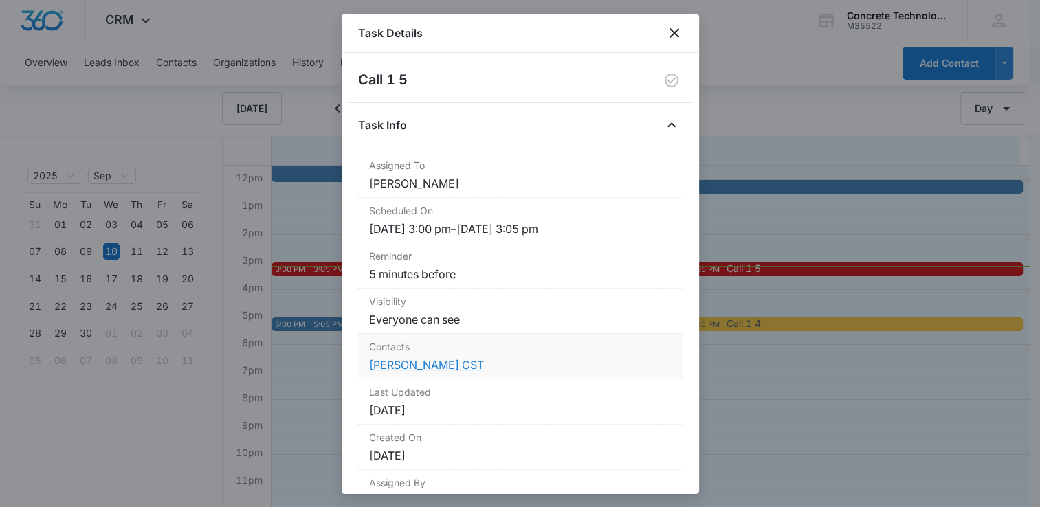
click at [414, 362] on link "[PERSON_NAME] CST" at bounding box center [426, 365] width 115 height 14
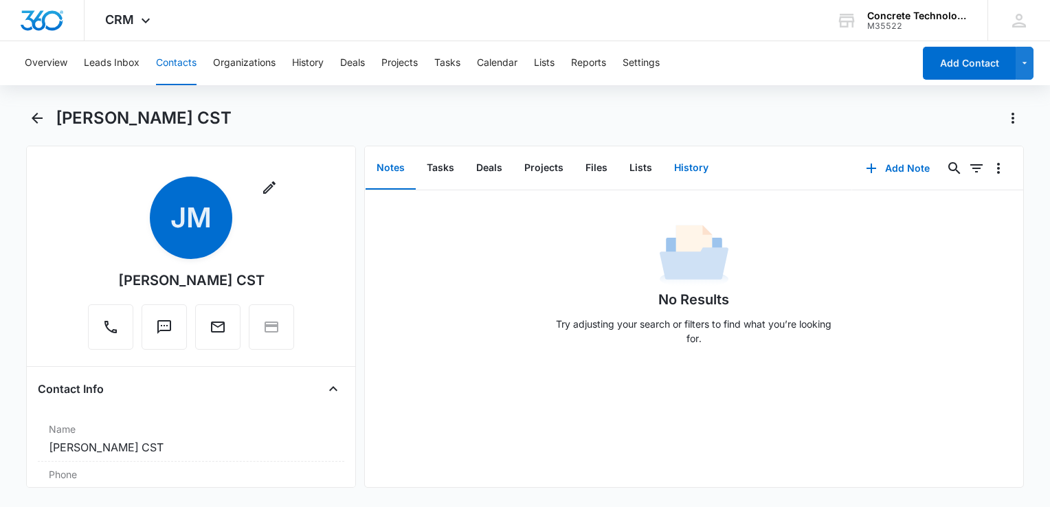
click at [680, 171] on button "History" at bounding box center [691, 168] width 56 height 43
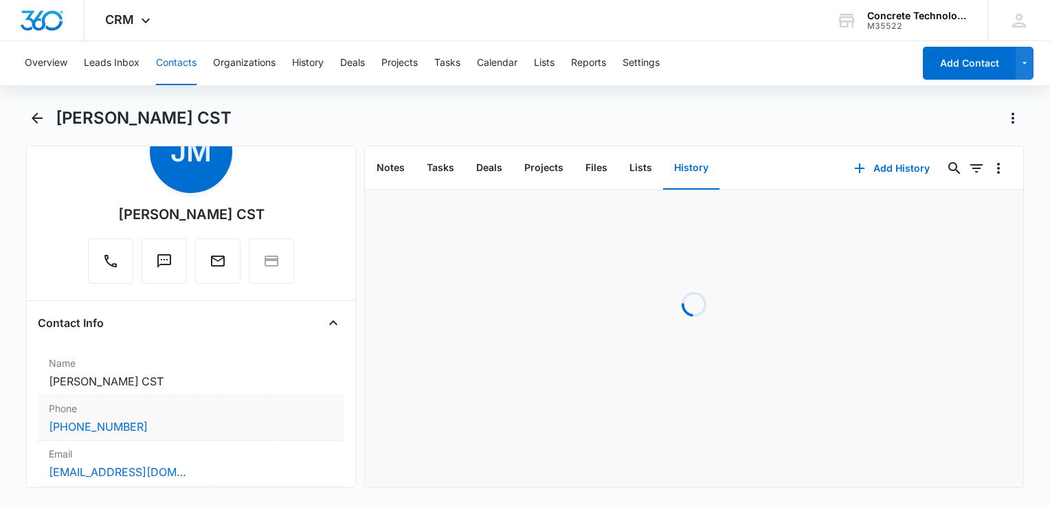
scroll to position [137, 0]
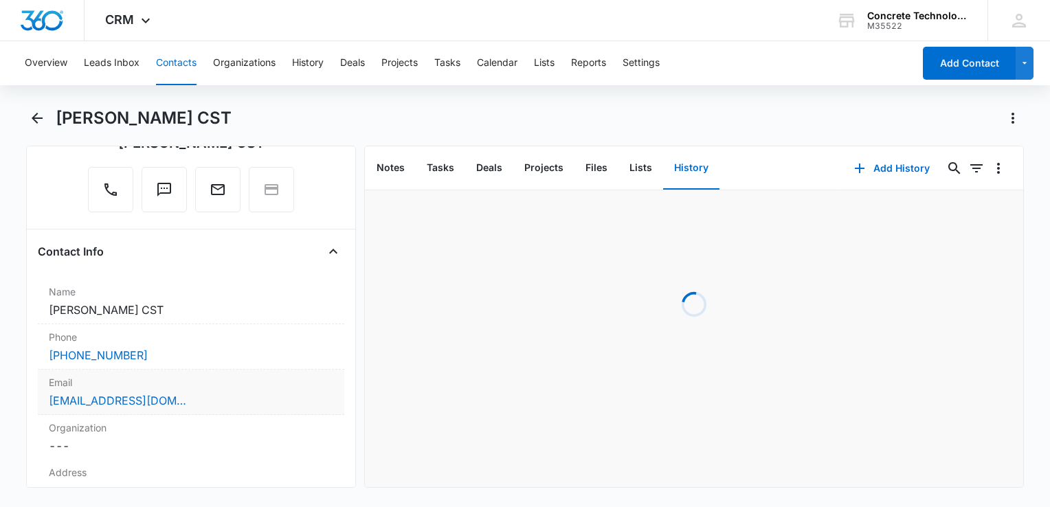
click at [223, 395] on div "[EMAIL_ADDRESS][DOMAIN_NAME]" at bounding box center [191, 400] width 285 height 16
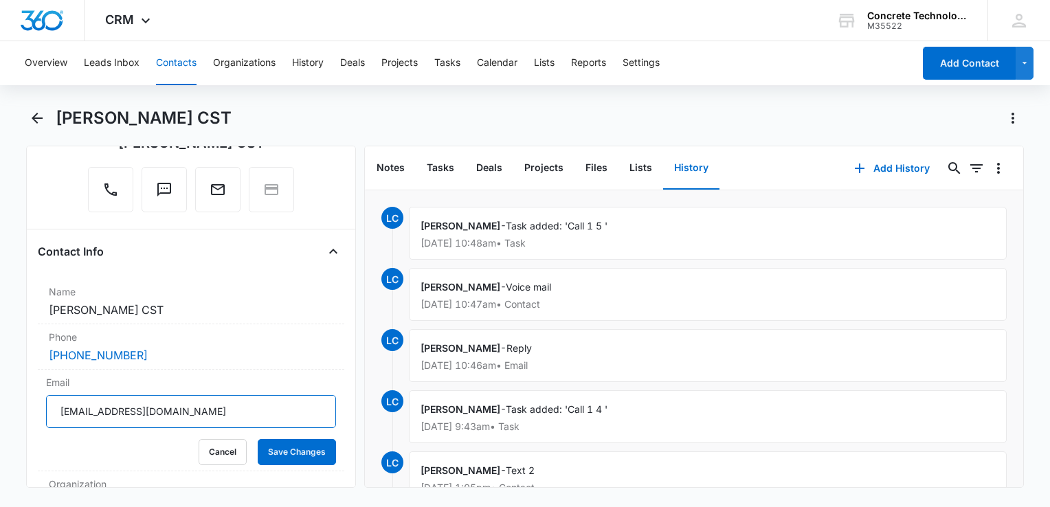
drag, startPoint x: 227, startPoint y: 401, endPoint x: -3, endPoint y: 392, distance: 230.4
click at [0, 392] on html "CRM Apps Reputation Websites Forms CRM Email Social Content Ads Intelligence Fi…" at bounding box center [525, 253] width 1050 height 507
click at [784, 169] on button "Add History" at bounding box center [892, 168] width 103 height 33
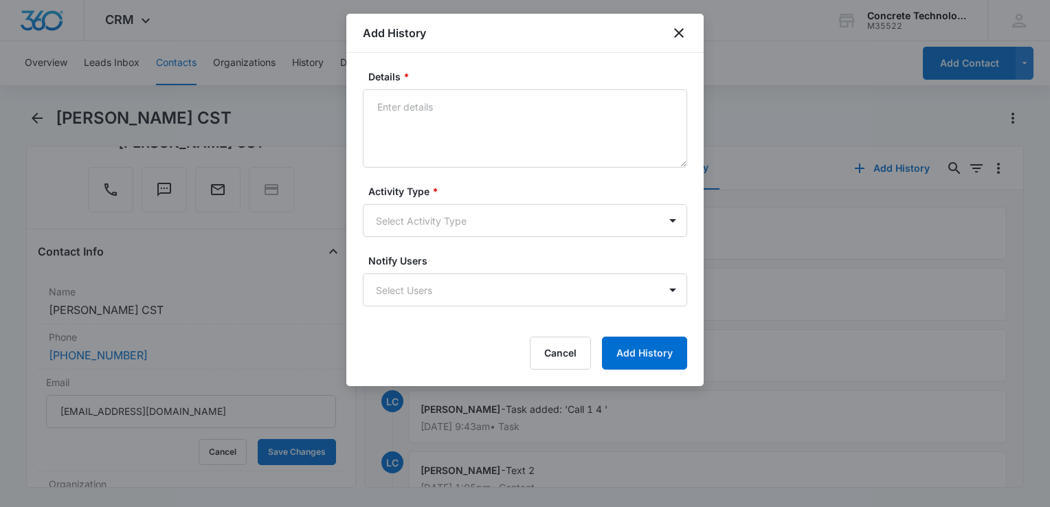
click at [451, 236] on form "Details * Activity Type * Select Activity Type Notify Users Select Users Cancel…" at bounding box center [525, 219] width 324 height 300
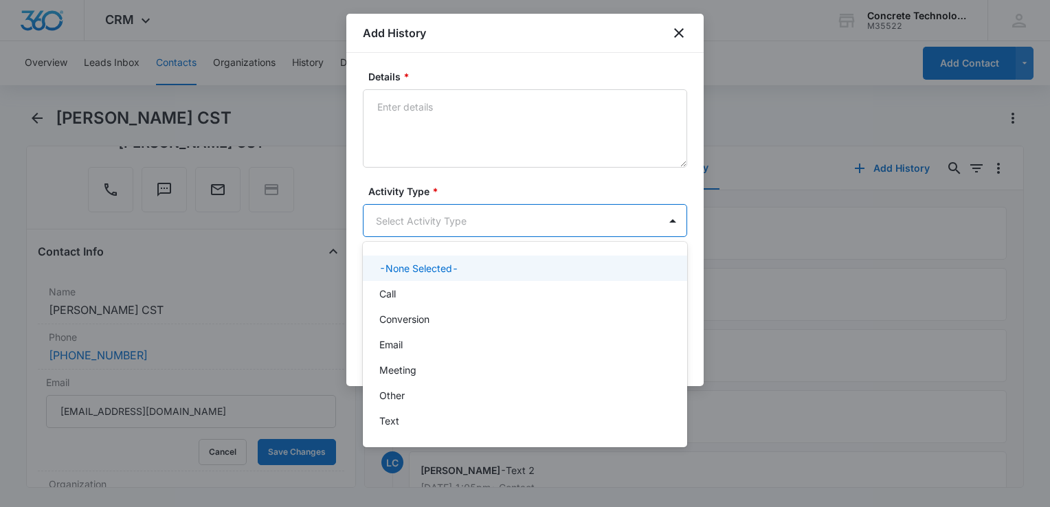
click at [456, 221] on body "CRM Apps Reputation Websites Forms CRM Email Social Content Ads Intelligence Fi…" at bounding box center [525, 253] width 1050 height 507
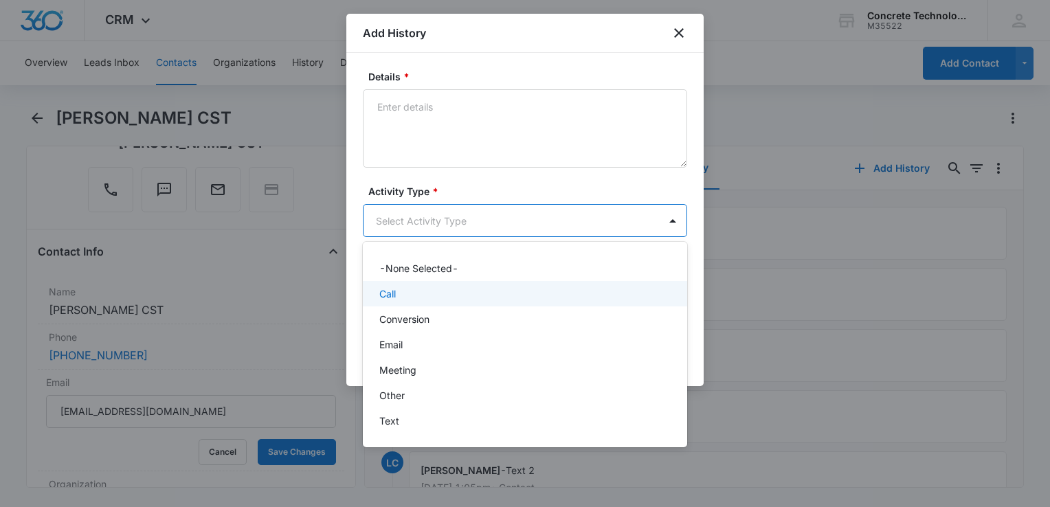
click at [434, 295] on div "Call" at bounding box center [523, 294] width 289 height 14
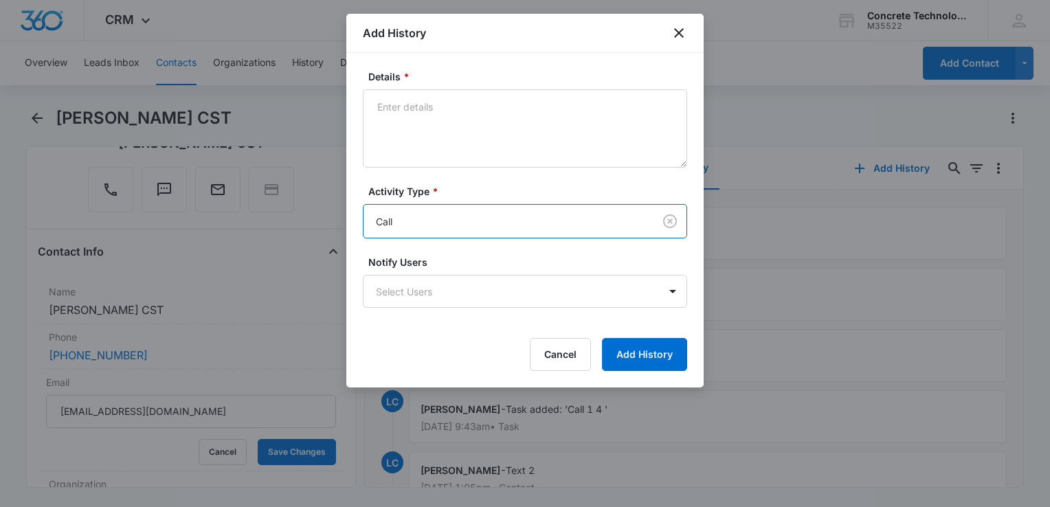
click at [434, 295] on body "CRM Apps Reputation Websites Forms CRM Email Social Content Ads Intelligence Fi…" at bounding box center [525, 253] width 1050 height 507
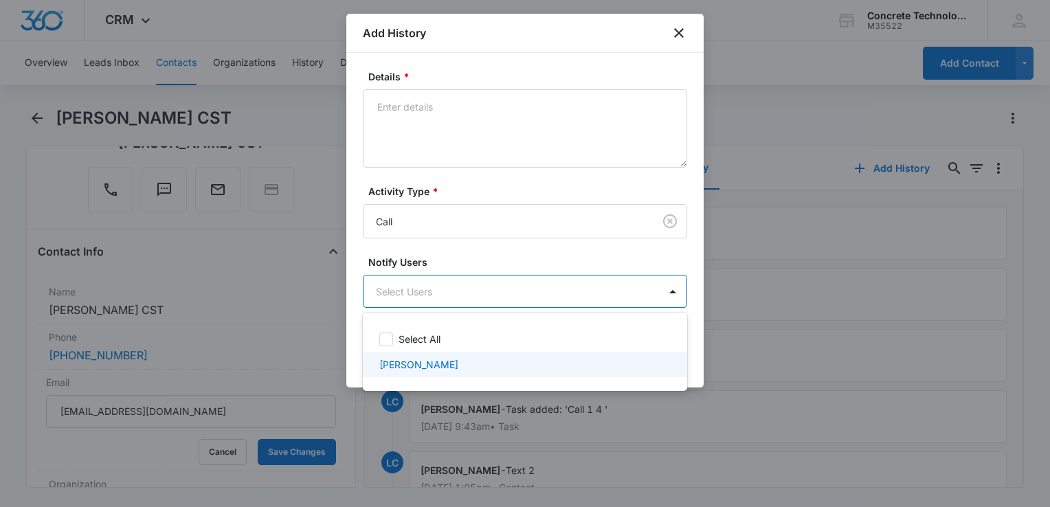
click at [431, 370] on p "[PERSON_NAME]" at bounding box center [418, 364] width 79 height 14
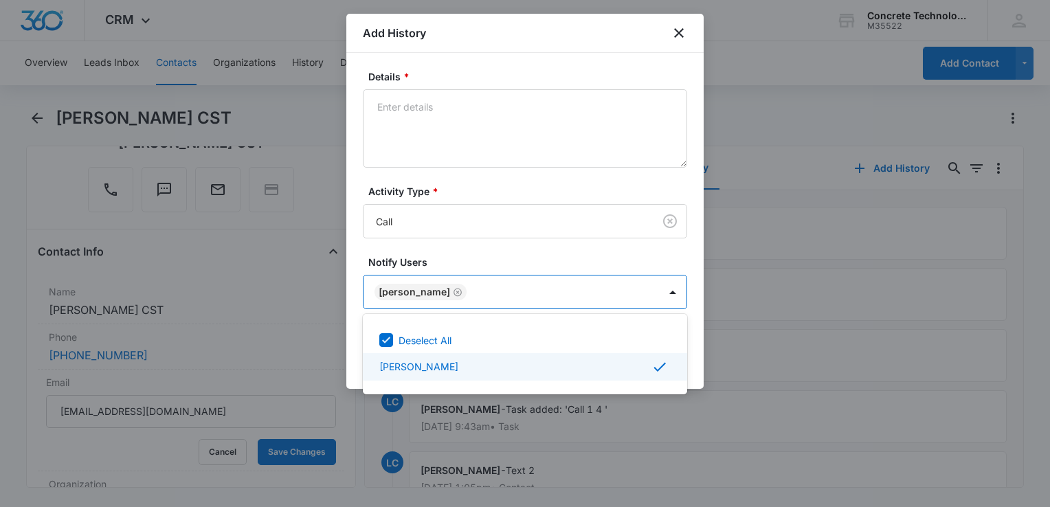
click at [560, 147] on div at bounding box center [525, 253] width 1050 height 507
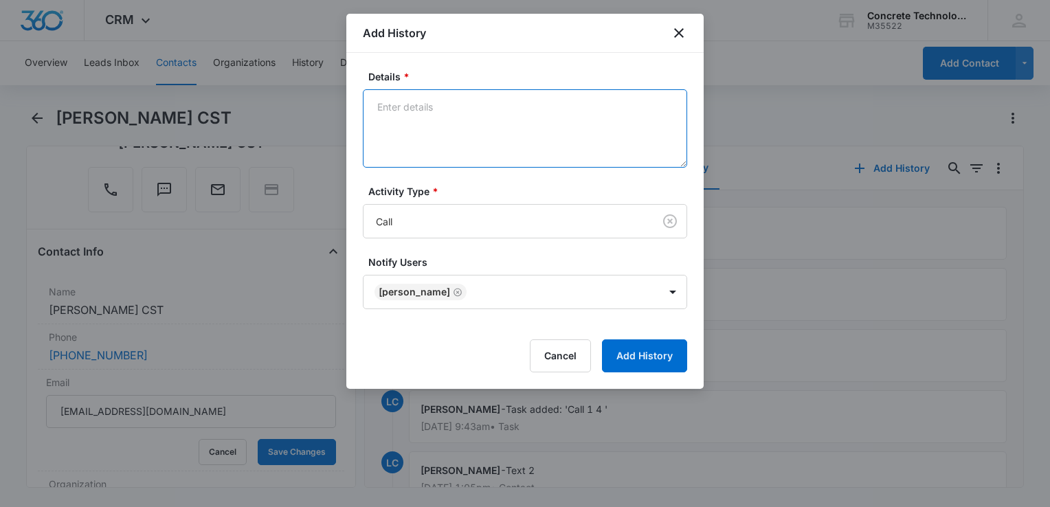
click at [555, 131] on textarea "Details *" at bounding box center [525, 128] width 324 height 78
type textarea "Voicemail"
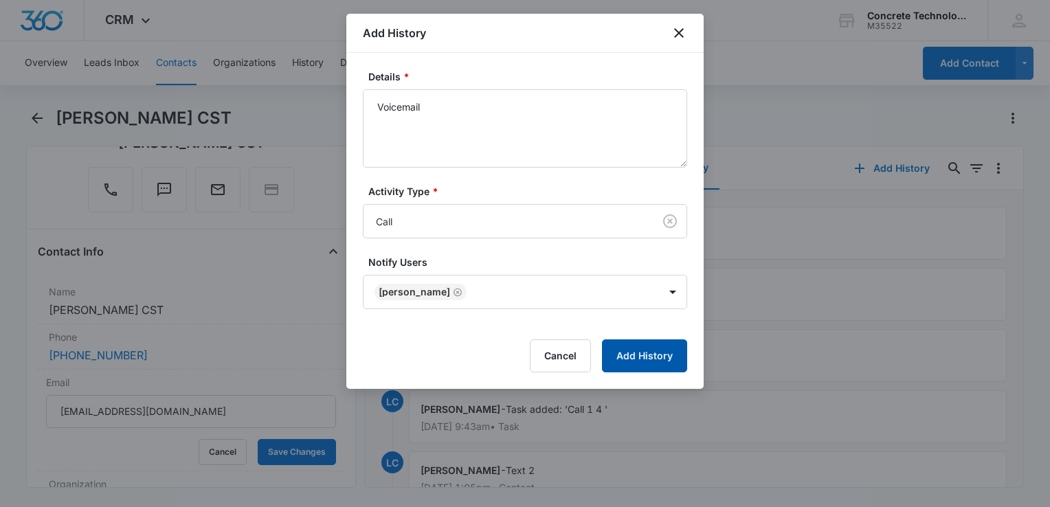
click at [675, 355] on button "Add History" at bounding box center [644, 356] width 85 height 33
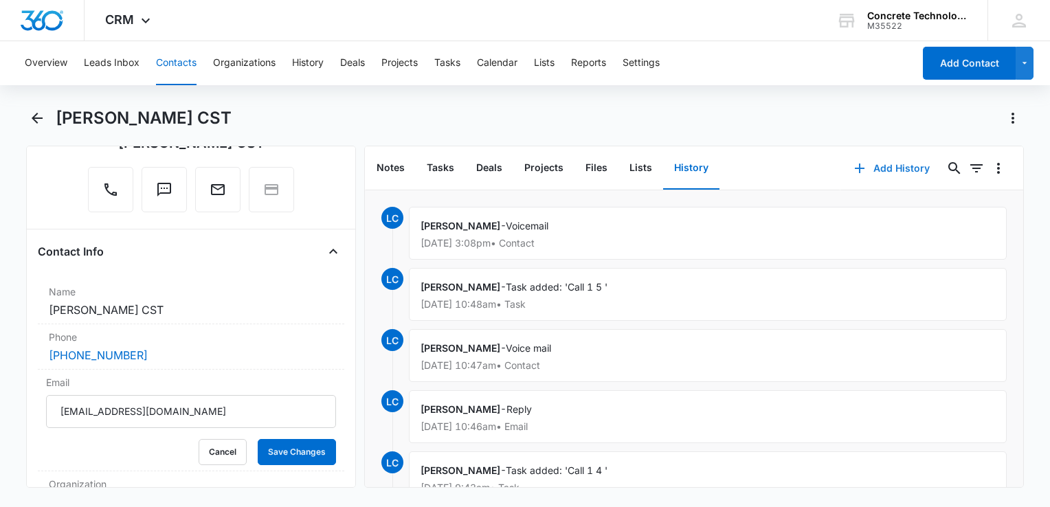
click at [784, 162] on icon "button" at bounding box center [860, 168] width 16 height 16
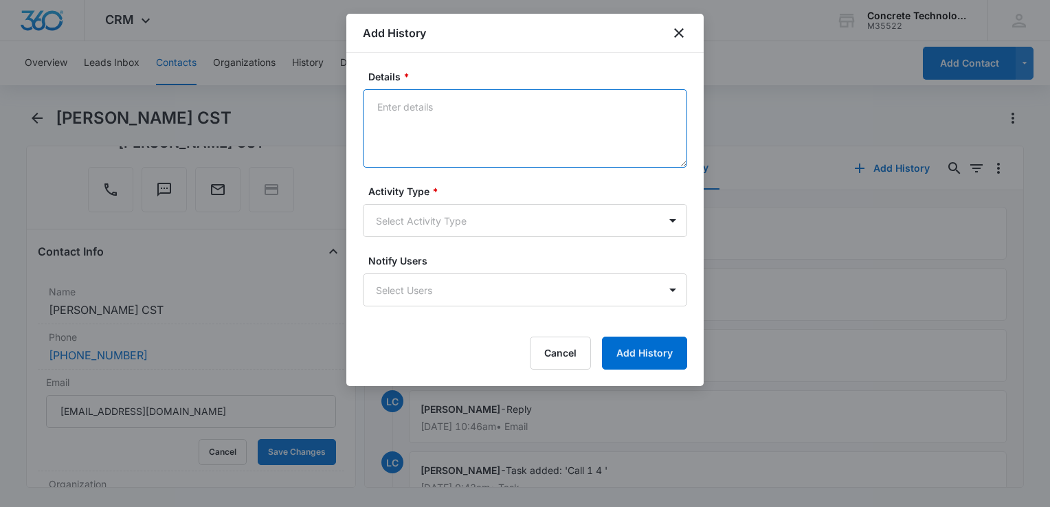
click at [473, 100] on textarea "Details *" at bounding box center [525, 128] width 324 height 78
type textarea "Final"
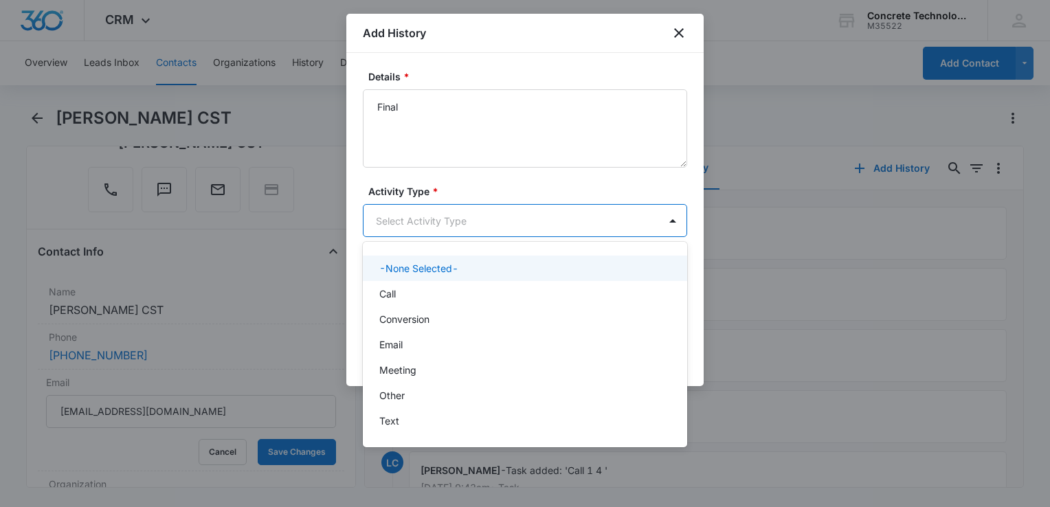
drag, startPoint x: 463, startPoint y: 227, endPoint x: 463, endPoint y: 257, distance: 30.2
click at [463, 227] on body "CRM Apps Reputation Websites Forms CRM Email Social Content Ads Intelligence Fi…" at bounding box center [525, 253] width 1050 height 507
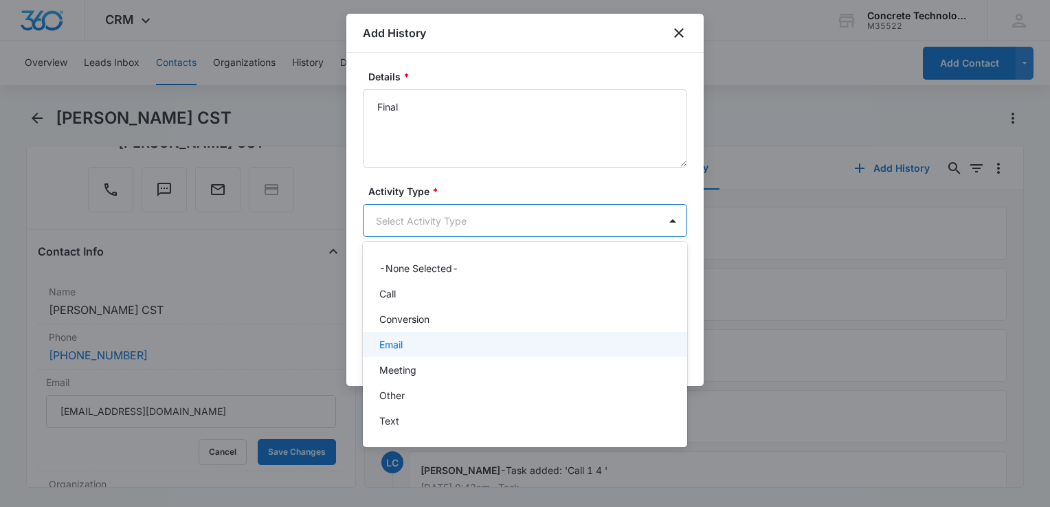
click at [410, 340] on div "Email" at bounding box center [523, 344] width 289 height 14
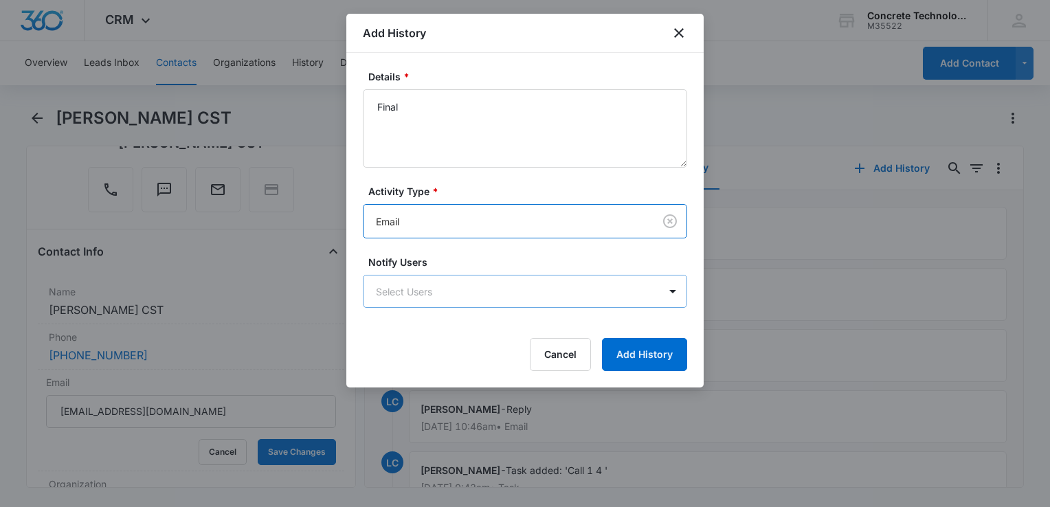
click at [423, 302] on body "CRM Apps Reputation Websites Forms CRM Email Social Content Ads Intelligence Fi…" at bounding box center [525, 253] width 1050 height 507
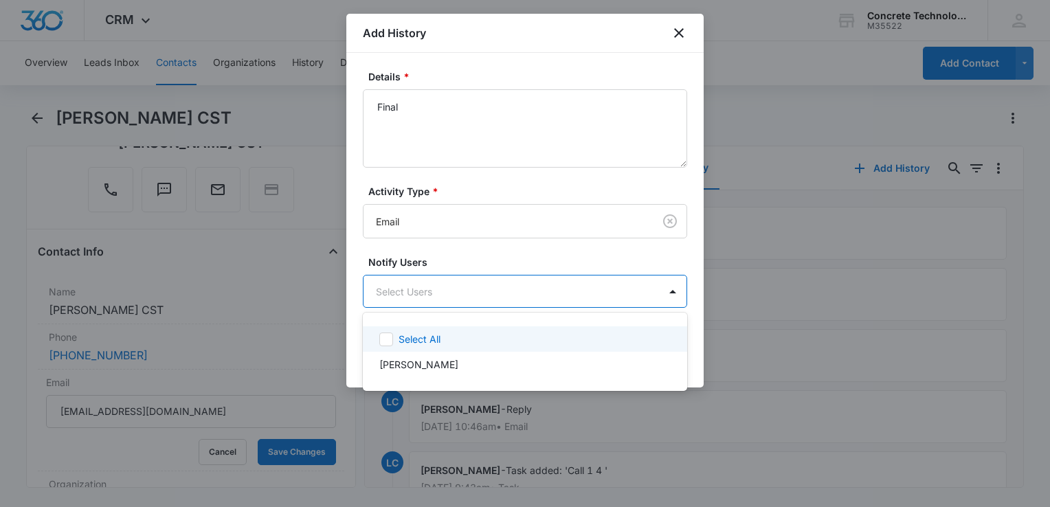
click at [449, 349] on div "Select All" at bounding box center [525, 338] width 324 height 25
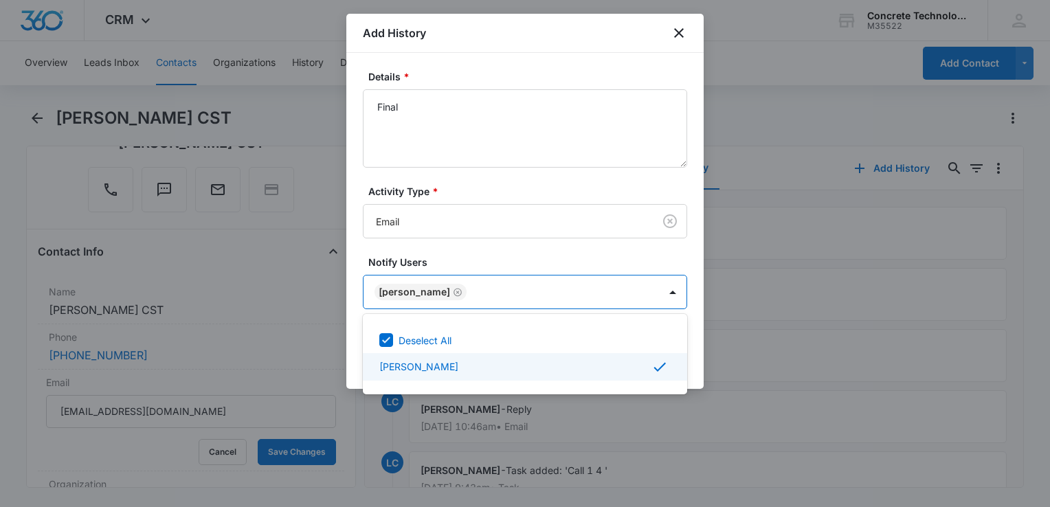
click at [691, 362] on div at bounding box center [525, 253] width 1050 height 507
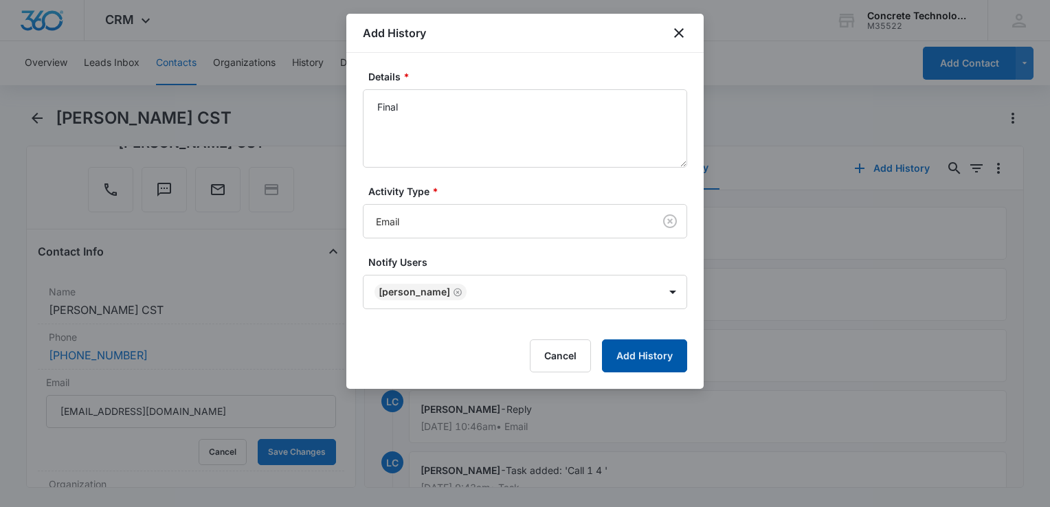
click at [656, 353] on button "Add History" at bounding box center [644, 356] width 85 height 33
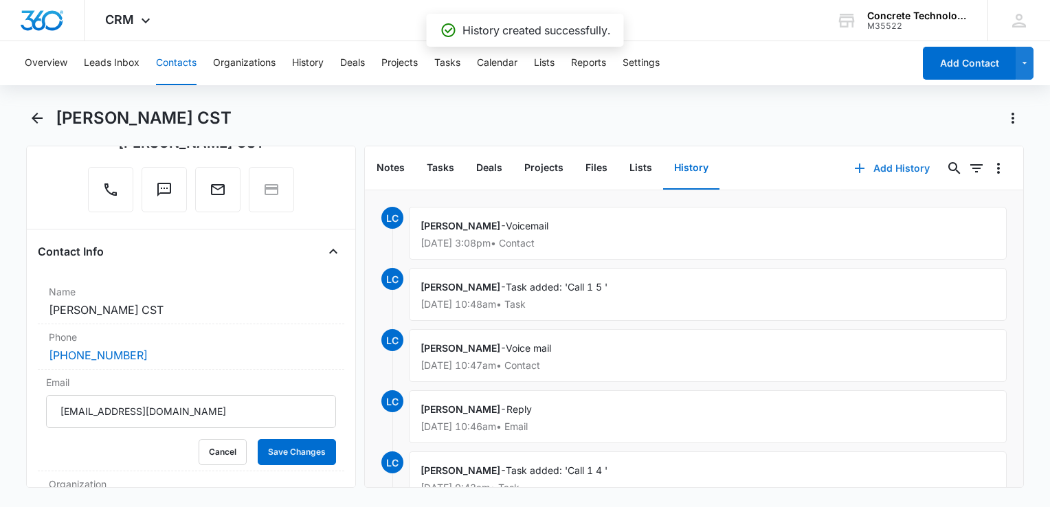
click at [784, 172] on button "Add History" at bounding box center [892, 168] width 103 height 33
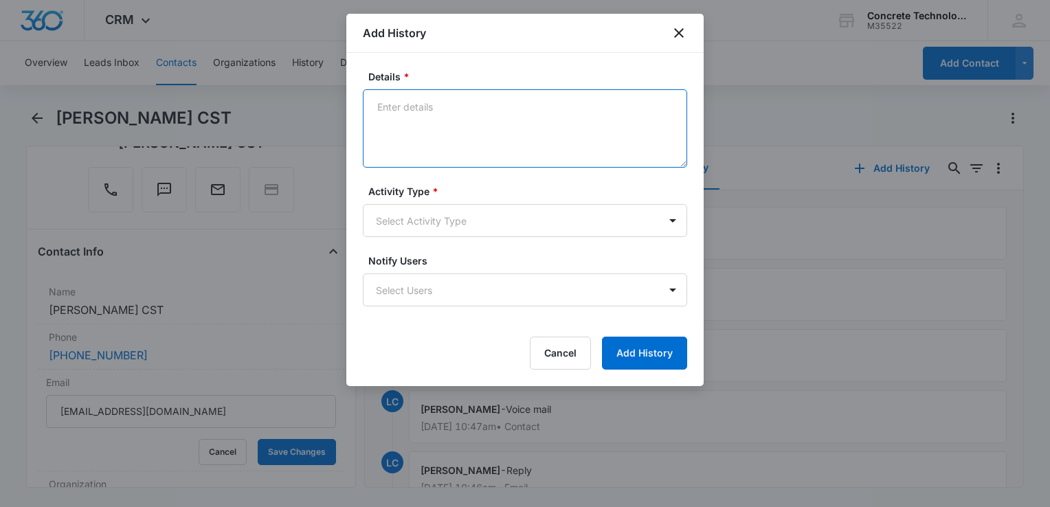
click at [412, 126] on textarea "Details *" at bounding box center [525, 128] width 324 height 78
type textarea "Two"
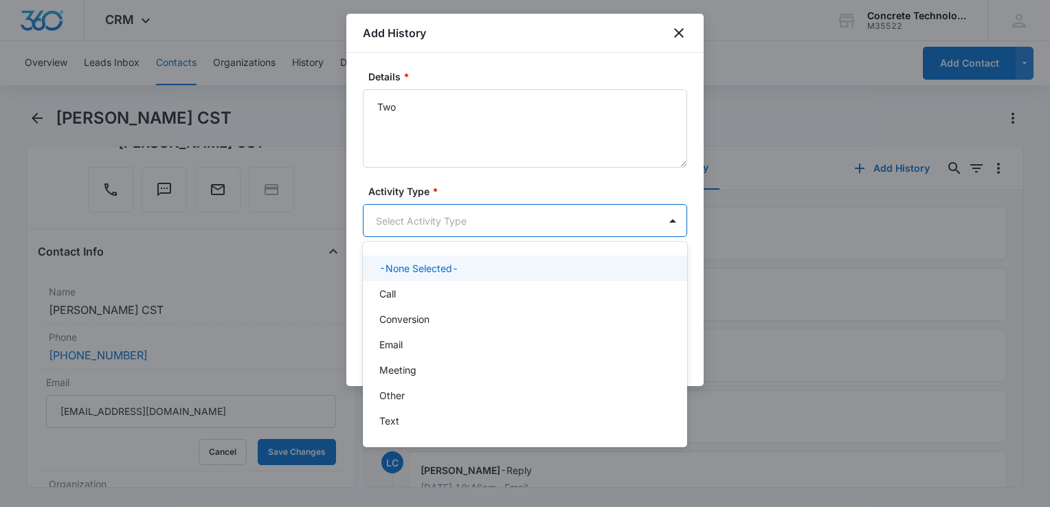
click at [454, 206] on body "CRM Apps Reputation Websites Forms CRM Email Social Content Ads Intelligence Fi…" at bounding box center [525, 253] width 1050 height 507
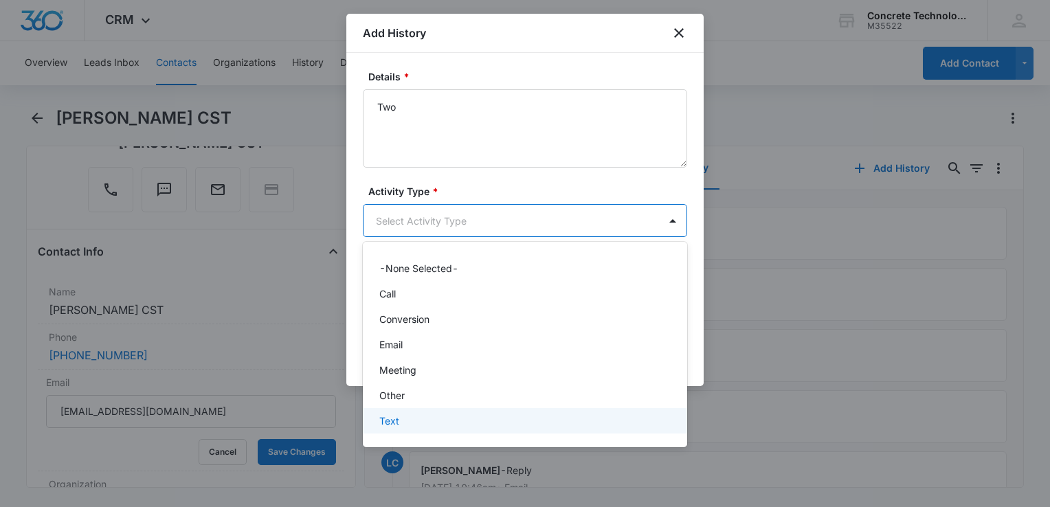
click at [418, 428] on div "Text" at bounding box center [525, 420] width 324 height 25
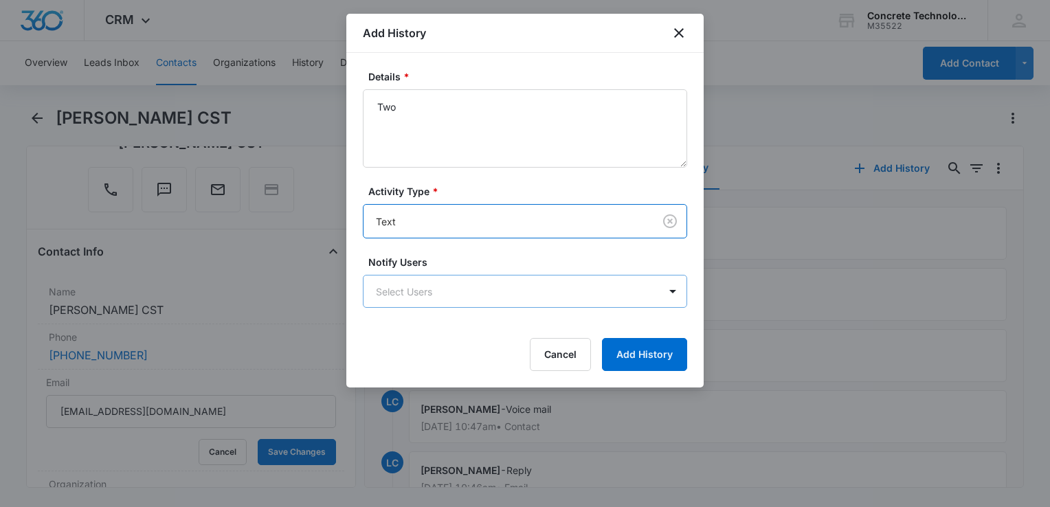
click at [447, 298] on body "CRM Apps Reputation Websites Forms CRM Email Social Content Ads Intelligence Fi…" at bounding box center [525, 253] width 1050 height 507
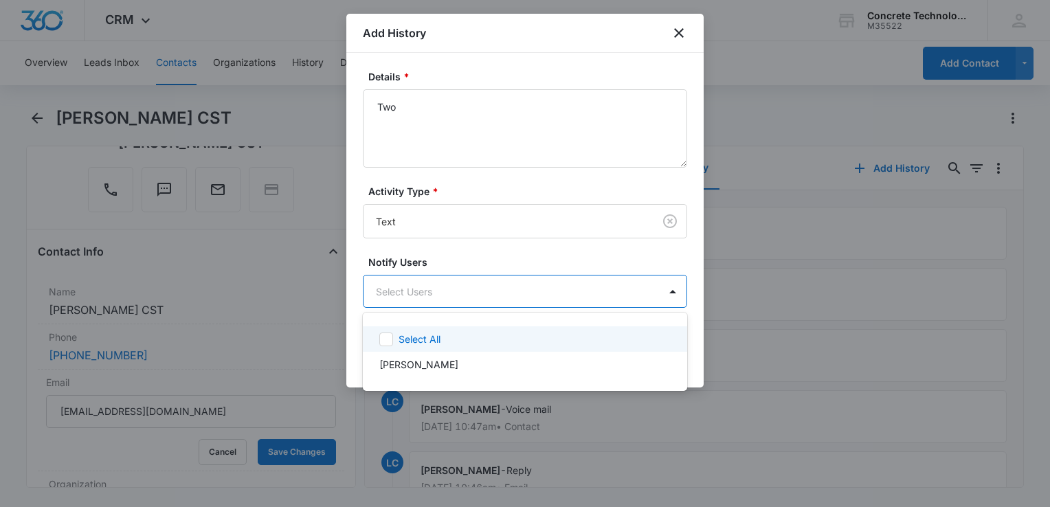
click at [444, 338] on div "Select All" at bounding box center [533, 339] width 269 height 14
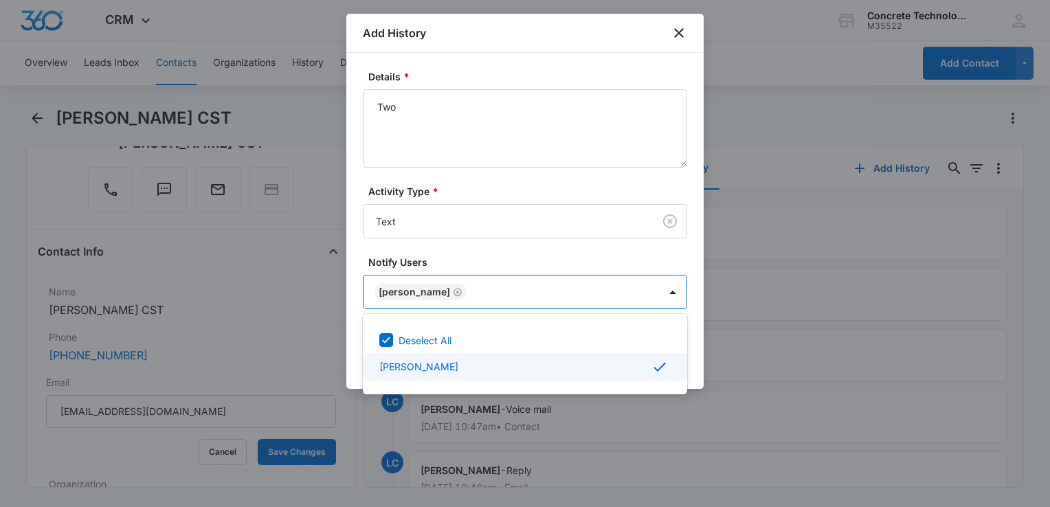
click at [697, 367] on div at bounding box center [525, 253] width 1050 height 507
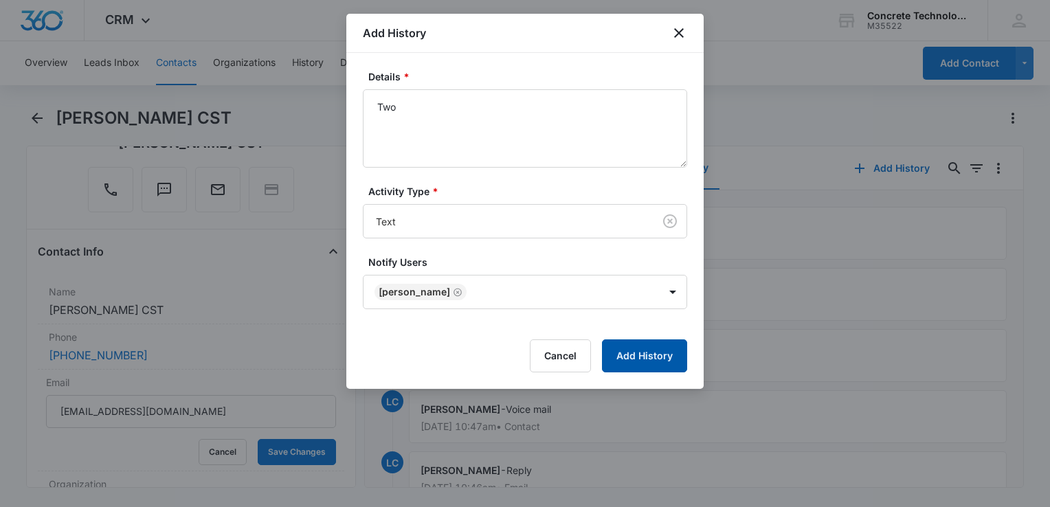
click at [661, 354] on button "Add History" at bounding box center [644, 356] width 85 height 33
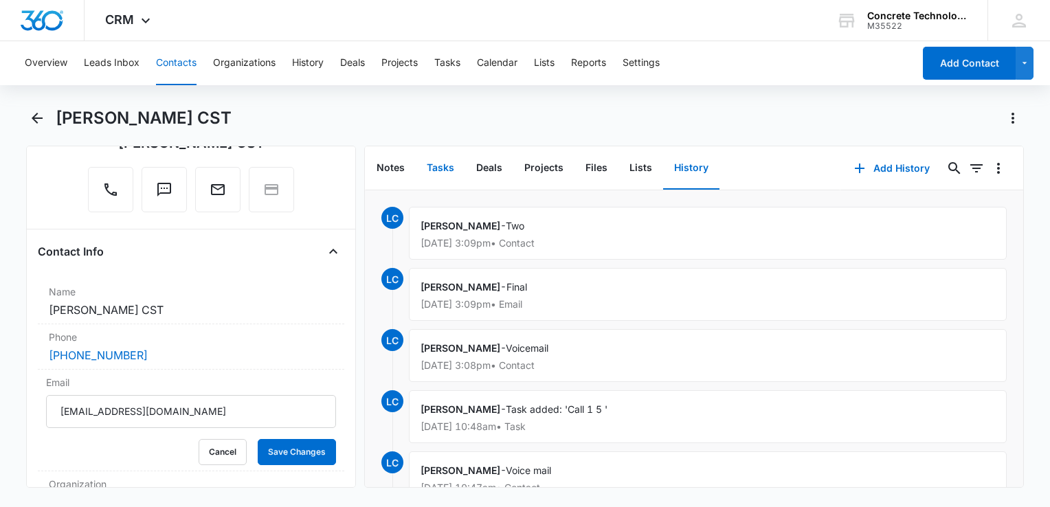
click at [442, 164] on button "Tasks" at bounding box center [440, 168] width 49 height 43
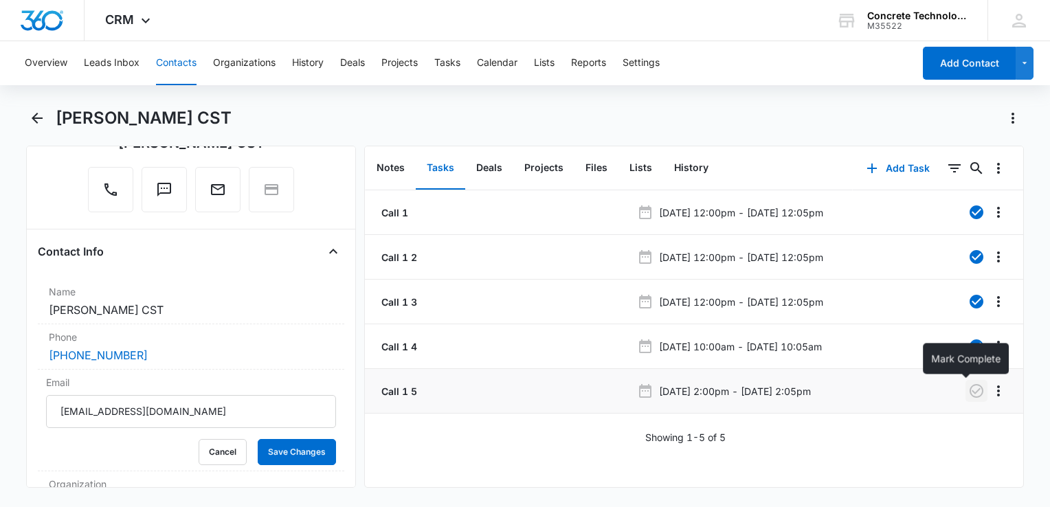
click at [784, 386] on icon "button" at bounding box center [976, 391] width 16 height 16
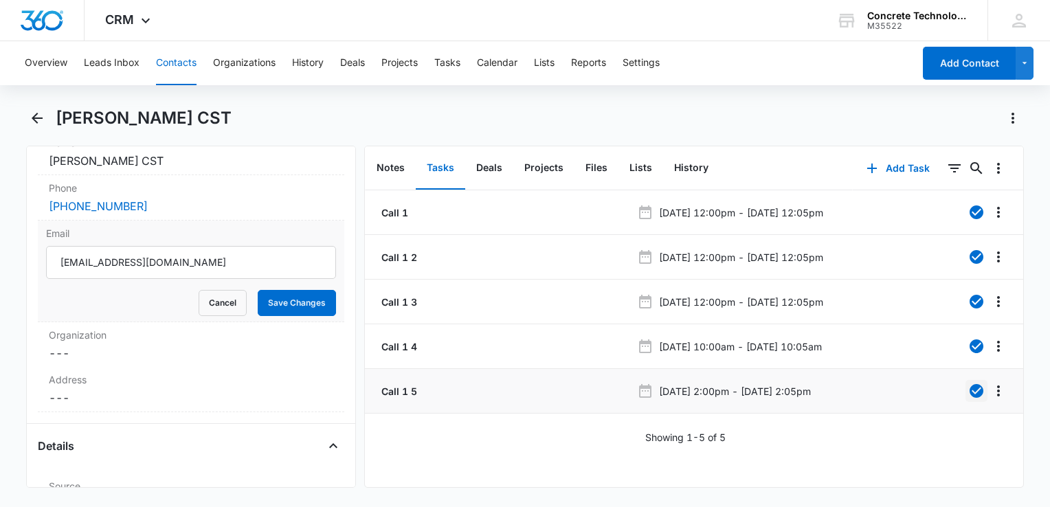
scroll to position [481, 0]
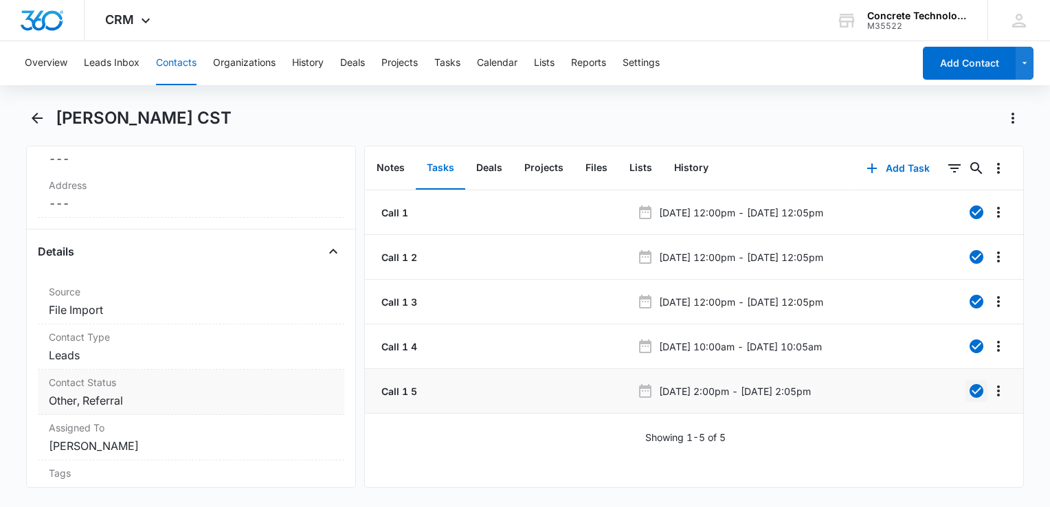
click at [111, 393] on dd "Cancel Save Changes Other, Referral" at bounding box center [191, 400] width 285 height 16
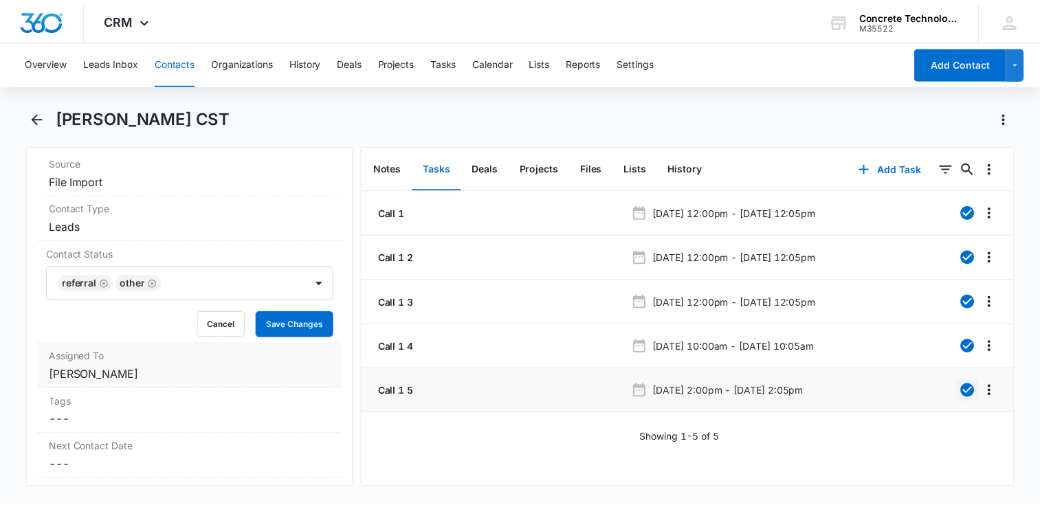
scroll to position [619, 0]
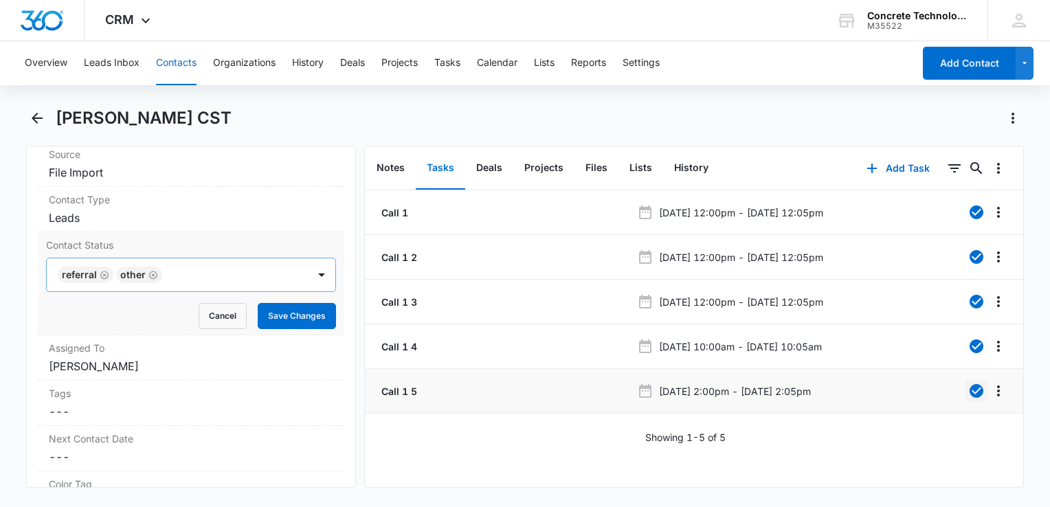
click at [151, 271] on icon "Remove Other" at bounding box center [153, 275] width 8 height 8
click at [102, 275] on icon "Remove Referral" at bounding box center [105, 275] width 10 height 10
click at [102, 275] on div at bounding box center [174, 274] width 231 height 19
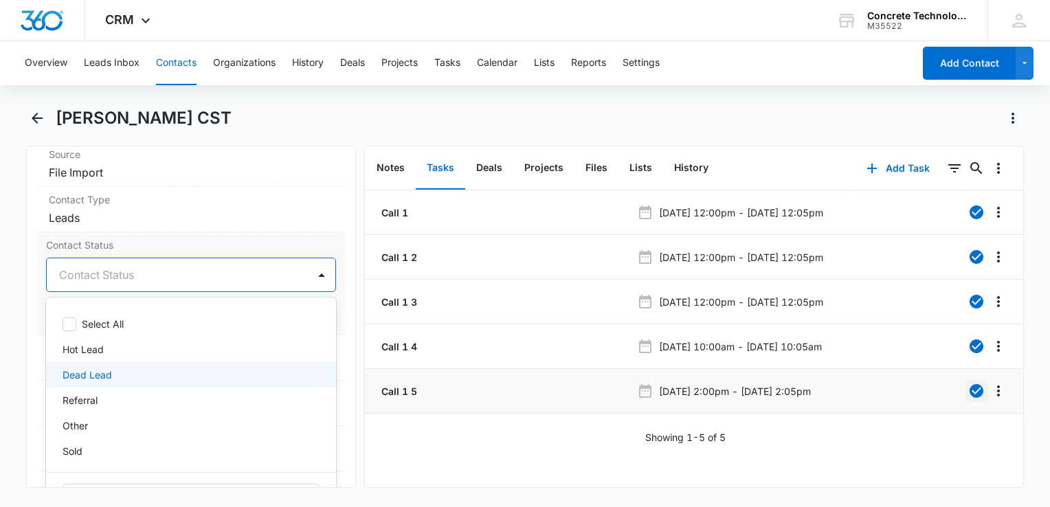
drag, startPoint x: 85, startPoint y: 375, endPoint x: 96, endPoint y: 367, distance: 13.7
click at [85, 375] on p "Dead Lead" at bounding box center [87, 375] width 49 height 14
click at [546, 112] on div "[PERSON_NAME] CST" at bounding box center [540, 118] width 968 height 22
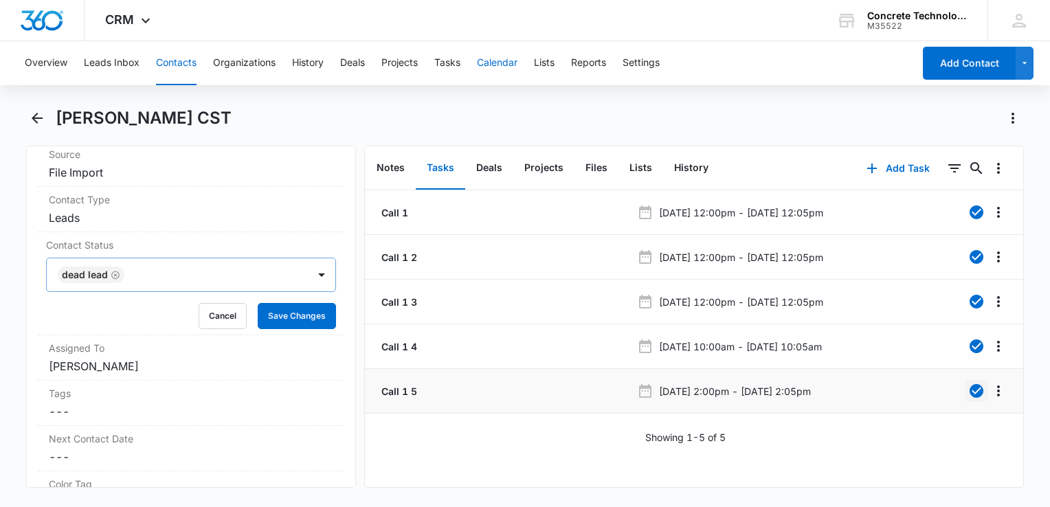
click at [509, 63] on button "Calendar" at bounding box center [497, 63] width 41 height 44
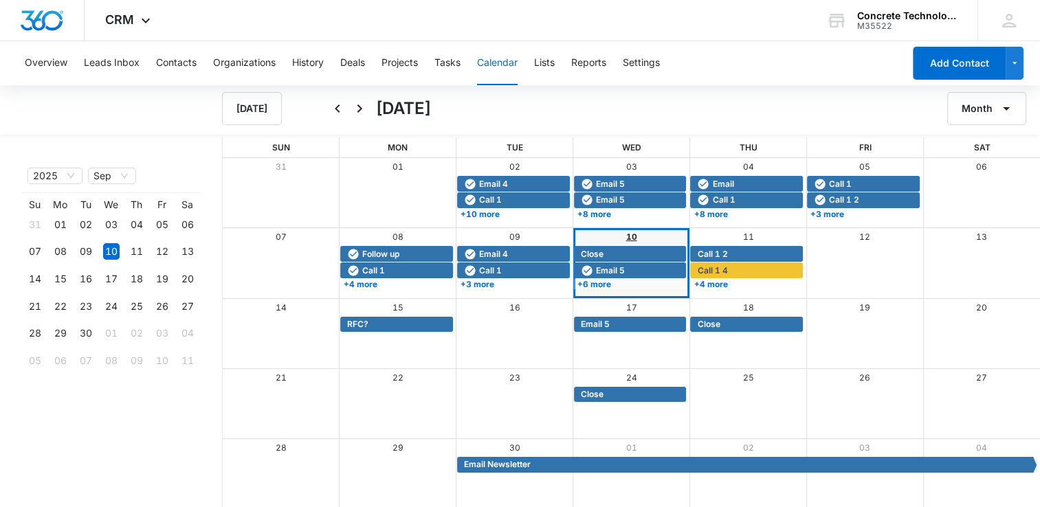
click at [628, 238] on link "10" at bounding box center [631, 237] width 11 height 10
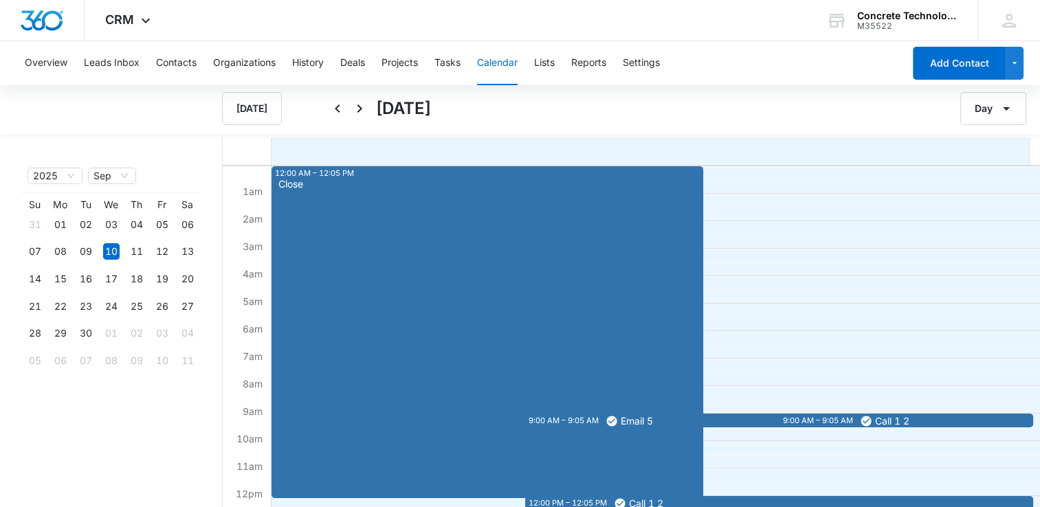
click at [346, 193] on div "Close" at bounding box center [487, 338] width 425 height 318
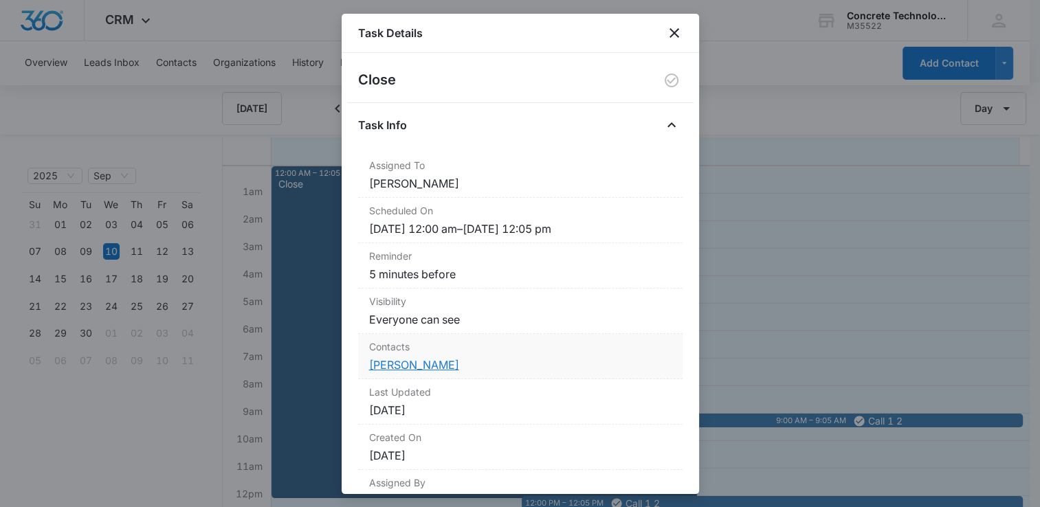
click at [421, 359] on link "[PERSON_NAME]" at bounding box center [414, 365] width 90 height 14
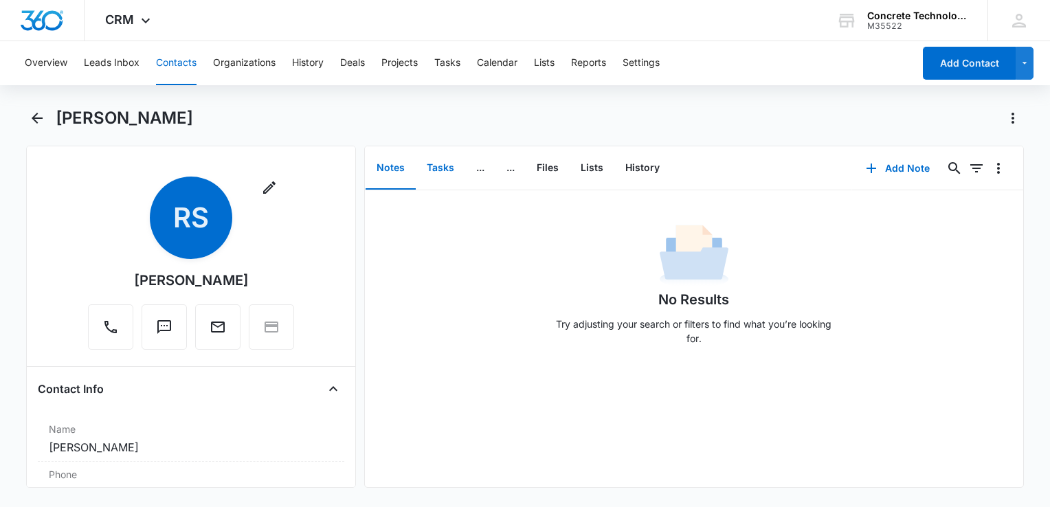
click at [435, 169] on button "Tasks" at bounding box center [440, 168] width 49 height 43
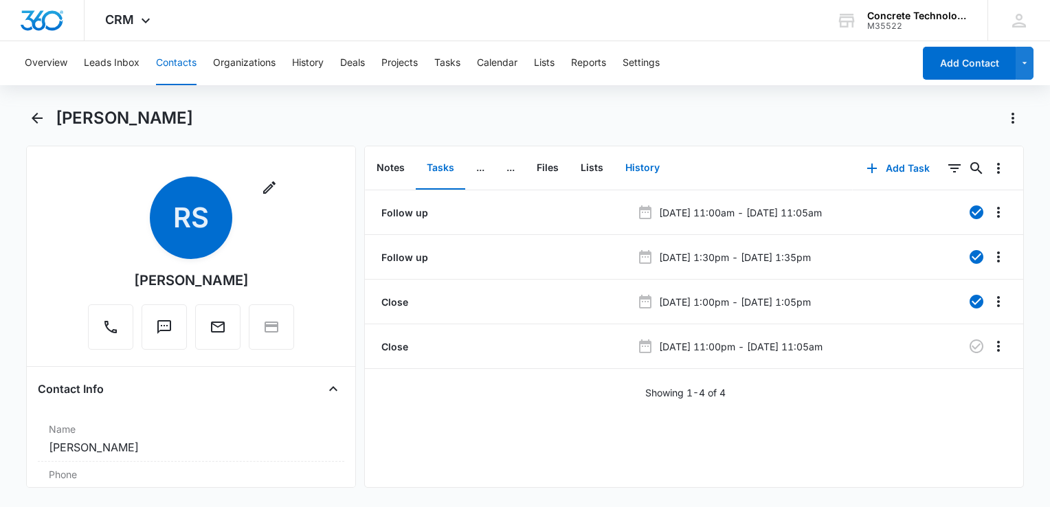
click at [655, 174] on button "History" at bounding box center [642, 168] width 56 height 43
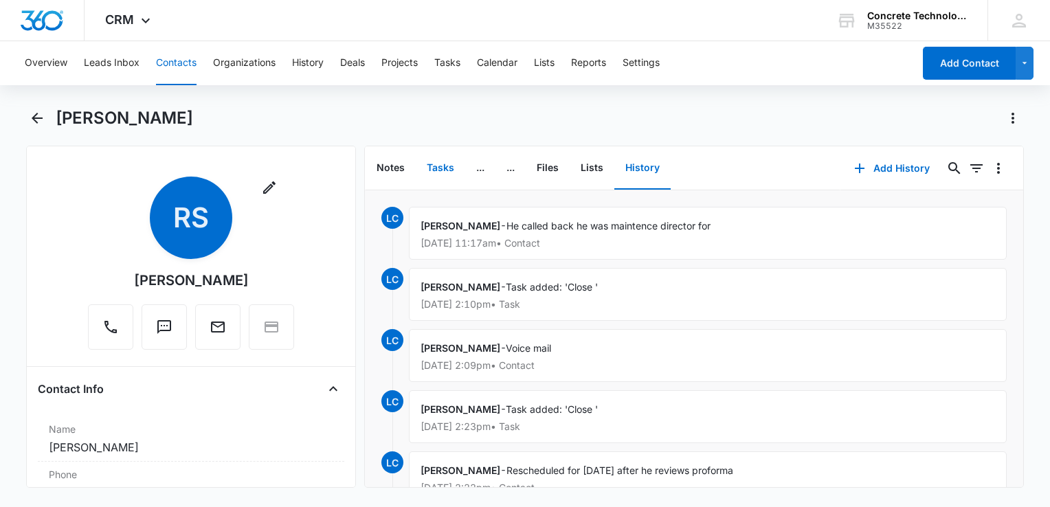
click at [428, 171] on button "Tasks" at bounding box center [440, 168] width 49 height 43
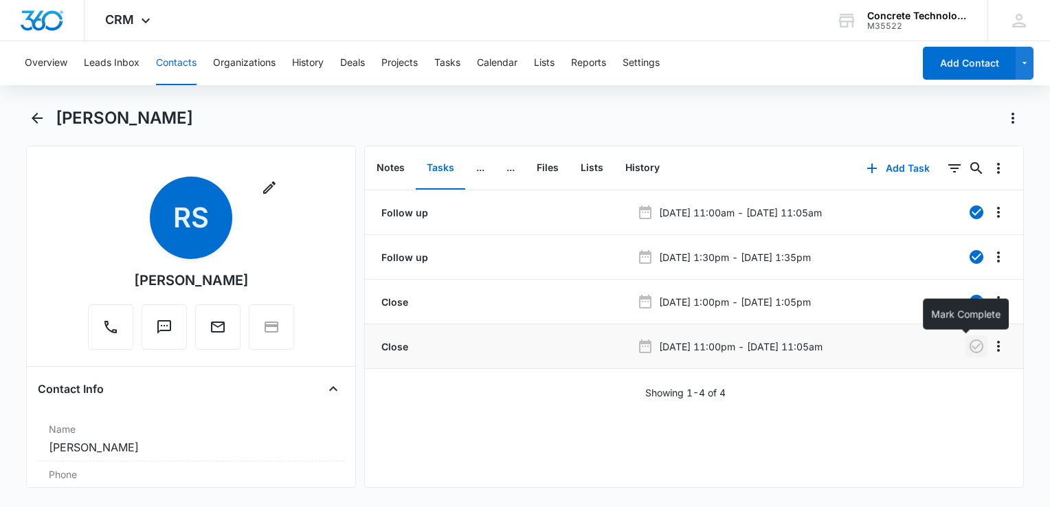
click at [784, 349] on icon "button" at bounding box center [976, 346] width 16 height 16
click at [784, 161] on button "Add Task" at bounding box center [898, 168] width 91 height 33
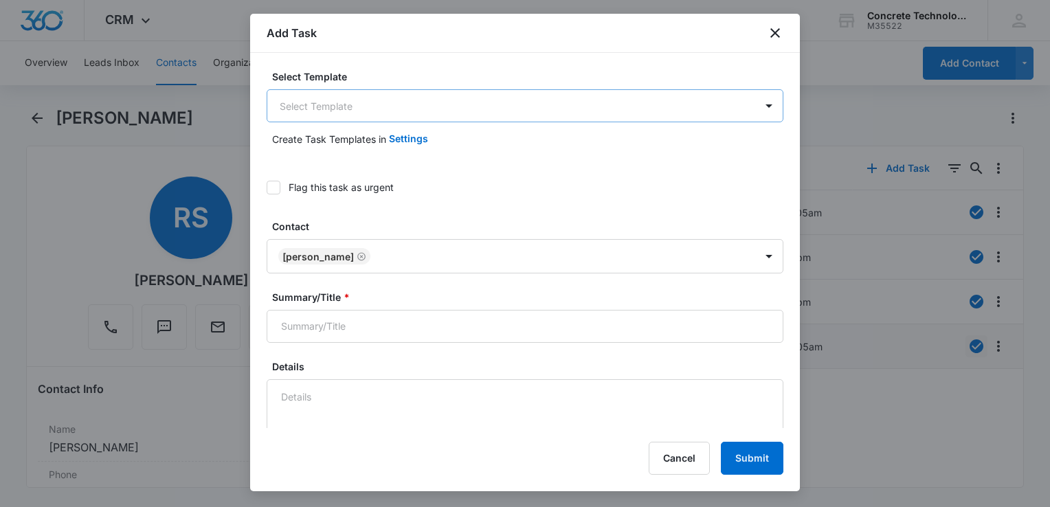
click at [434, 115] on body "CRM Apps Reputation Websites Forms CRM Email Social Content Ads Intelligence Fi…" at bounding box center [525, 253] width 1050 height 507
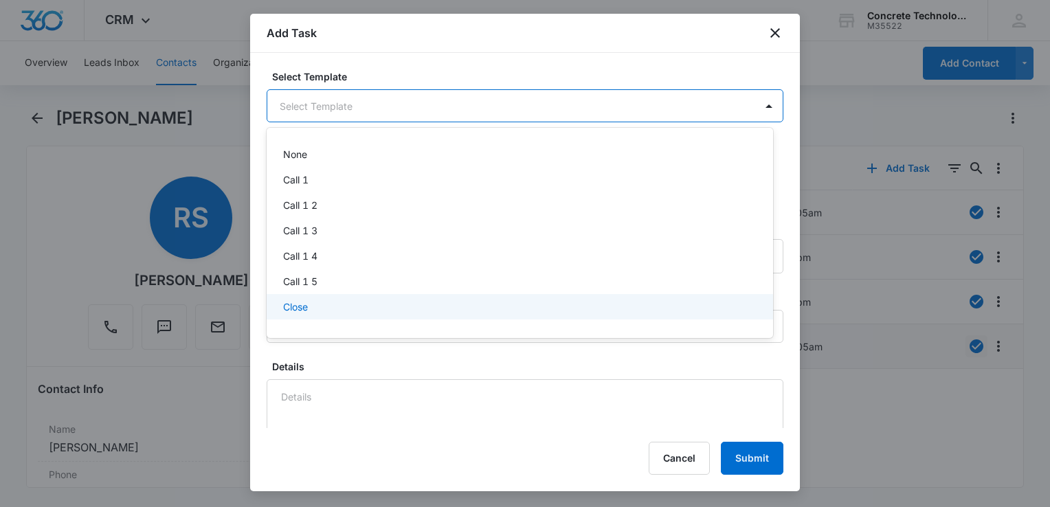
click at [349, 304] on div "Close" at bounding box center [518, 307] width 471 height 14
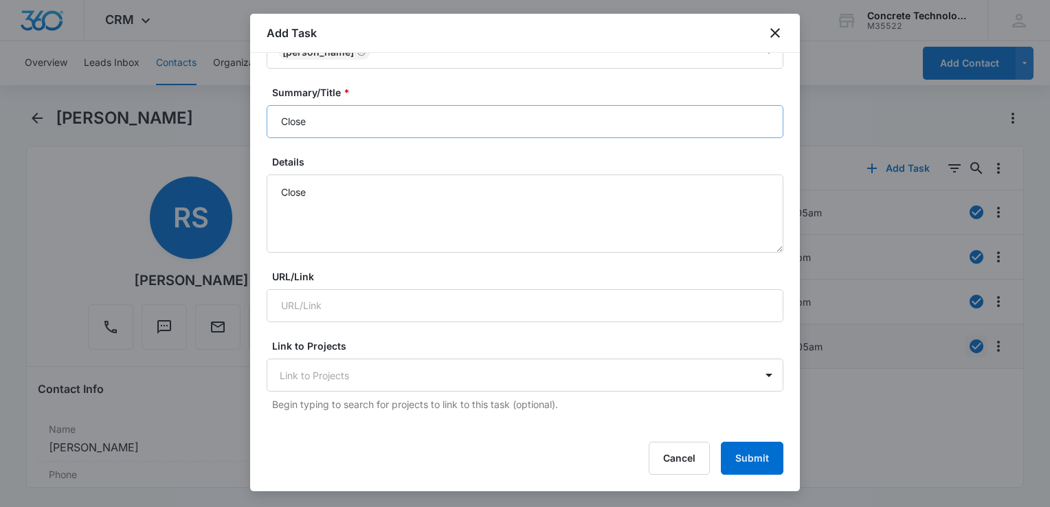
scroll to position [137, 0]
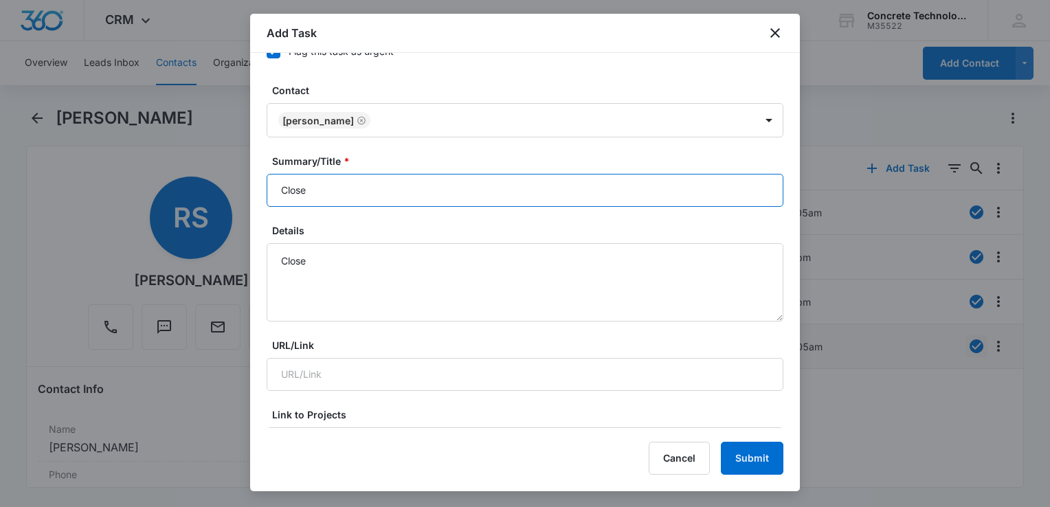
click at [410, 183] on input "Close" at bounding box center [525, 190] width 517 height 33
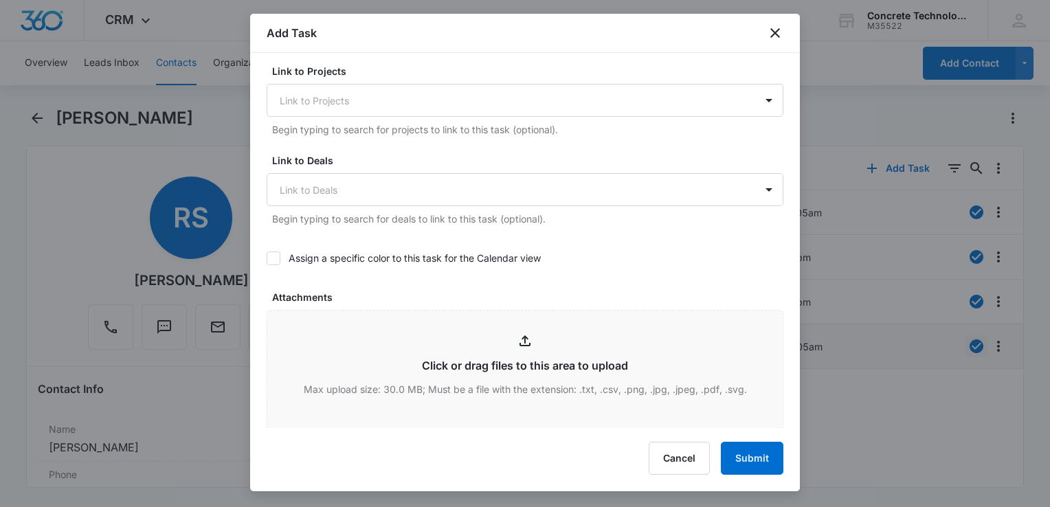
scroll to position [756, 0]
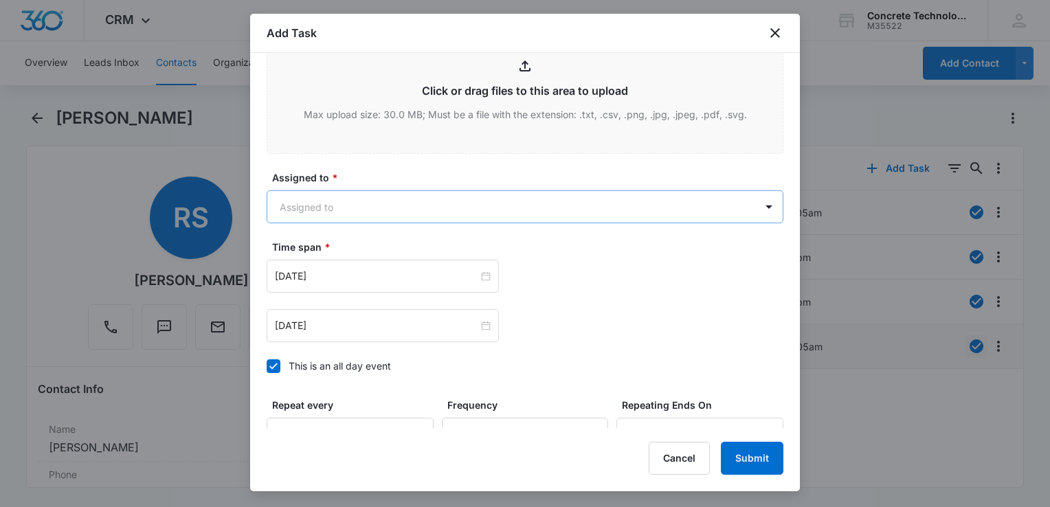
type input "Close"
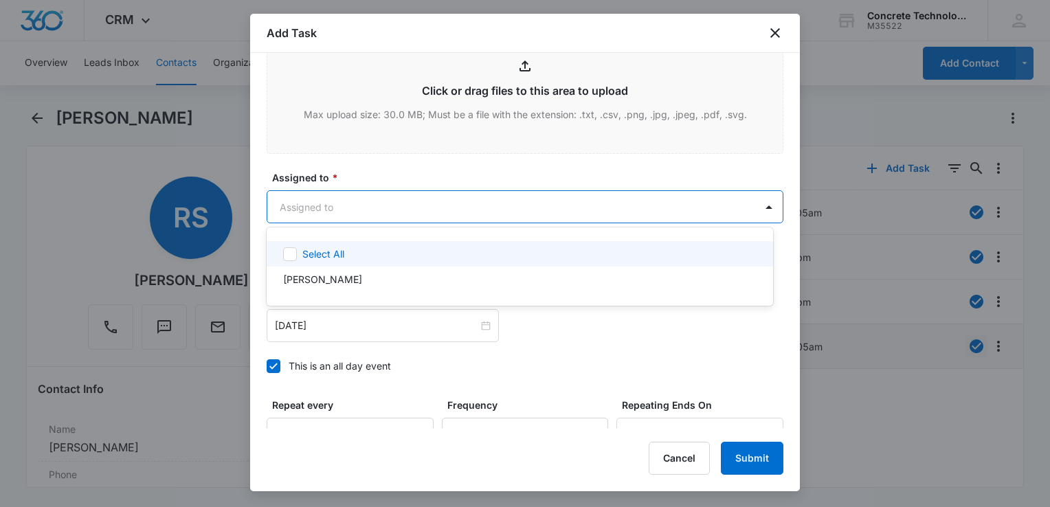
click at [426, 213] on body "CRM Apps Reputation Websites Forms CRM Email Social Content Ads Intelligence Fi…" at bounding box center [525, 253] width 1050 height 507
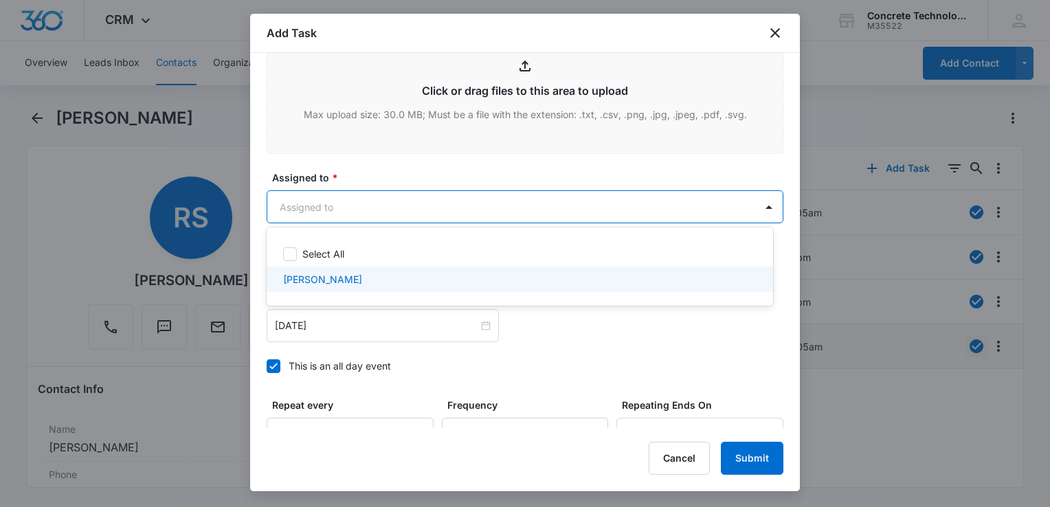
click at [362, 276] on div "[PERSON_NAME]" at bounding box center [518, 279] width 471 height 14
checkbox input "true"
click at [274, 366] on div at bounding box center [525, 253] width 1050 height 507
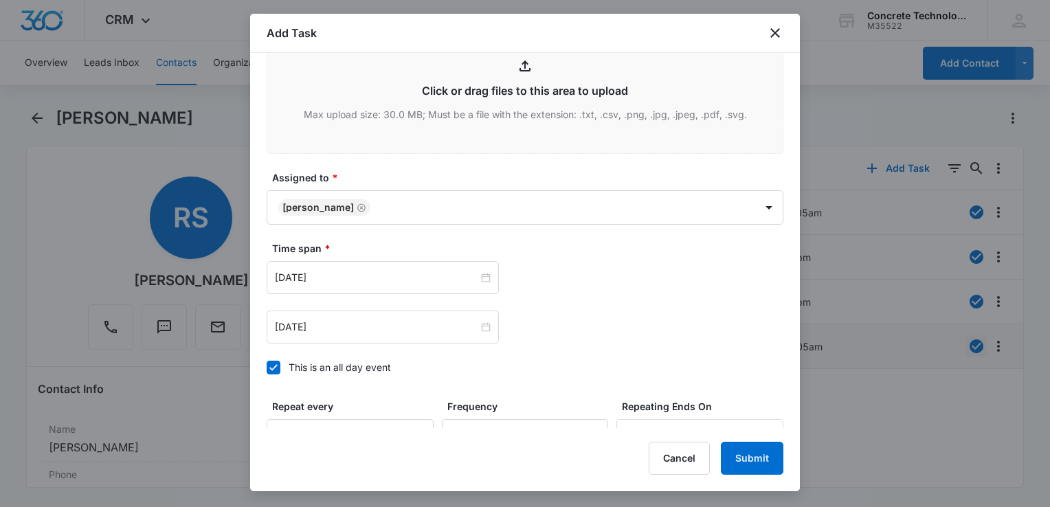
click at [272, 364] on icon at bounding box center [273, 368] width 12 height 12
click at [267, 368] on input "This is an all day event" at bounding box center [267, 368] width 0 height 0
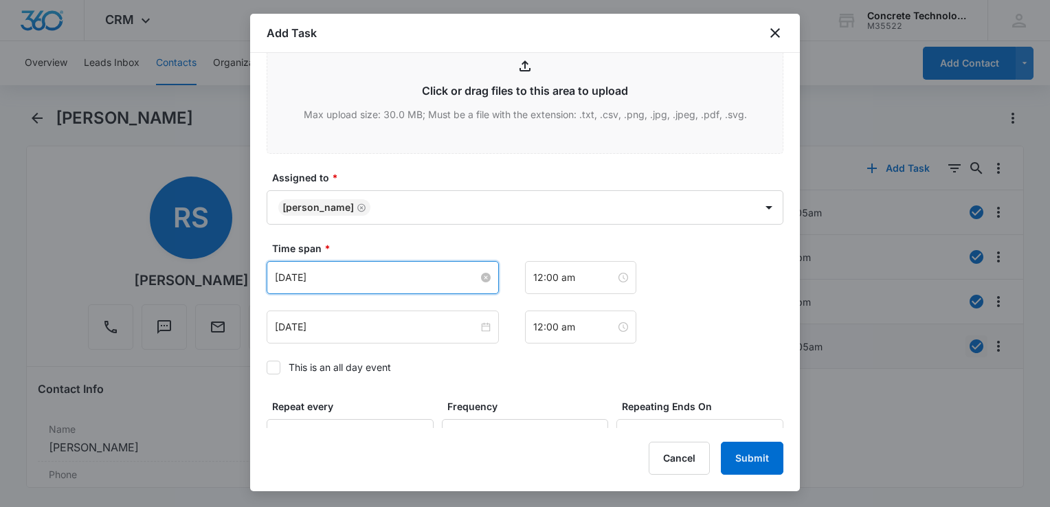
click at [370, 278] on input "[DATE]" at bounding box center [376, 277] width 203 height 15
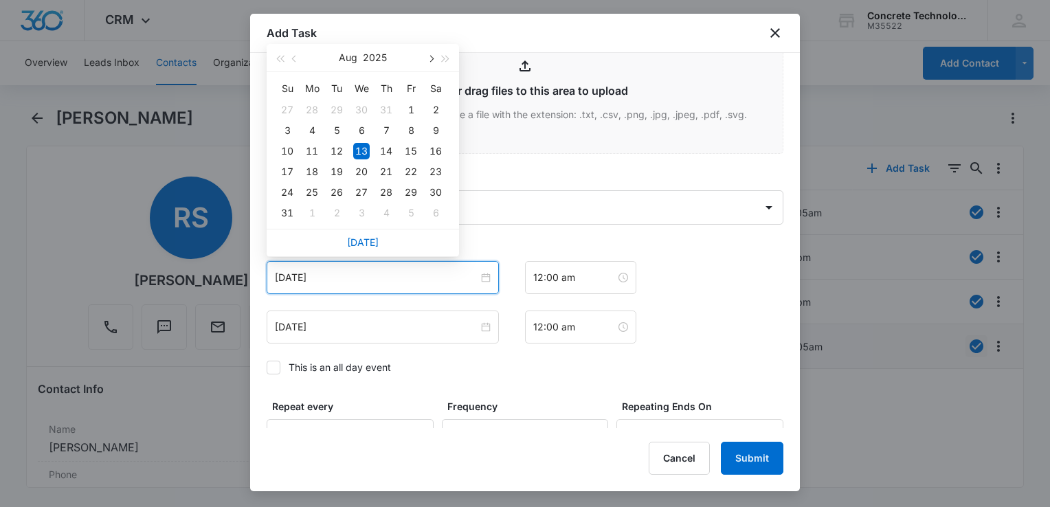
click at [433, 56] on button "button" at bounding box center [430, 57] width 15 height 27
type input "[DATE]"
click at [316, 151] on div "15" at bounding box center [312, 151] width 16 height 16
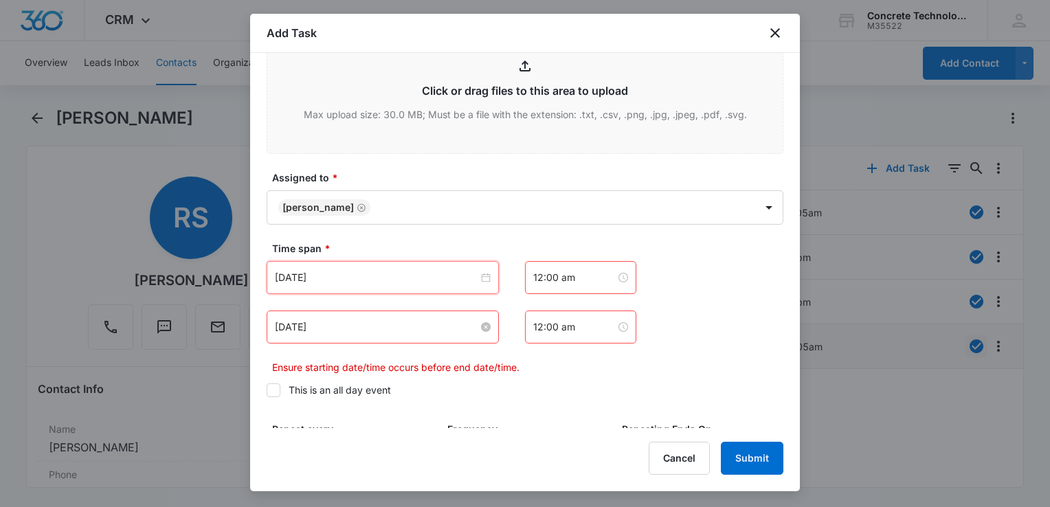
click at [348, 333] on input "[DATE]" at bounding box center [376, 327] width 203 height 15
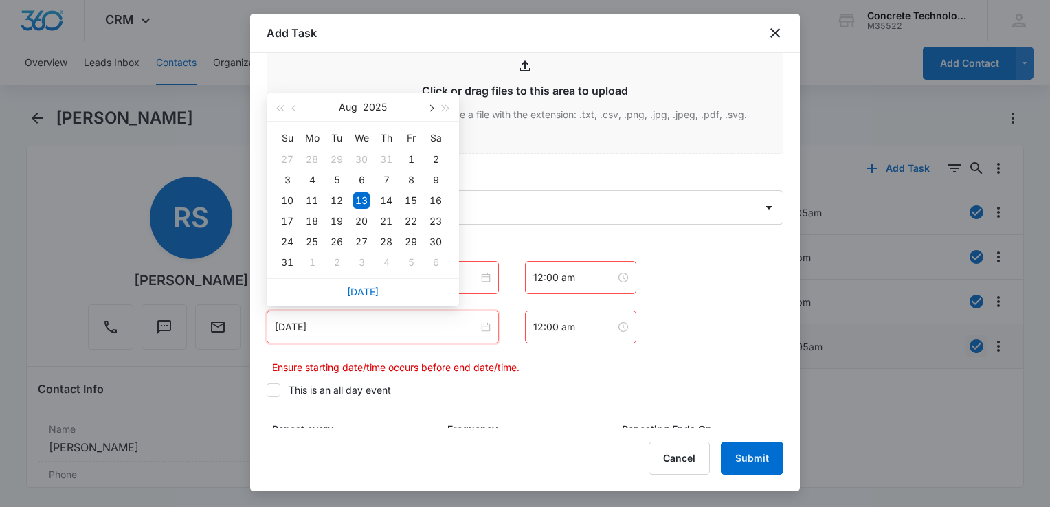
click at [429, 109] on span "button" at bounding box center [430, 108] width 7 height 7
type input "[DATE]"
click at [312, 200] on div "15" at bounding box center [312, 200] width 16 height 16
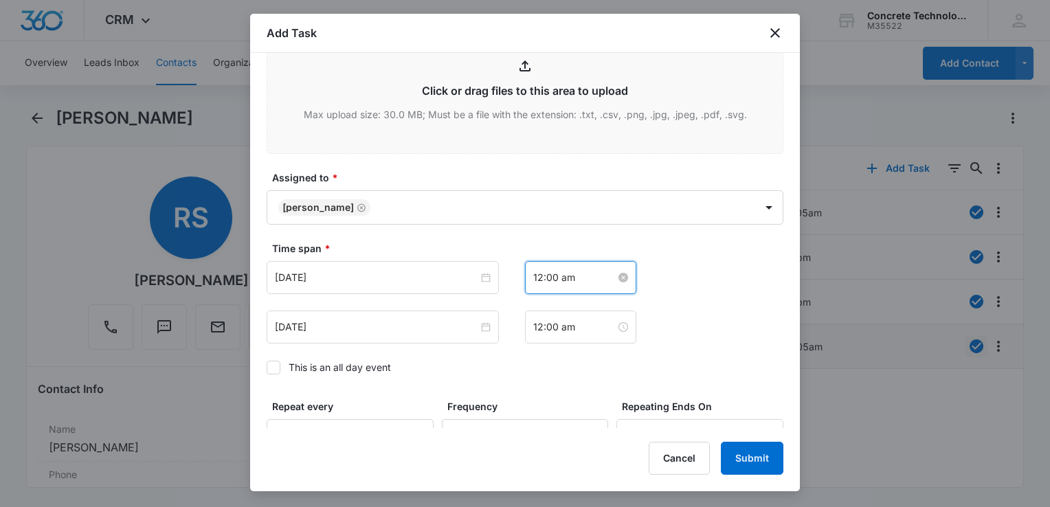
click at [596, 276] on input "12:00 am" at bounding box center [574, 277] width 82 height 15
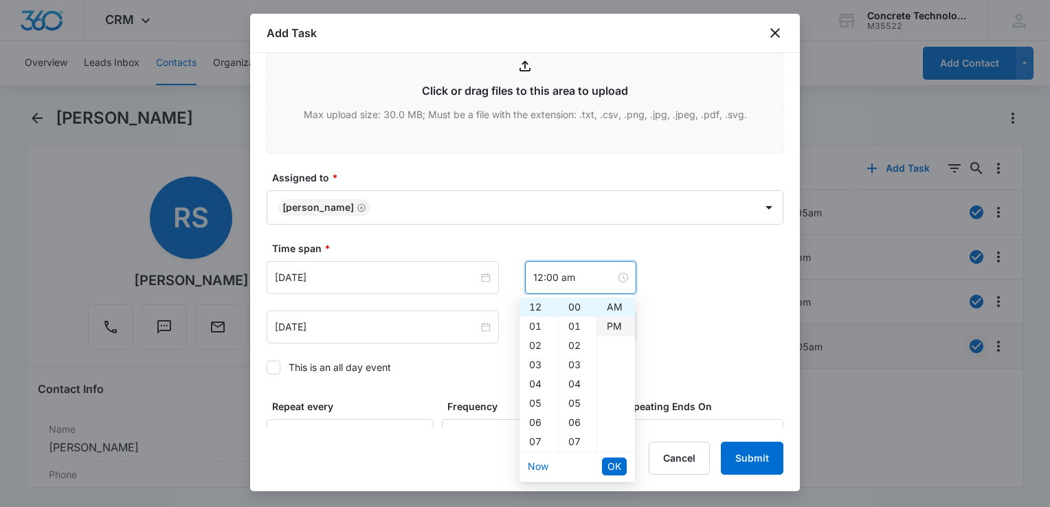
click at [608, 325] on div "PM" at bounding box center [616, 326] width 38 height 19
type input "12:00 pm"
click at [612, 459] on span "OK" at bounding box center [615, 466] width 14 height 15
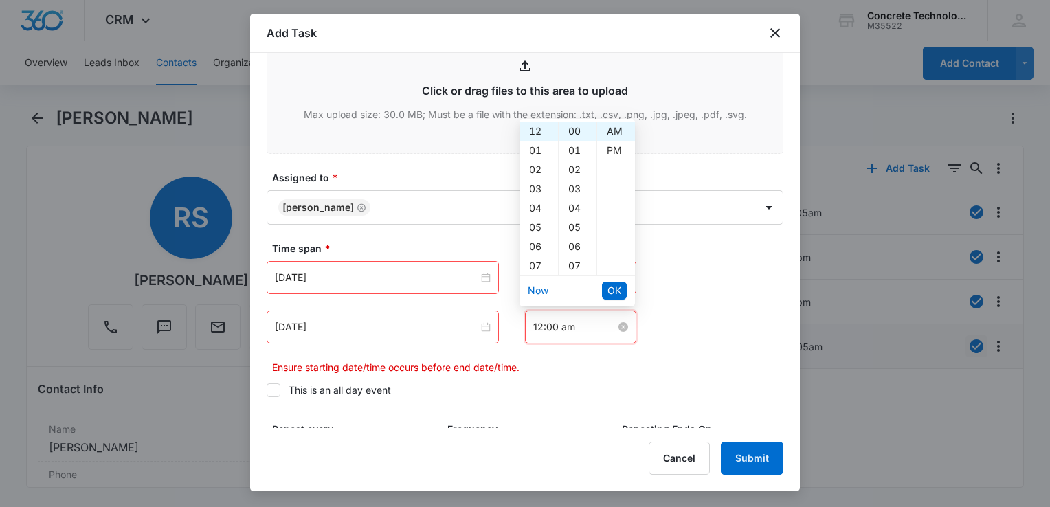
click at [566, 326] on input "12:00 am" at bounding box center [574, 327] width 82 height 15
click at [573, 224] on div "05" at bounding box center [578, 227] width 38 height 19
click at [616, 150] on div "PM" at bounding box center [616, 150] width 38 height 19
type input "12:05 pm"
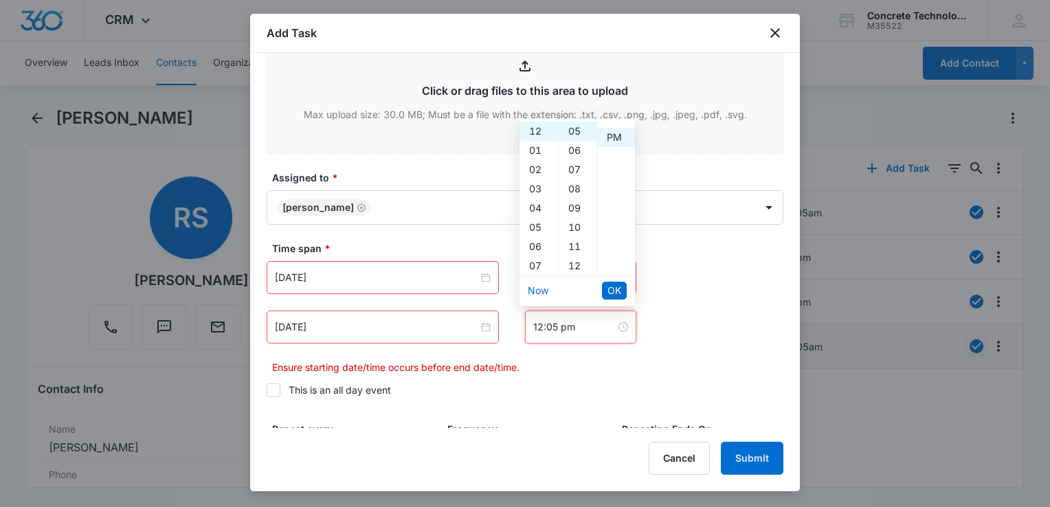
scroll to position [19, 0]
click at [613, 296] on span "OK" at bounding box center [615, 290] width 14 height 15
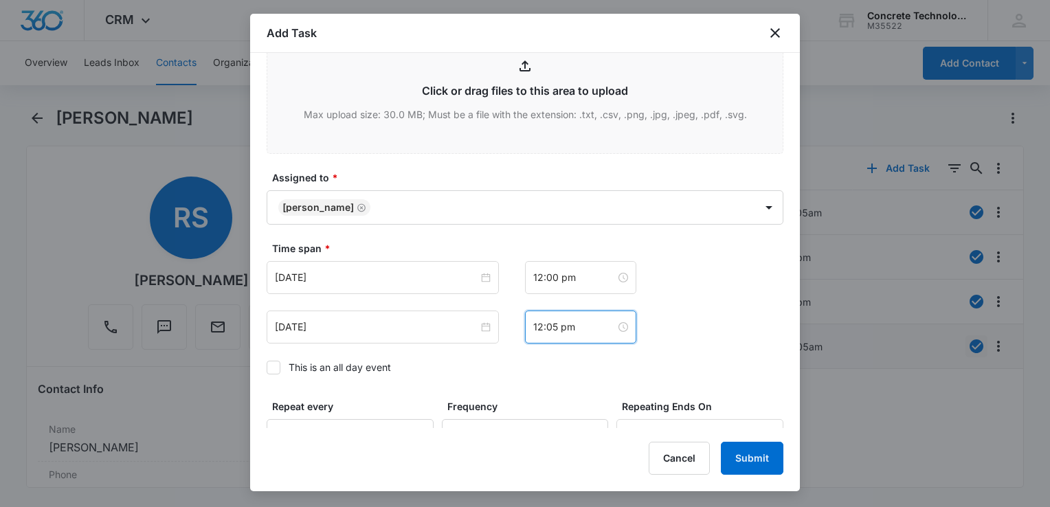
scroll to position [895, 0]
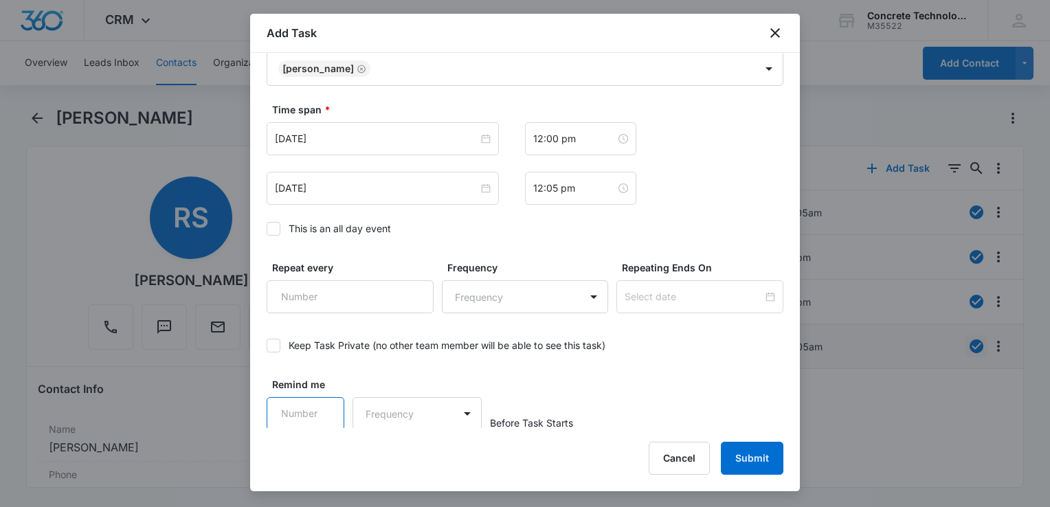
click at [313, 414] on input "Remind me" at bounding box center [306, 413] width 78 height 33
click at [324, 404] on input "1" at bounding box center [306, 413] width 78 height 33
click at [324, 404] on input "2" at bounding box center [306, 413] width 78 height 33
click at [324, 404] on input "3" at bounding box center [306, 413] width 78 height 33
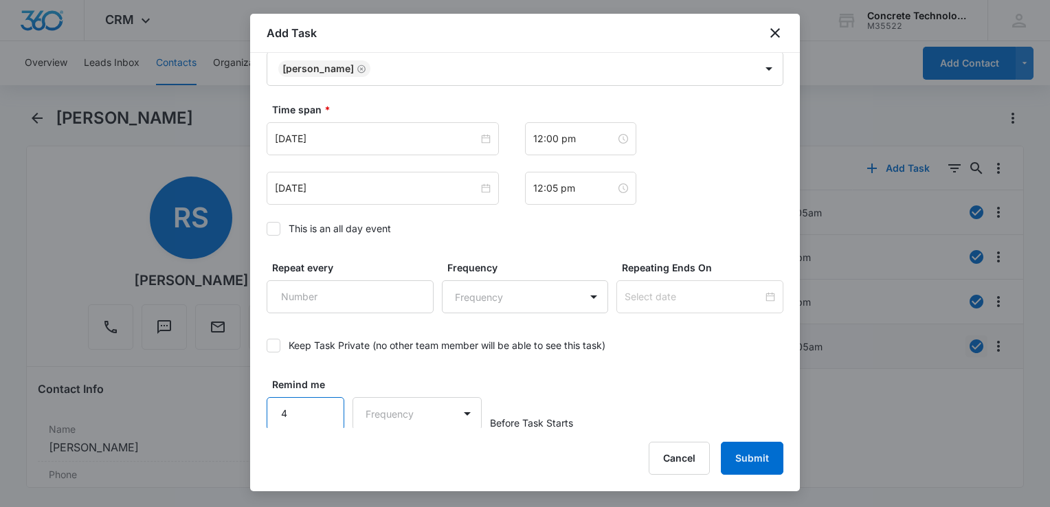
click at [324, 404] on input "4" at bounding box center [306, 413] width 78 height 33
type input "5"
click at [324, 404] on input "5" at bounding box center [306, 413] width 78 height 33
click at [335, 404] on input "5" at bounding box center [306, 413] width 78 height 33
click at [410, 408] on body "CRM Apps Reputation Websites Forms CRM Email Social Content Ads Intelligence Fi…" at bounding box center [525, 253] width 1050 height 507
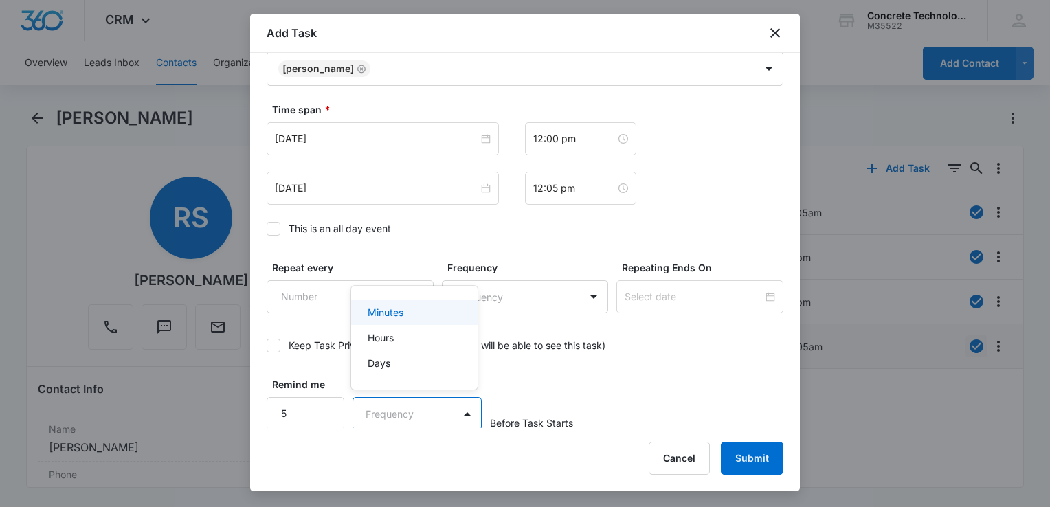
click at [418, 318] on div "Minutes" at bounding box center [413, 312] width 91 height 14
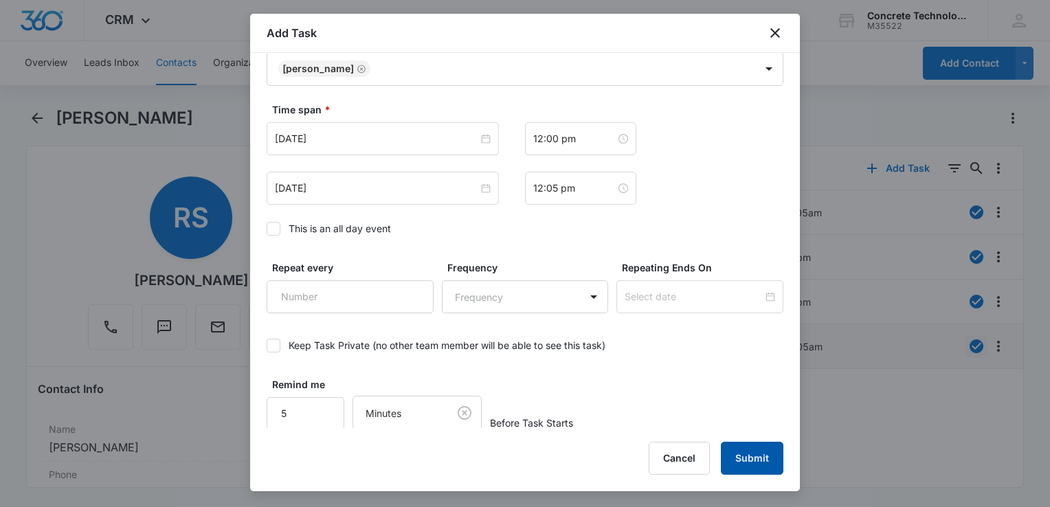
click at [748, 460] on button "Submit" at bounding box center [752, 458] width 63 height 33
